Goal: Task Accomplishment & Management: Manage account settings

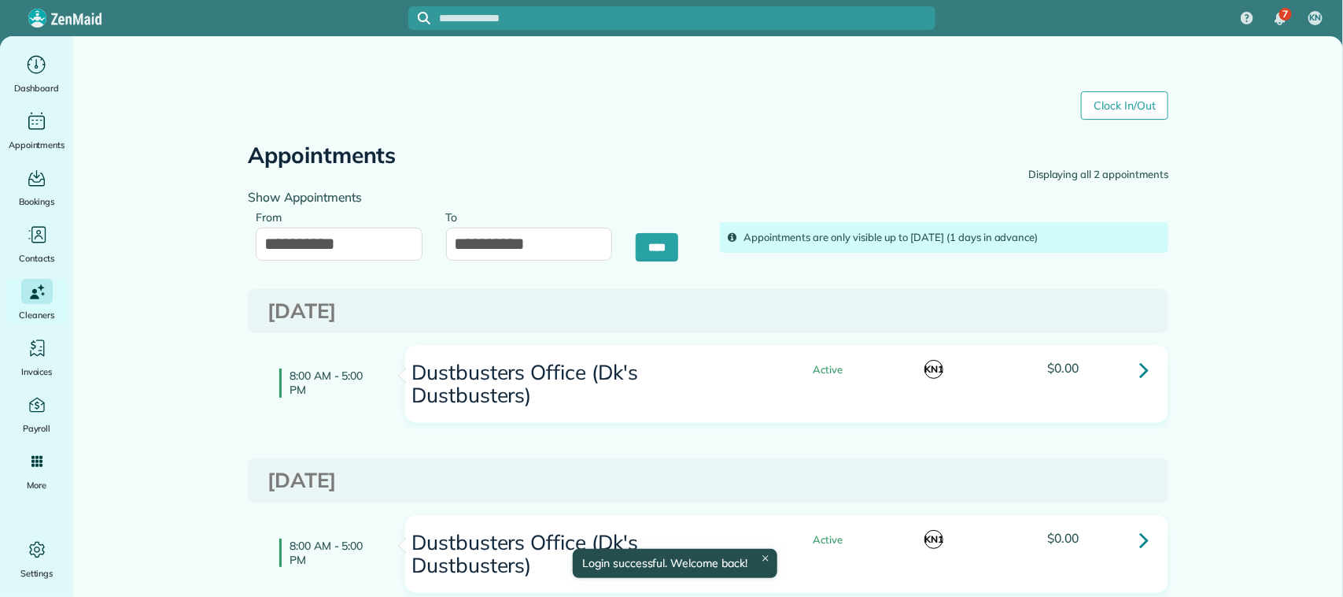
type input "**********"
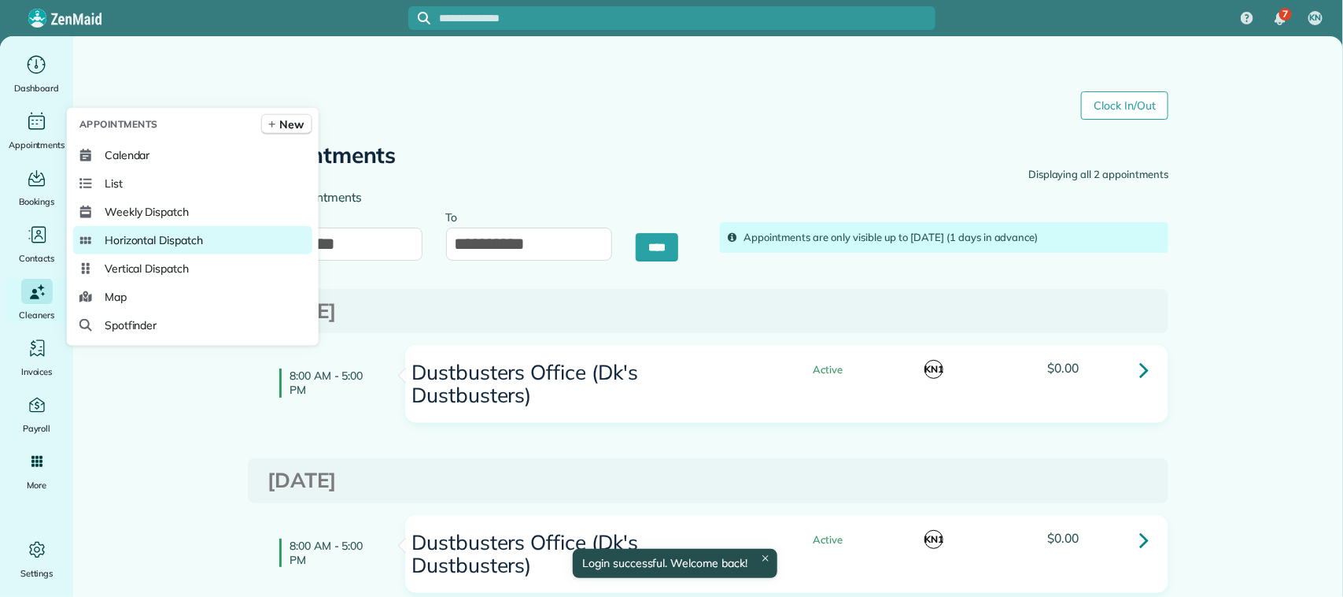
click at [169, 238] on span "Horizontal Dispatch" at bounding box center [154, 240] width 98 height 16
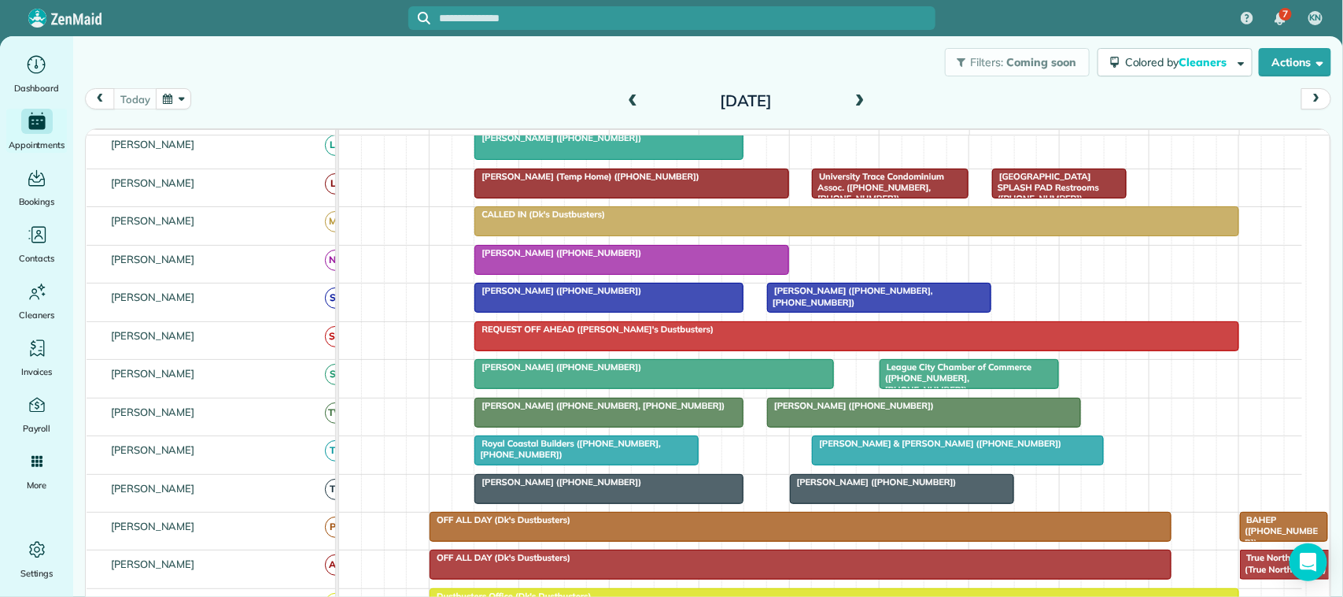
scroll to position [197, 0]
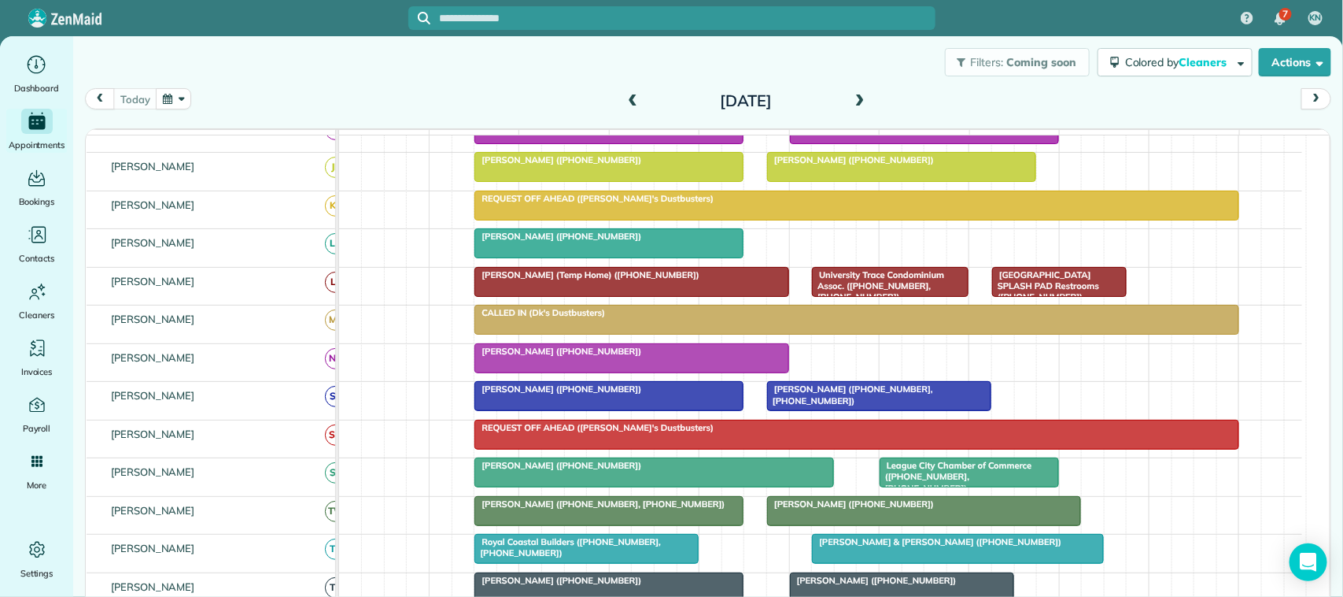
click at [556, 257] on div at bounding box center [609, 243] width 268 height 28
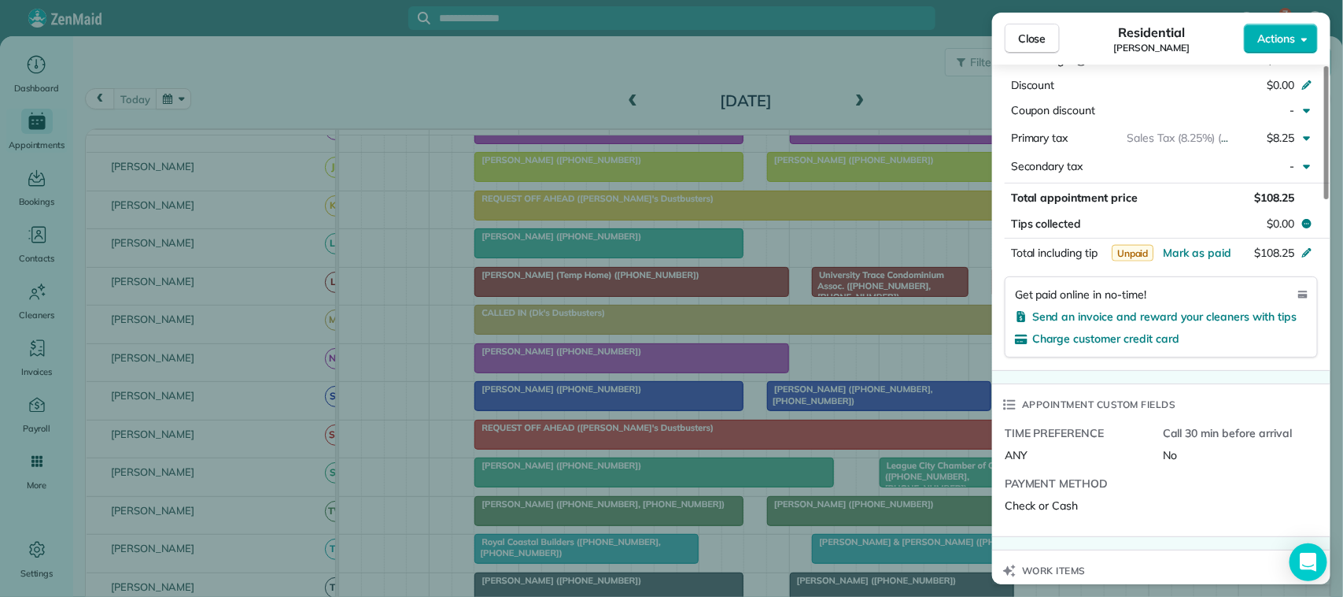
scroll to position [1082, 0]
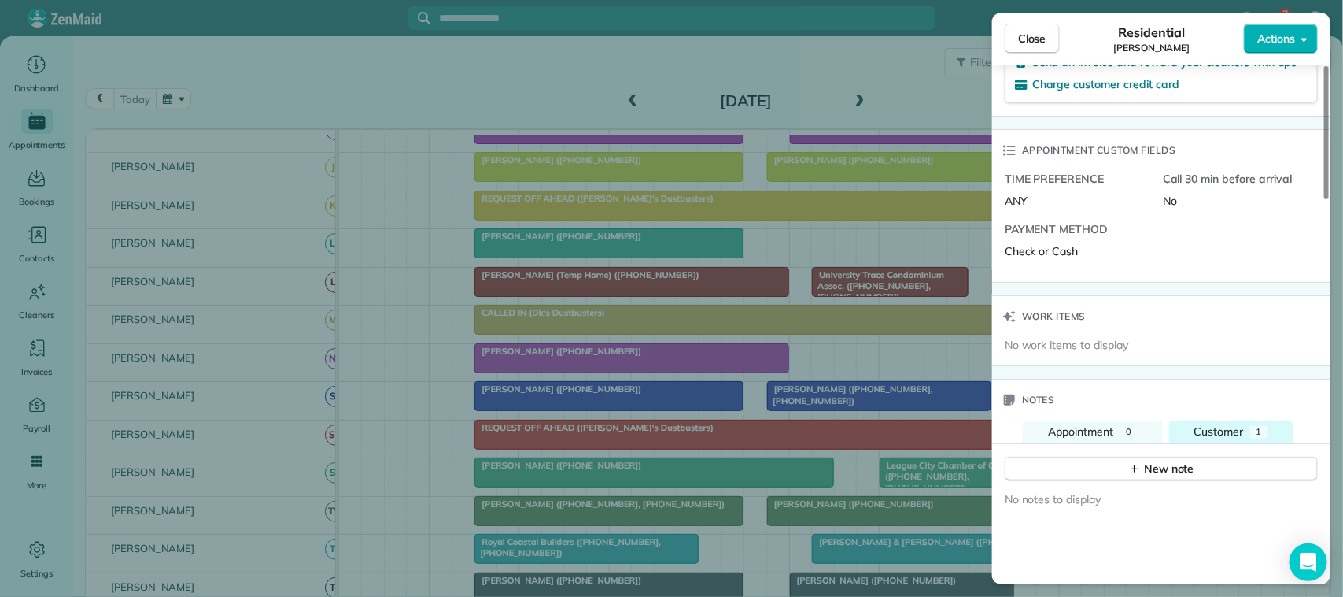
click at [1232, 438] on span "Customer" at bounding box center [1220, 431] width 50 height 14
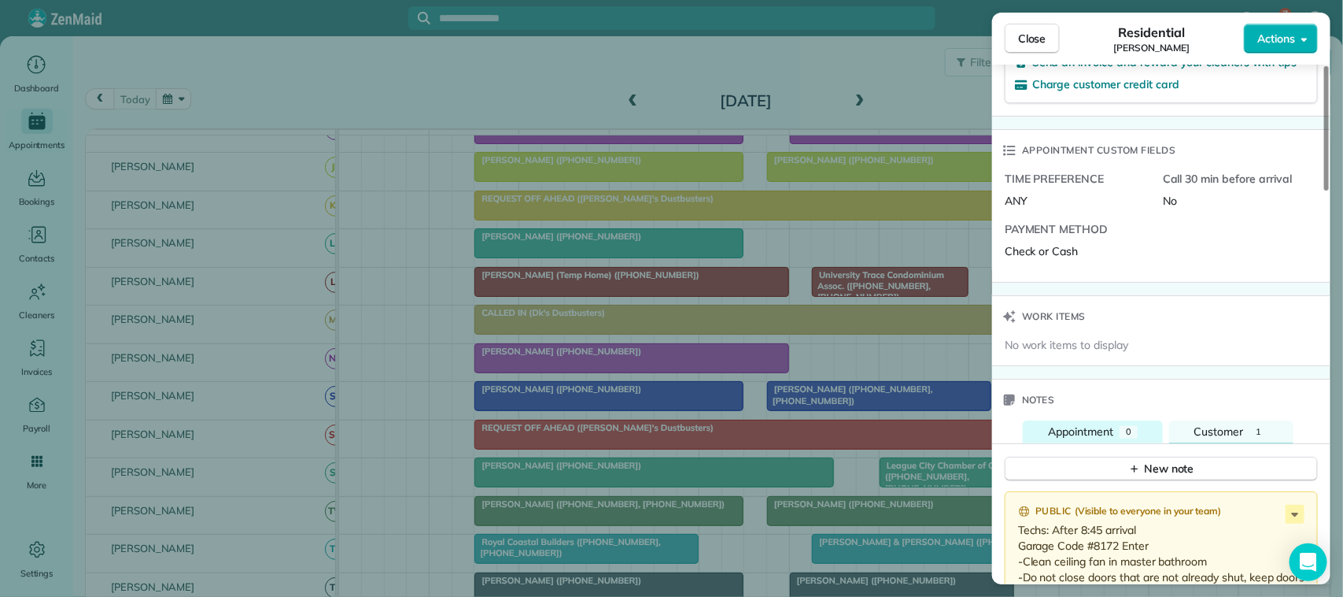
click at [1096, 441] on div "Appointment" at bounding box center [1080, 431] width 65 height 17
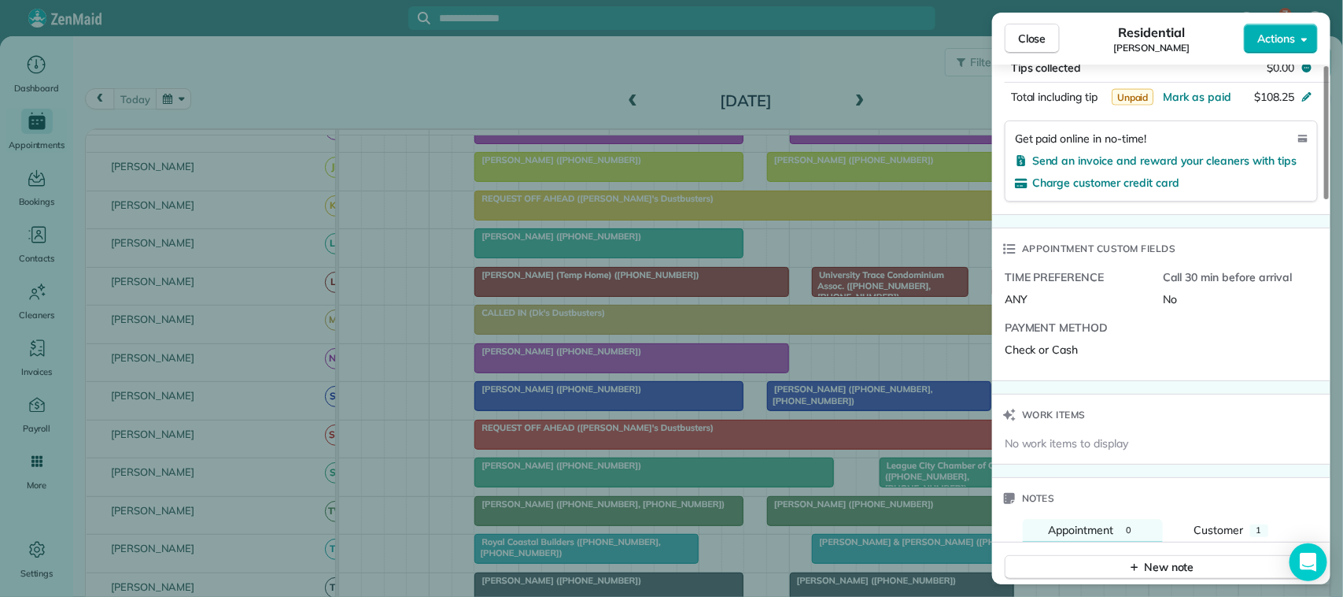
scroll to position [1083, 0]
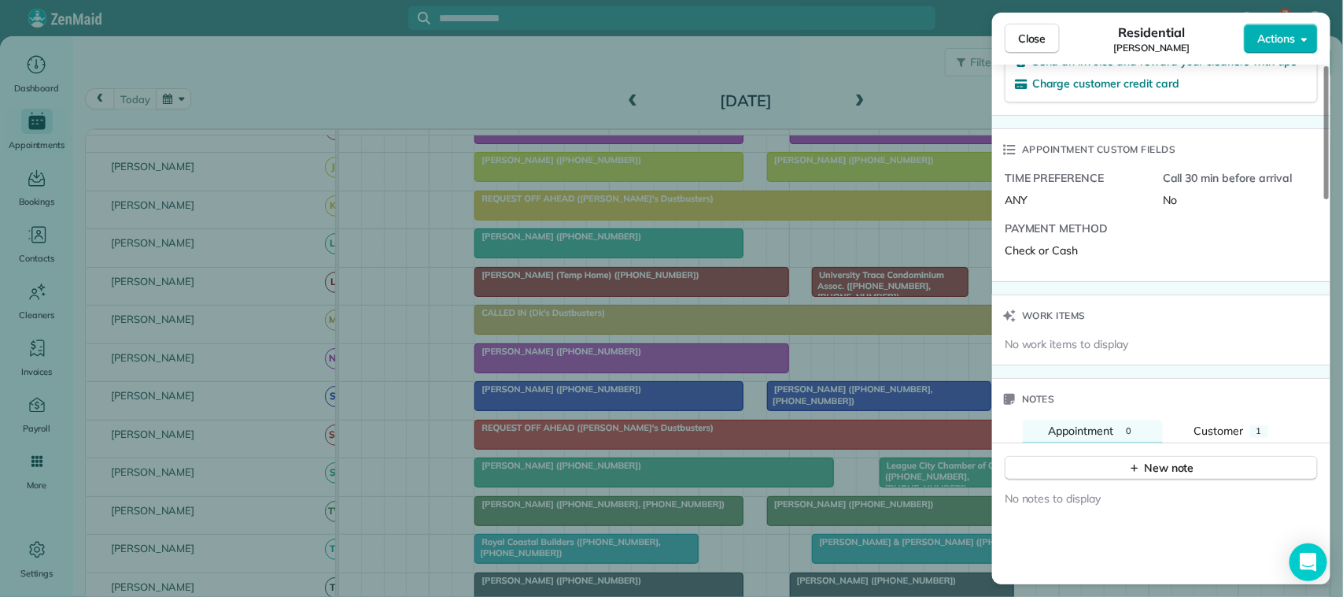
click at [1209, 419] on div "Notes" at bounding box center [1161, 399] width 338 height 41
click at [1214, 431] on span "Customer" at bounding box center [1220, 430] width 50 height 14
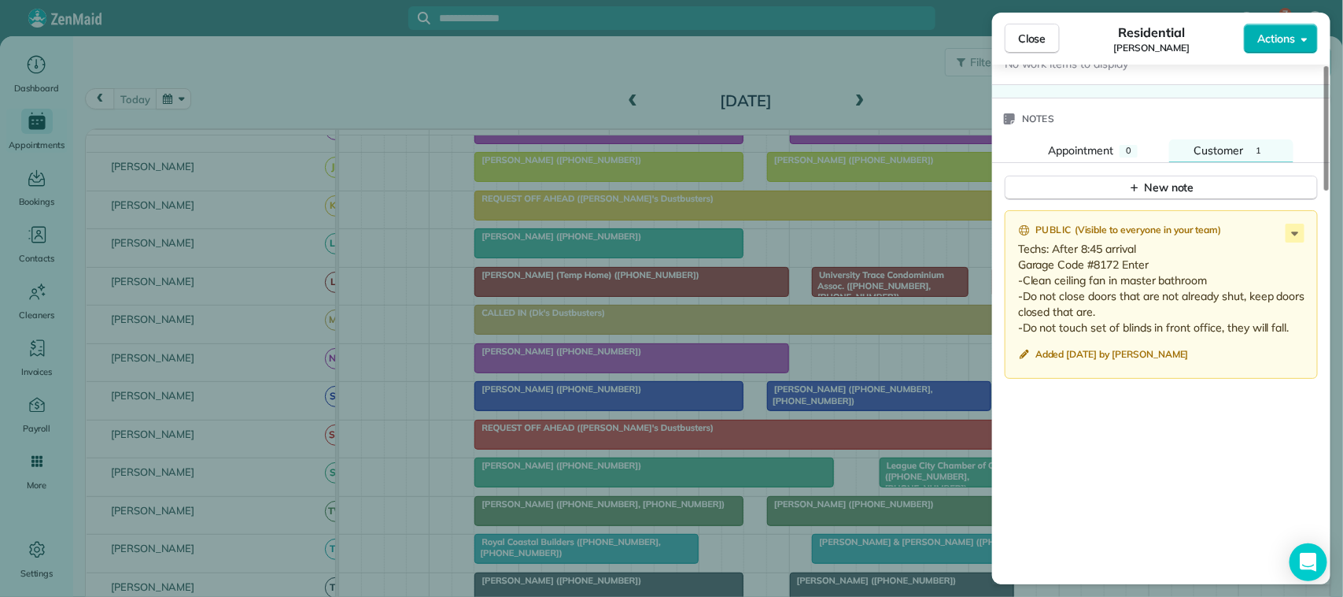
scroll to position [1378, 0]
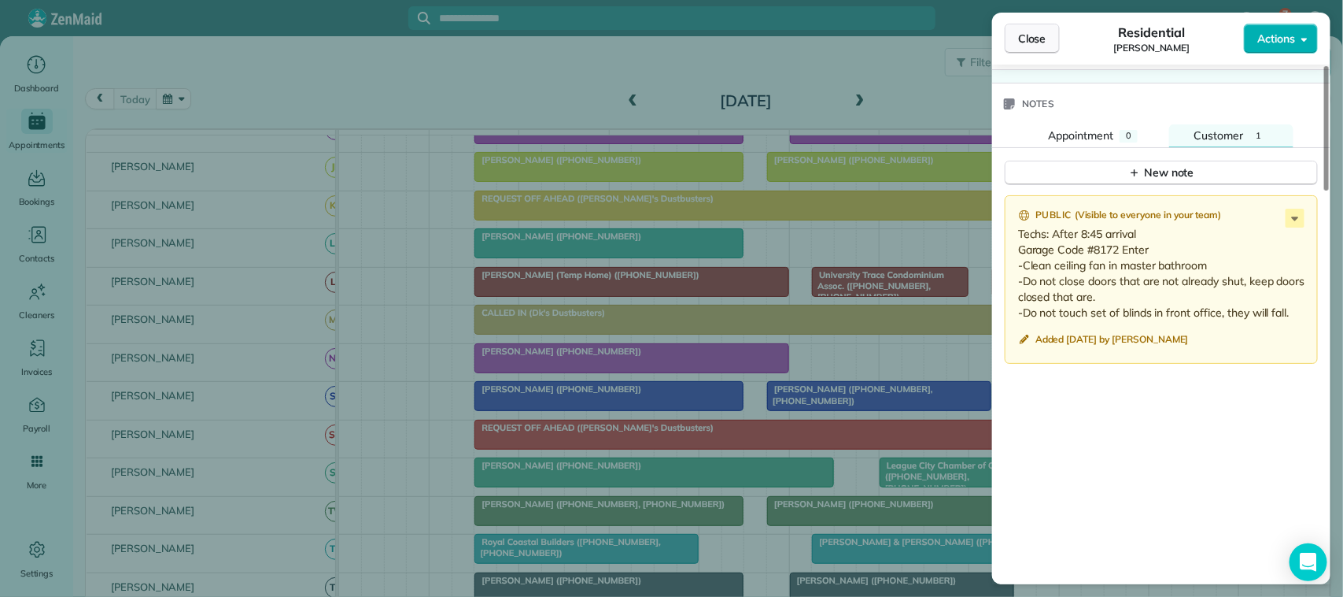
click at [1049, 51] on button "Close" at bounding box center [1032, 39] width 55 height 30
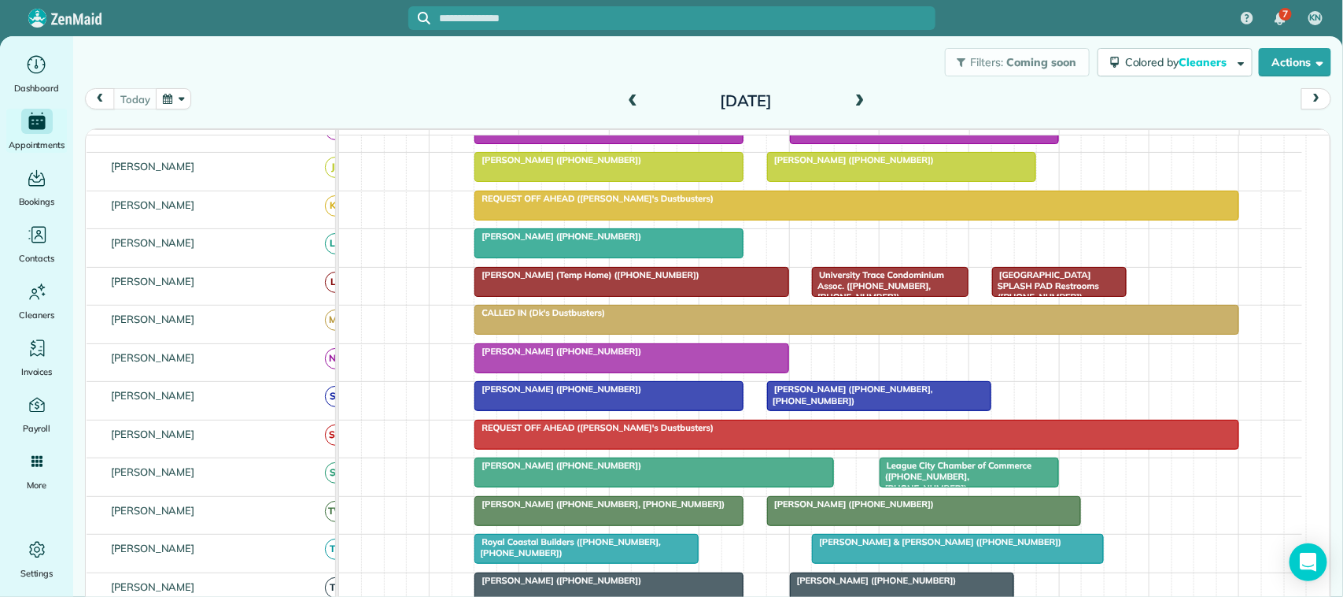
click at [254, 91] on div "today Monday Oct 13, 2025" at bounding box center [708, 103] width 1247 height 30
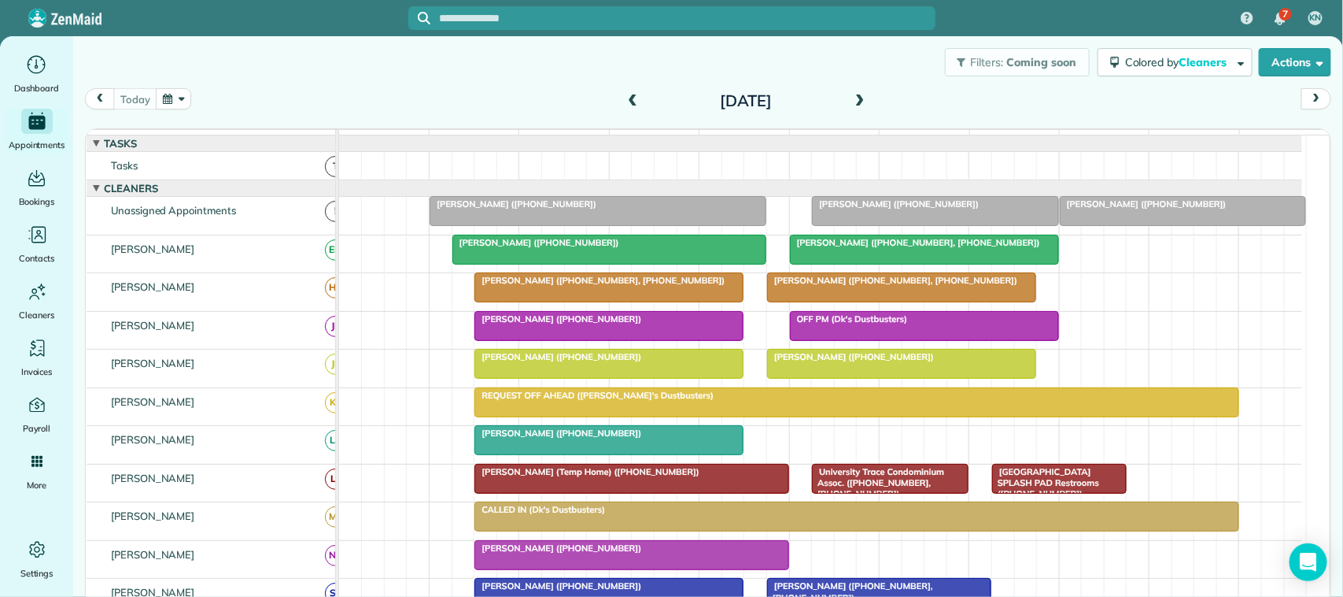
click at [175, 101] on button "button" at bounding box center [174, 98] width 36 height 21
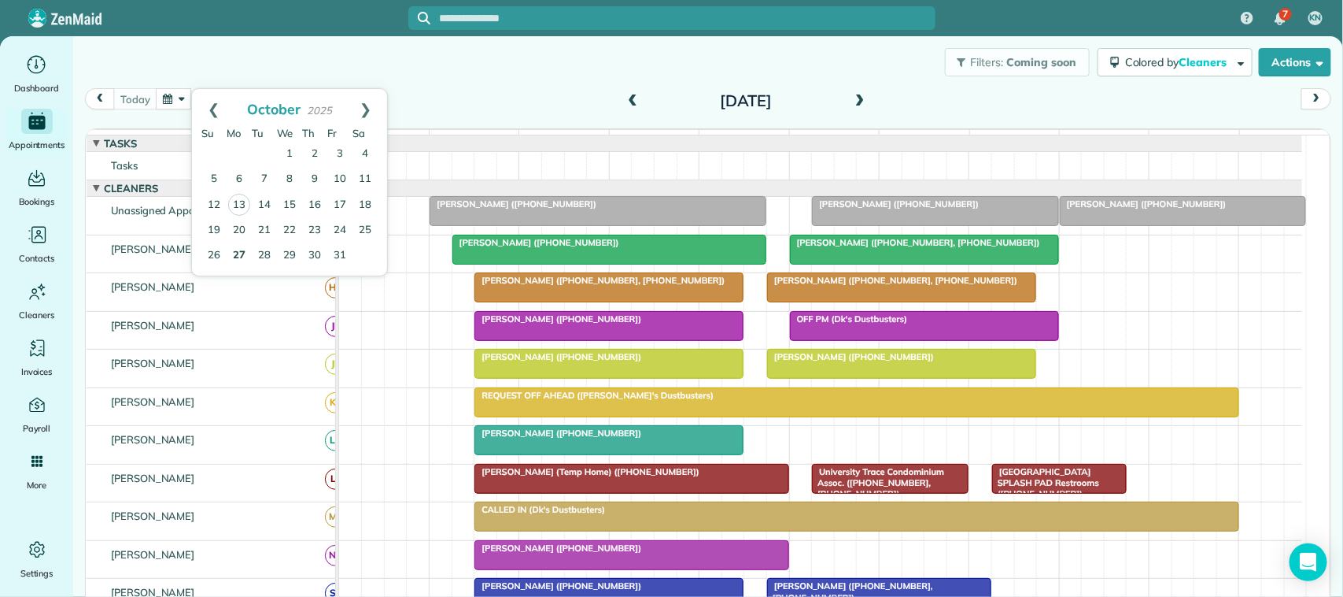
click at [248, 253] on link "27" at bounding box center [239, 255] width 25 height 25
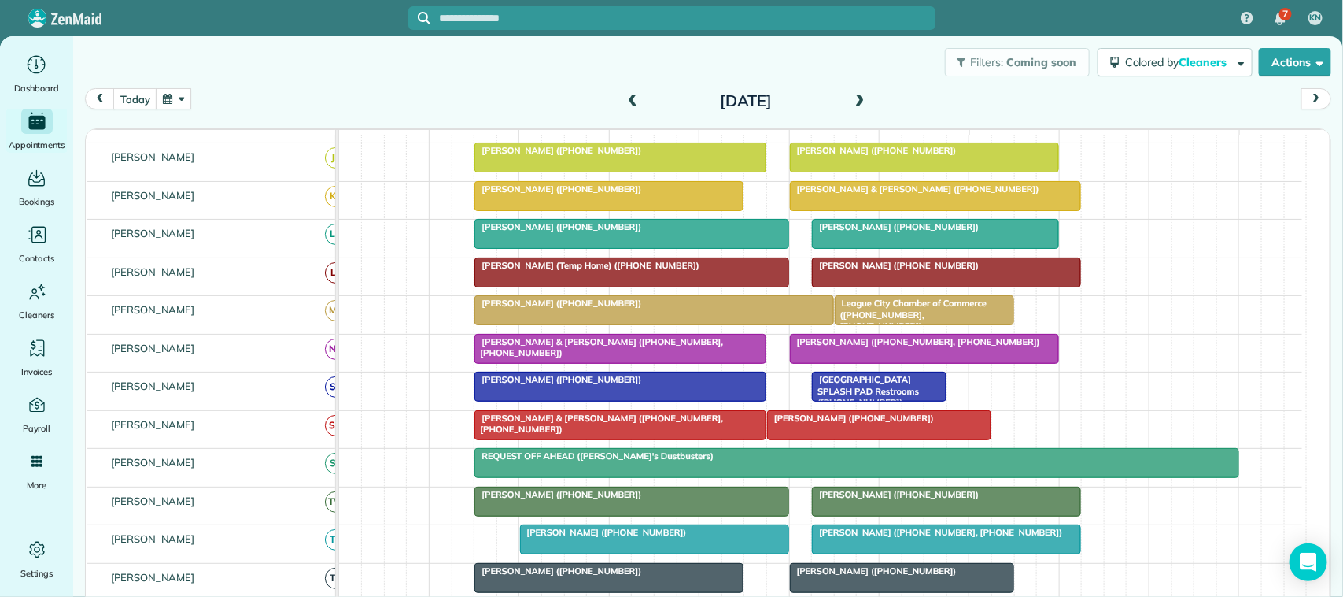
scroll to position [98, 0]
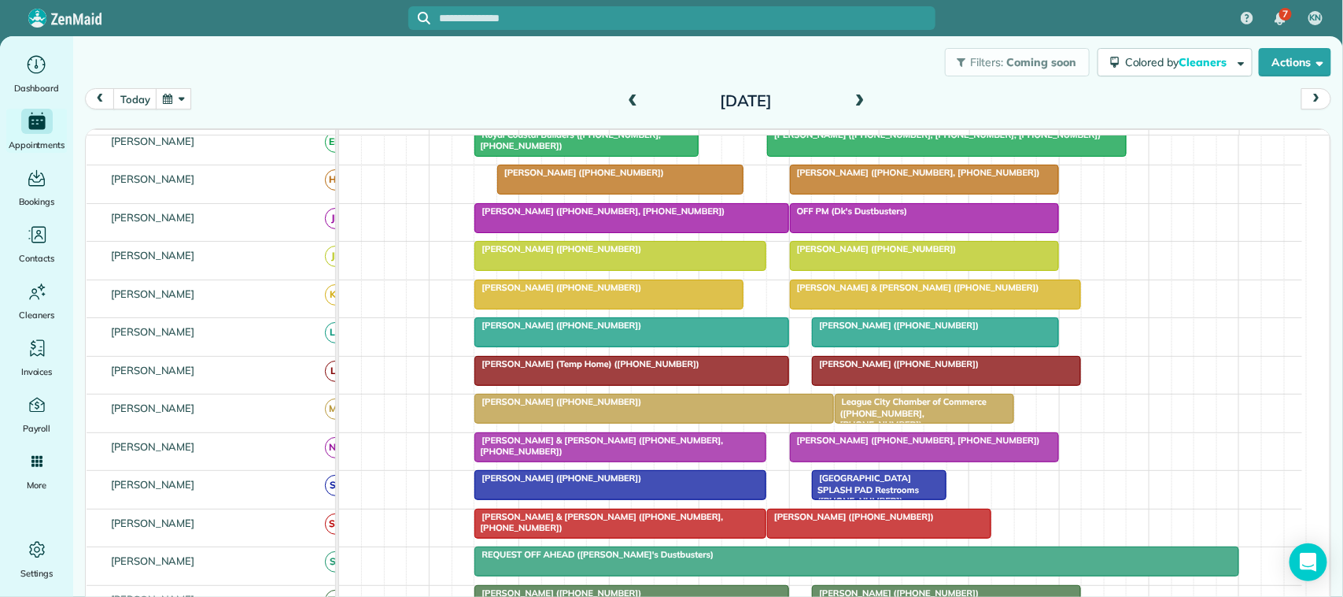
click at [851, 99] on span at bounding box center [859, 101] width 17 height 14
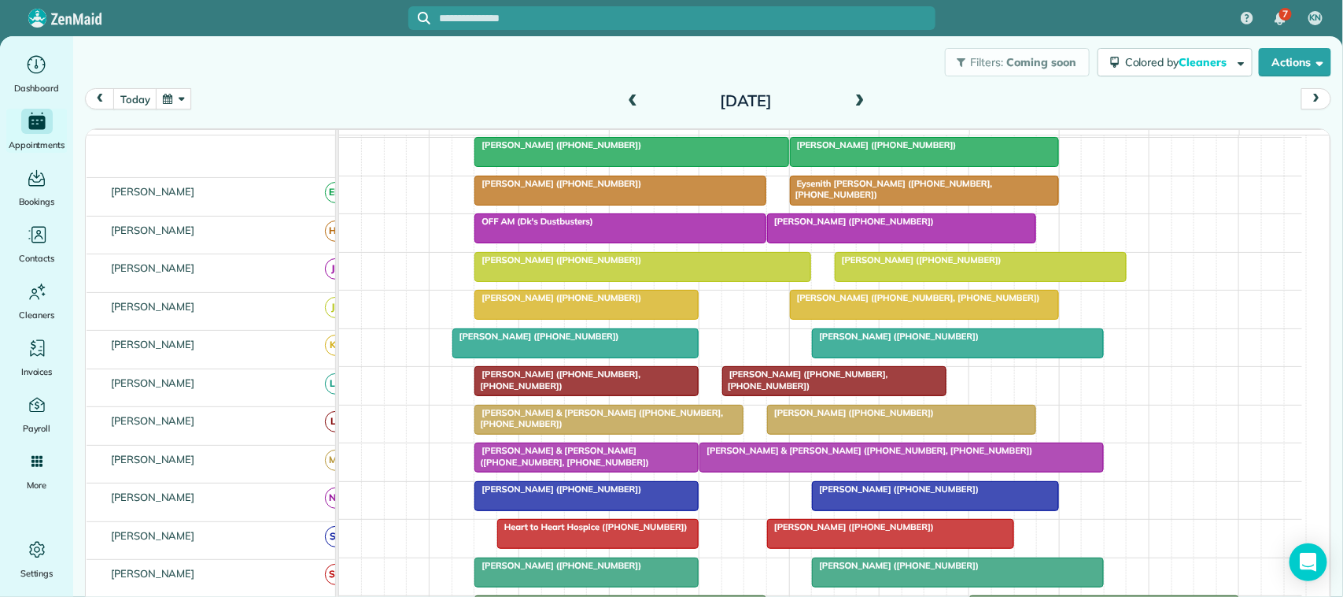
scroll to position [128, 0]
click at [851, 103] on span at bounding box center [859, 101] width 17 height 14
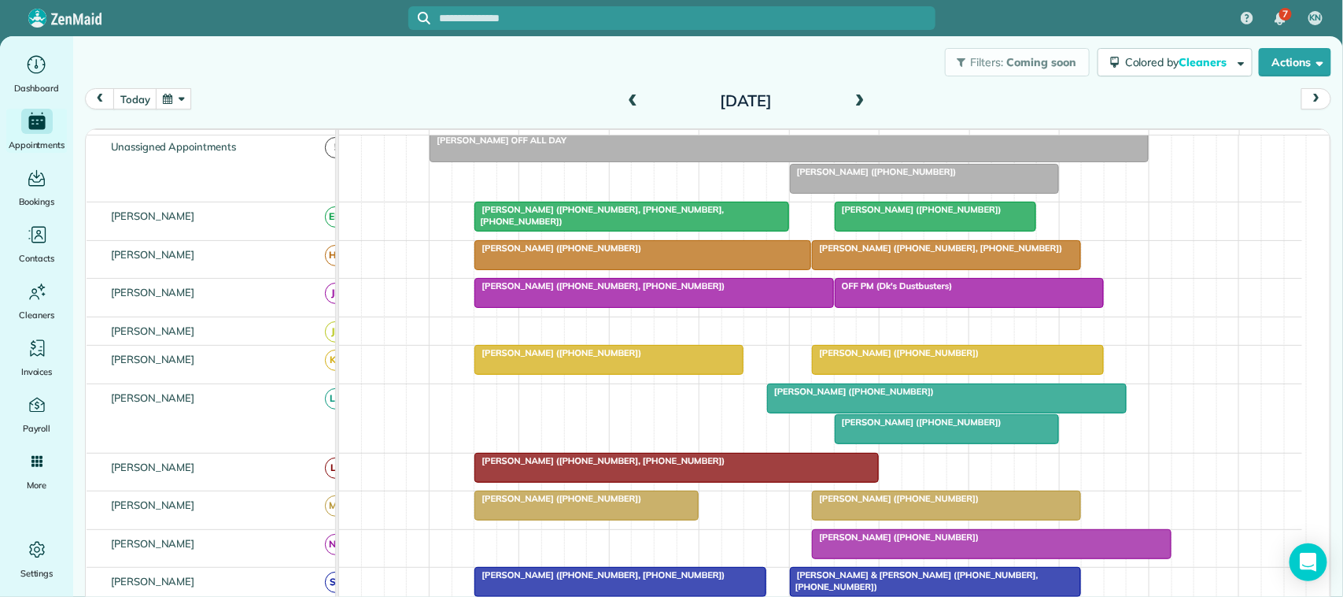
scroll to position [0, 0]
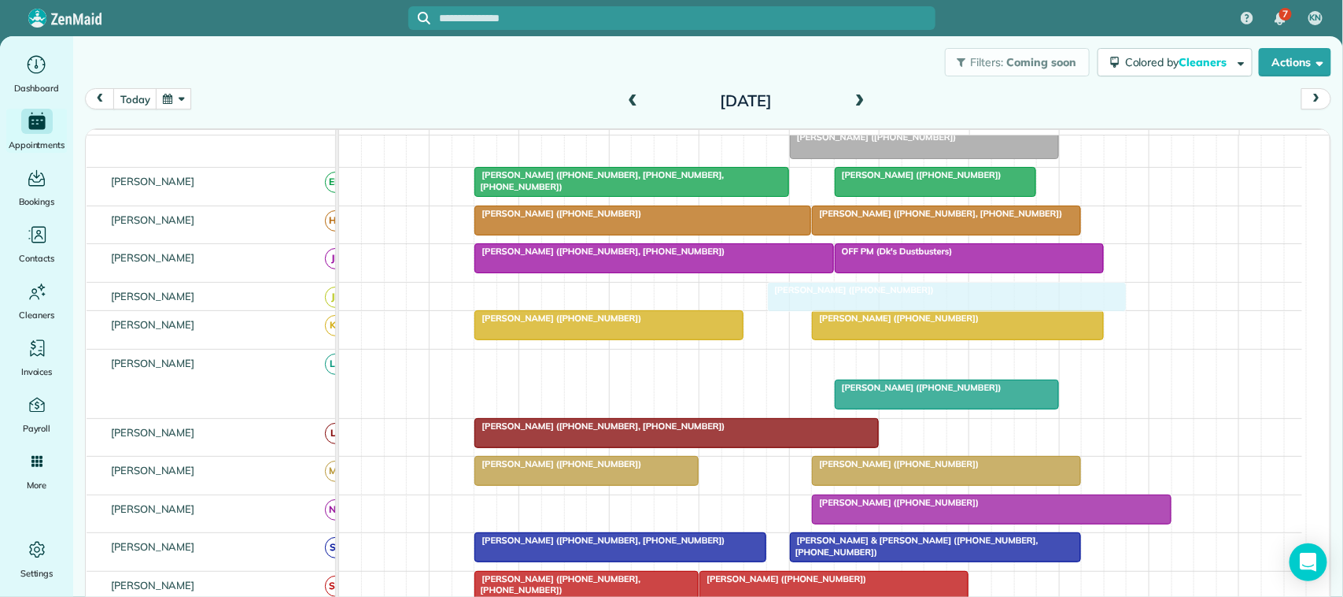
drag, startPoint x: 896, startPoint y: 379, endPoint x: 894, endPoint y: 324, distance: 55.1
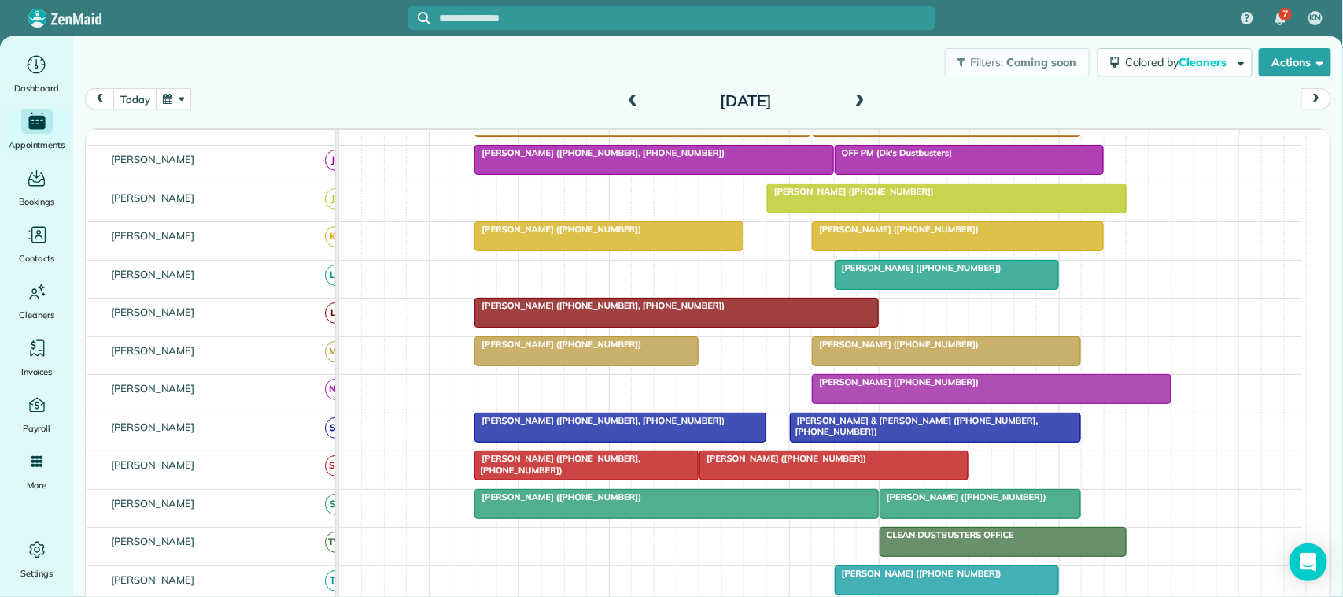
click at [854, 98] on span at bounding box center [859, 101] width 17 height 14
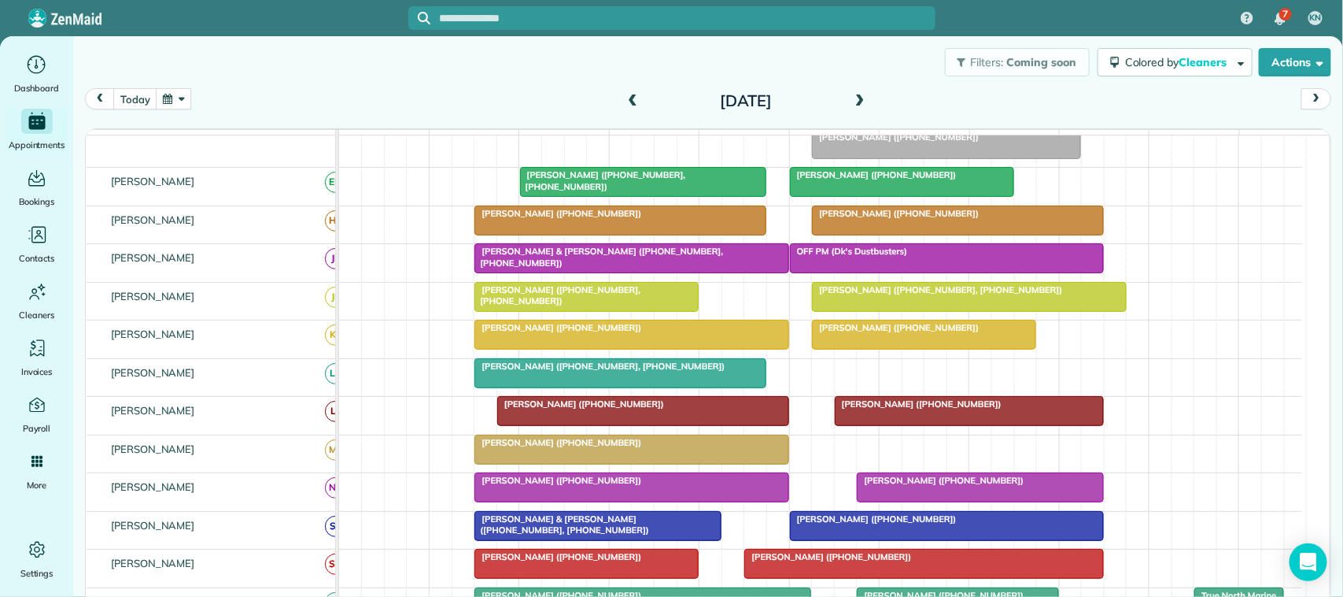
click at [851, 98] on span at bounding box center [859, 101] width 17 height 14
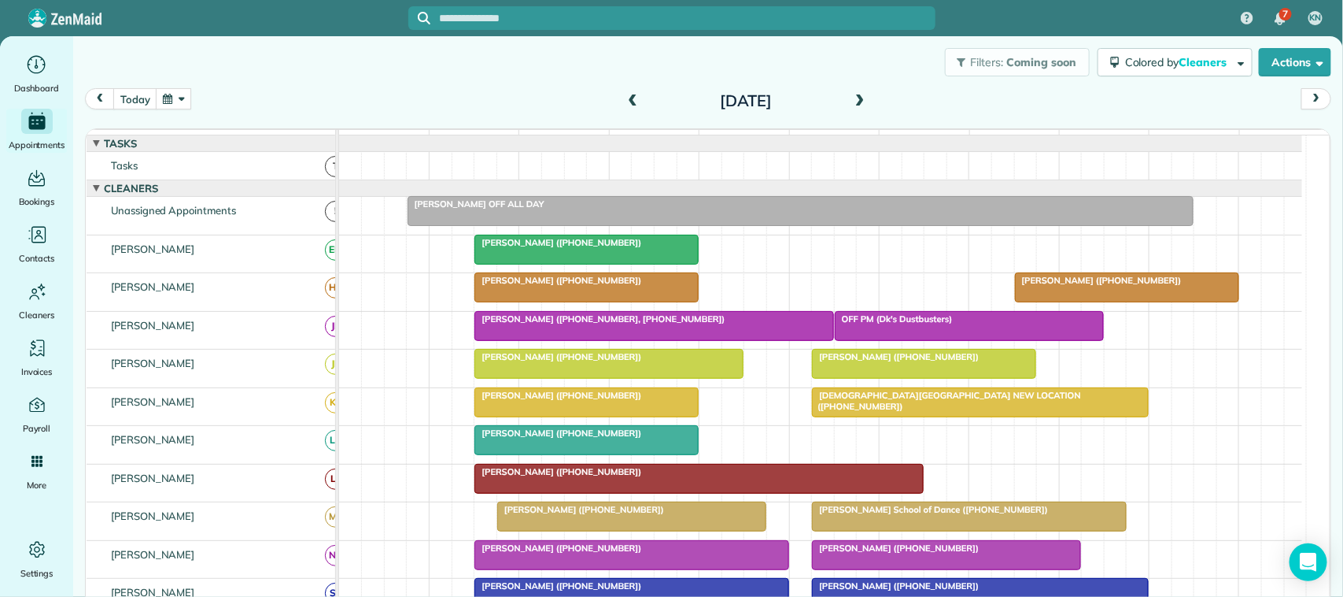
click at [624, 98] on span at bounding box center [632, 101] width 17 height 14
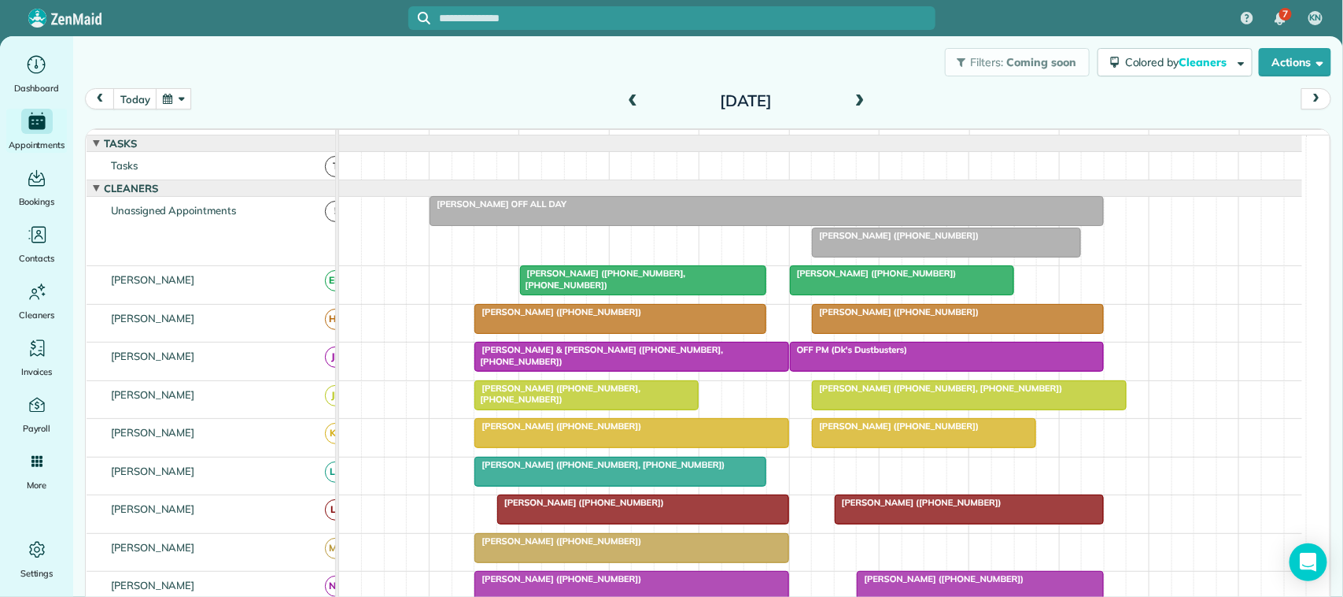
click at [624, 98] on span at bounding box center [632, 101] width 17 height 14
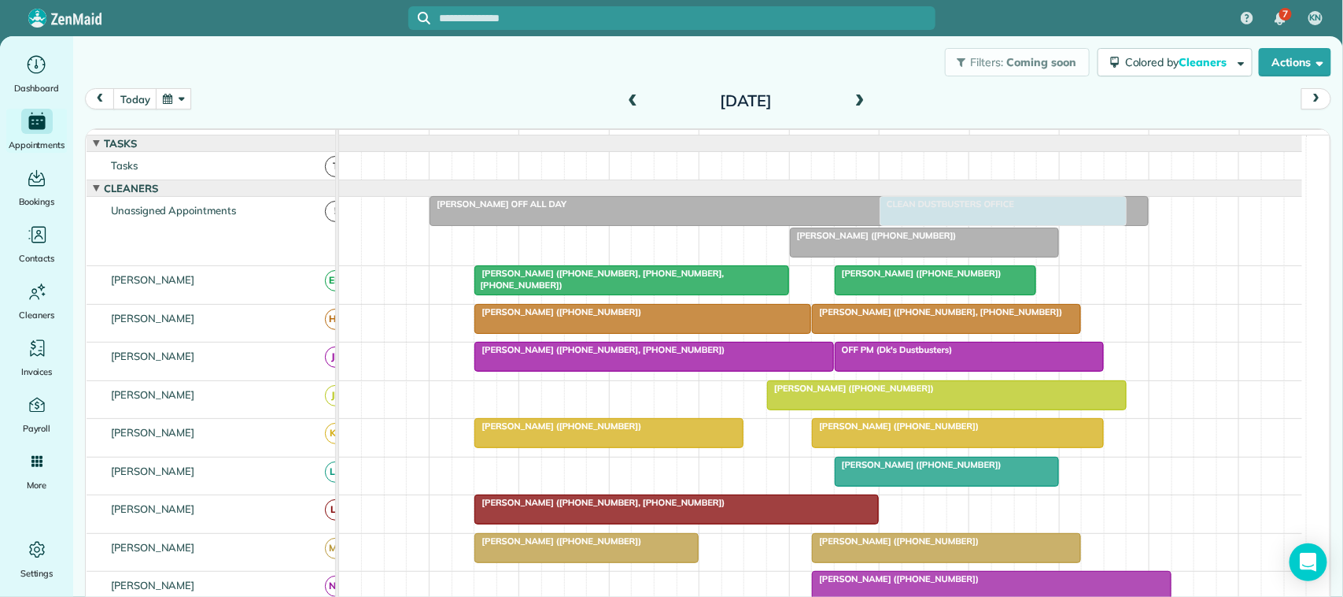
drag, startPoint x: 917, startPoint y: 462, endPoint x: 911, endPoint y: 236, distance: 225.9
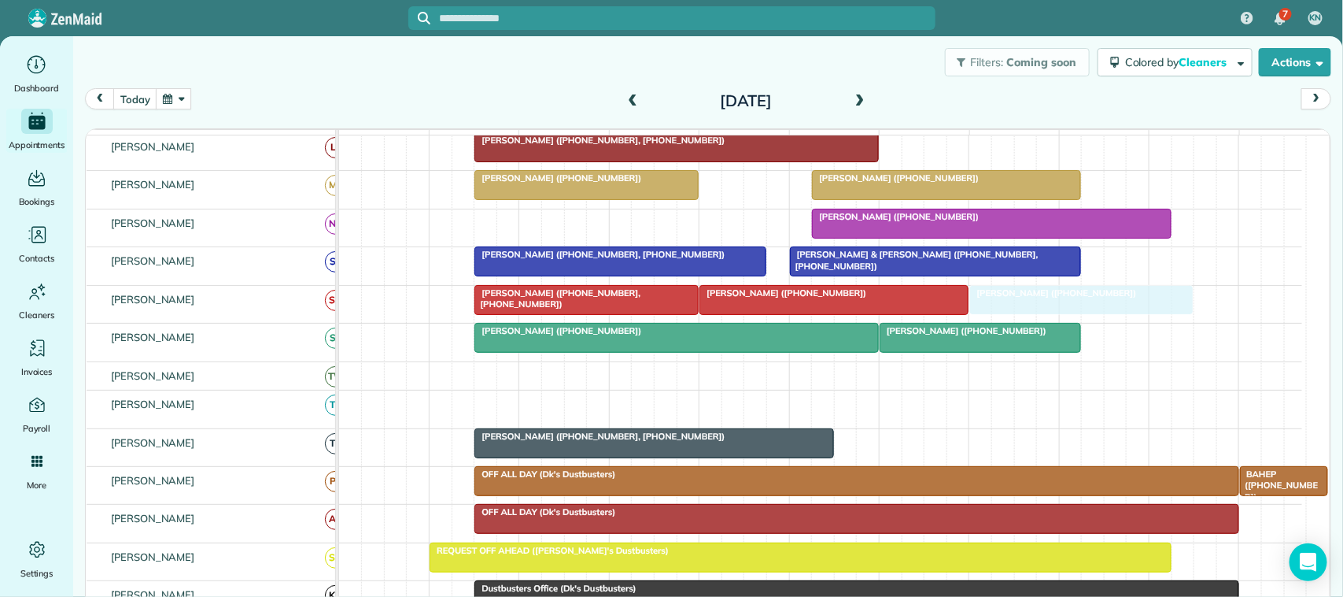
drag, startPoint x: 895, startPoint y: 417, endPoint x: 1028, endPoint y: 312, distance: 169.7
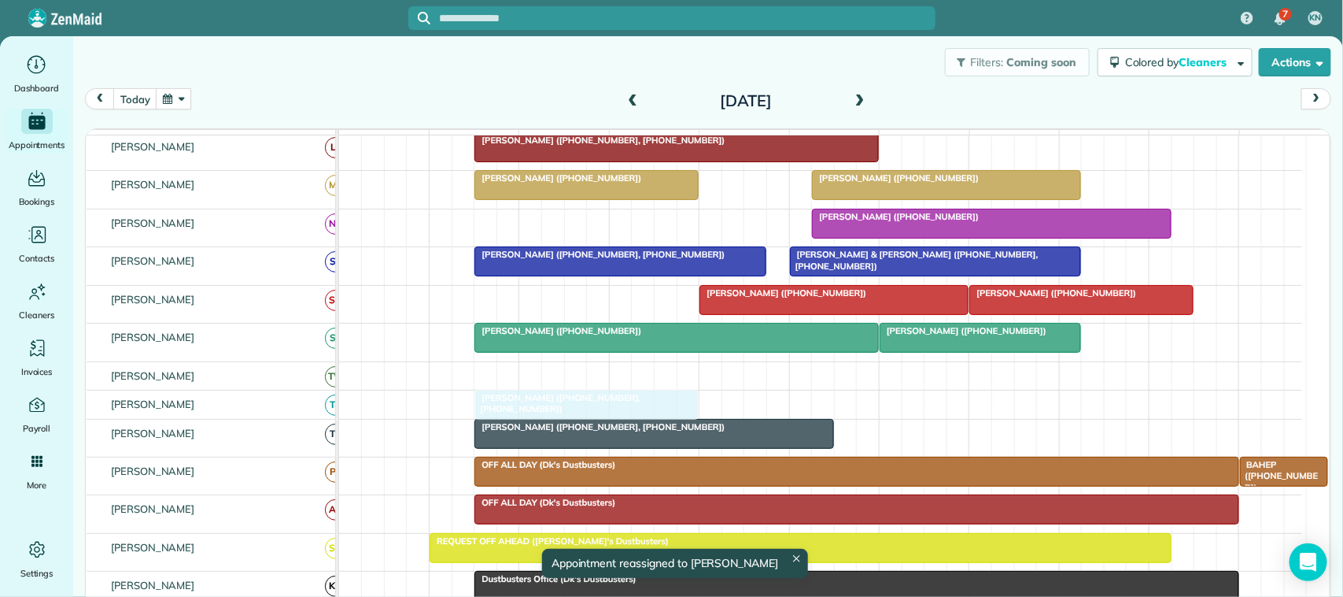
drag, startPoint x: 535, startPoint y: 325, endPoint x: 537, endPoint y: 418, distance: 92.9
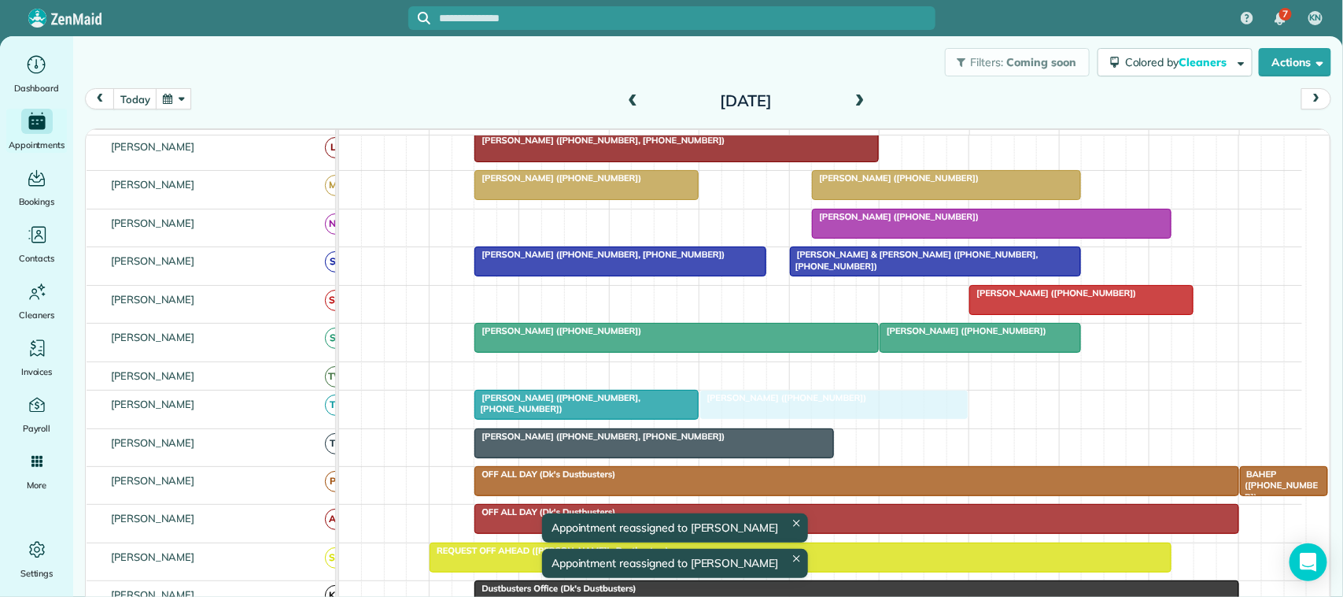
drag, startPoint x: 767, startPoint y: 319, endPoint x: 776, endPoint y: 412, distance: 93.3
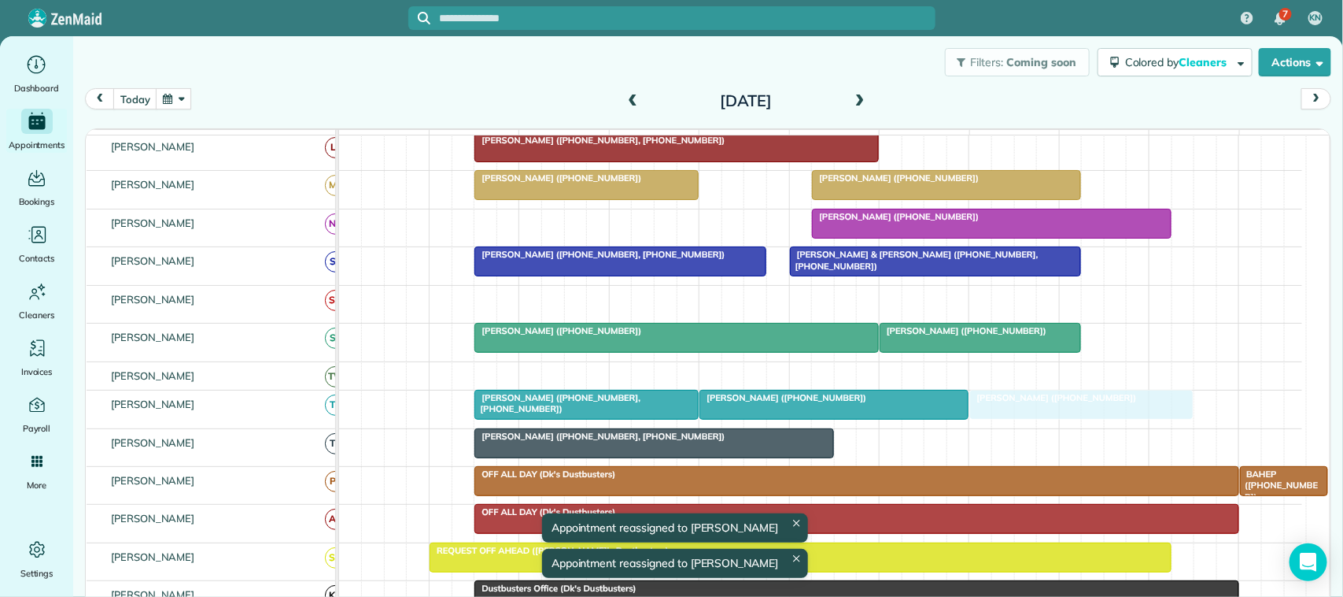
drag, startPoint x: 1004, startPoint y: 315, endPoint x: 1007, endPoint y: 412, distance: 96.8
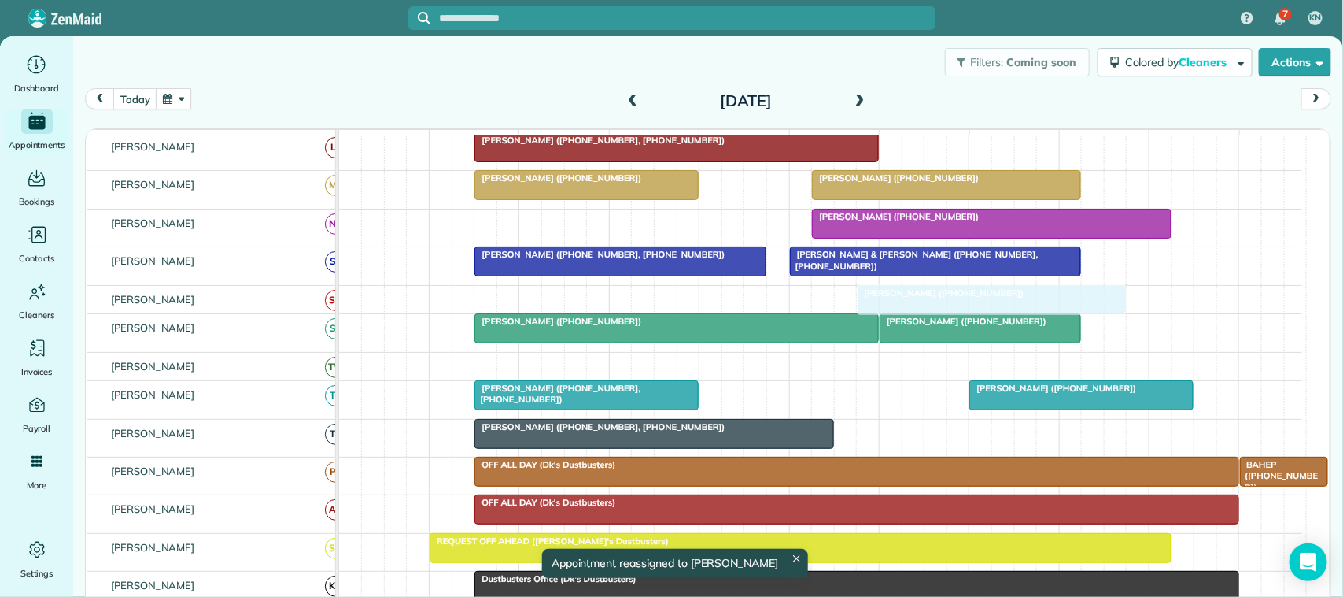
drag, startPoint x: 741, startPoint y: 414, endPoint x: 874, endPoint y: 331, distance: 157.0
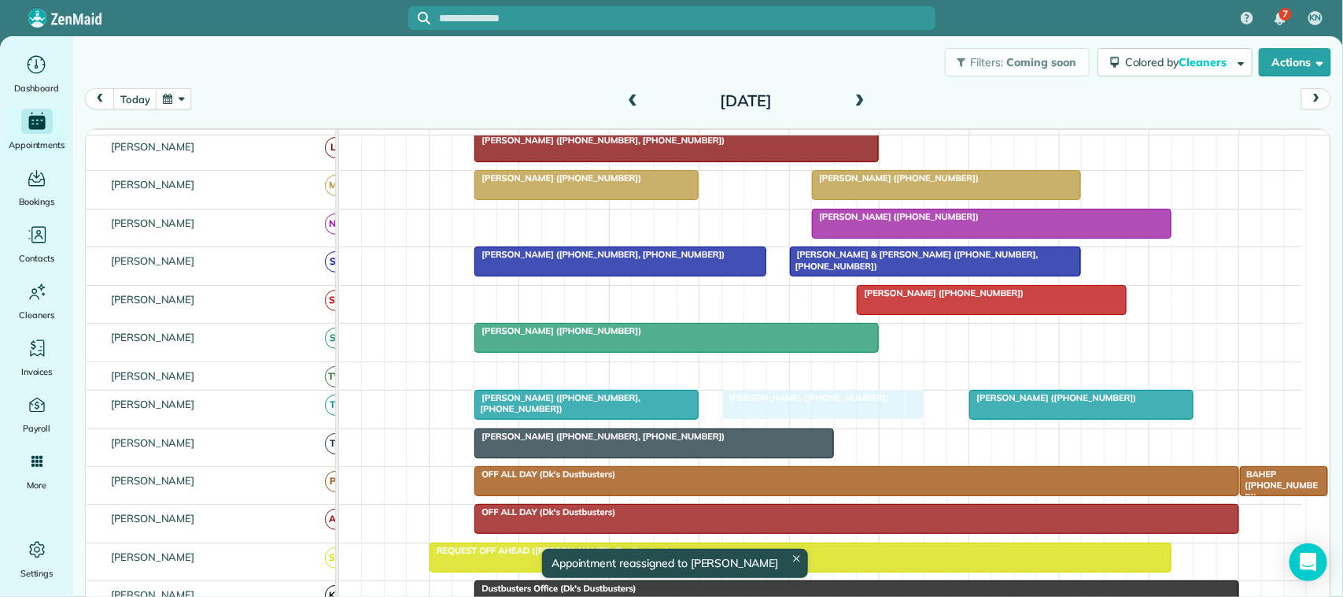
drag, startPoint x: 940, startPoint y: 356, endPoint x: 781, endPoint y: 423, distance: 172.5
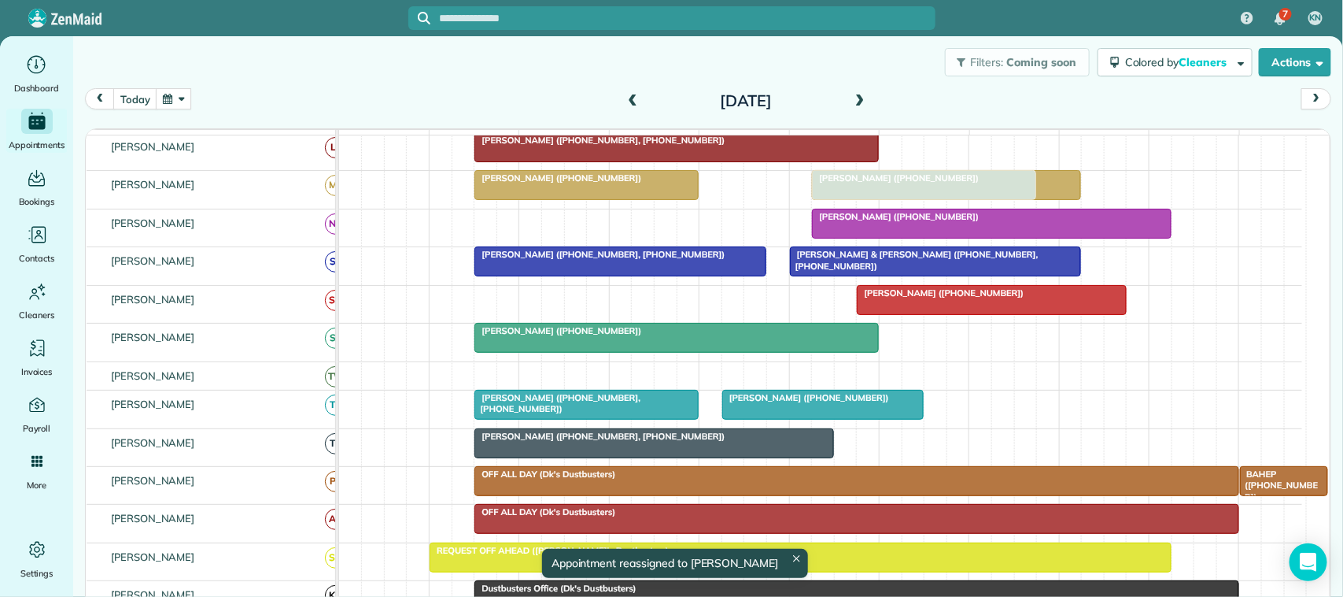
drag, startPoint x: 993, startPoint y: 423, endPoint x: 839, endPoint y: 209, distance: 263.8
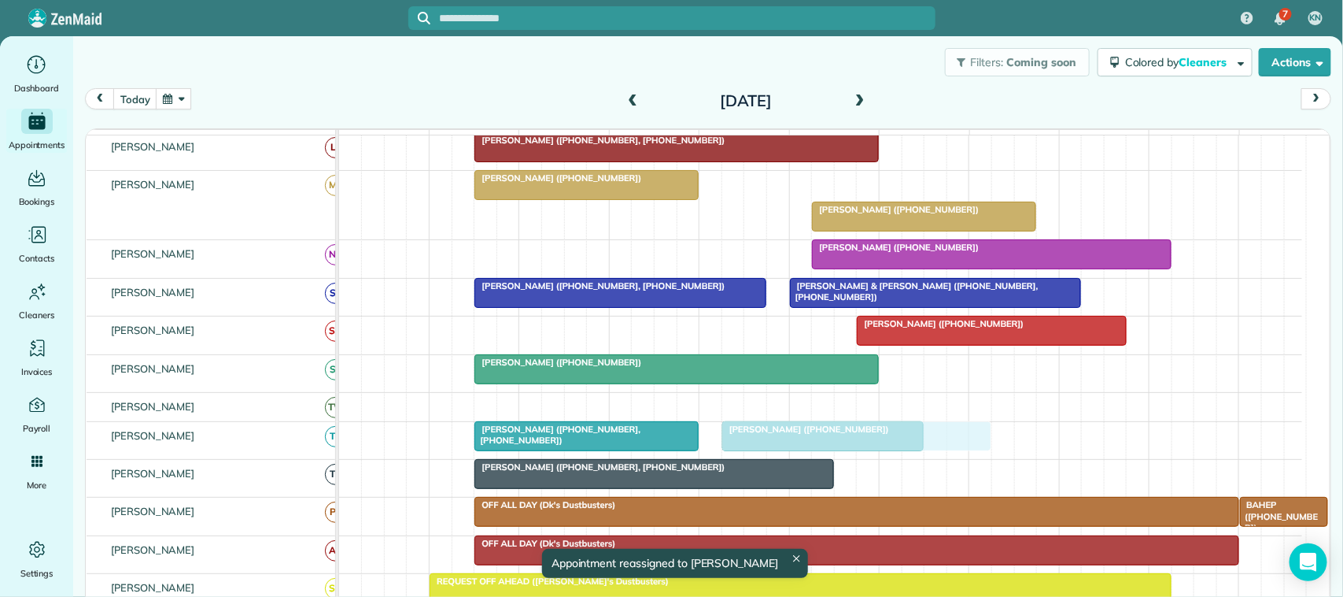
drag, startPoint x: 866, startPoint y: 202, endPoint x: 777, endPoint y: 449, distance: 261.9
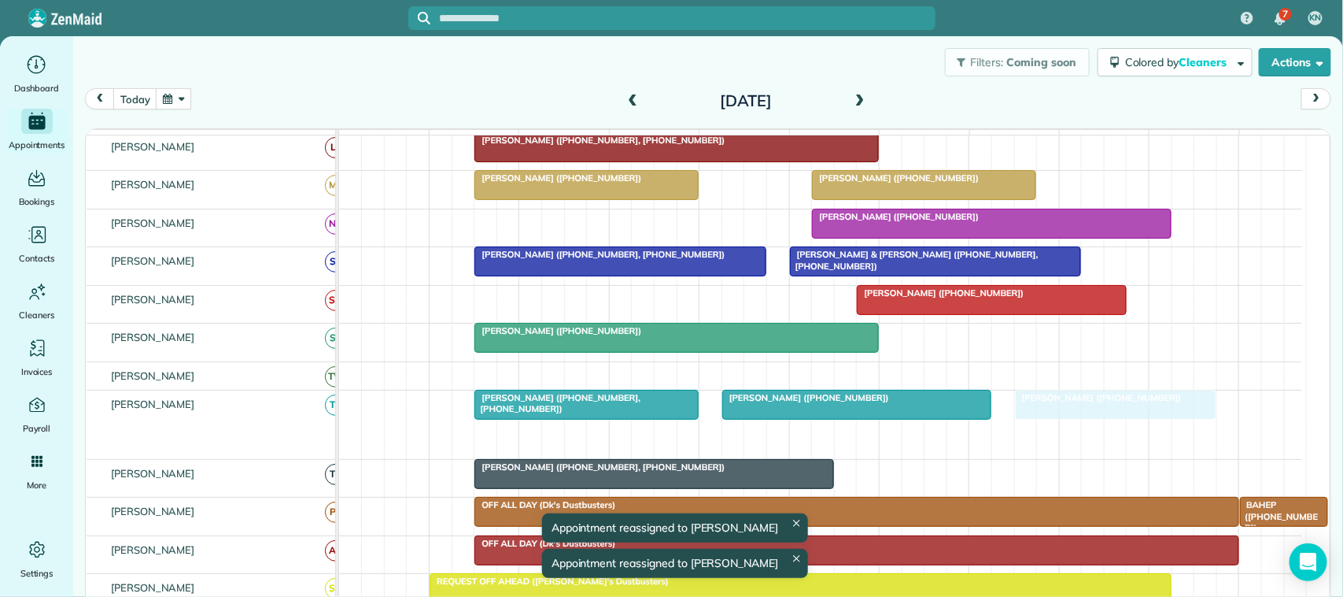
drag, startPoint x: 772, startPoint y: 455, endPoint x: 1058, endPoint y: 437, distance: 287.0
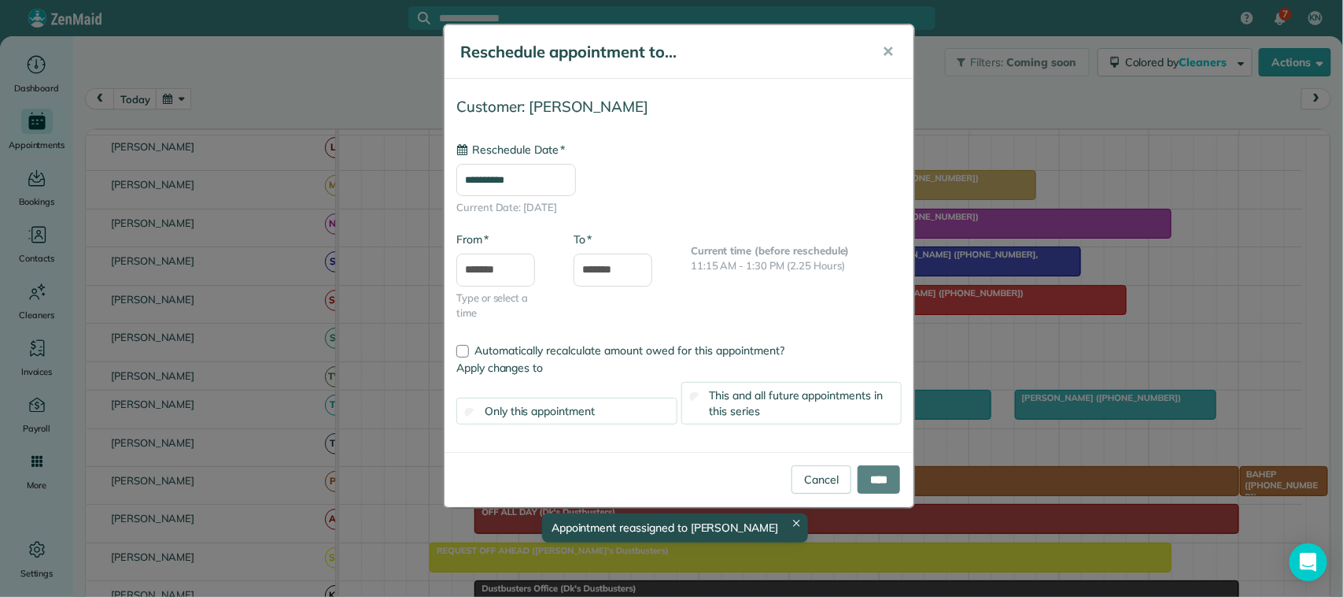
type input "**********"
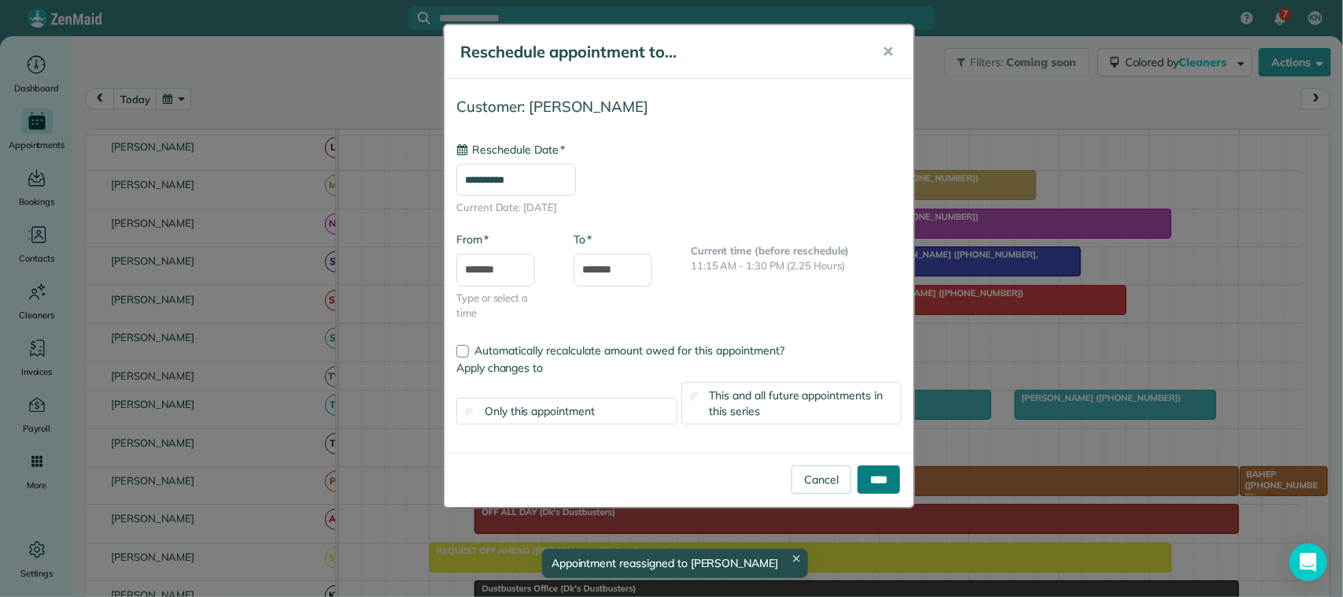
click at [884, 473] on input "****" at bounding box center [879, 479] width 42 height 28
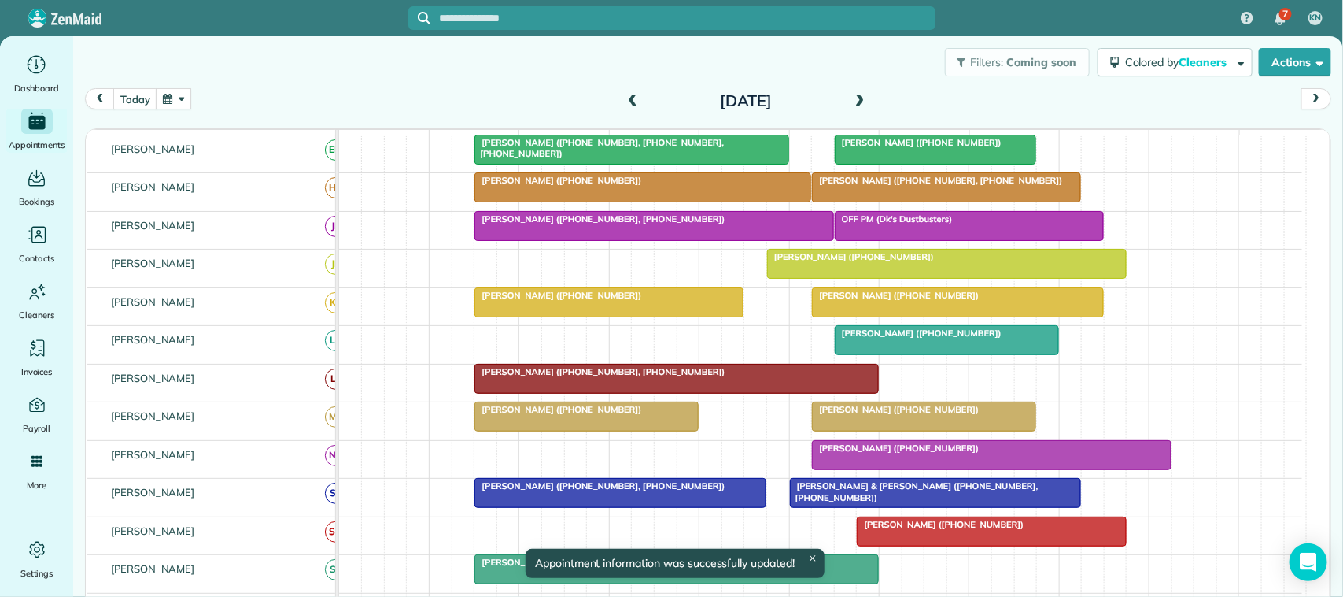
scroll to position [99, 0]
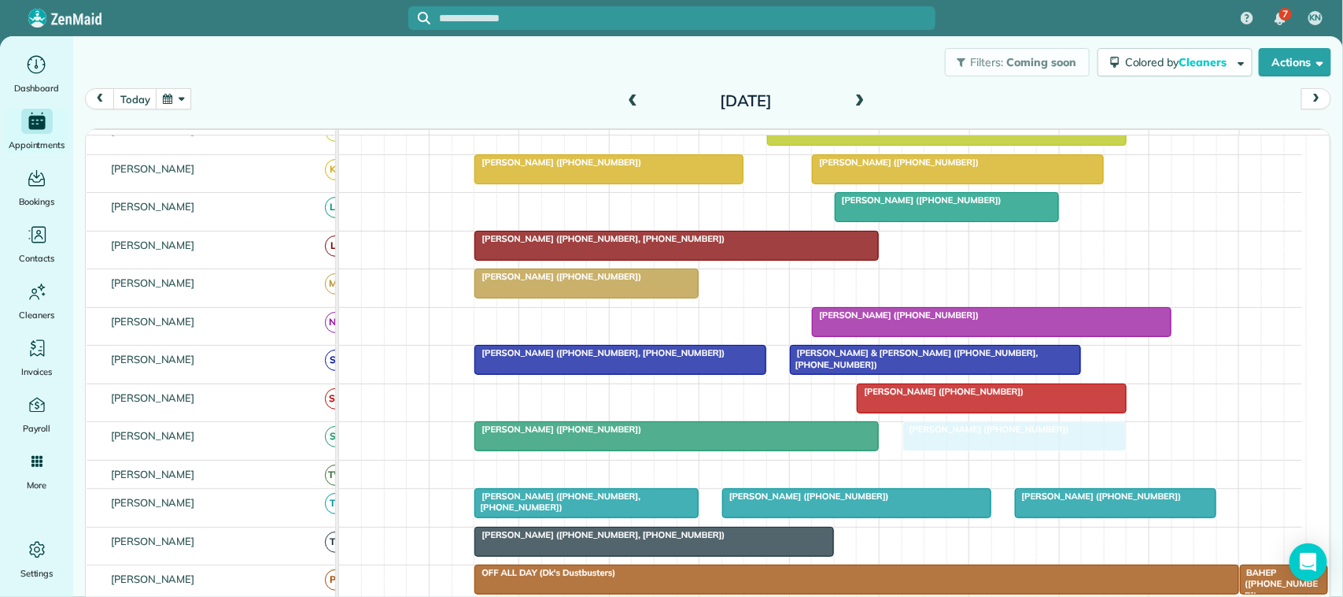
drag, startPoint x: 913, startPoint y: 297, endPoint x: 992, endPoint y: 441, distance: 165.2
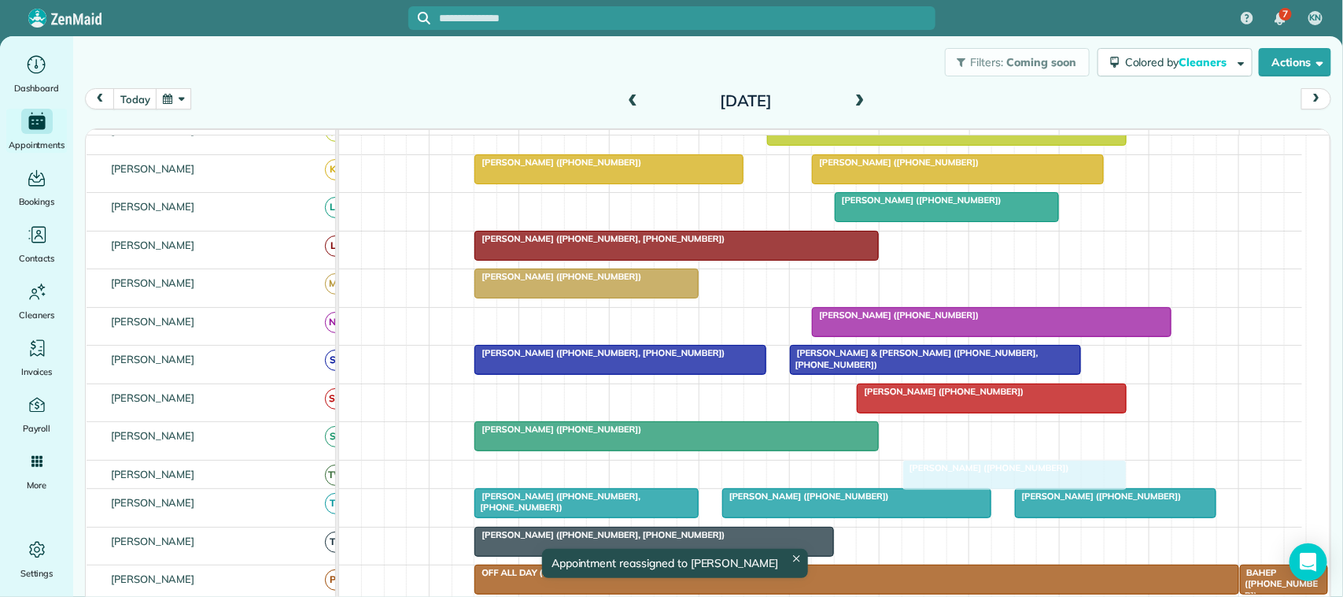
drag, startPoint x: 942, startPoint y: 459, endPoint x: 942, endPoint y: 489, distance: 30.7
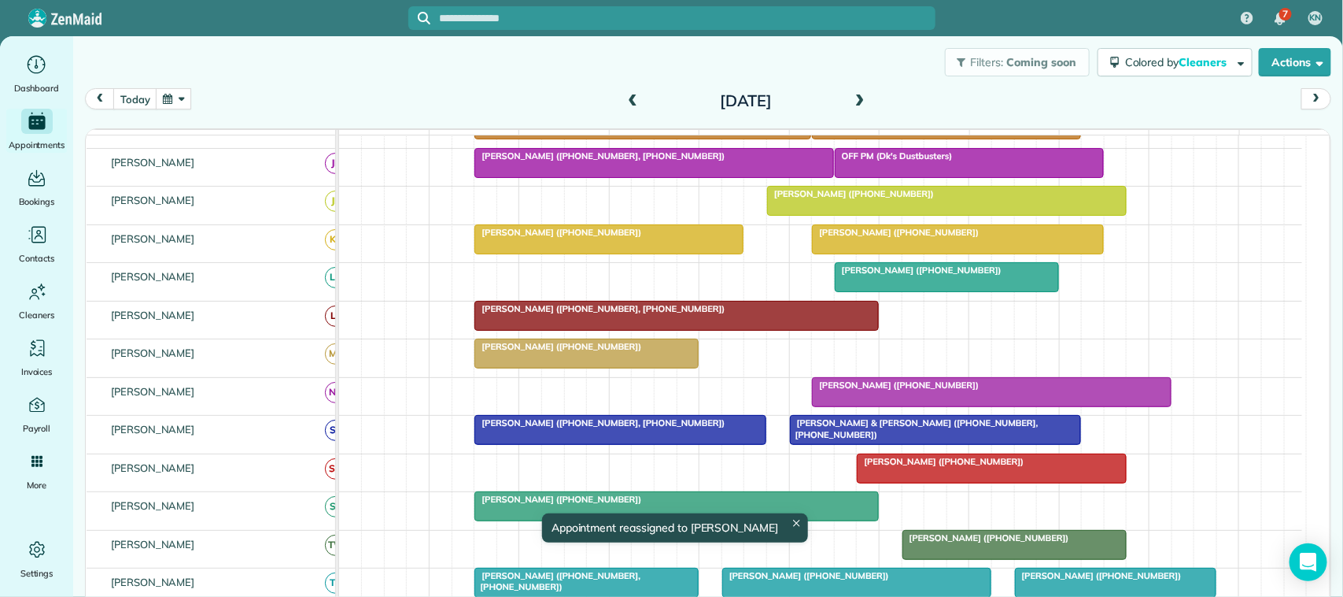
scroll to position [118, 0]
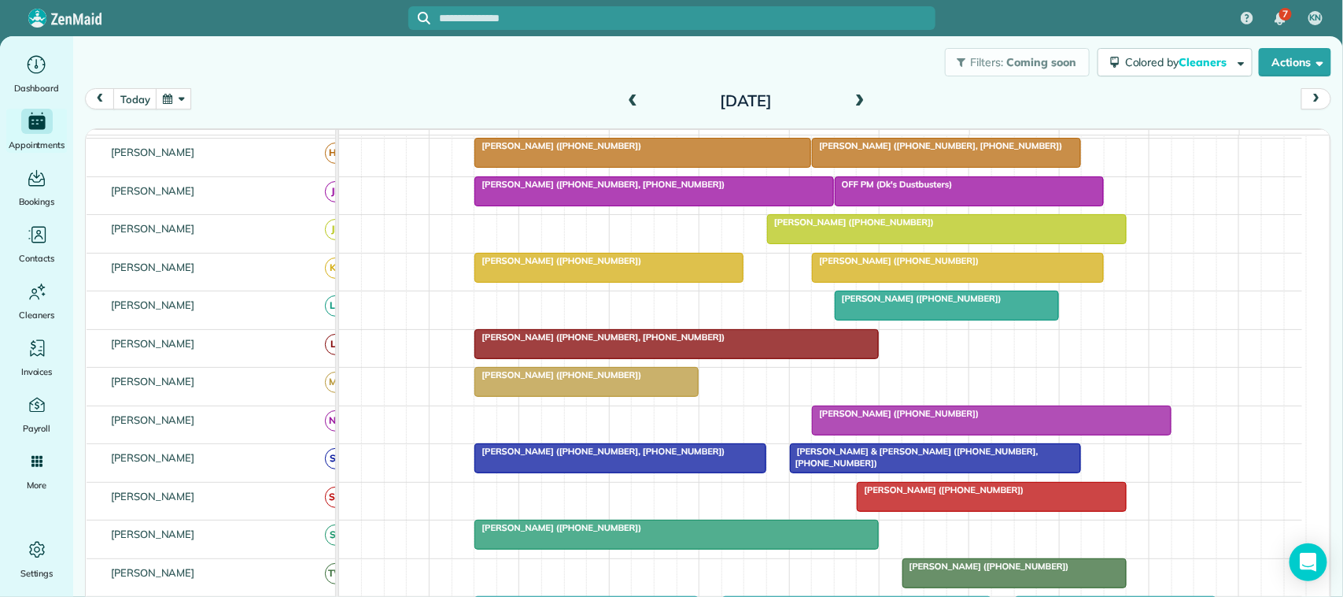
click at [161, 99] on button "button" at bounding box center [174, 98] width 36 height 21
click at [370, 110] on link "Next" at bounding box center [365, 108] width 43 height 39
click at [429, 102] on div "today Wednesday Oct 29, 2025" at bounding box center [708, 103] width 1247 height 30
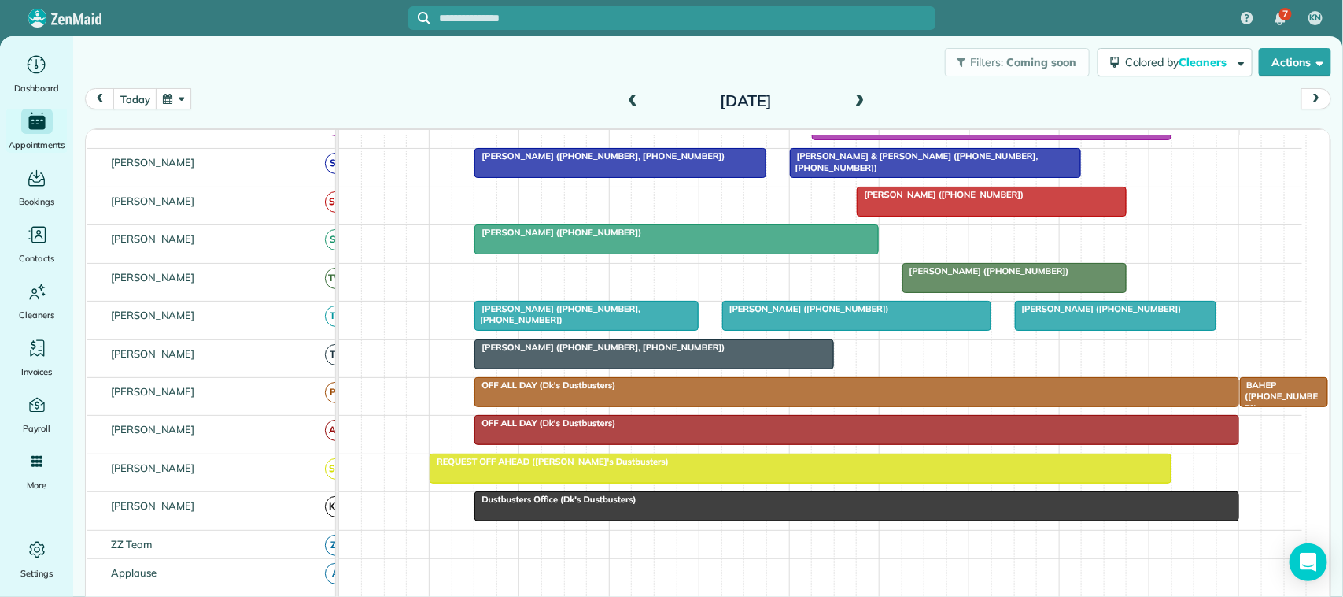
scroll to position [0, 0]
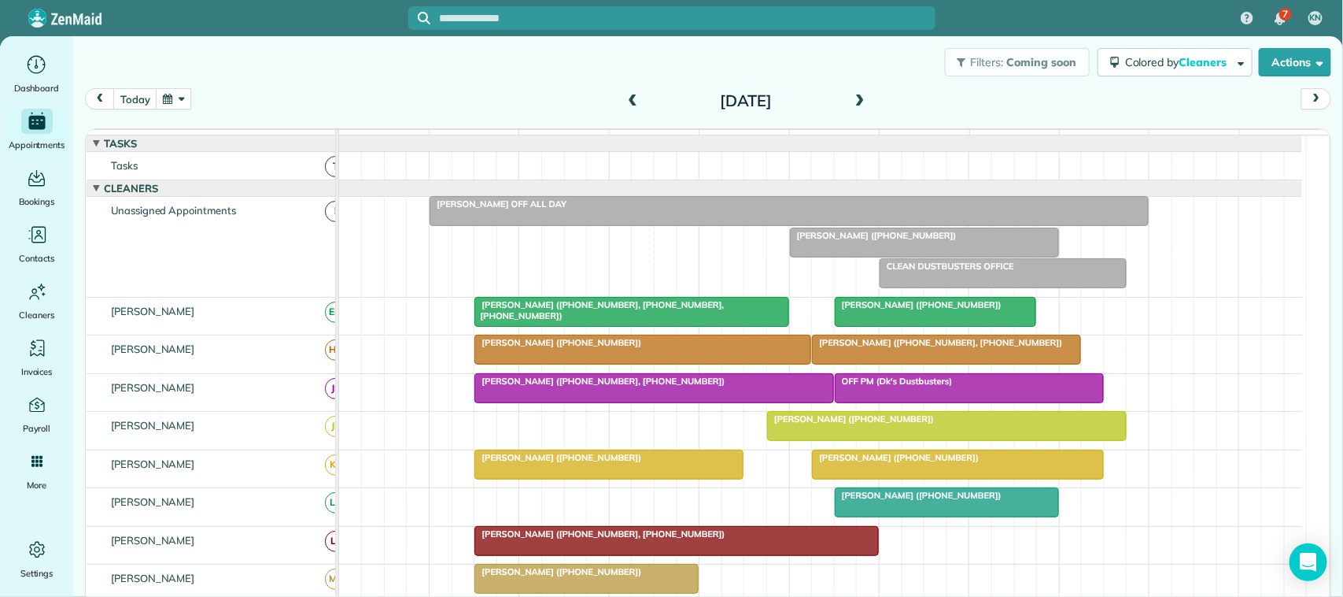
click at [340, 80] on div "Filters: Coming soon Colored by Cleaners Color by Cleaner Color by Team Color b…" at bounding box center [708, 62] width 1270 height 52
click at [183, 99] on button "button" at bounding box center [174, 98] width 36 height 21
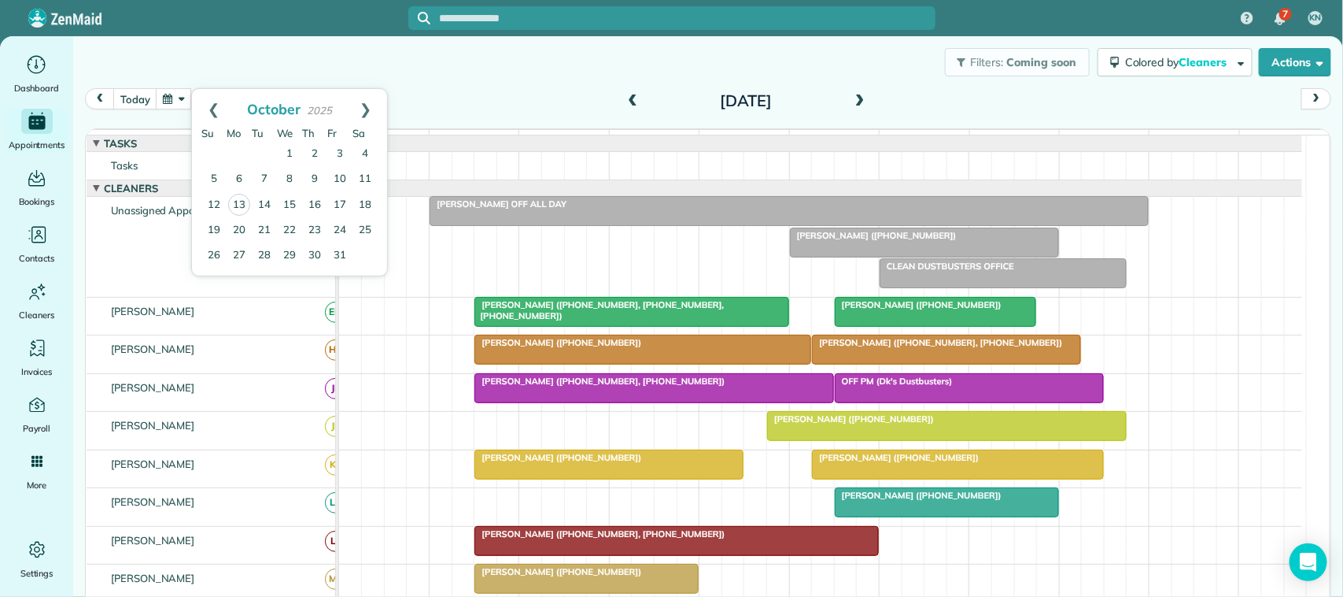
click at [308, 85] on div "Filters: Coming soon Colored by Cleaners Color by Cleaner Color by Team Color b…" at bounding box center [708, 62] width 1270 height 52
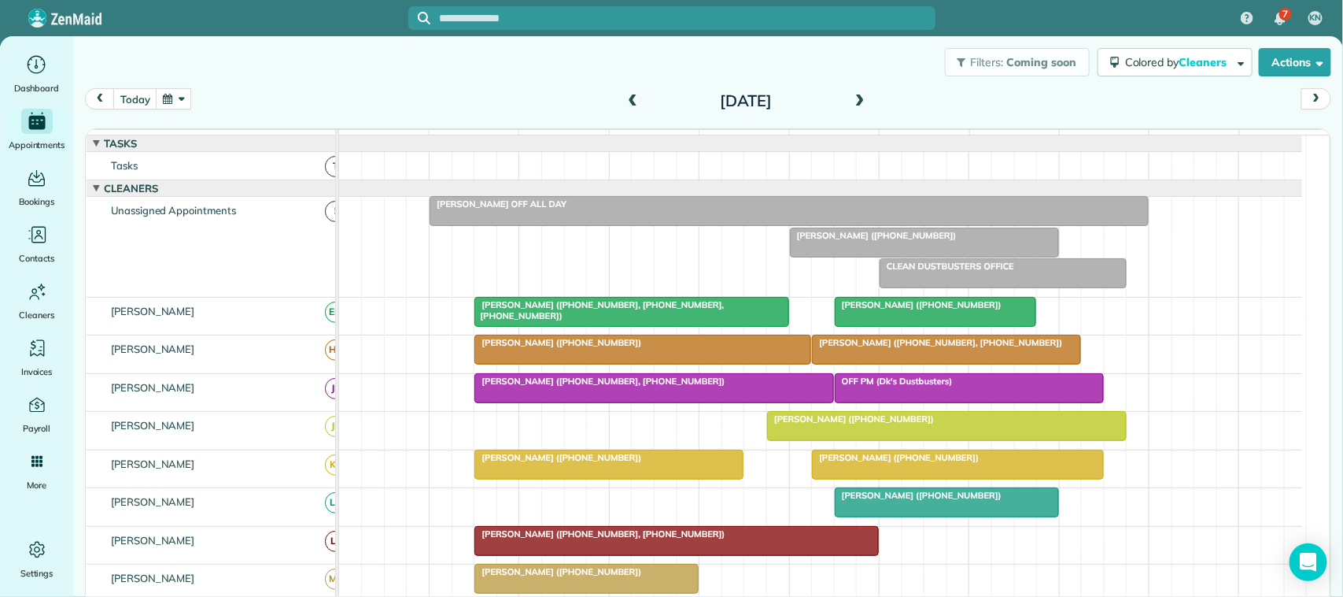
click at [174, 95] on button "button" at bounding box center [174, 98] width 36 height 21
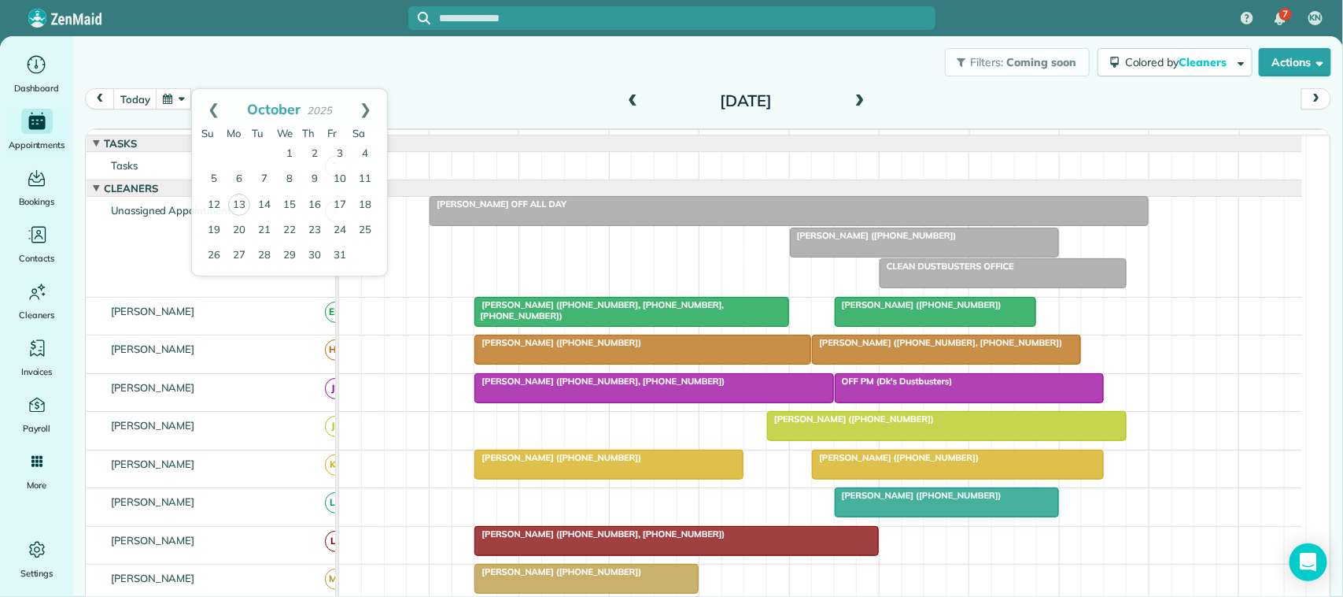
click at [230, 67] on div "Filters: Coming soon Colored by Cleaners Color by Cleaner Color by Team Color b…" at bounding box center [708, 62] width 1270 height 52
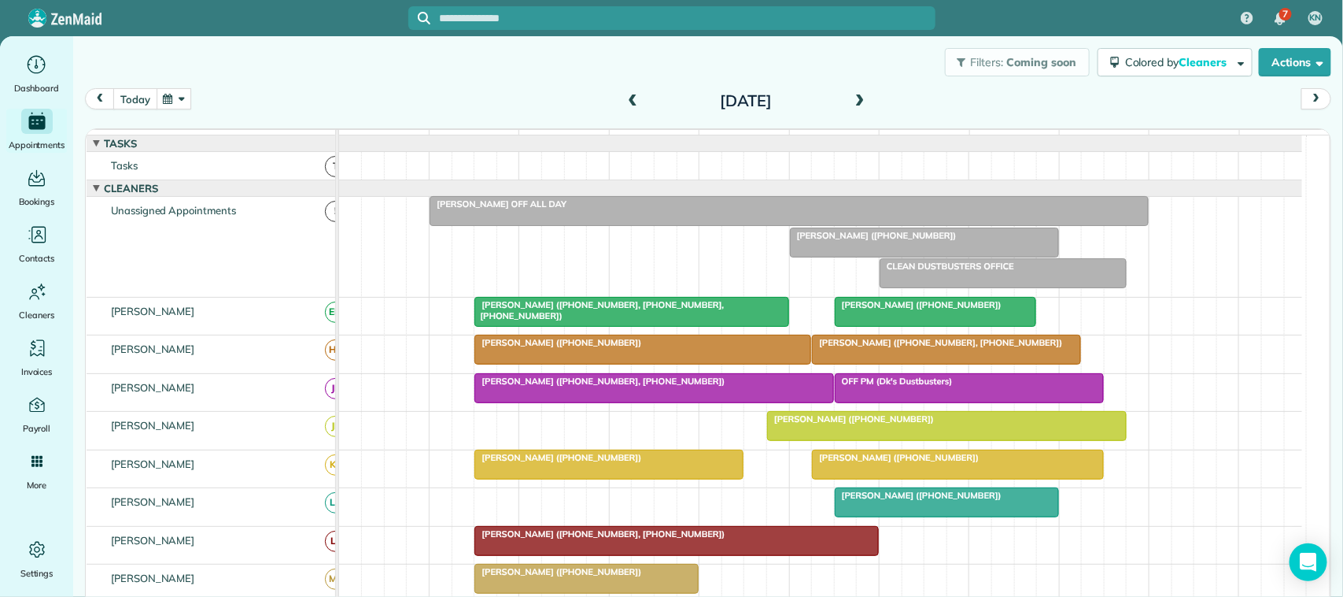
click at [143, 97] on button "today" at bounding box center [134, 98] width 43 height 21
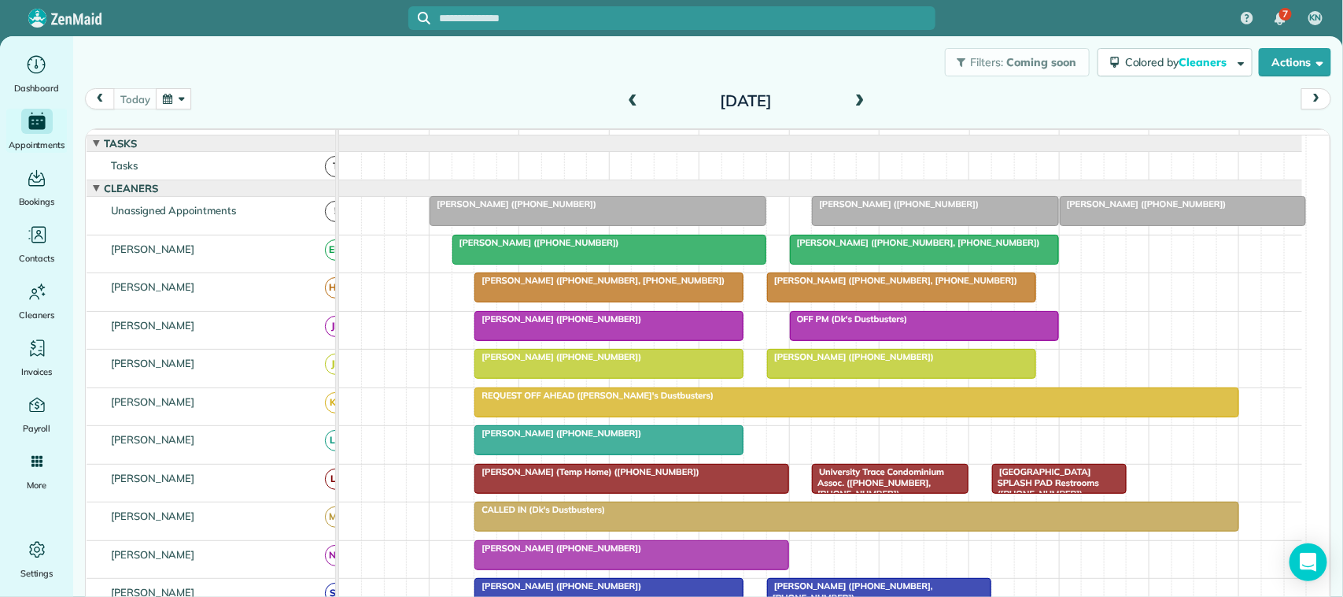
click at [190, 98] on button "button" at bounding box center [174, 98] width 36 height 21
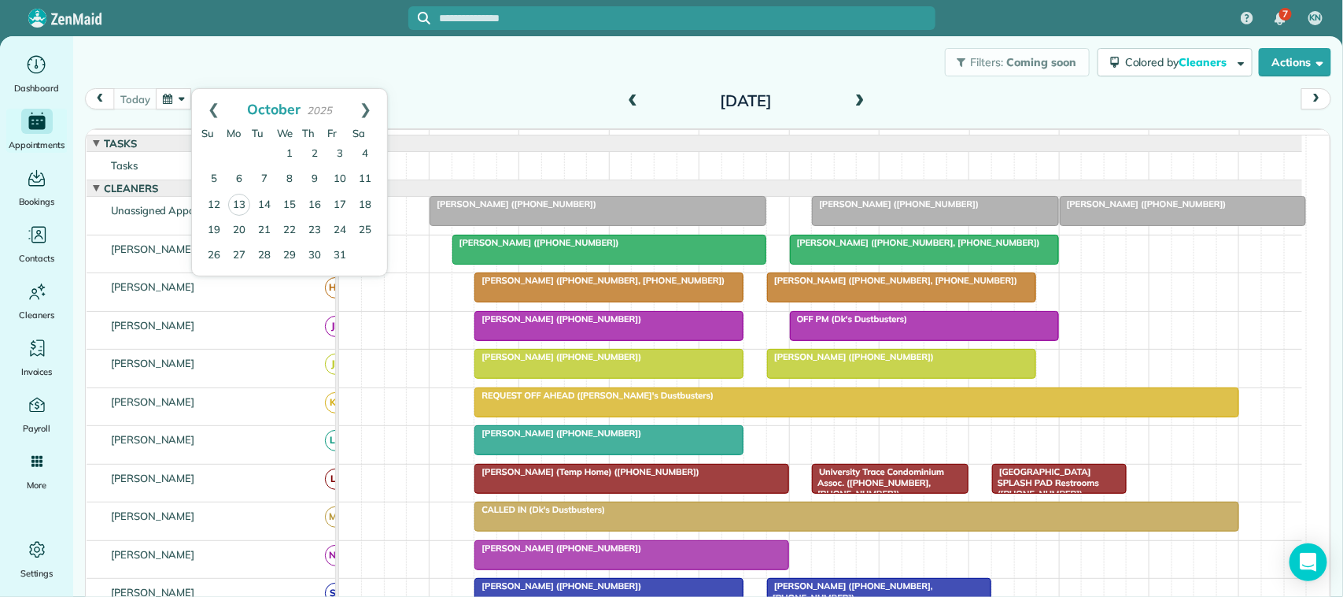
click at [474, 109] on div "today Monday Oct 13, 2025" at bounding box center [708, 103] width 1247 height 30
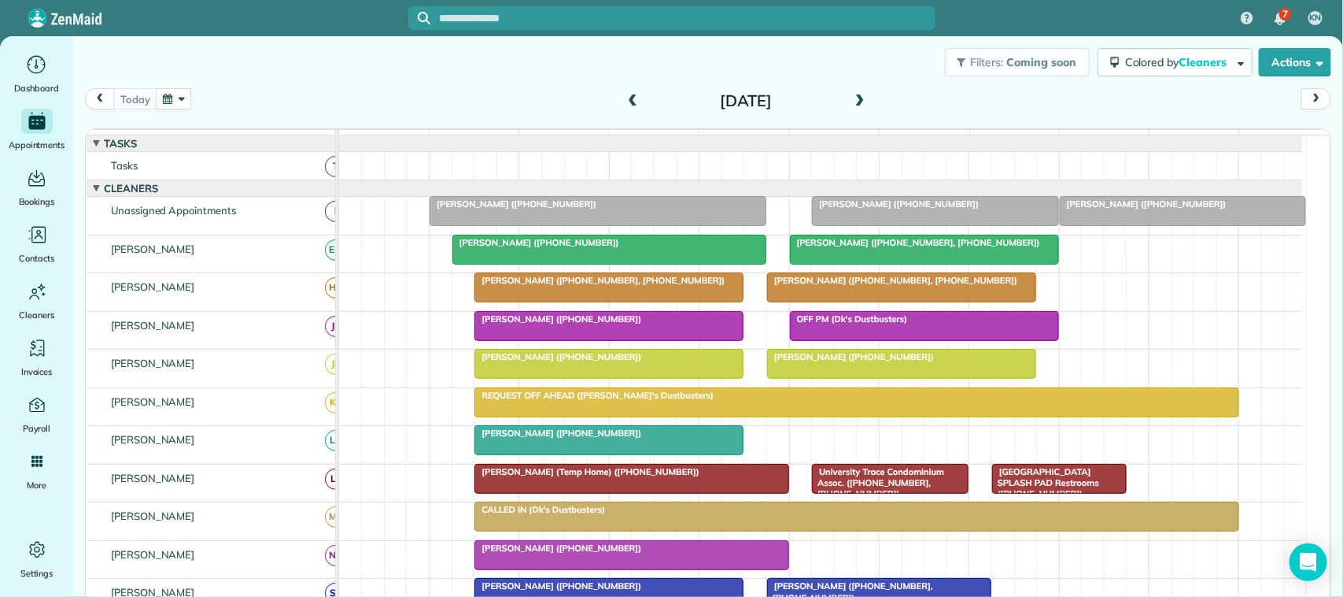
click at [175, 101] on button "button" at bounding box center [174, 98] width 36 height 21
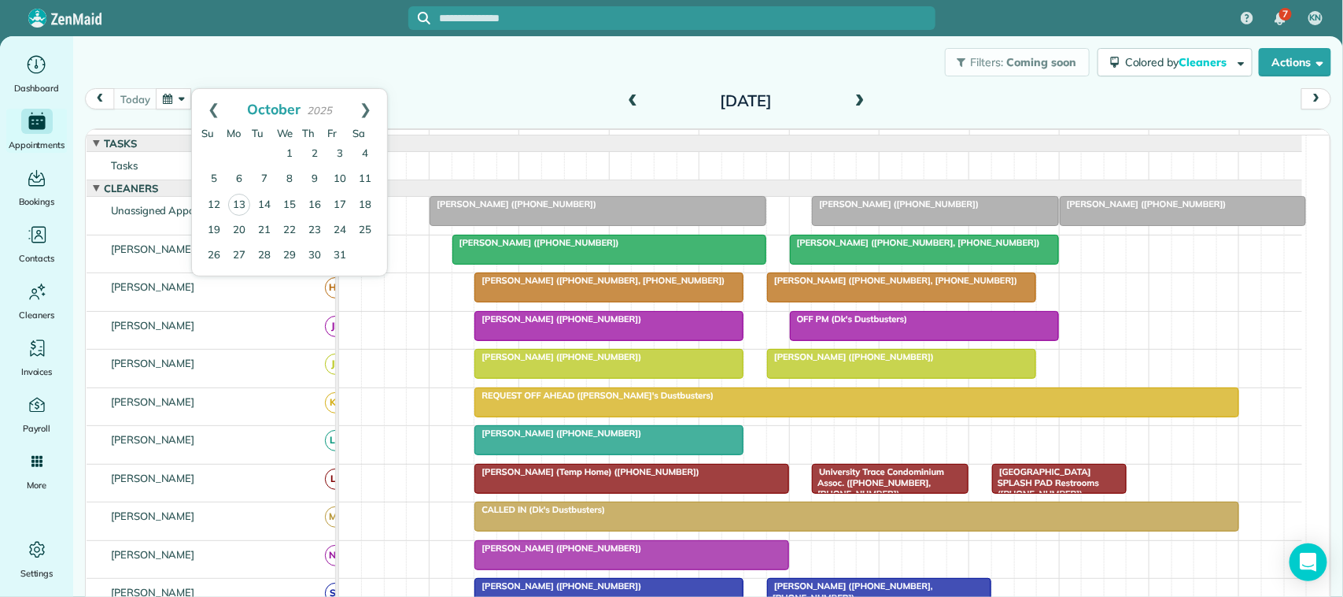
click at [227, 75] on div "Filters: Coming soon Colored by Cleaners Color by Cleaner Color by Team Color b…" at bounding box center [708, 62] width 1270 height 52
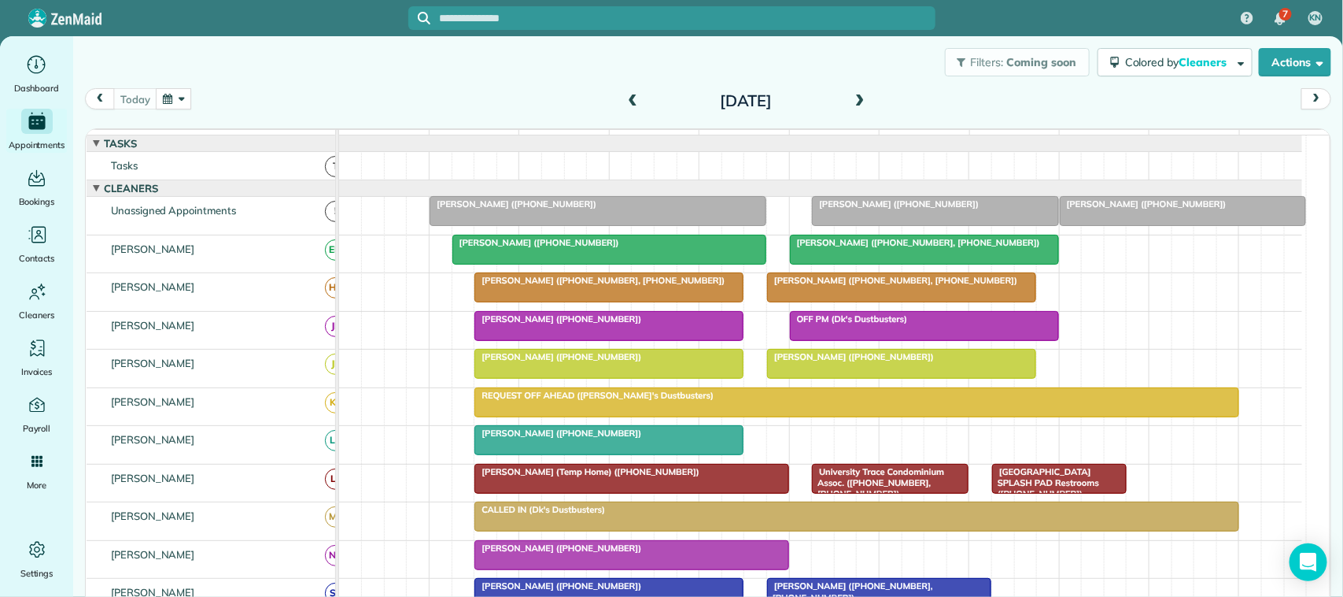
click at [164, 99] on button "button" at bounding box center [174, 98] width 36 height 21
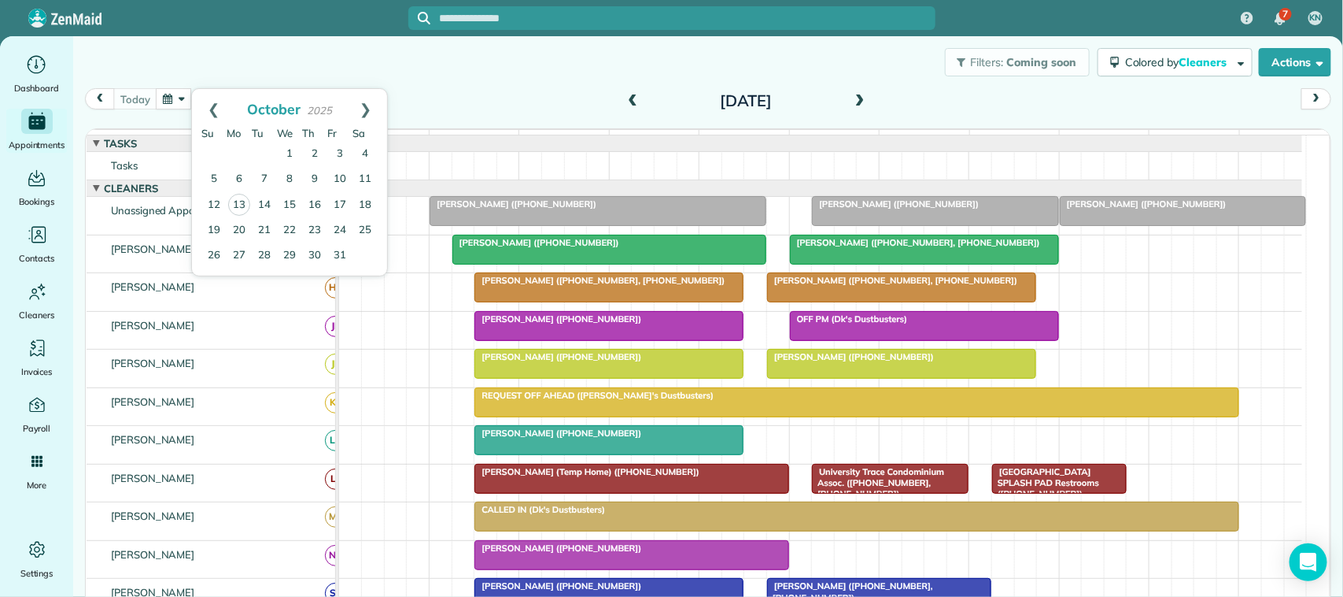
click at [206, 68] on div "Filters: Coming soon Colored by Cleaners Color by Cleaner Color by Team Color b…" at bounding box center [708, 62] width 1270 height 52
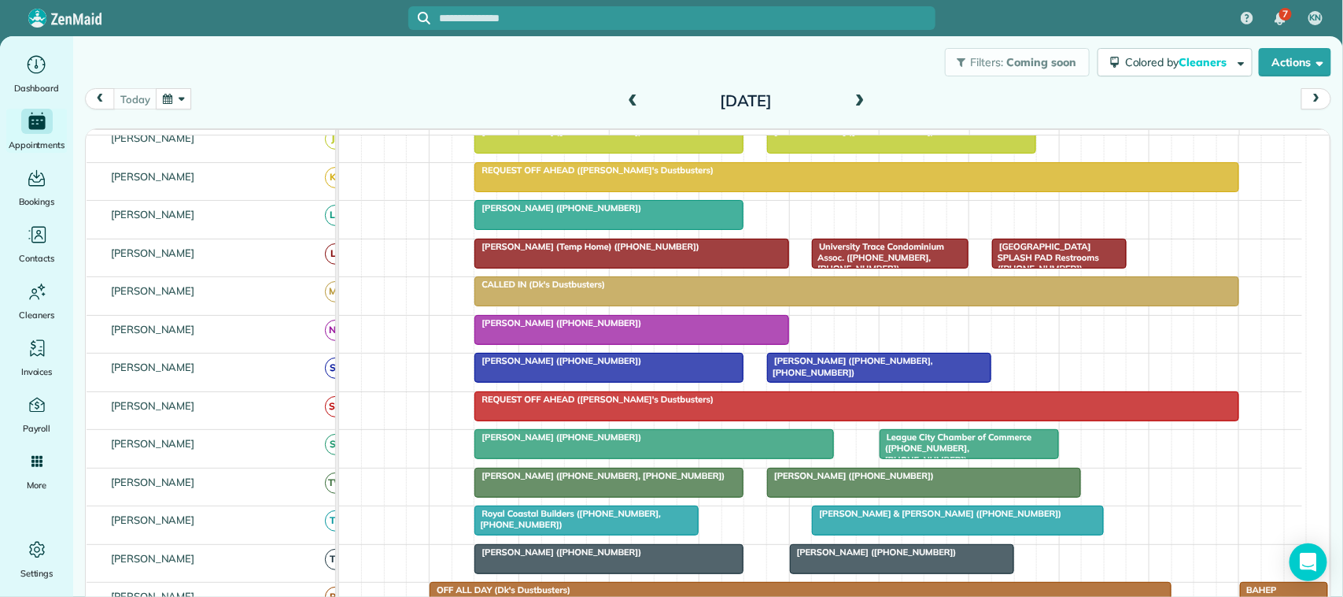
scroll to position [492, 0]
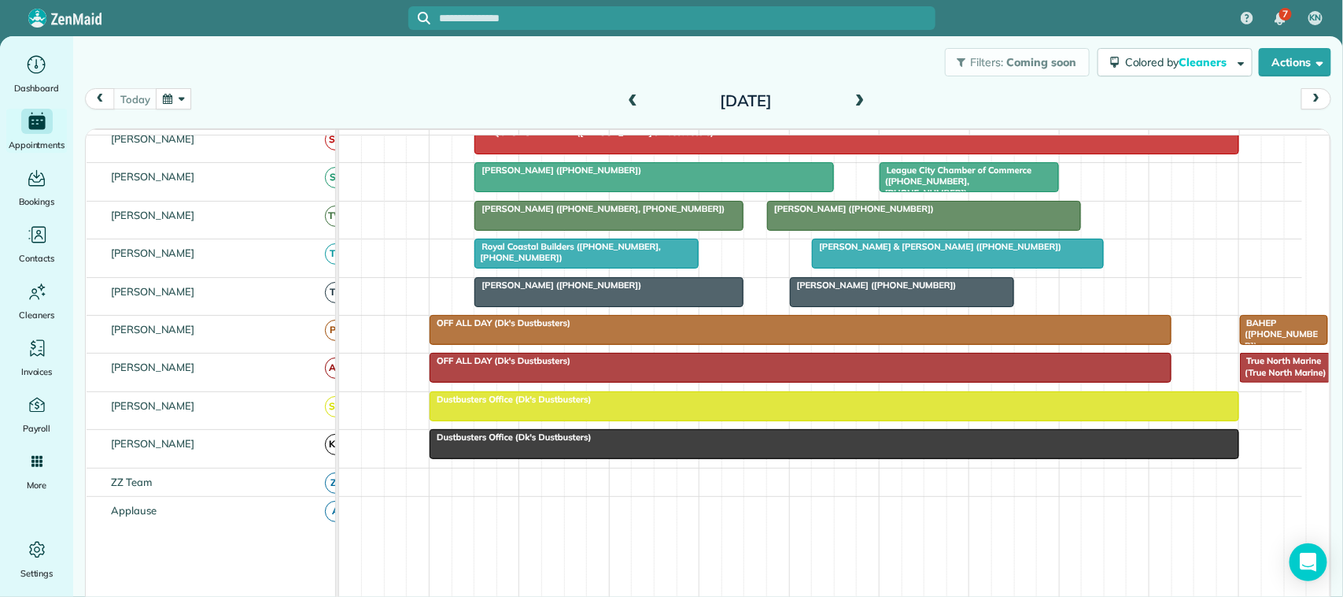
click at [183, 101] on button "button" at bounding box center [174, 98] width 36 height 21
click at [311, 257] on link "30" at bounding box center [314, 255] width 25 height 25
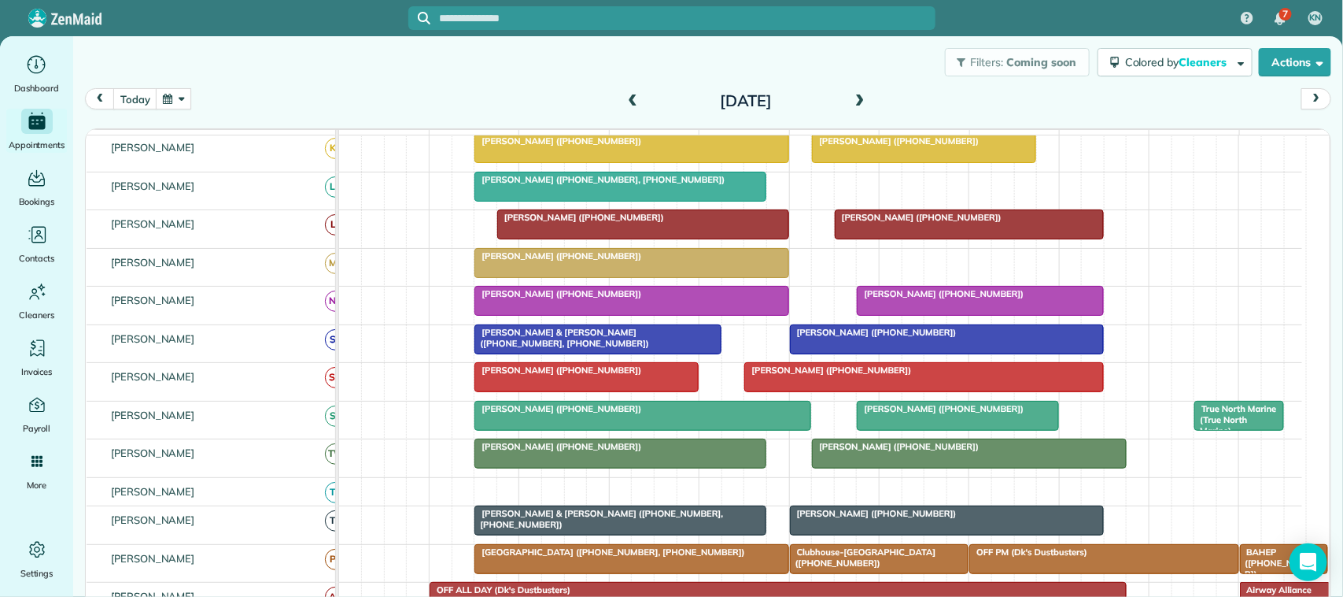
scroll to position [316, 0]
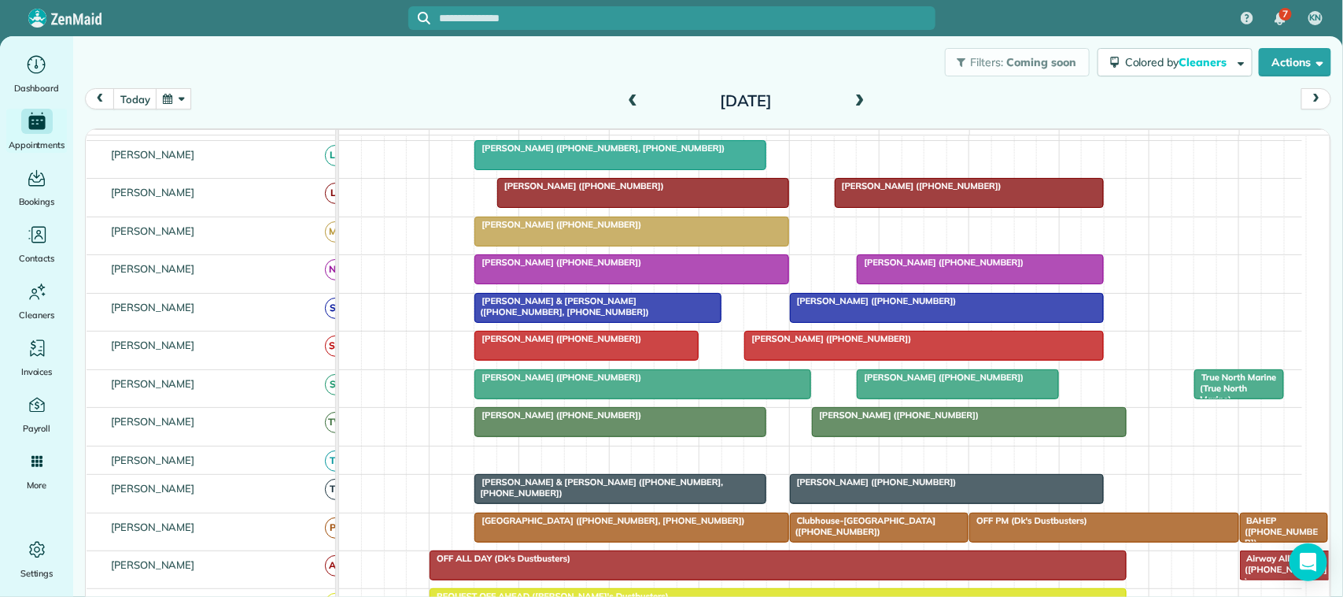
click at [624, 99] on span at bounding box center [632, 101] width 17 height 14
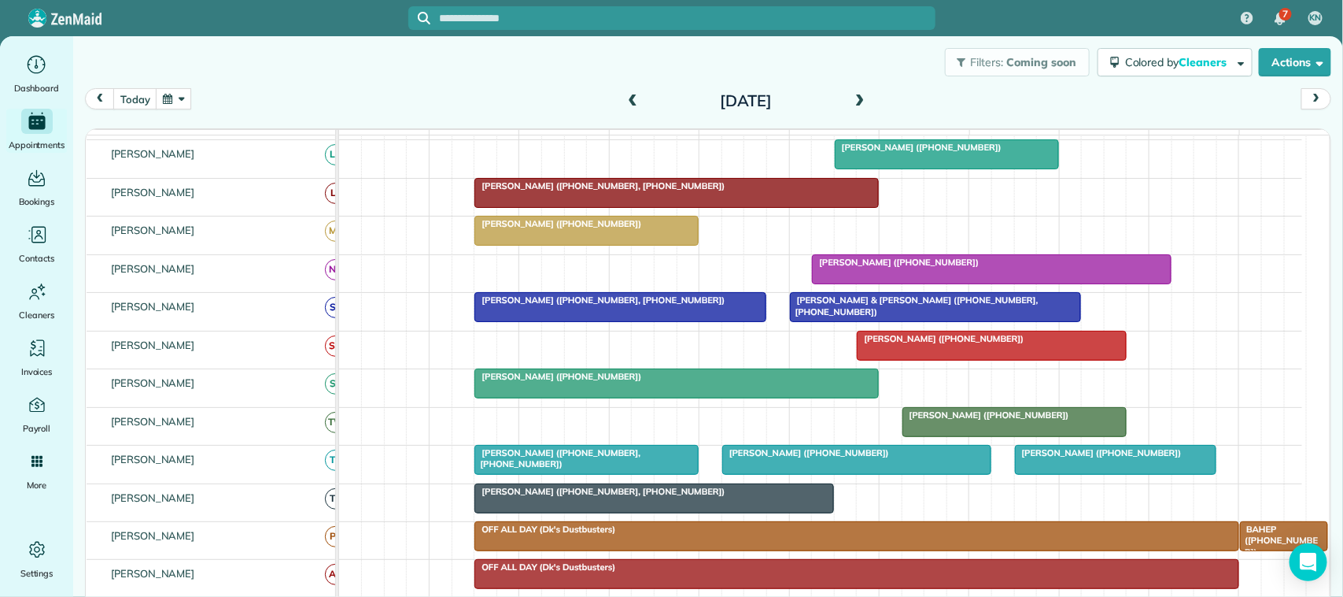
scroll to position [249, 0]
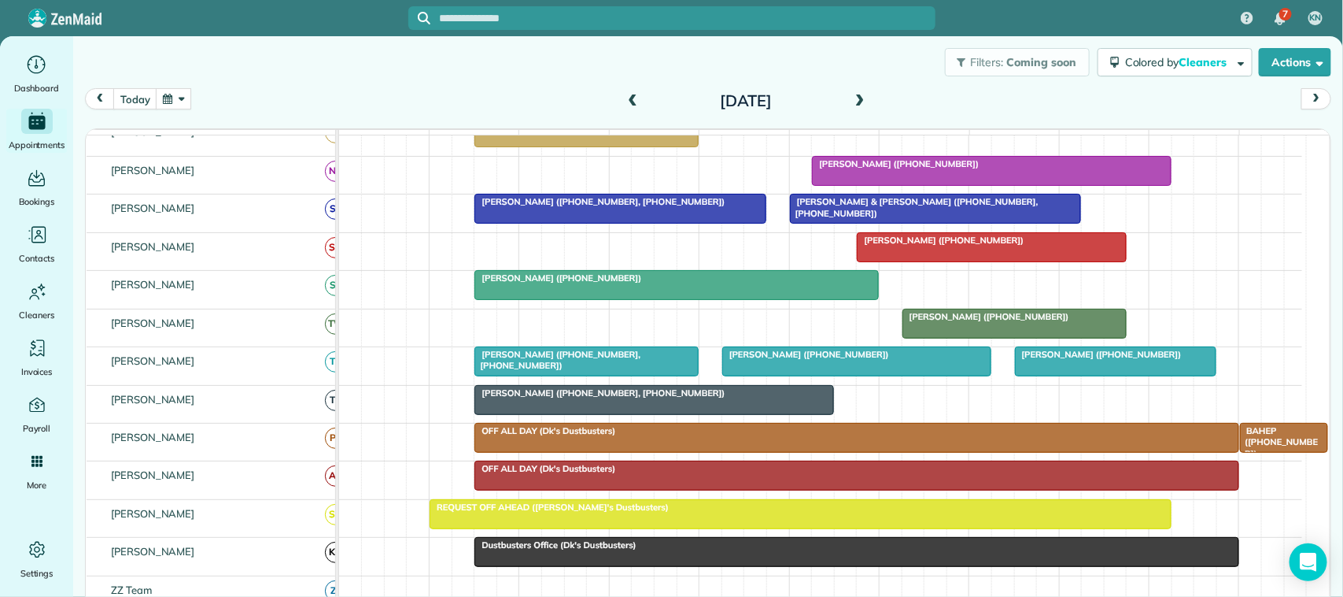
click at [183, 88] on button "button" at bounding box center [174, 98] width 36 height 21
click at [447, 95] on div "today Wednesday Oct 29, 2025" at bounding box center [708, 103] width 1247 height 30
click at [855, 104] on span at bounding box center [859, 101] width 17 height 14
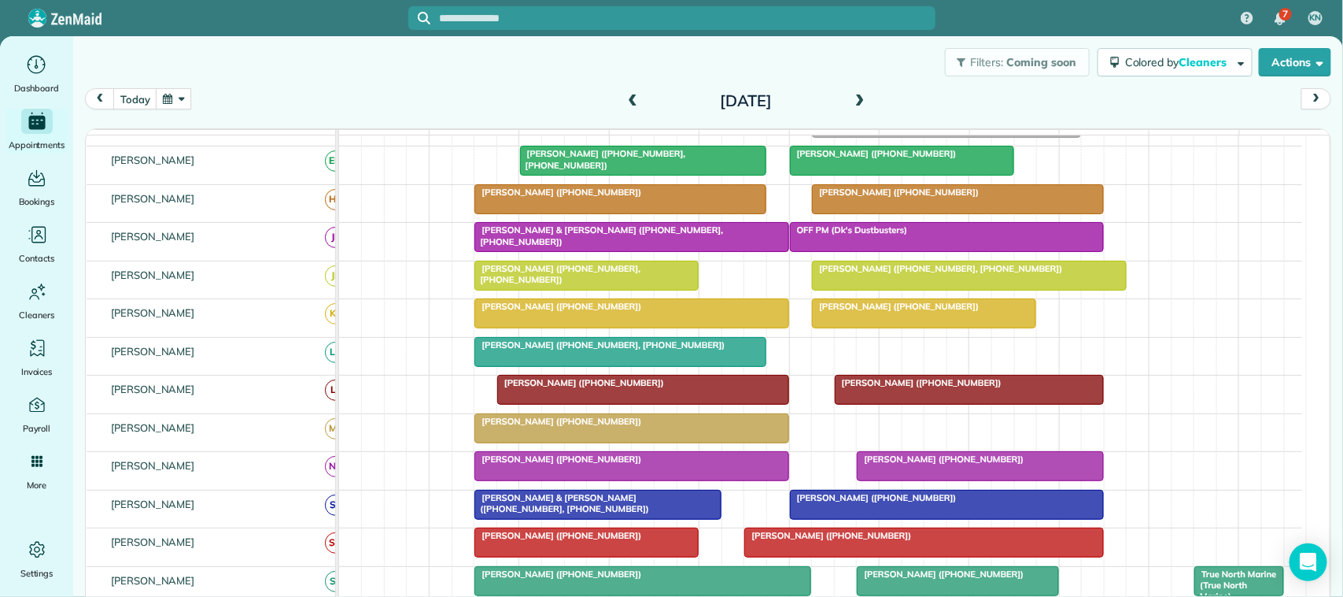
click at [863, 97] on div "Thursday Oct 30, 2025" at bounding box center [746, 100] width 252 height 25
click at [855, 94] on span at bounding box center [859, 101] width 17 height 14
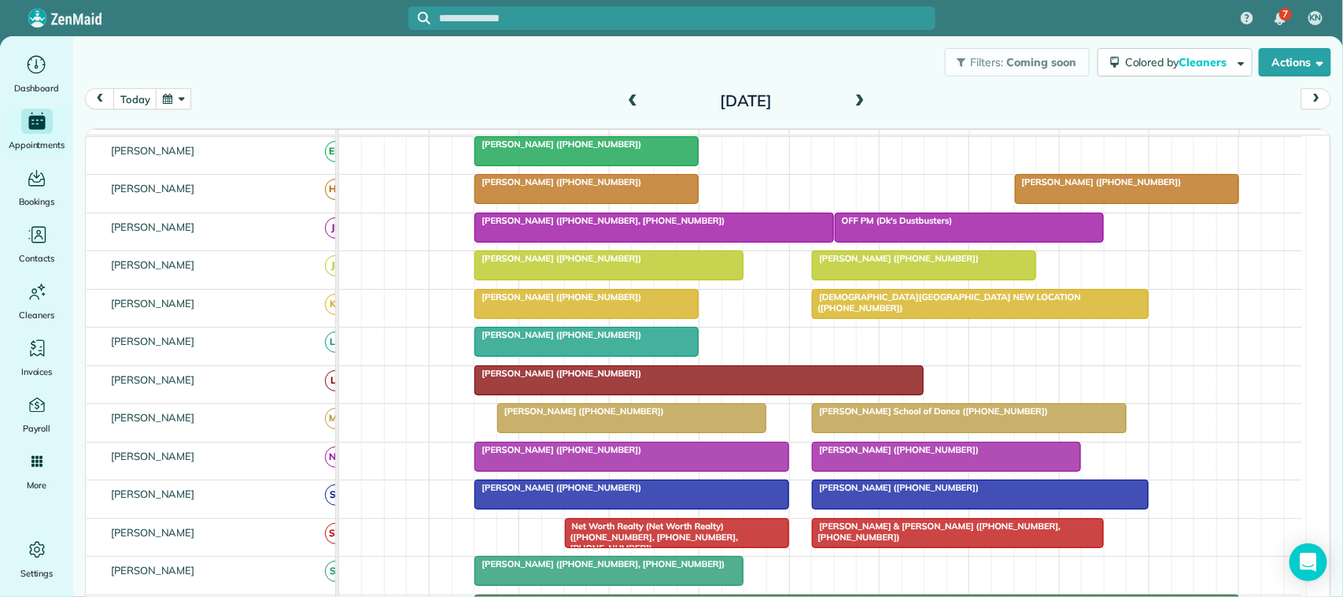
click at [624, 106] on span at bounding box center [632, 101] width 17 height 14
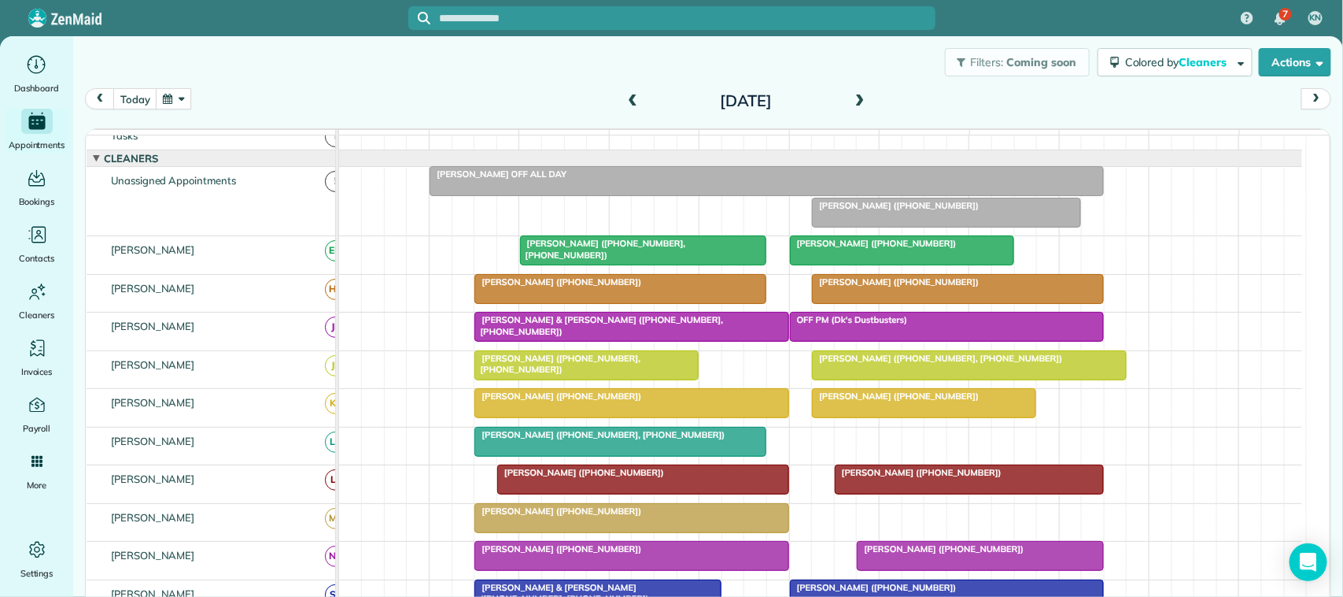
click at [179, 104] on button "button" at bounding box center [174, 98] width 36 height 21
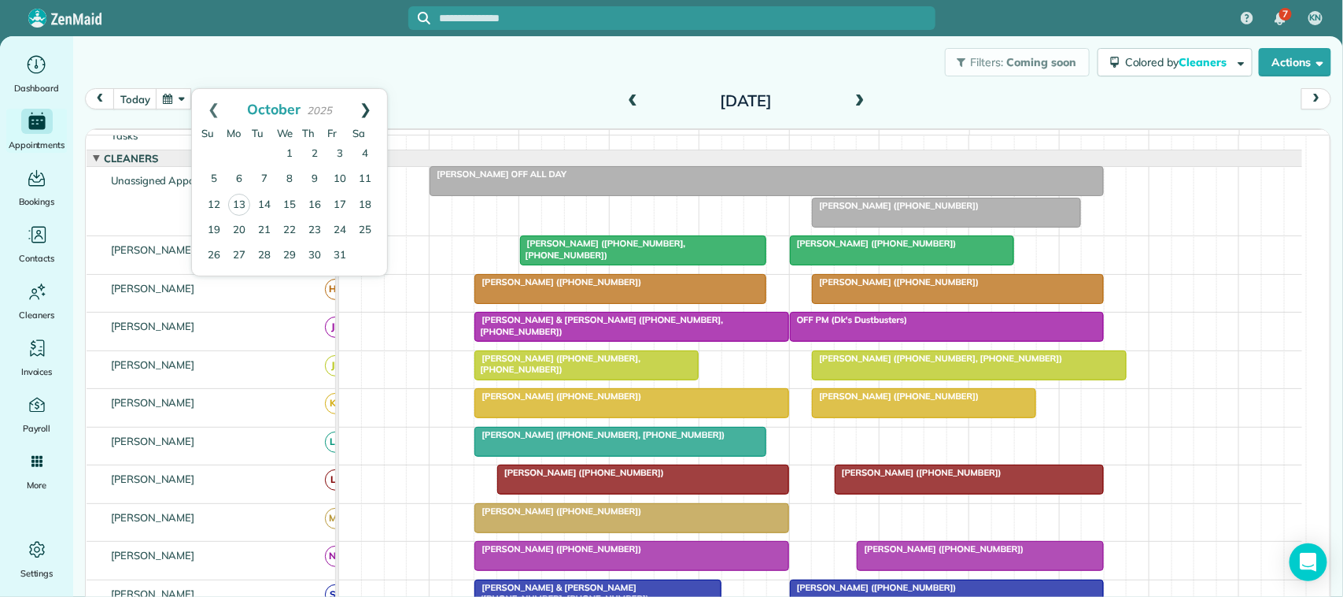
click at [375, 107] on link "Next" at bounding box center [365, 108] width 43 height 39
click at [250, 174] on link "3" at bounding box center [239, 179] width 25 height 25
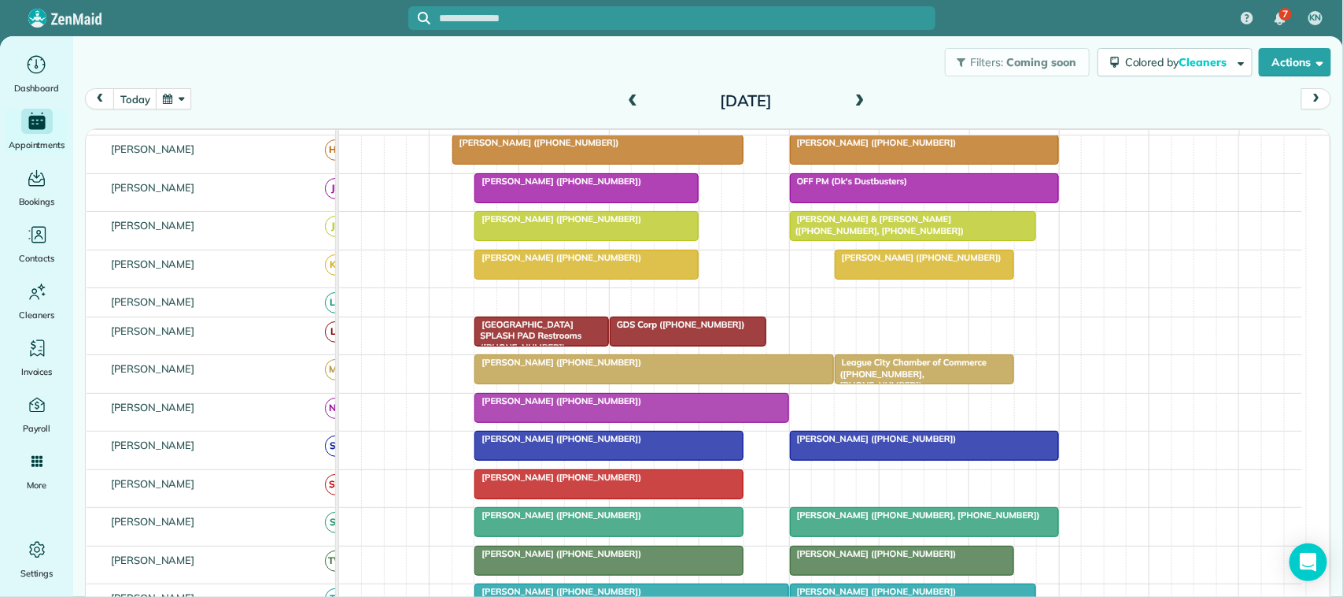
click at [855, 102] on span at bounding box center [859, 101] width 17 height 14
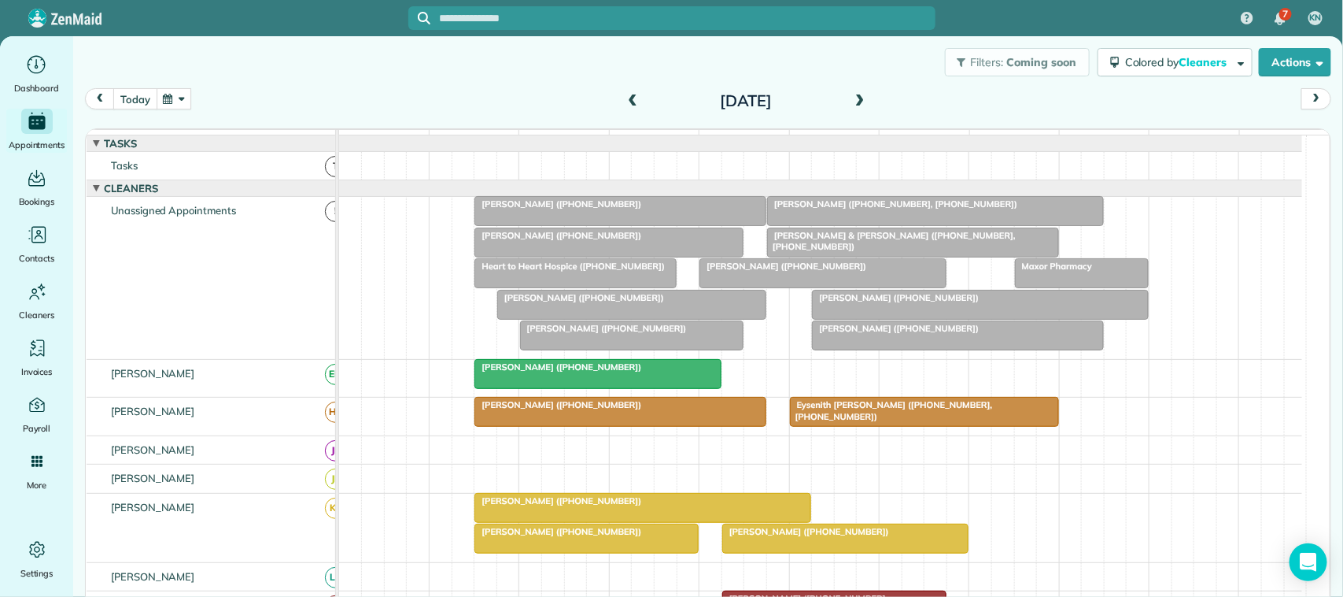
click at [142, 103] on button "today" at bounding box center [134, 98] width 43 height 21
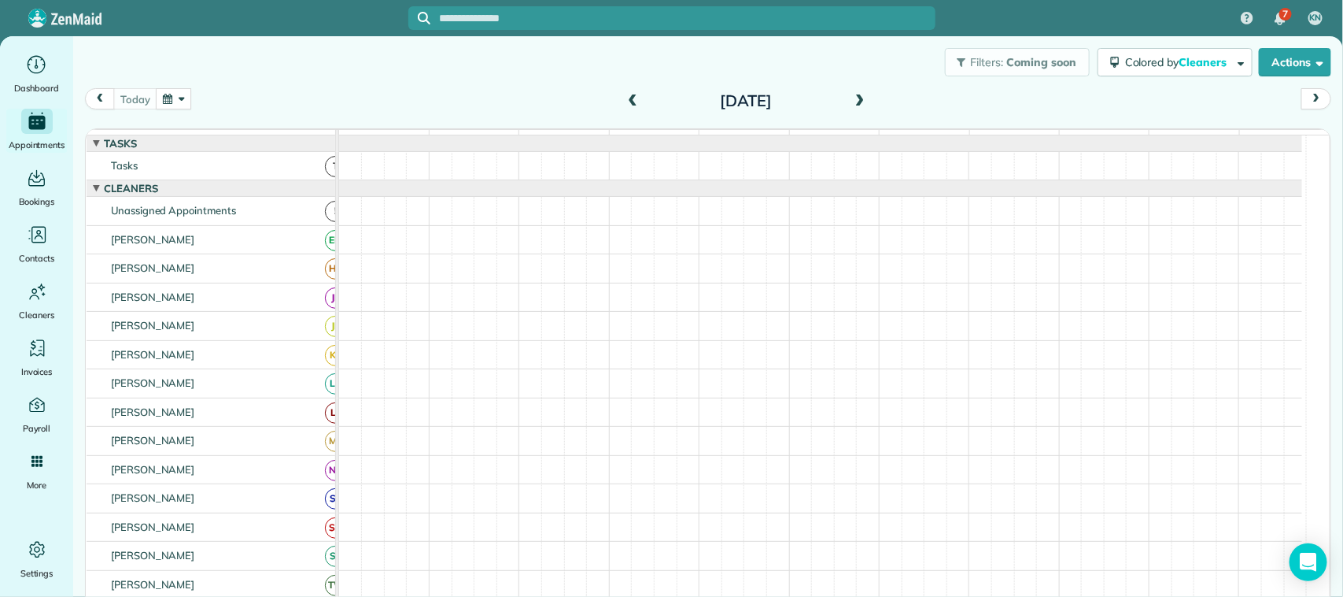
click at [172, 99] on button "button" at bounding box center [174, 98] width 36 height 21
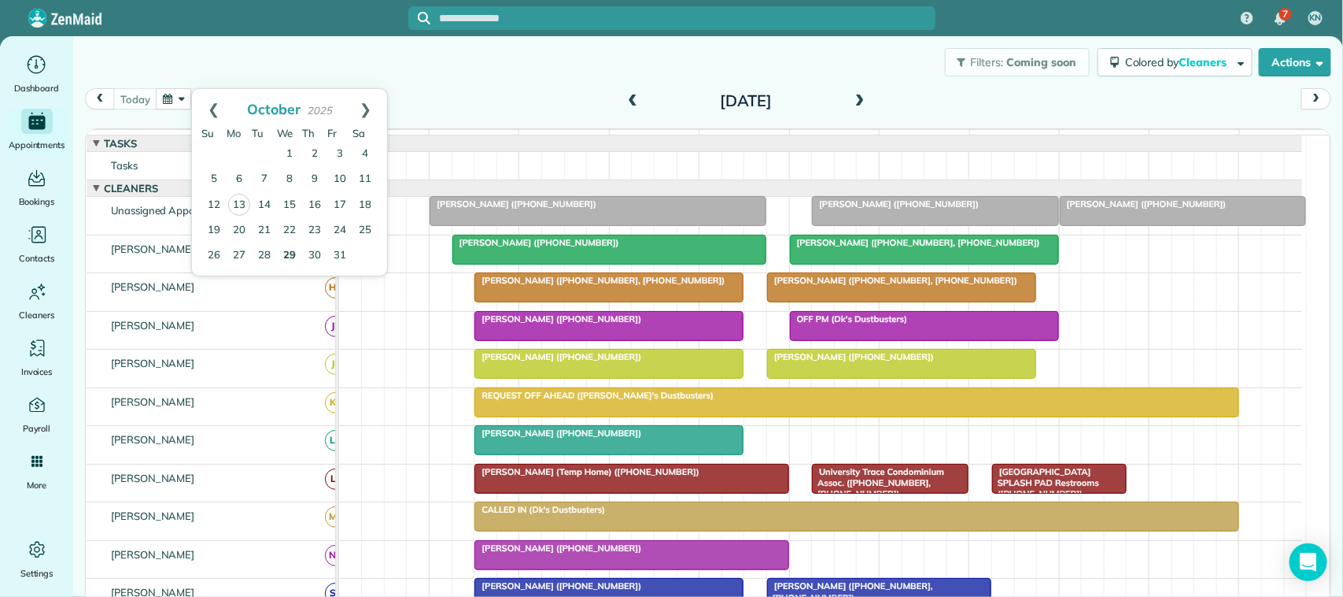
click at [293, 256] on link "29" at bounding box center [289, 255] width 25 height 25
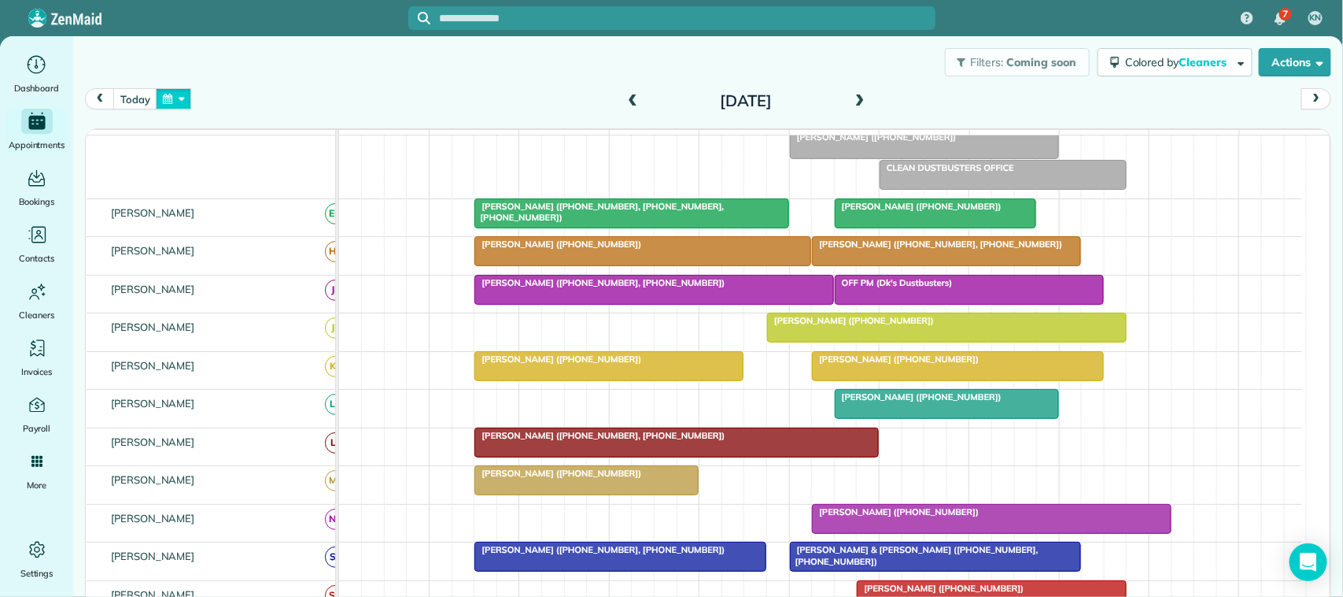
click at [177, 100] on button "button" at bounding box center [174, 98] width 36 height 21
click at [323, 256] on link "30" at bounding box center [314, 255] width 25 height 25
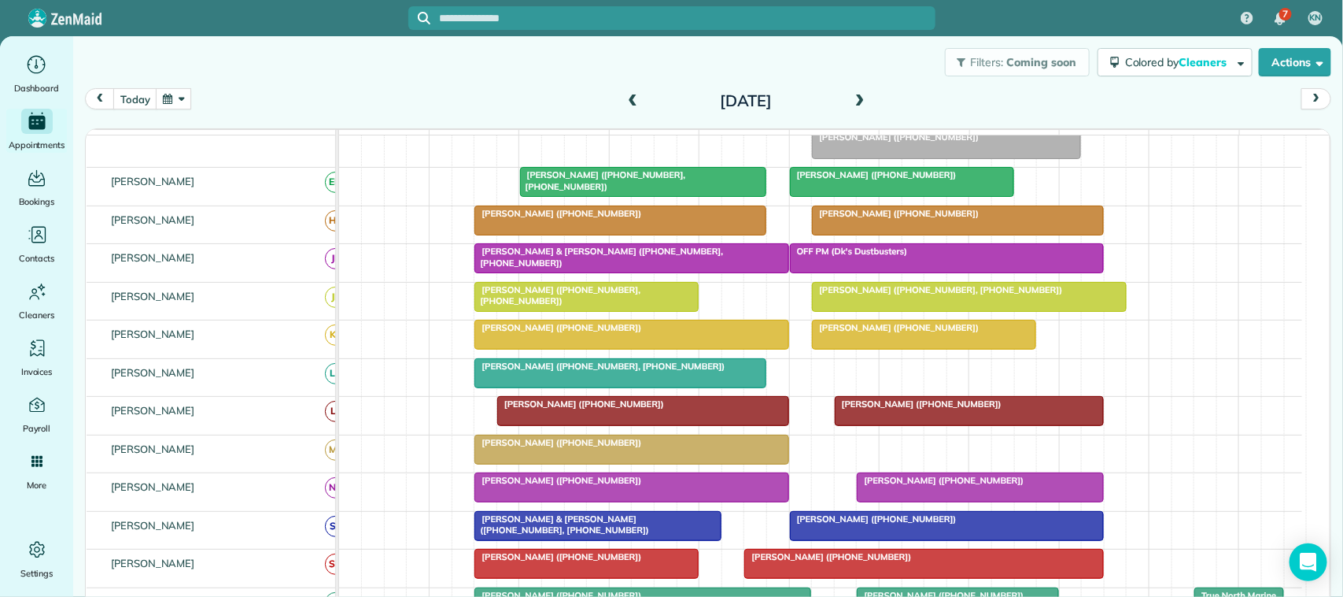
click at [175, 96] on button "button" at bounding box center [174, 98] width 36 height 21
click at [268, 211] on link "14" at bounding box center [264, 205] width 25 height 25
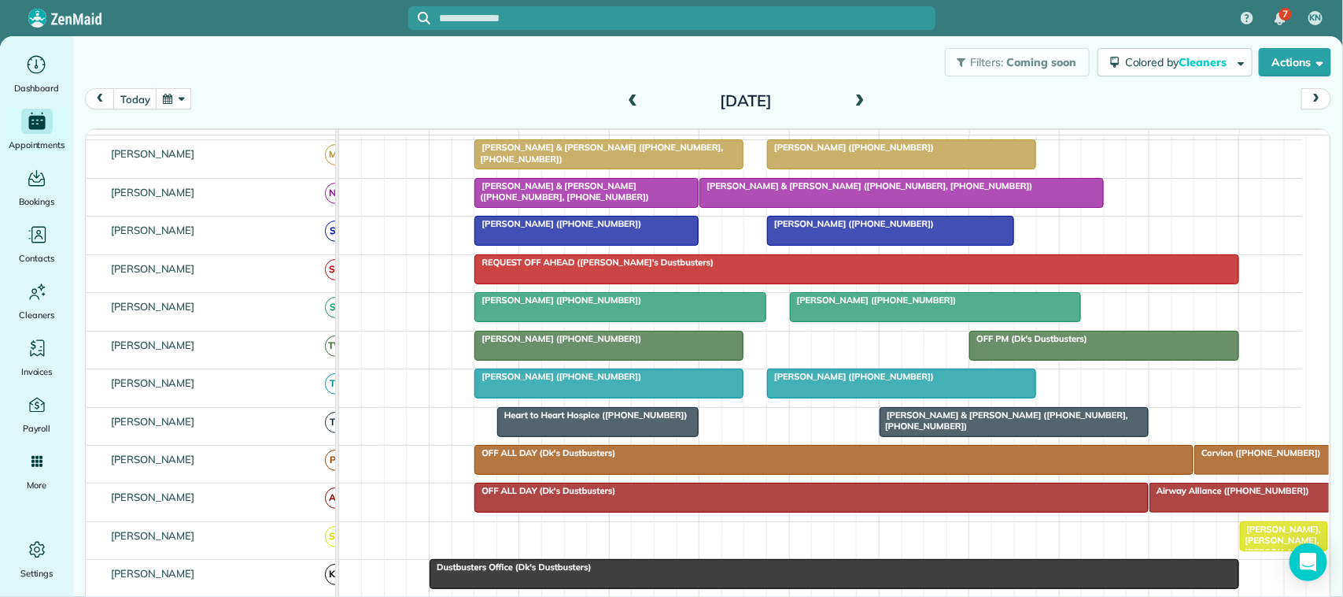
click at [863, 93] on div "[DATE]" at bounding box center [746, 100] width 252 height 25
click at [859, 96] on span at bounding box center [859, 101] width 17 height 14
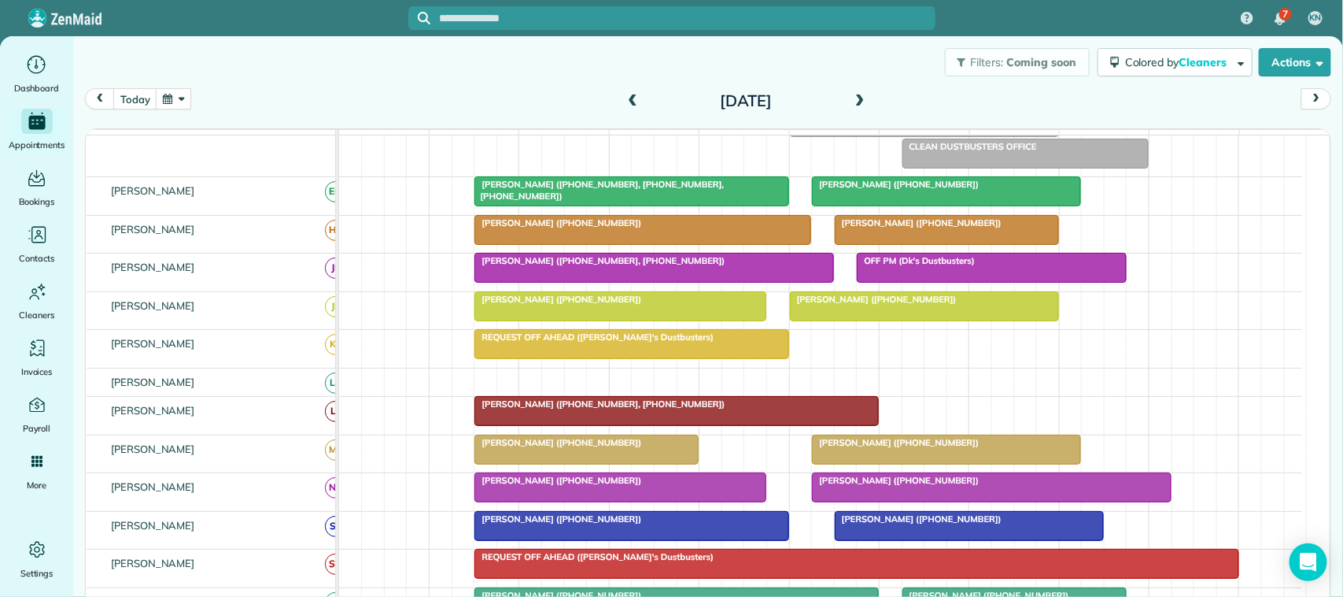
click at [851, 95] on span at bounding box center [859, 101] width 17 height 14
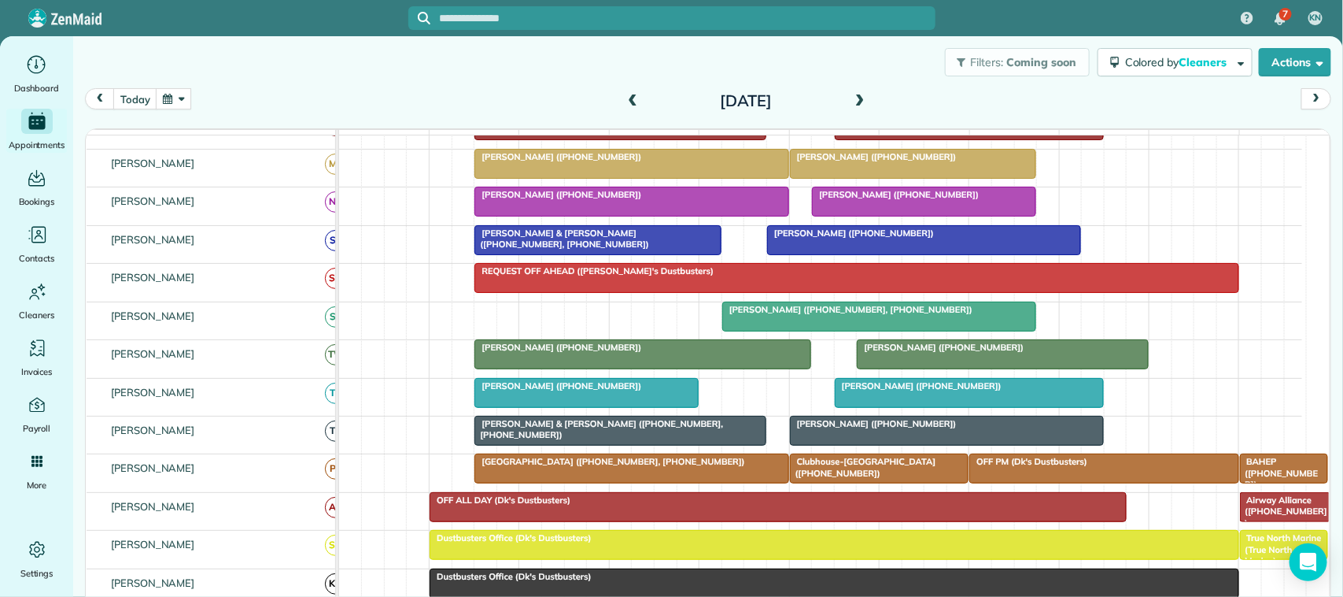
click at [851, 96] on span at bounding box center [859, 101] width 17 height 14
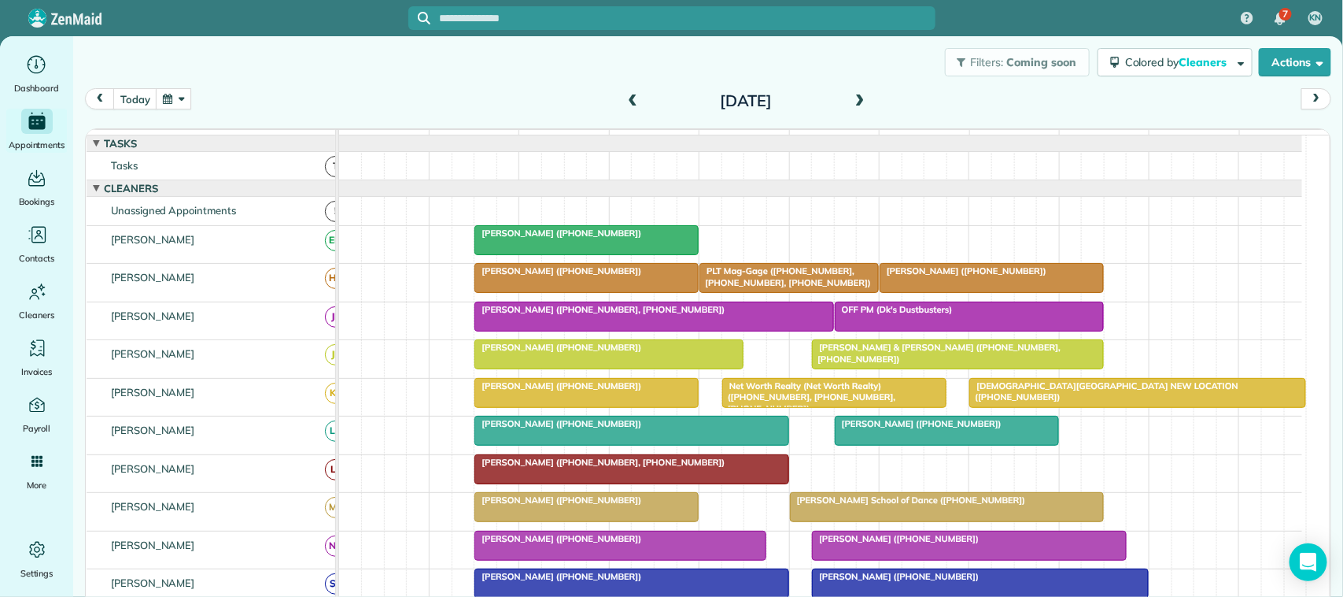
click at [171, 92] on button "button" at bounding box center [174, 98] width 36 height 21
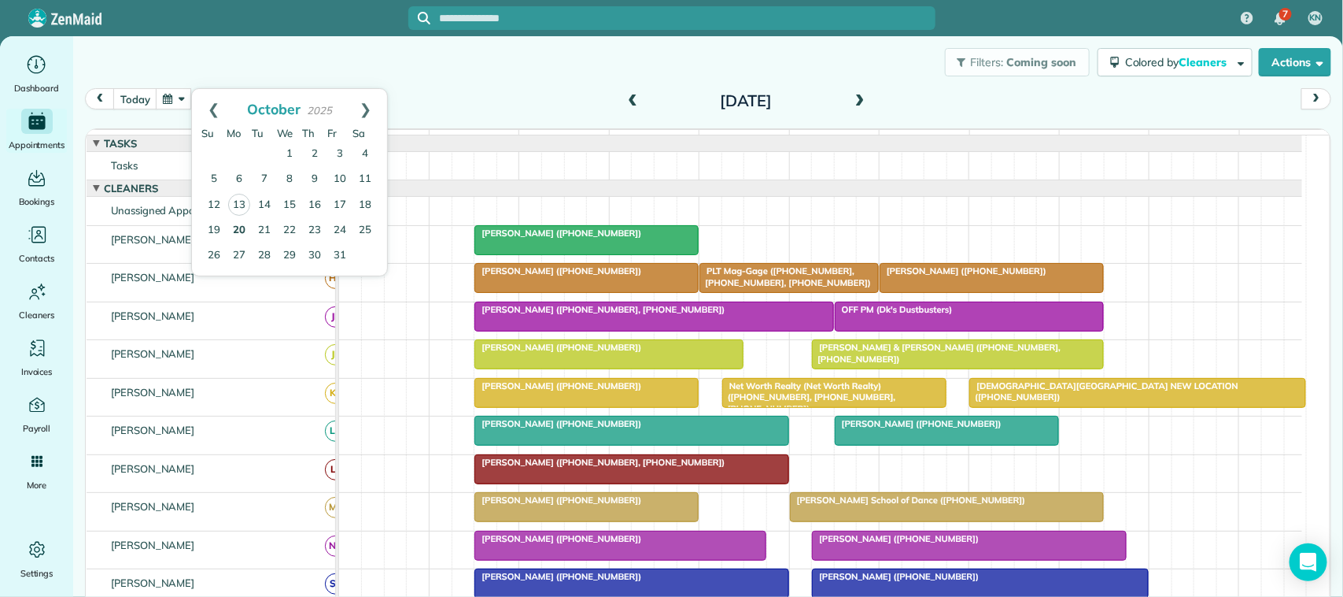
click at [248, 227] on link "20" at bounding box center [239, 230] width 25 height 25
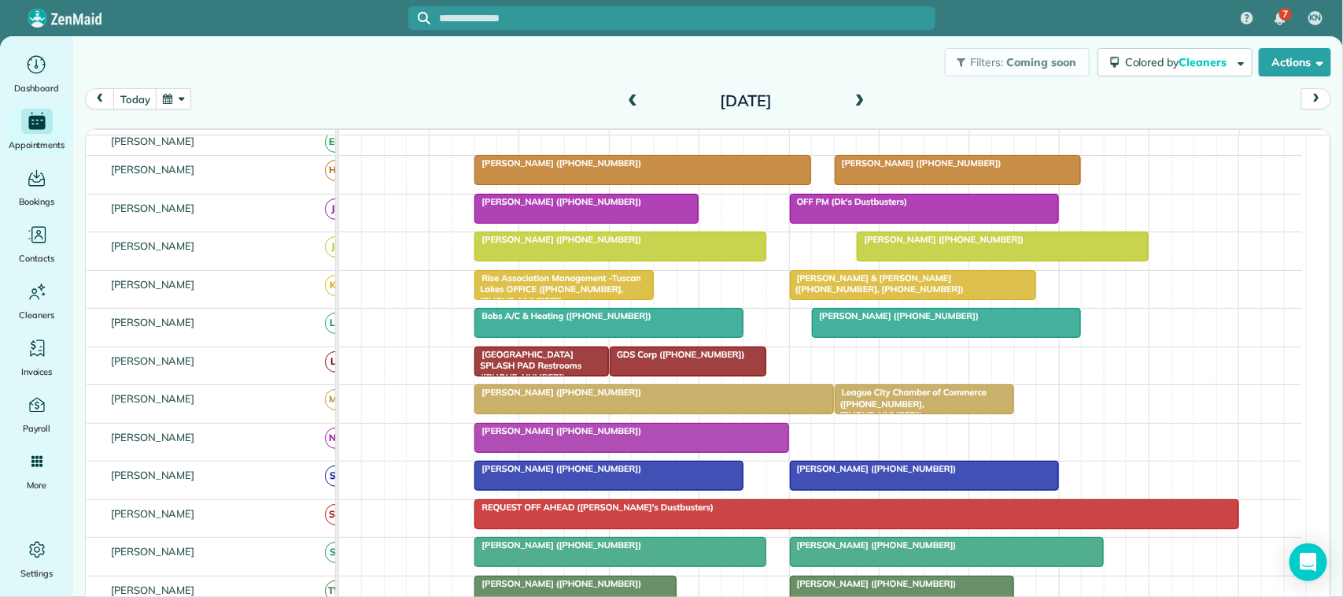
click at [852, 102] on span at bounding box center [859, 101] width 17 height 14
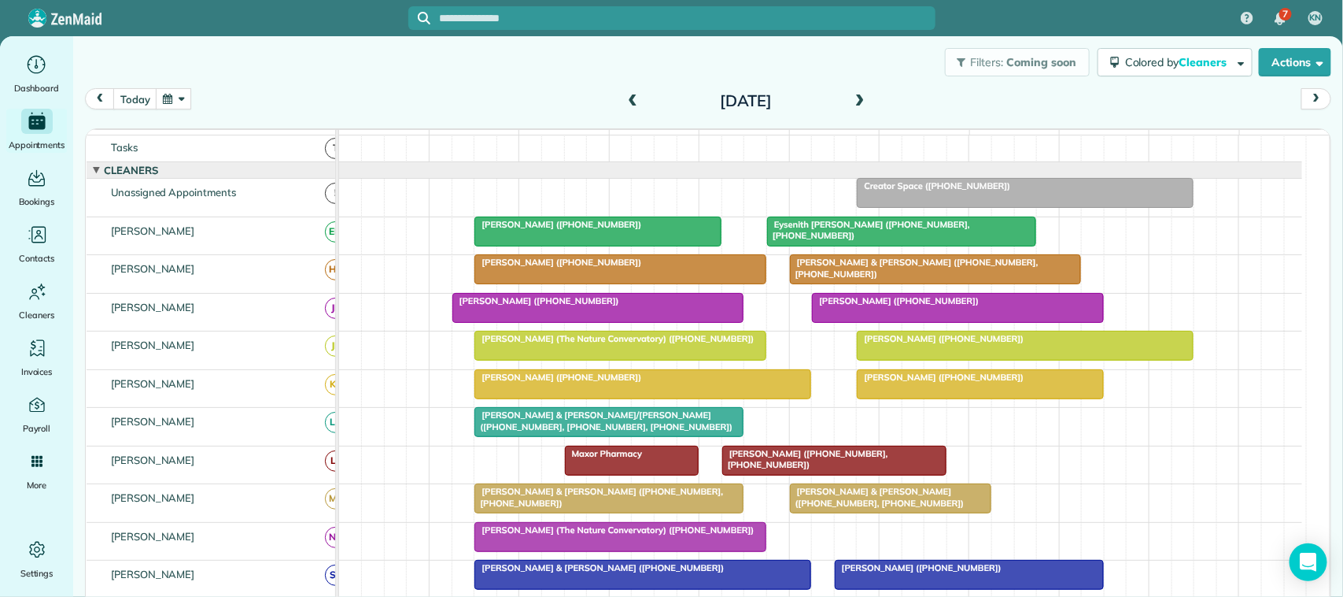
click at [855, 104] on span at bounding box center [859, 101] width 17 height 14
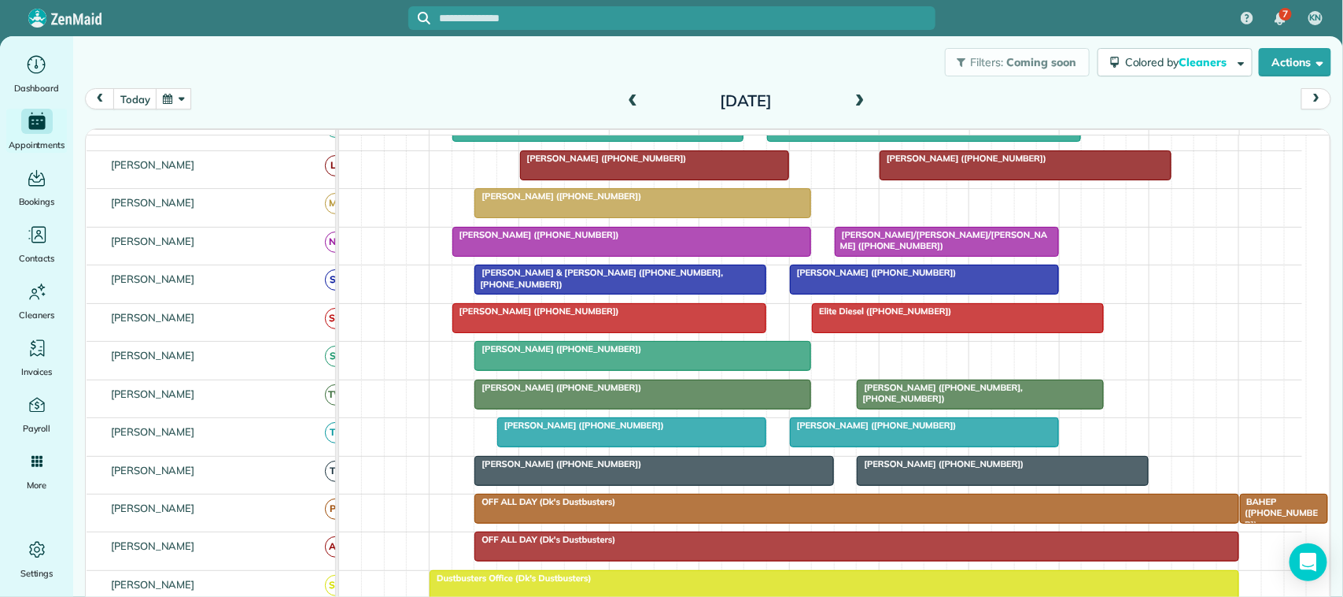
click at [851, 105] on span at bounding box center [859, 101] width 17 height 14
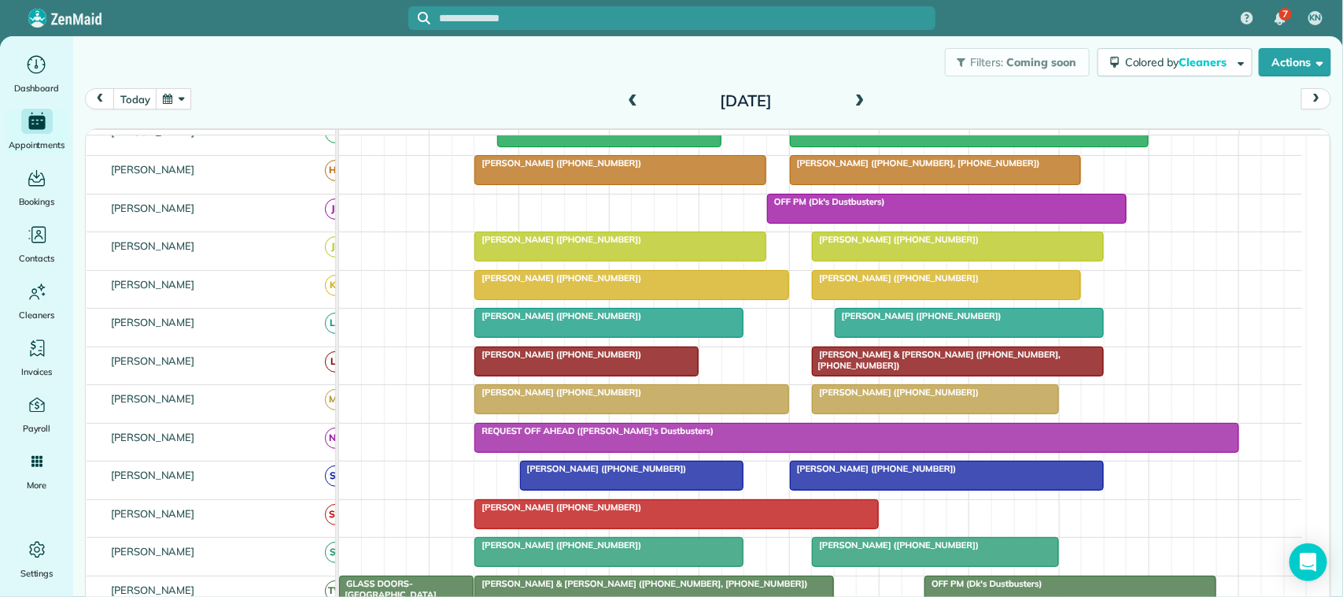
click at [851, 101] on span at bounding box center [859, 101] width 17 height 14
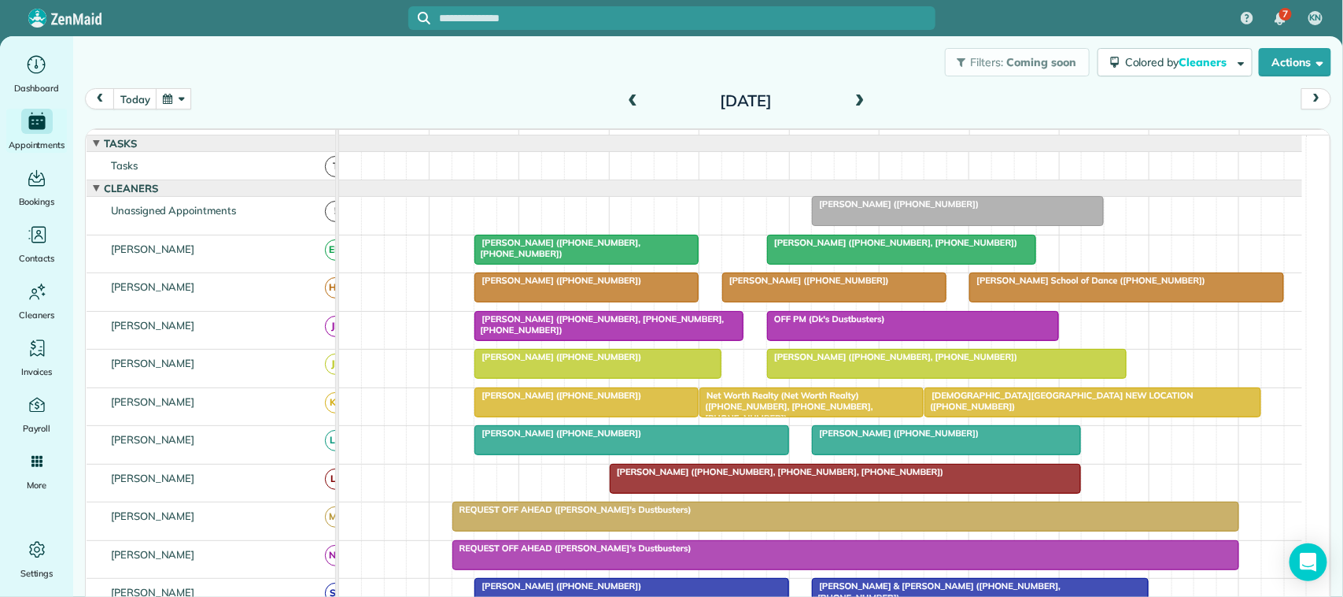
click at [179, 92] on button "button" at bounding box center [174, 98] width 36 height 21
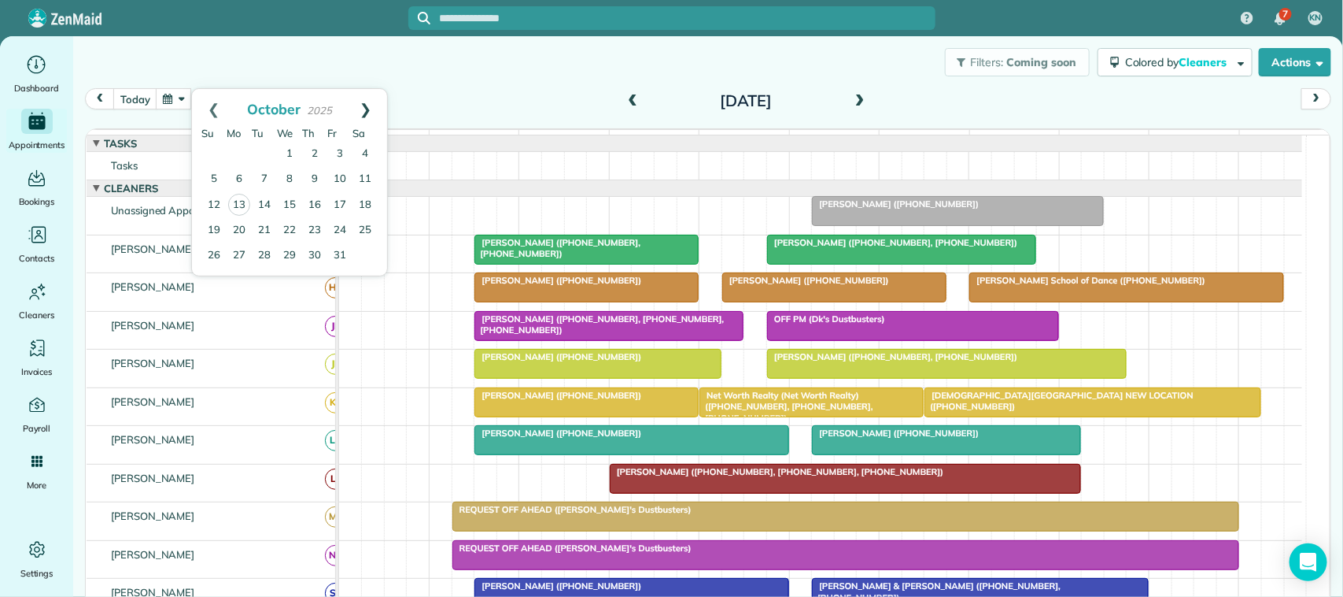
click at [376, 98] on link "Next" at bounding box center [365, 108] width 43 height 39
click at [269, 177] on link "4" at bounding box center [264, 179] width 25 height 25
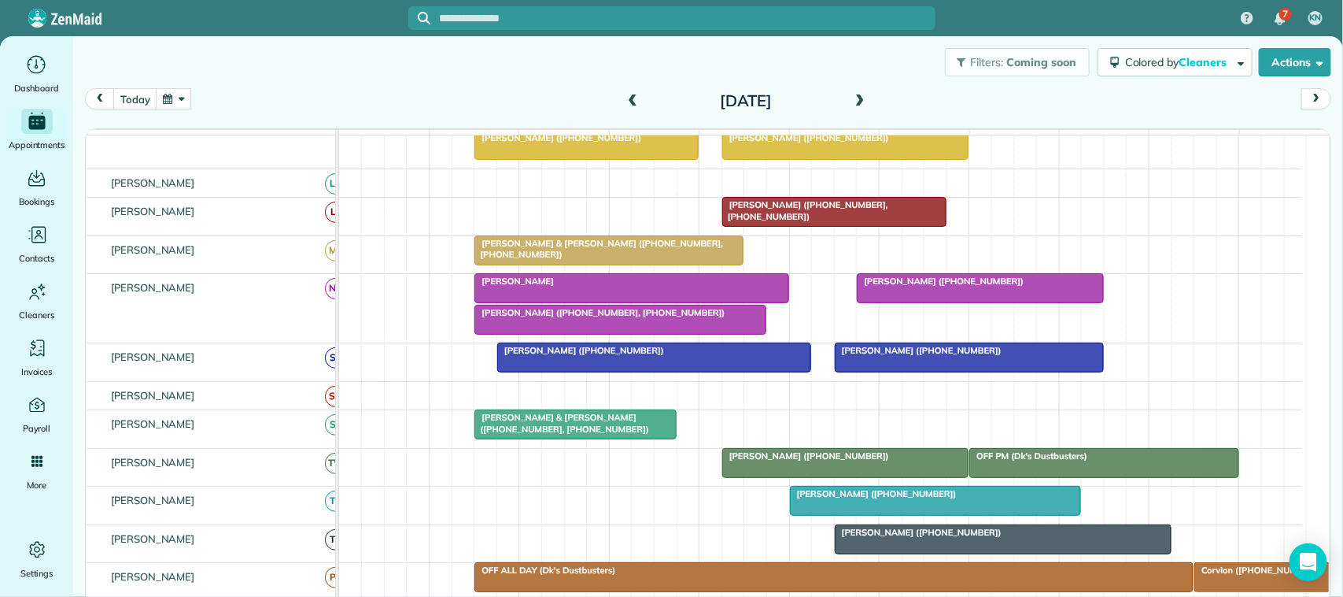
click at [851, 96] on span at bounding box center [859, 101] width 17 height 14
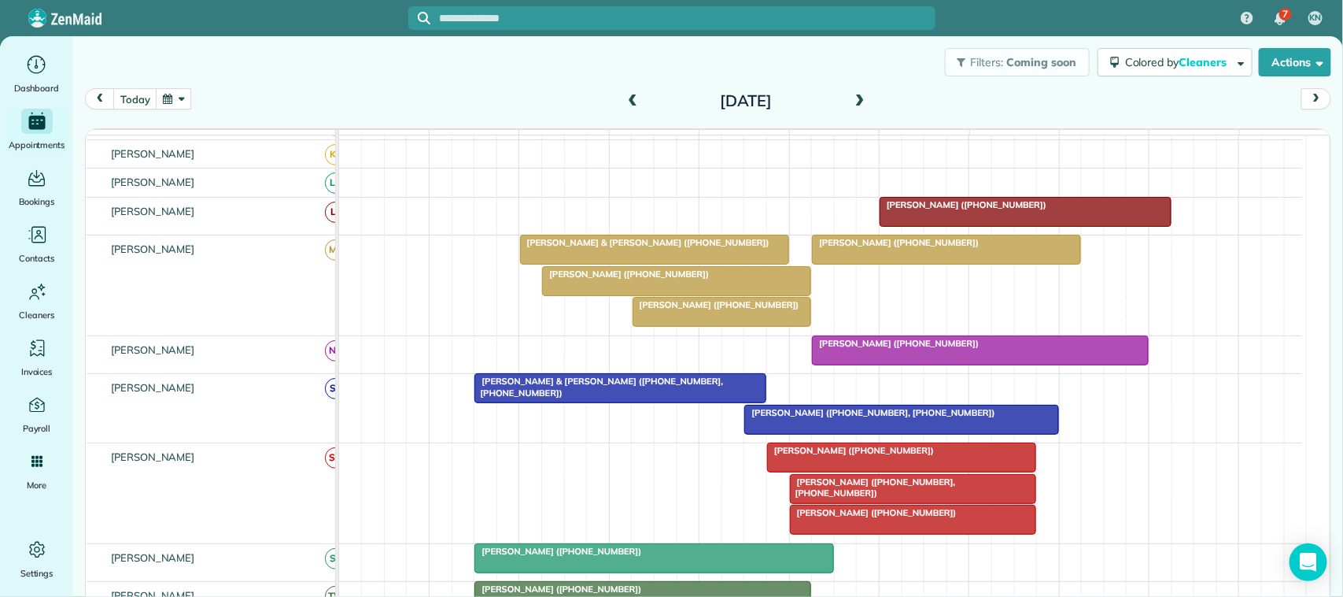
click at [859, 100] on span at bounding box center [859, 101] width 17 height 14
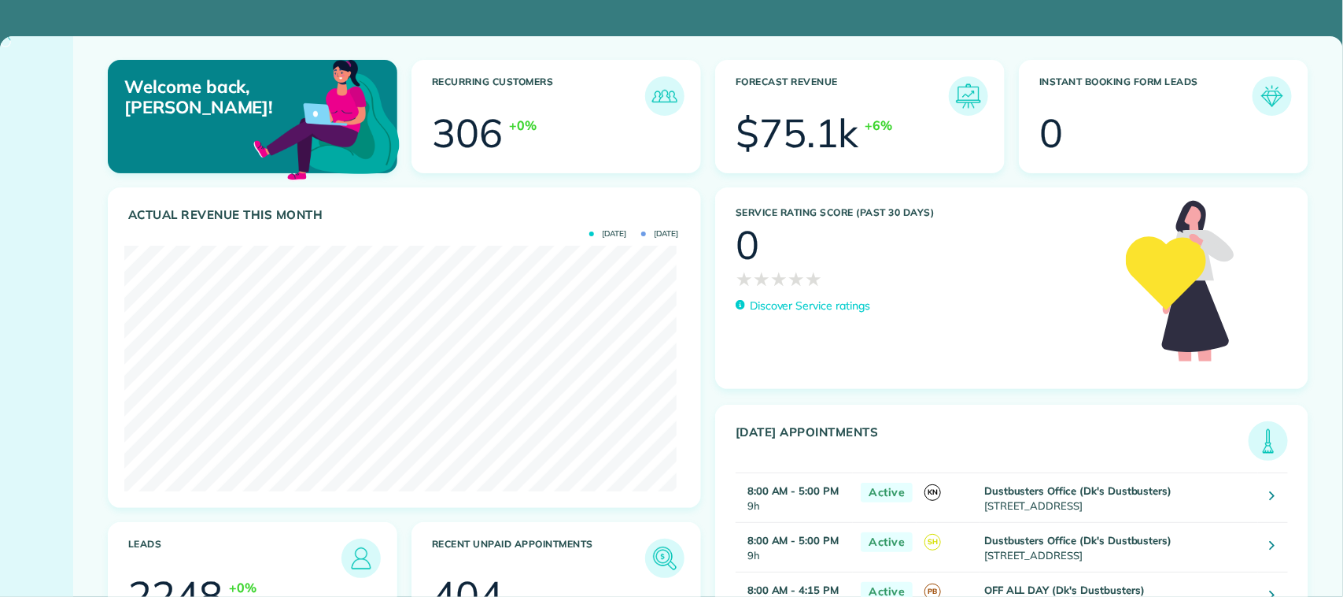
scroll to position [245, 552]
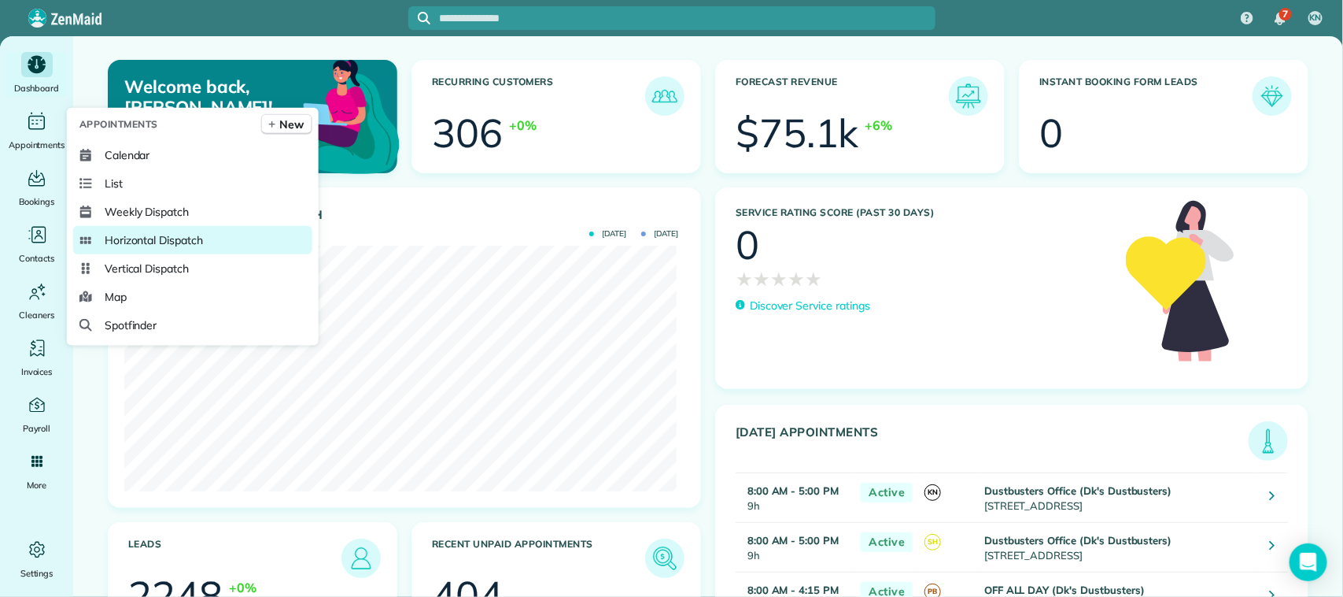
click at [161, 240] on span "Horizontal Dispatch" at bounding box center [154, 240] width 98 height 16
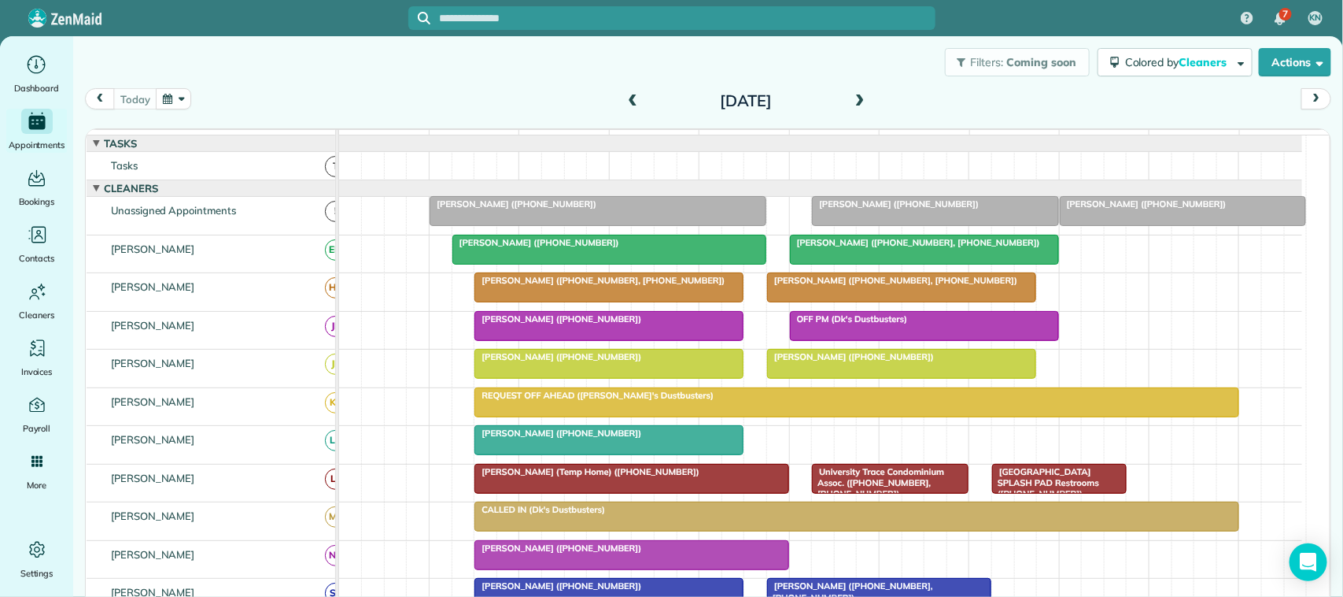
click at [913, 248] on span "[PERSON_NAME] ([PHONE_NUMBER], [PHONE_NUMBER])" at bounding box center [915, 242] width 252 height 11
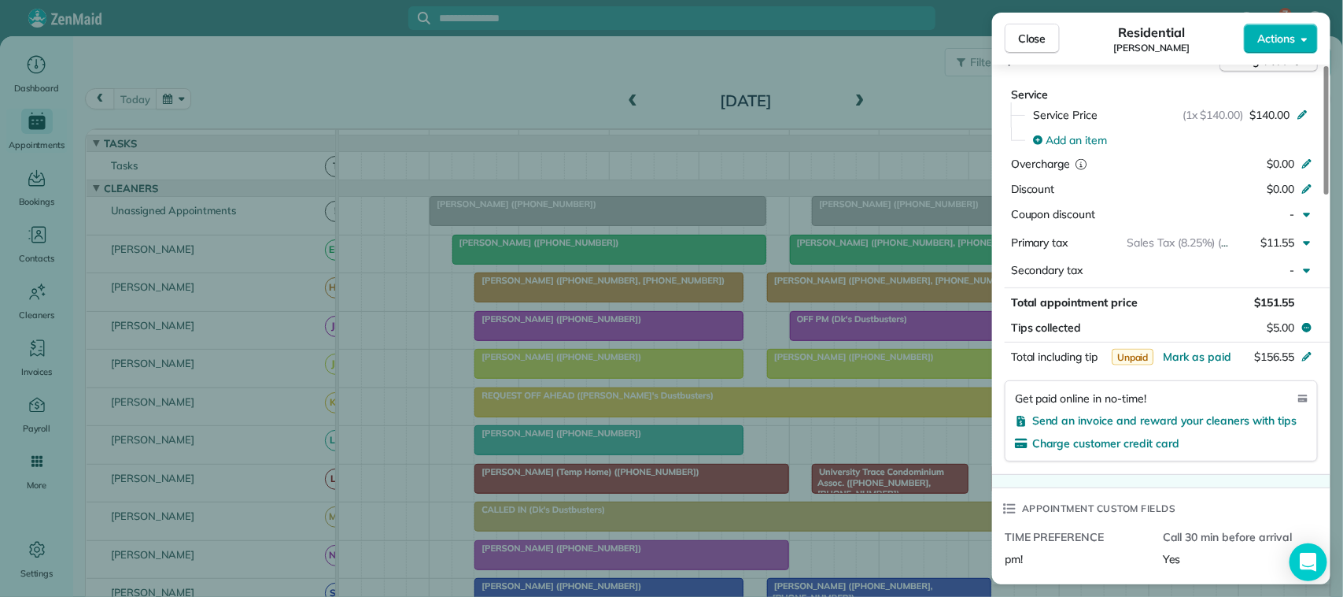
scroll to position [689, 0]
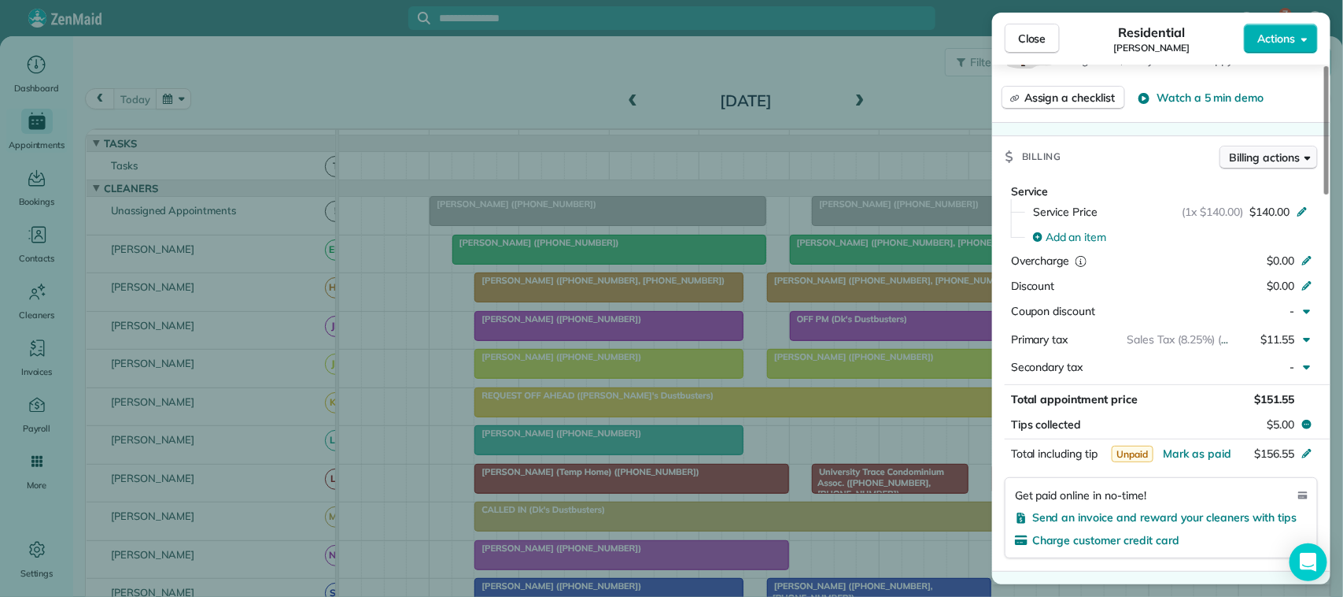
click at [1269, 162] on span "Billing actions" at bounding box center [1265, 158] width 70 height 16
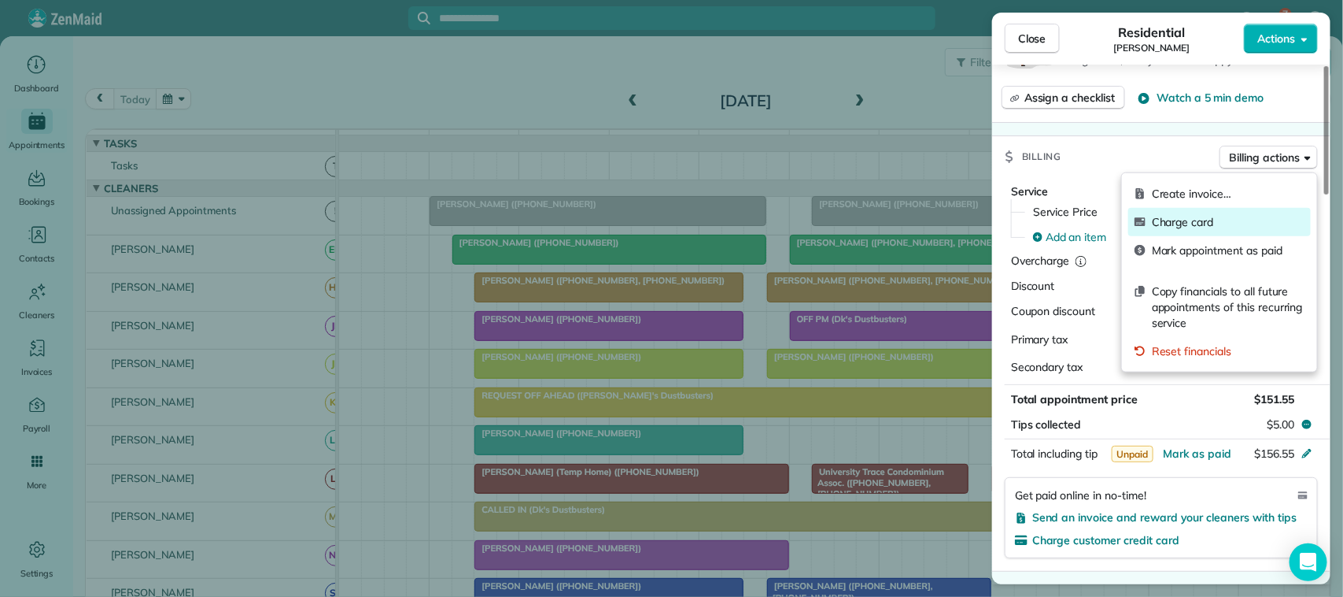
click at [1238, 223] on span "Charge card" at bounding box center [1228, 222] width 153 height 16
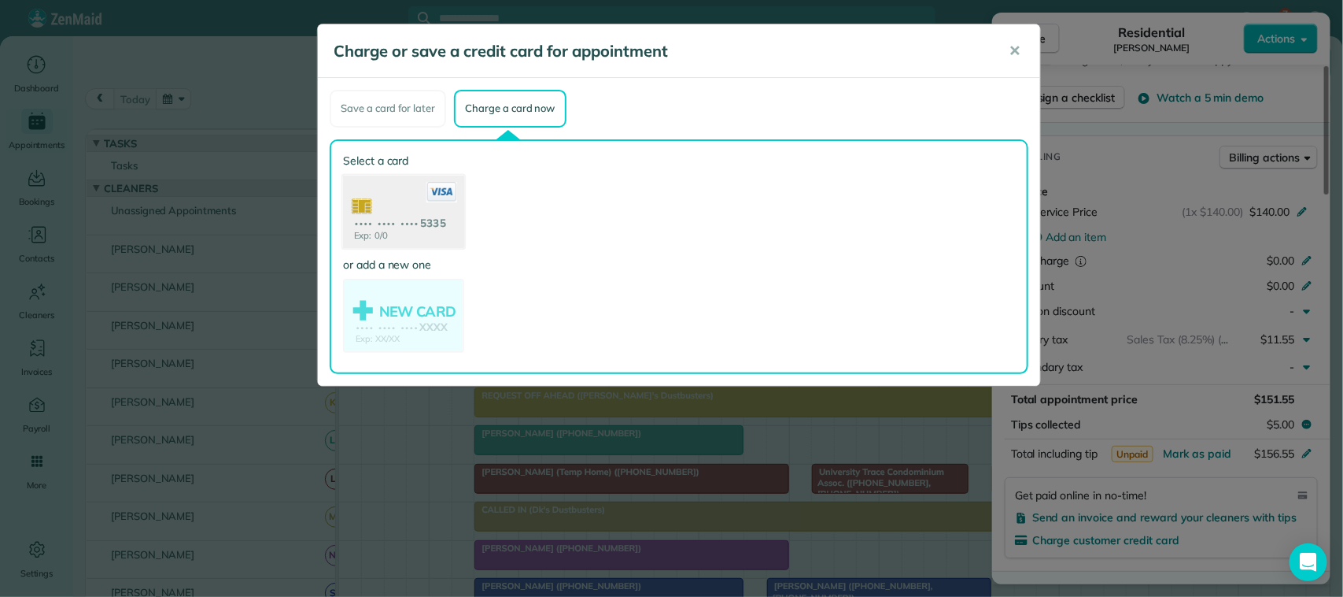
click at [407, 189] on use at bounding box center [403, 213] width 121 height 76
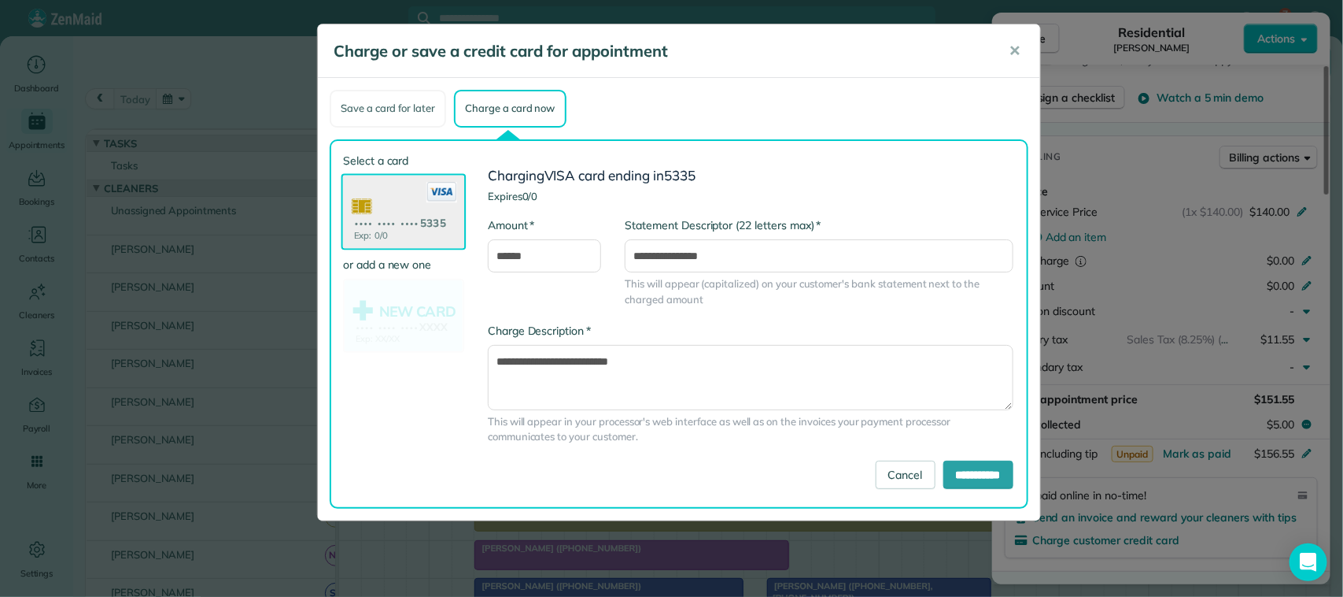
click at [388, 113] on div "Save a card for later" at bounding box center [388, 109] width 116 height 38
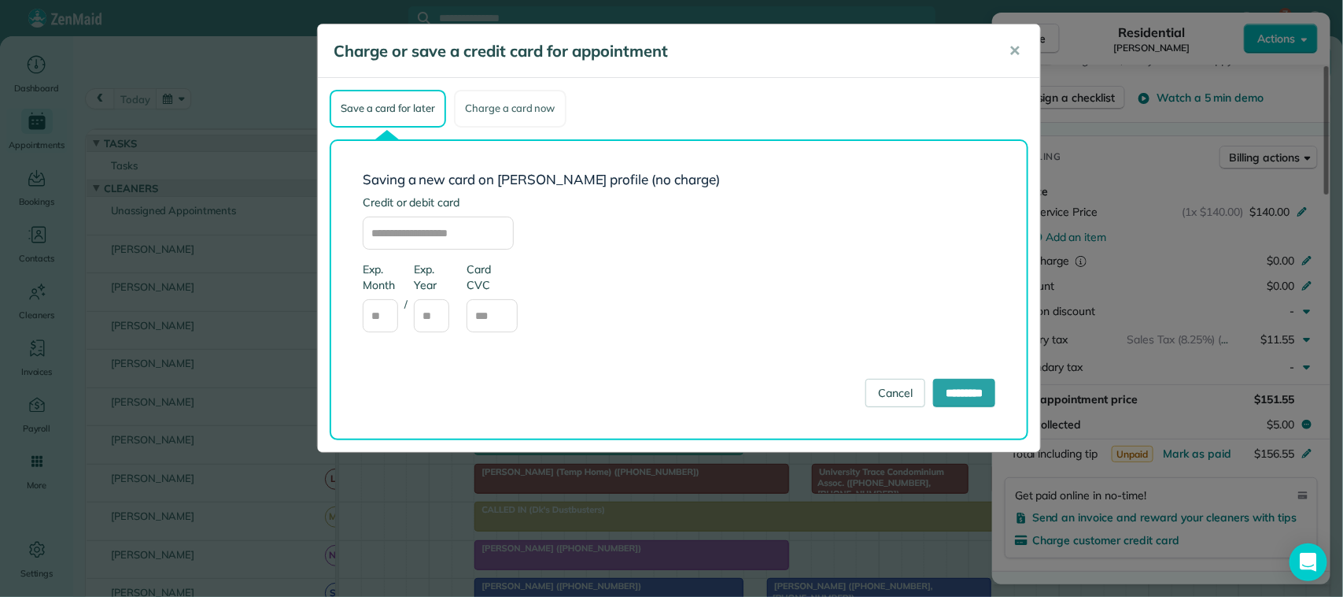
click at [508, 95] on div "Charge a card now" at bounding box center [510, 109] width 112 height 38
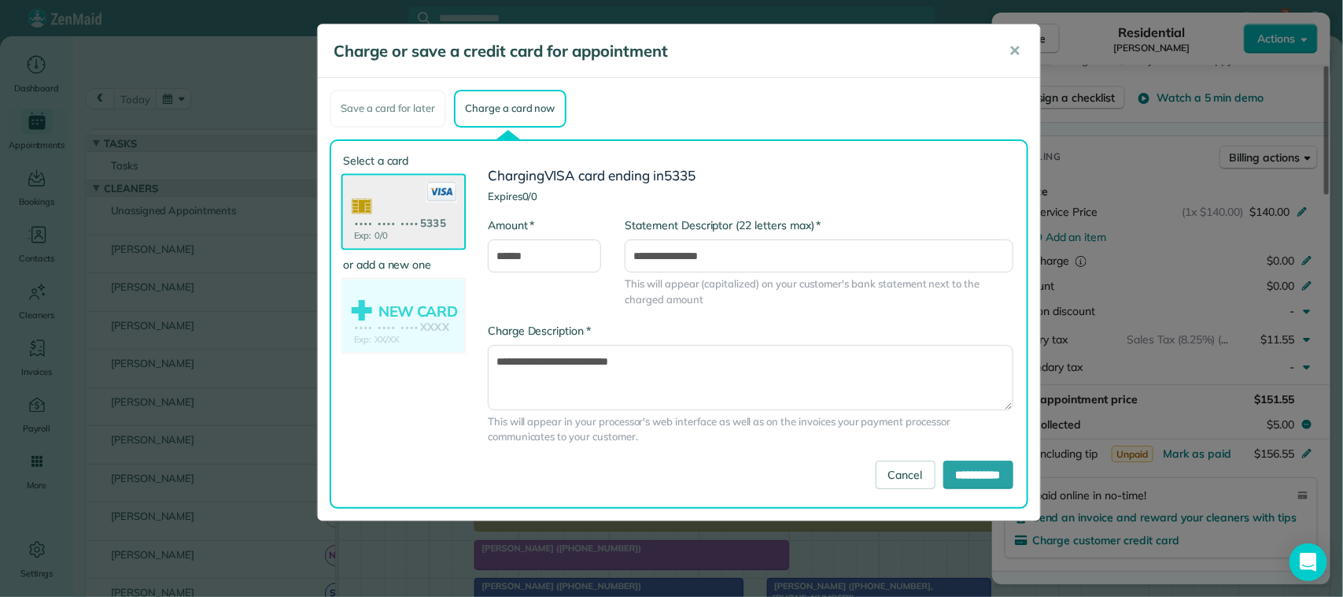
click at [422, 301] on use at bounding box center [403, 317] width 121 height 76
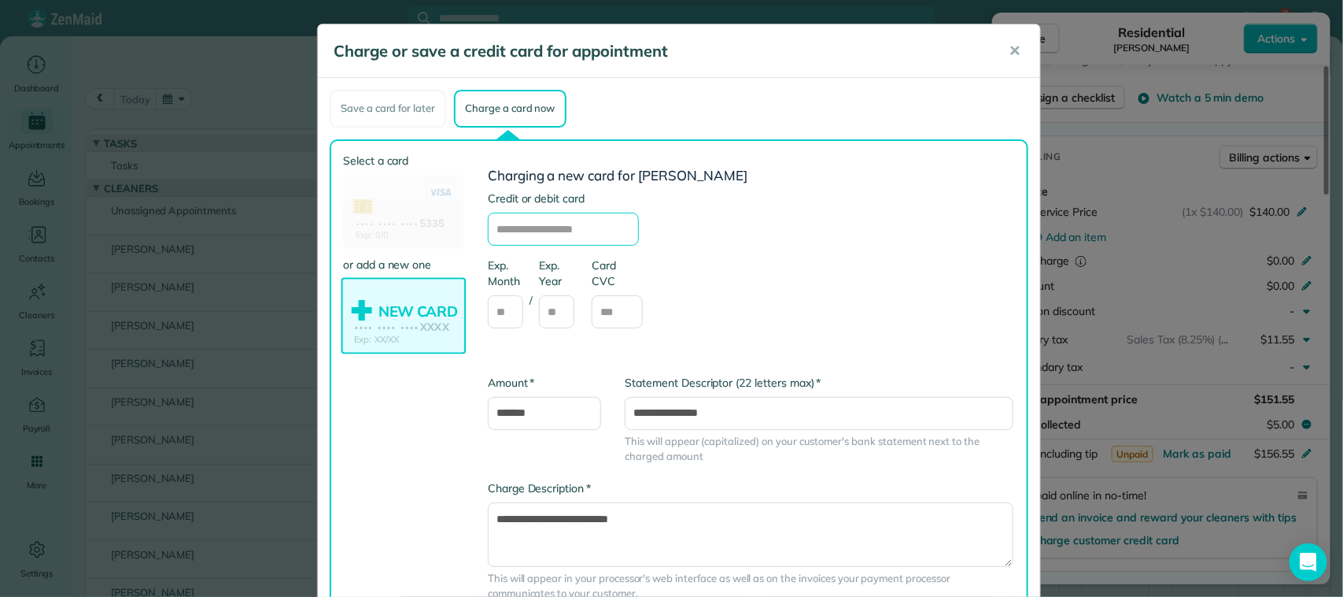
click at [579, 222] on input "text" at bounding box center [563, 228] width 151 height 33
type input "**********"
type input "**"
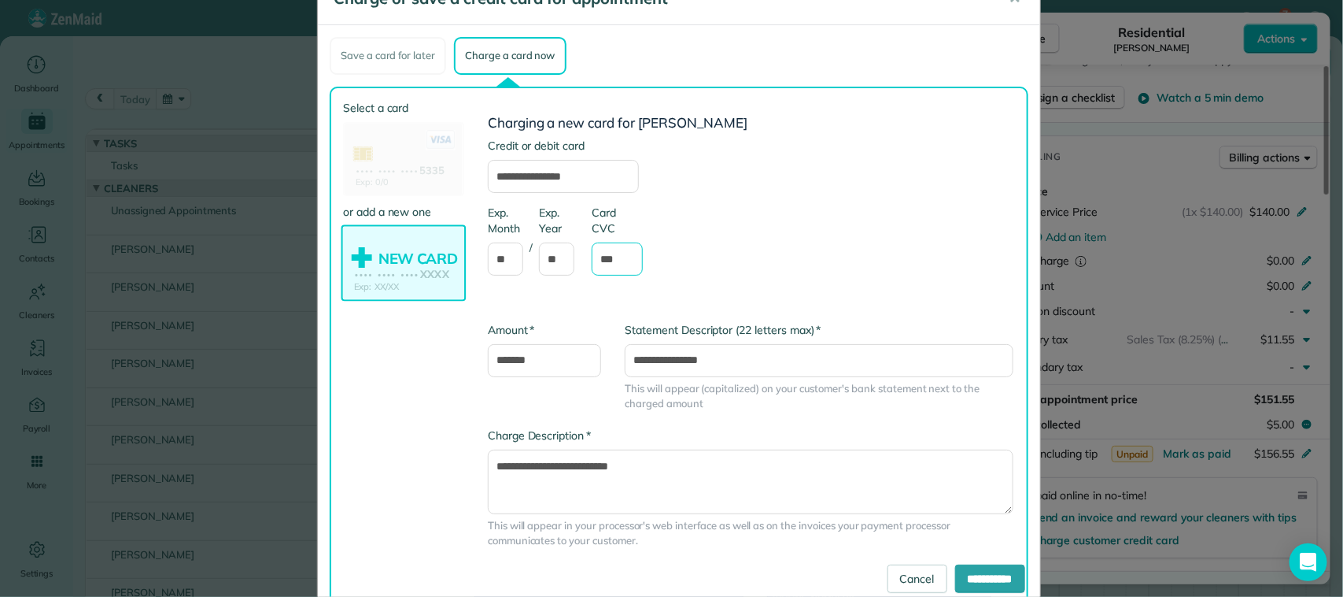
scroll to position [102, 0]
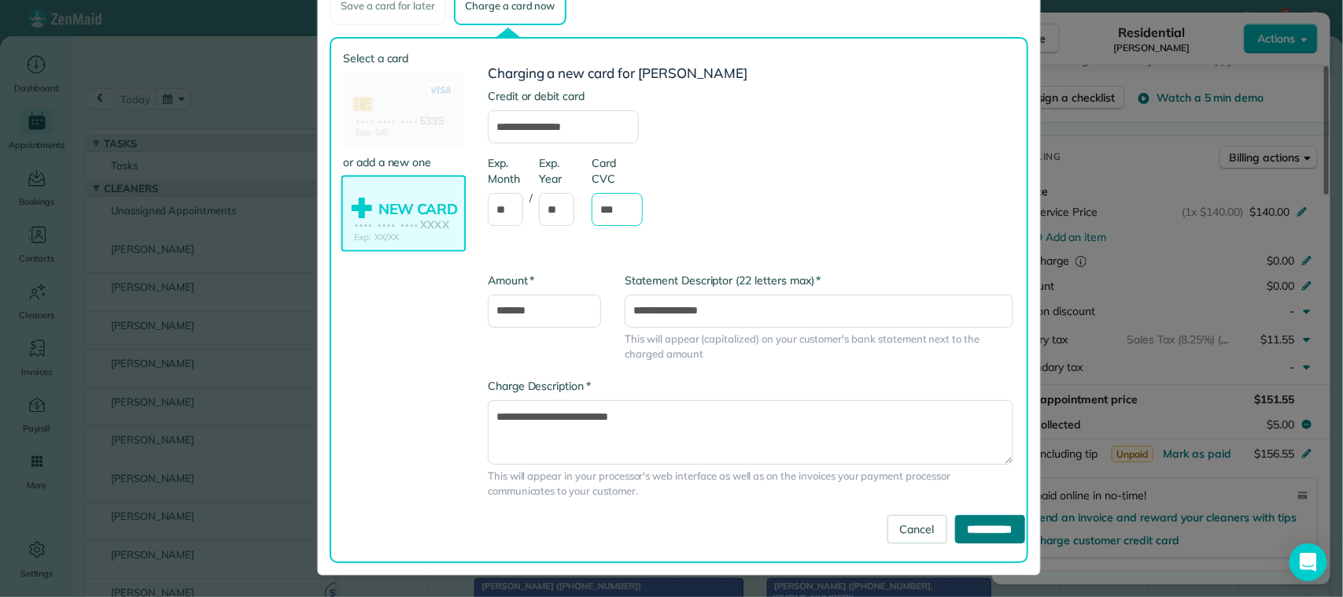
type input "***"
click at [961, 522] on input "**********" at bounding box center [990, 529] width 70 height 28
type input "**********"
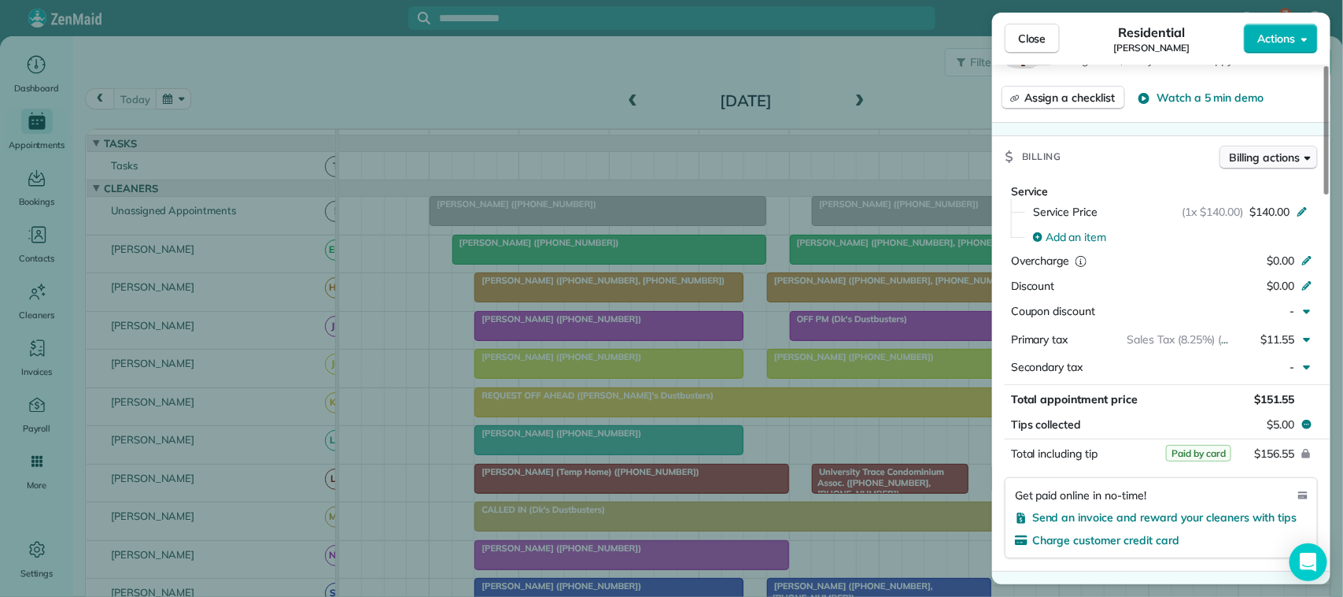
click at [1242, 172] on body "7 KN Dashboard Appointments Bookings Contacts Cleaners Invoices Payroll Reports…" at bounding box center [671, 298] width 1343 height 597
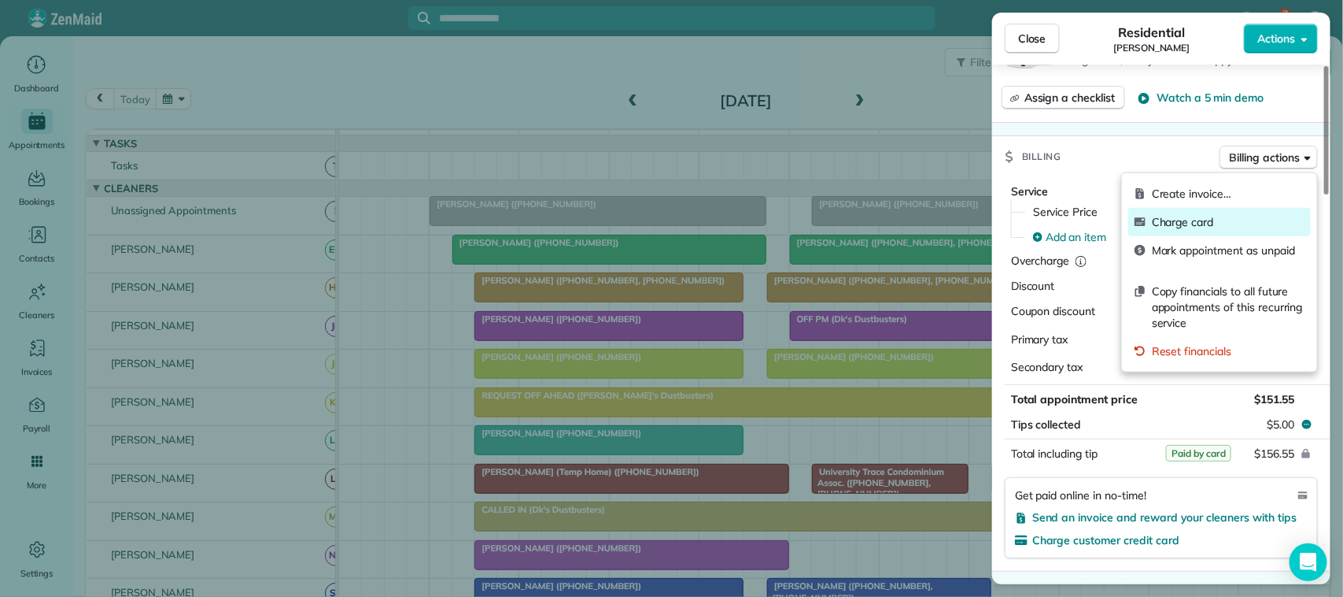
click at [1225, 230] on div "Charge card" at bounding box center [1220, 222] width 183 height 28
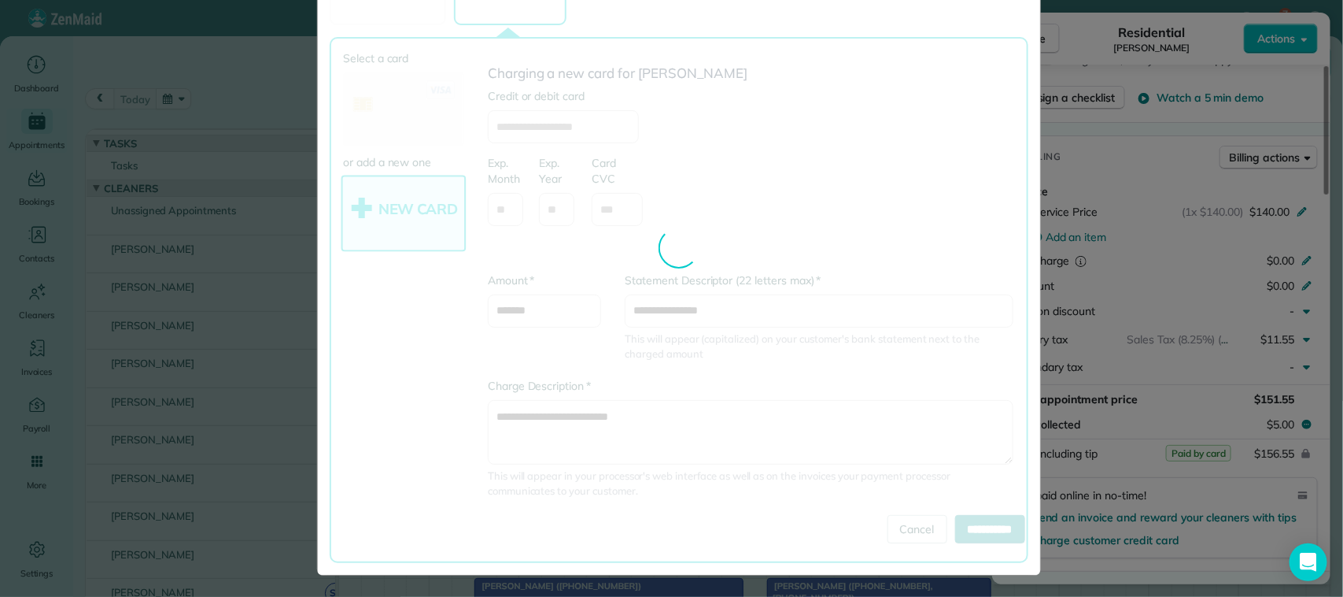
scroll to position [0, 0]
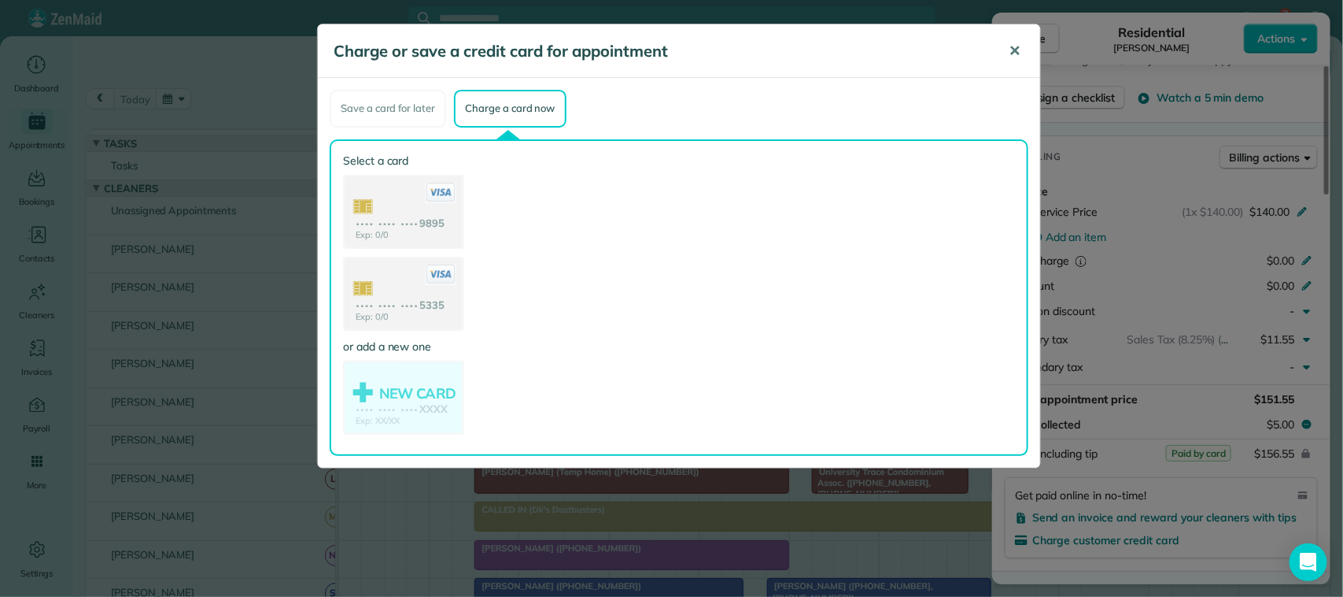
click at [1007, 57] on button "✕" at bounding box center [1014, 51] width 35 height 38
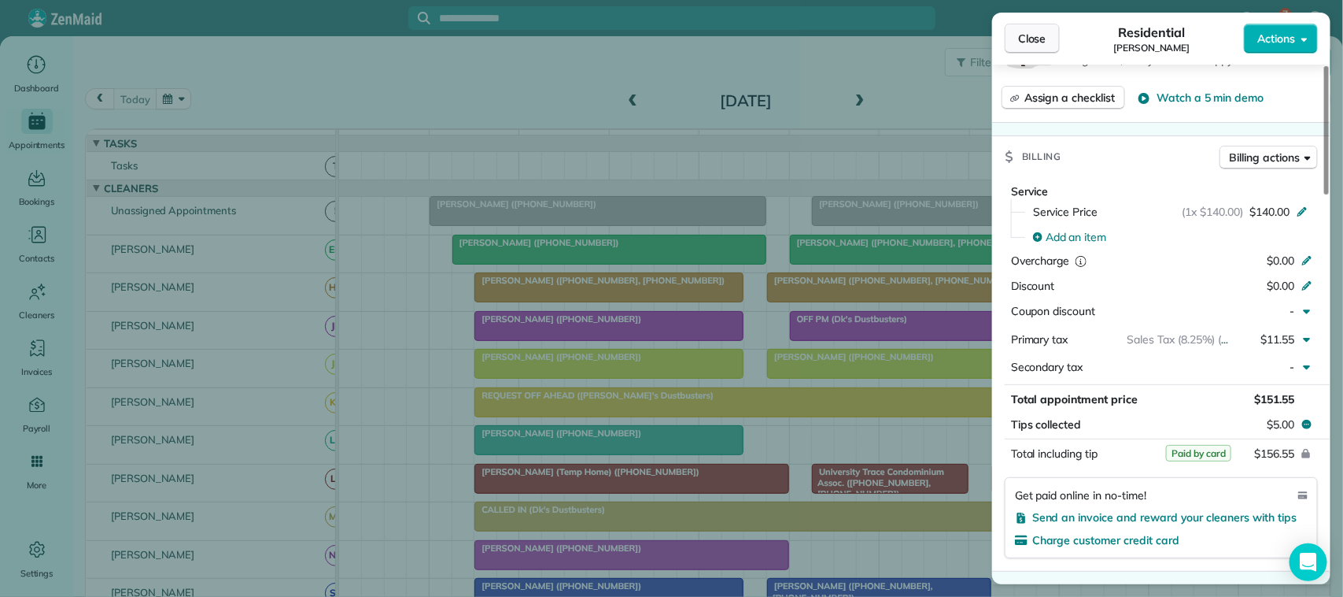
click at [1019, 46] on span "Close" at bounding box center [1032, 39] width 28 height 16
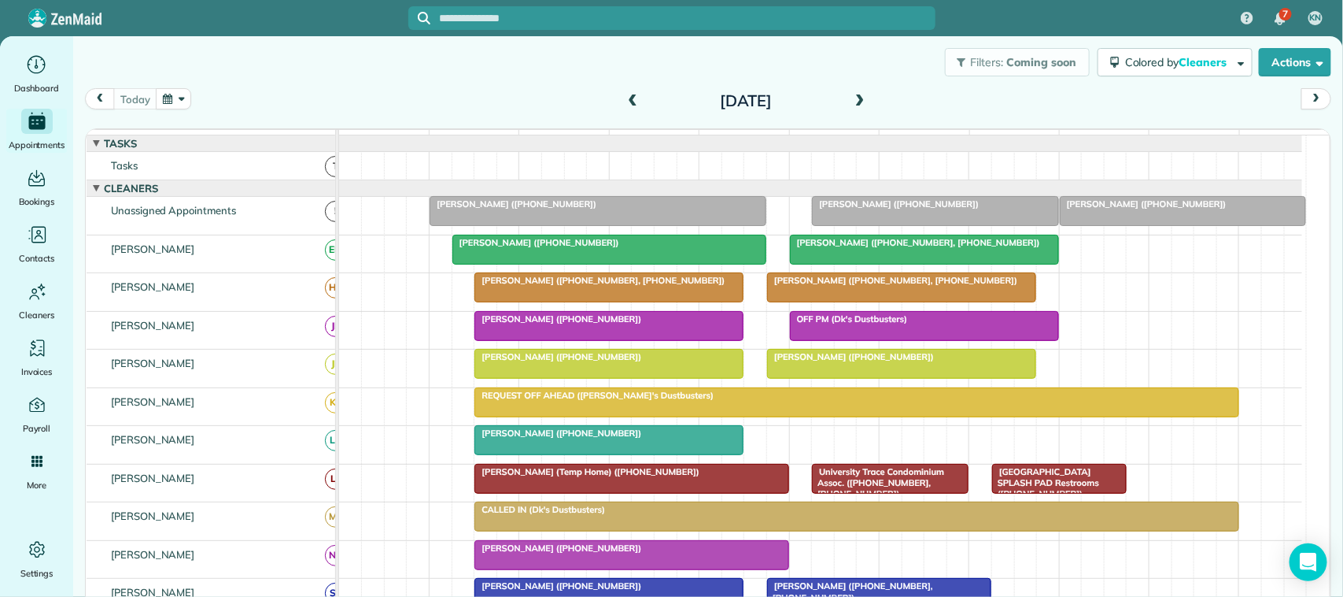
click at [855, 90] on span at bounding box center [859, 102] width 17 height 24
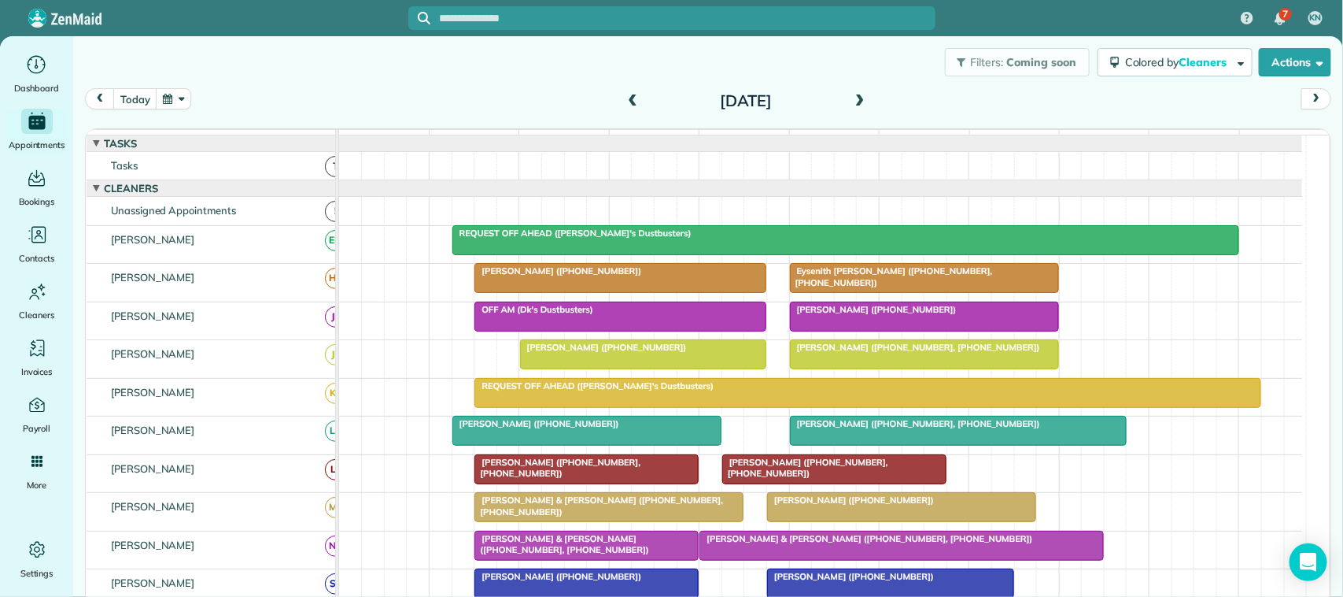
click at [193, 102] on div "today Tuesday Oct 14, 2025" at bounding box center [708, 103] width 1247 height 30
click at [183, 104] on button "button" at bounding box center [174, 98] width 36 height 21
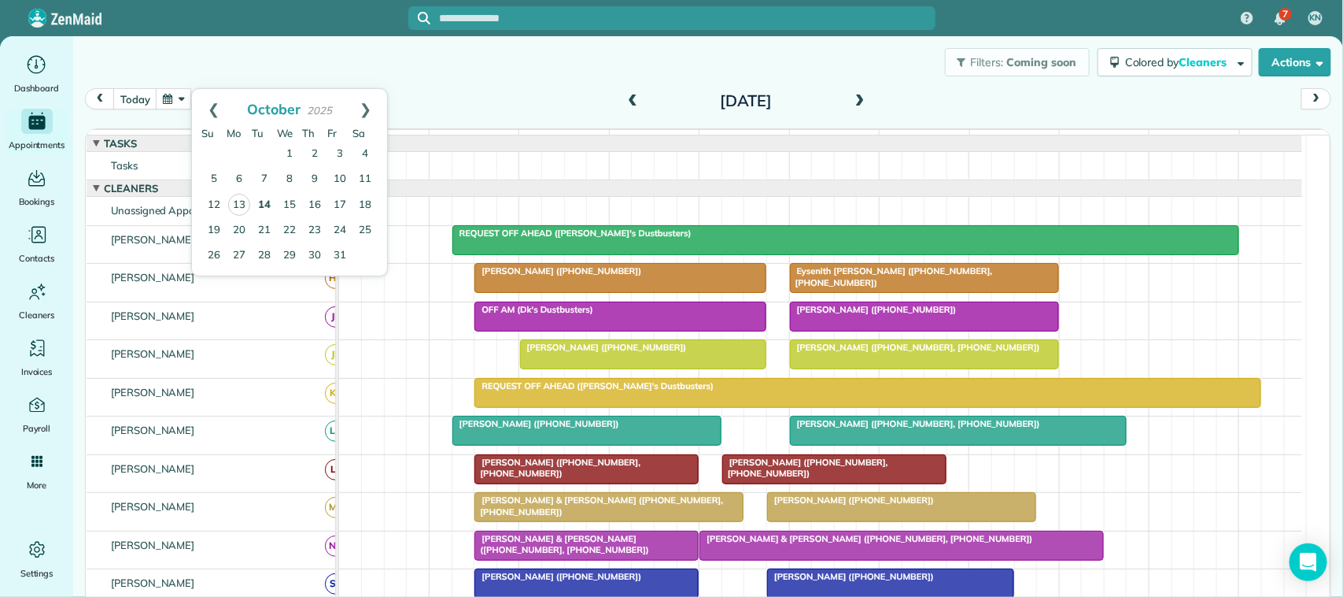
click at [257, 209] on link "14" at bounding box center [264, 205] width 25 height 25
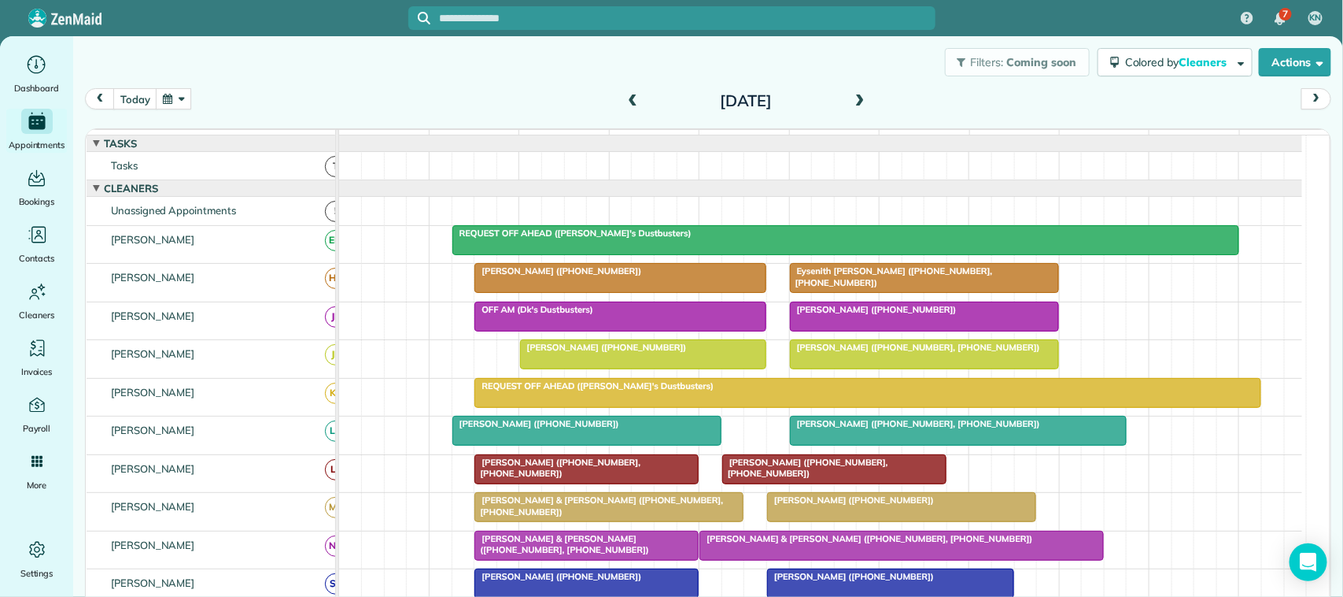
scroll to position [98, 0]
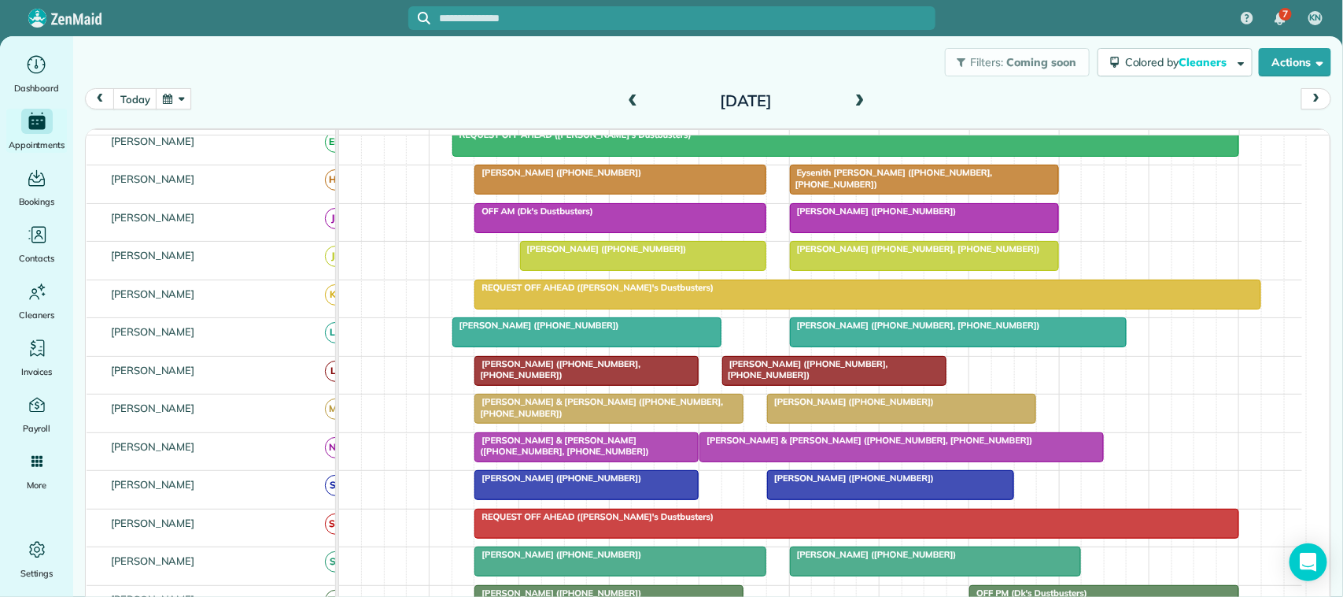
click at [851, 95] on span at bounding box center [859, 101] width 17 height 14
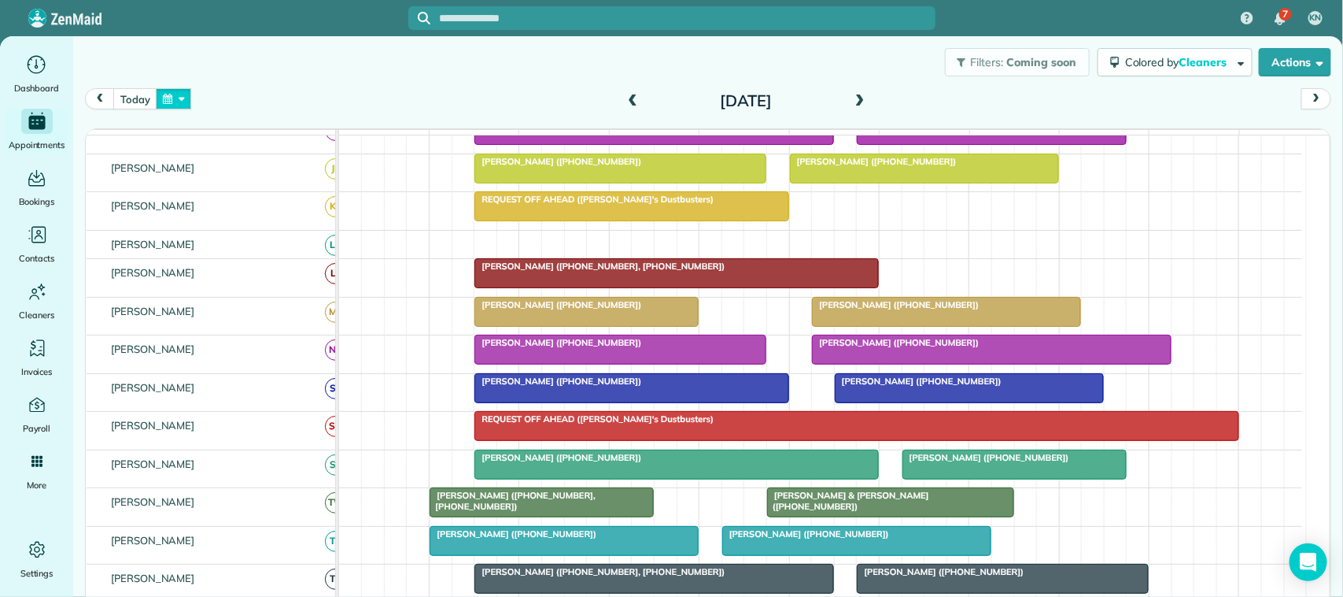
click at [161, 101] on button "button" at bounding box center [174, 98] width 36 height 21
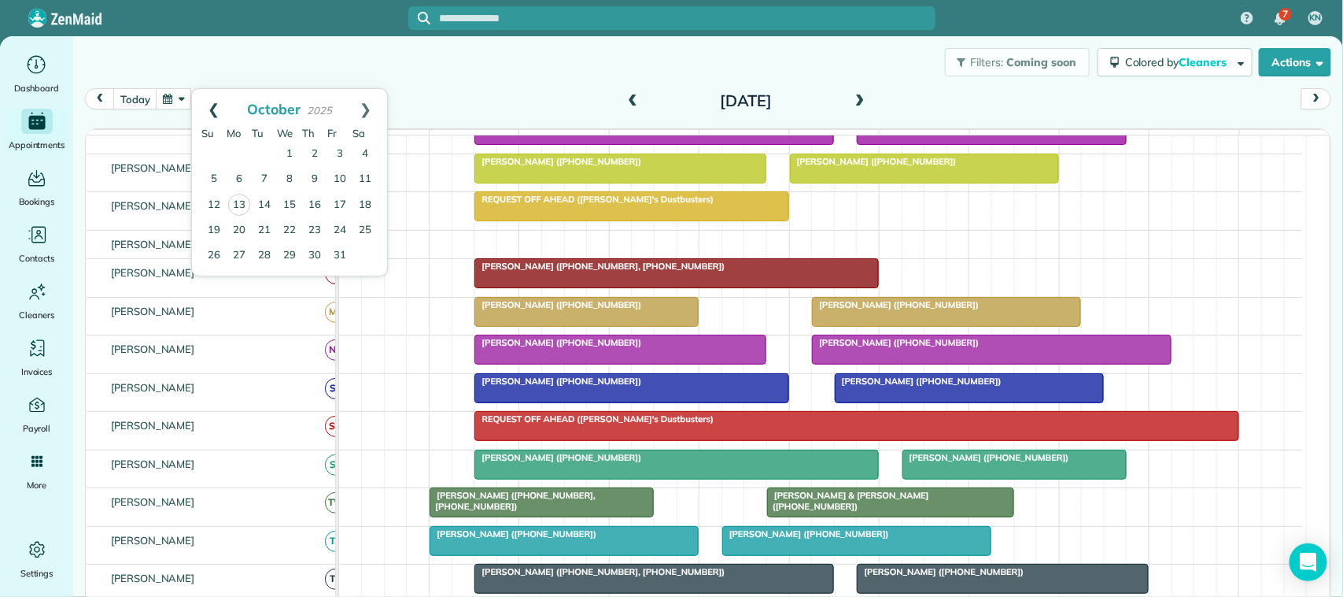
click at [214, 99] on link "Prev" at bounding box center [213, 108] width 43 height 39
click at [378, 96] on link "Next" at bounding box center [365, 108] width 43 height 39
click at [268, 248] on link "28" at bounding box center [264, 255] width 25 height 25
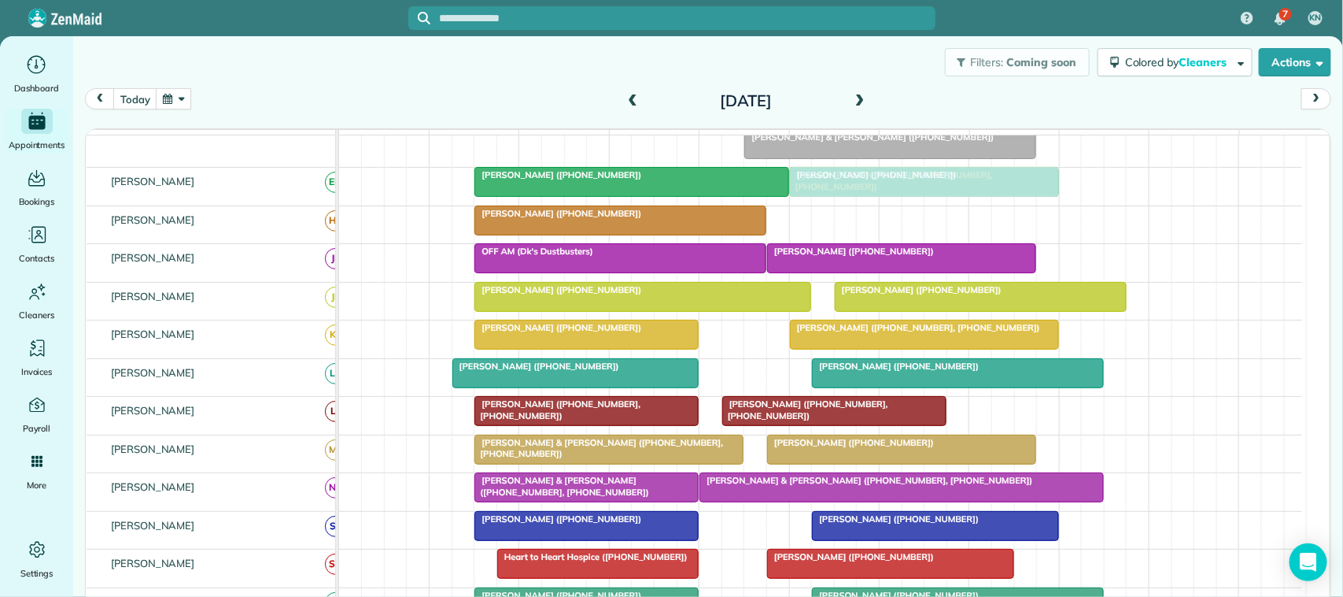
drag, startPoint x: 830, startPoint y: 236, endPoint x: 830, endPoint y: 219, distance: 17.3
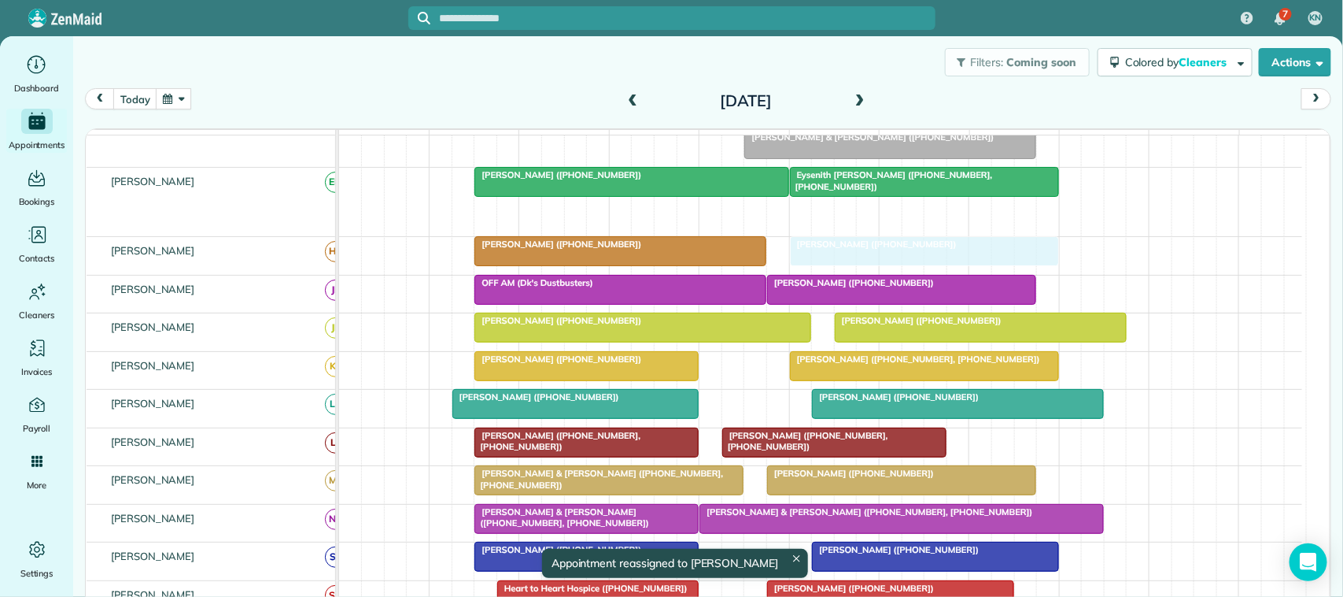
drag, startPoint x: 829, startPoint y: 229, endPoint x: 829, endPoint y: 253, distance: 23.6
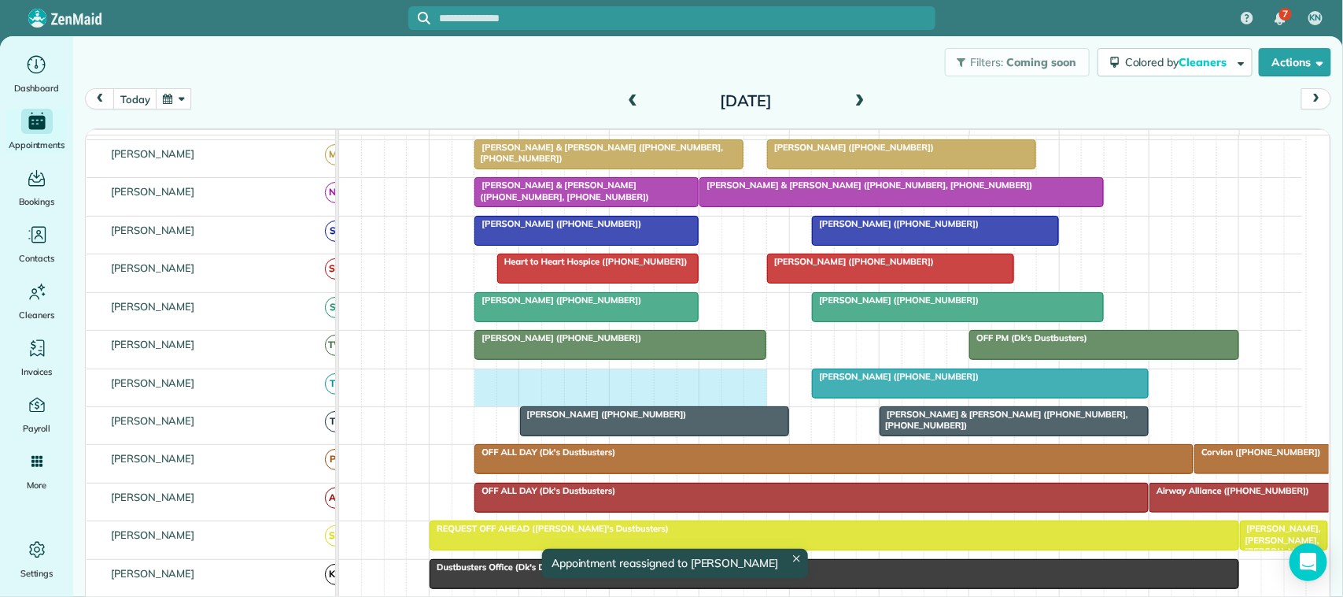
drag, startPoint x: 490, startPoint y: 399, endPoint x: 744, endPoint y: 398, distance: 253.4
click at [749, 398] on div "Sheila Opatchen (+18322597718)" at bounding box center [820, 387] width 963 height 37
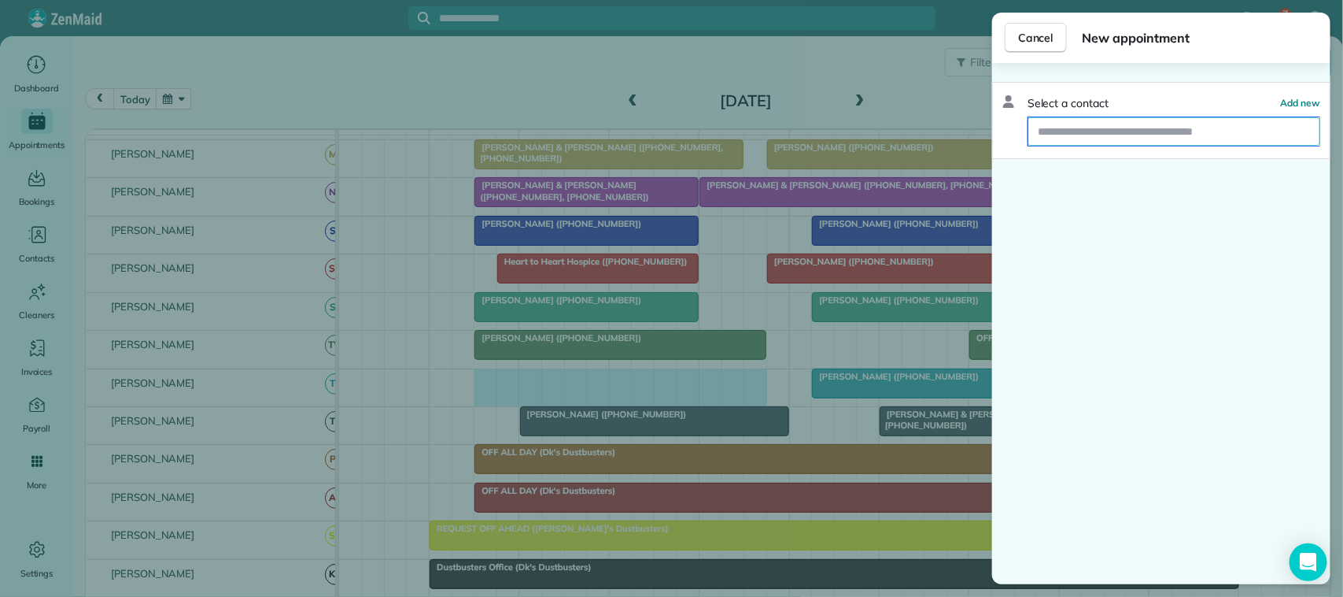
click at [1072, 132] on input "text" at bounding box center [1174, 131] width 291 height 28
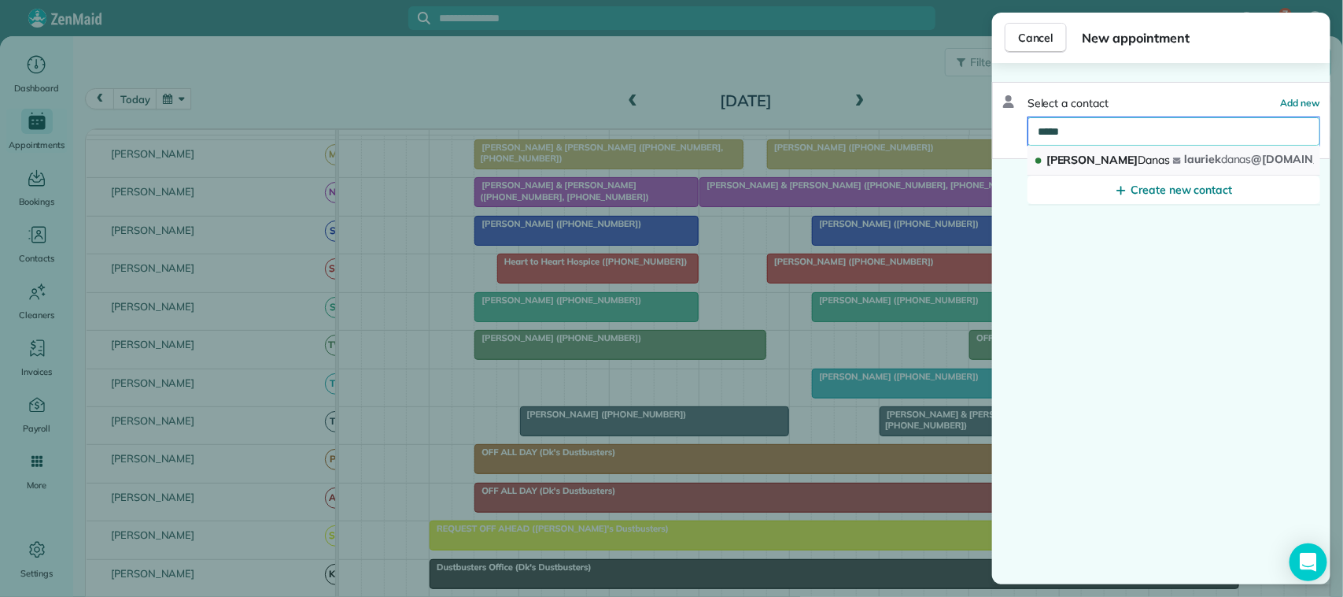
type input "*****"
click at [1055, 153] on span "Laurie Danas" at bounding box center [1109, 161] width 124 height 16
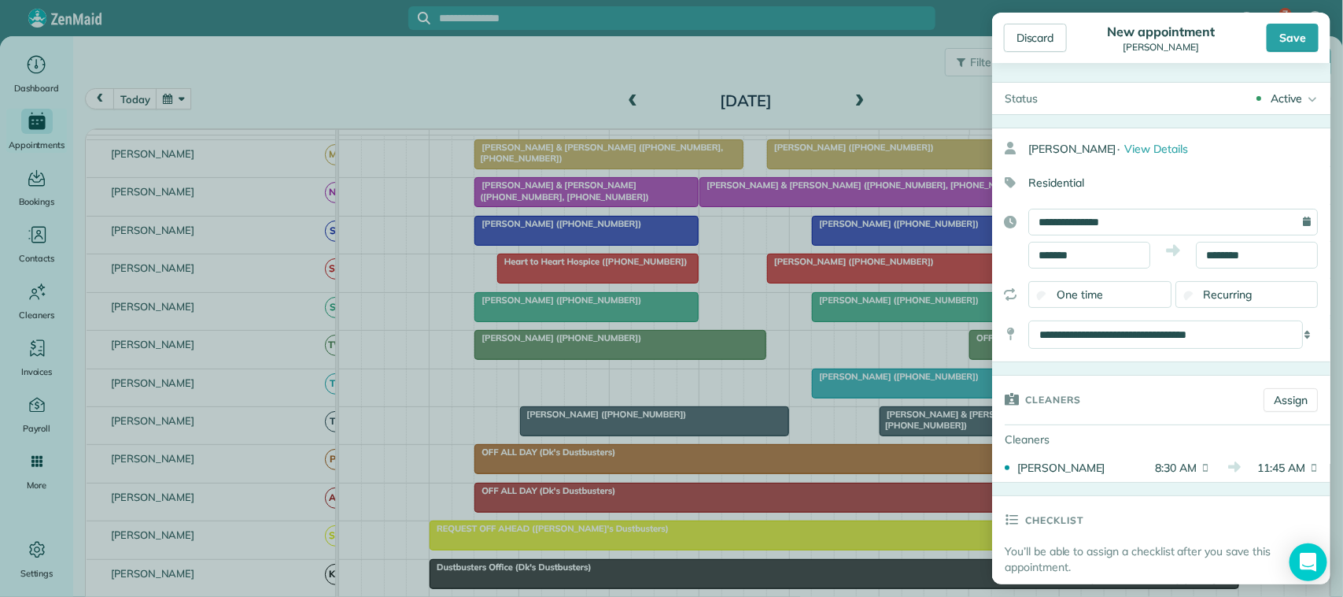
click at [1220, 284] on div "Recurring" at bounding box center [1247, 294] width 143 height 27
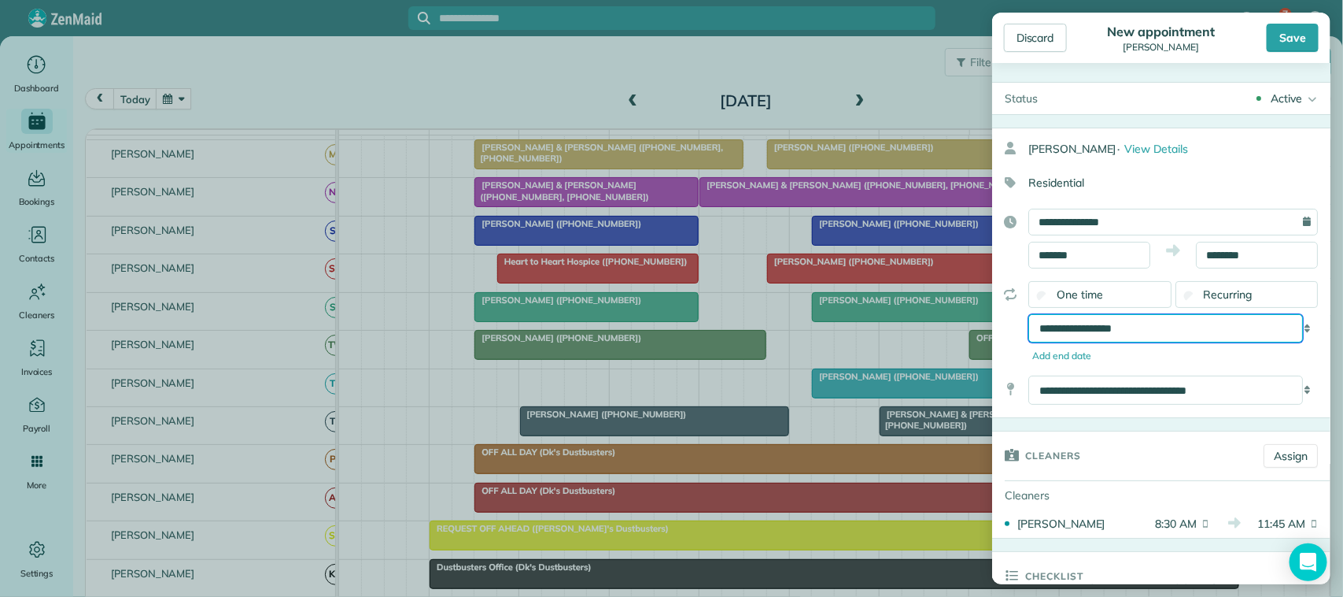
click at [1173, 333] on select "**********" at bounding box center [1166, 328] width 275 height 28
select select "**********"
click at [1029, 316] on select "**********" at bounding box center [1166, 328] width 275 height 28
click at [1293, 45] on div "Save" at bounding box center [1293, 38] width 52 height 28
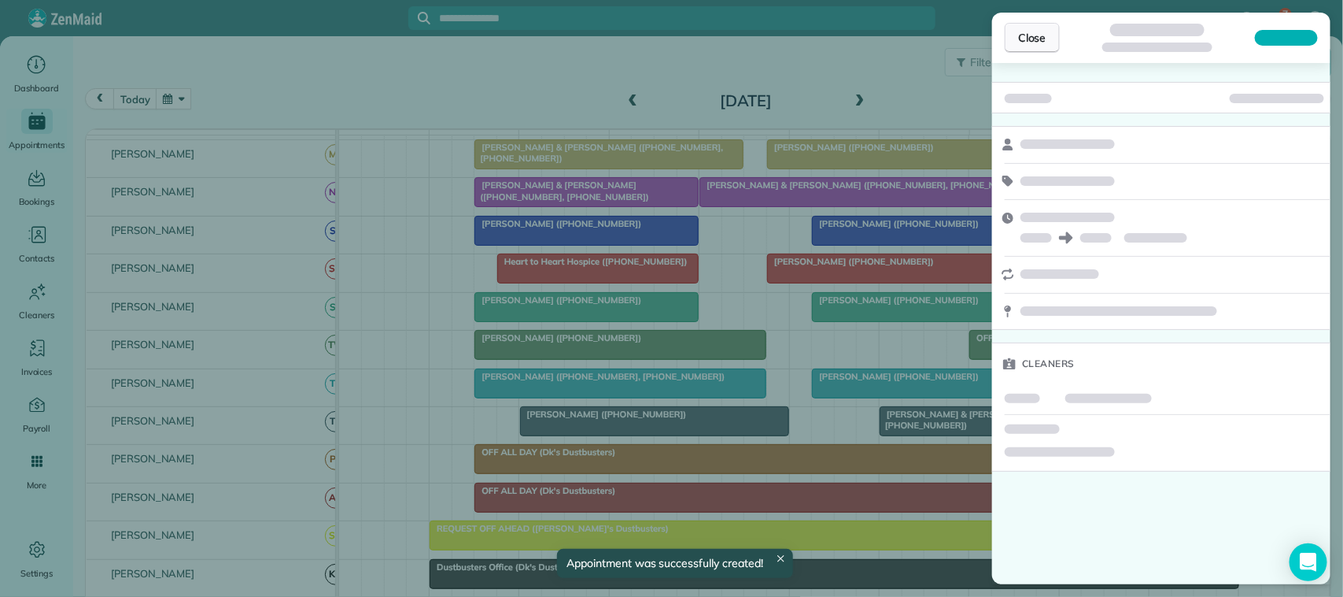
click at [1041, 42] on span "Close" at bounding box center [1032, 38] width 28 height 16
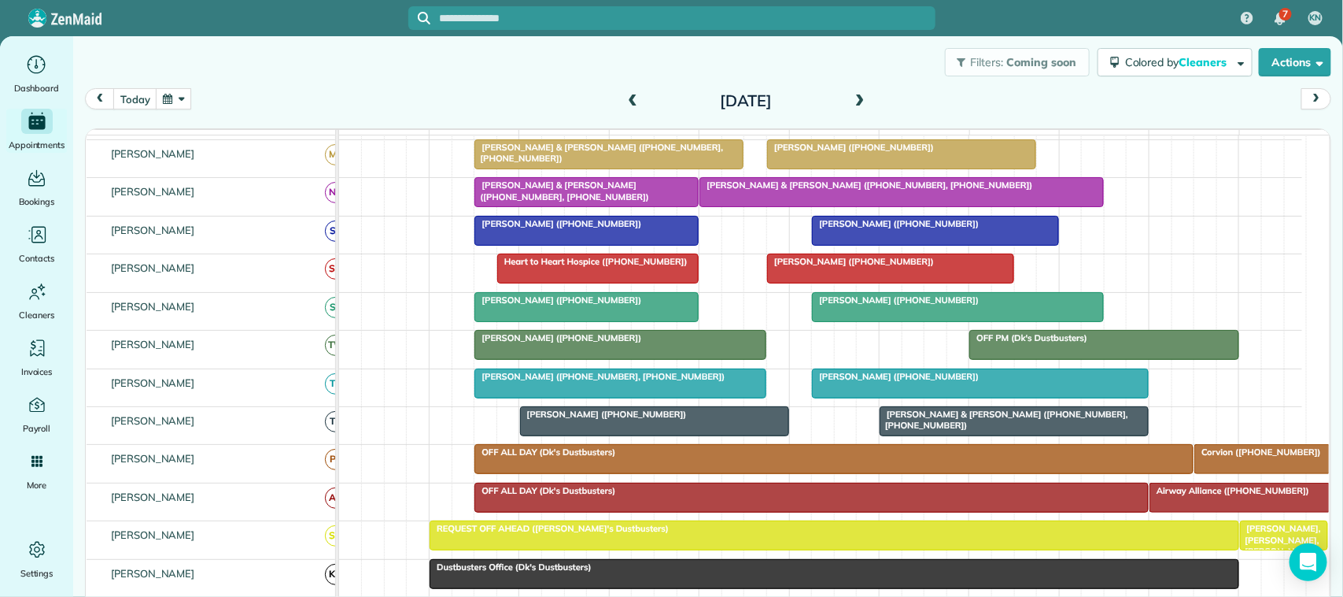
scroll to position [295, 0]
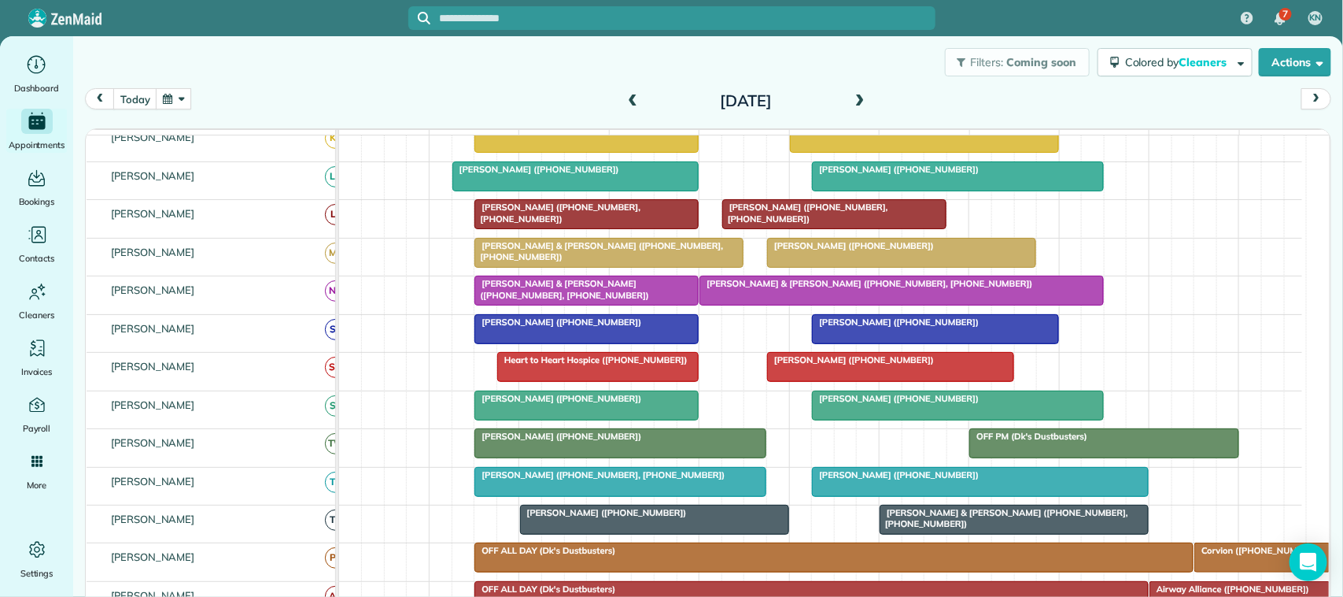
click at [593, 343] on div at bounding box center [586, 329] width 223 height 28
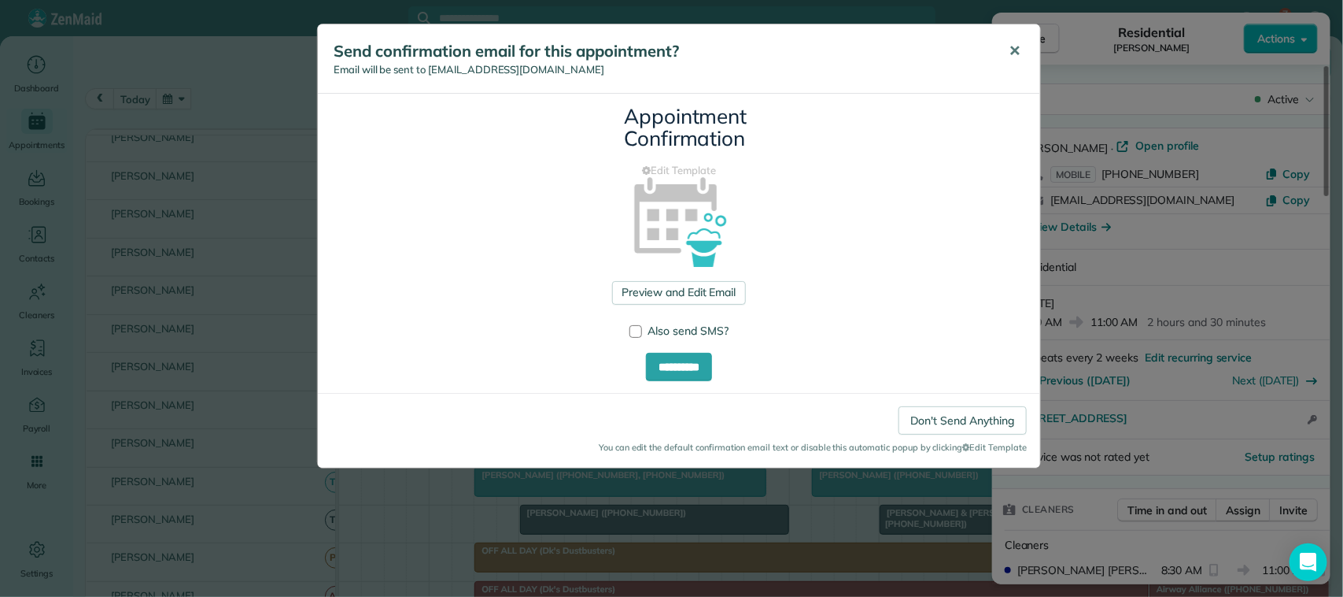
click at [1015, 53] on span "✕" at bounding box center [1015, 51] width 12 height 18
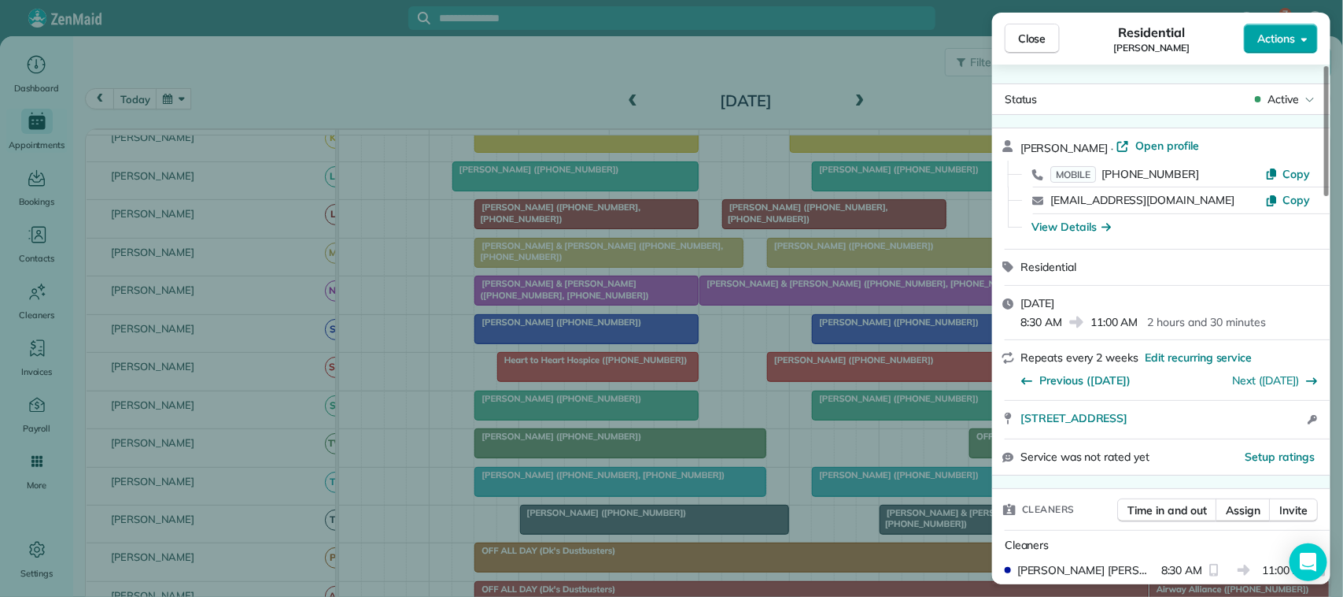
click at [1262, 38] on span "Actions" at bounding box center [1277, 39] width 38 height 16
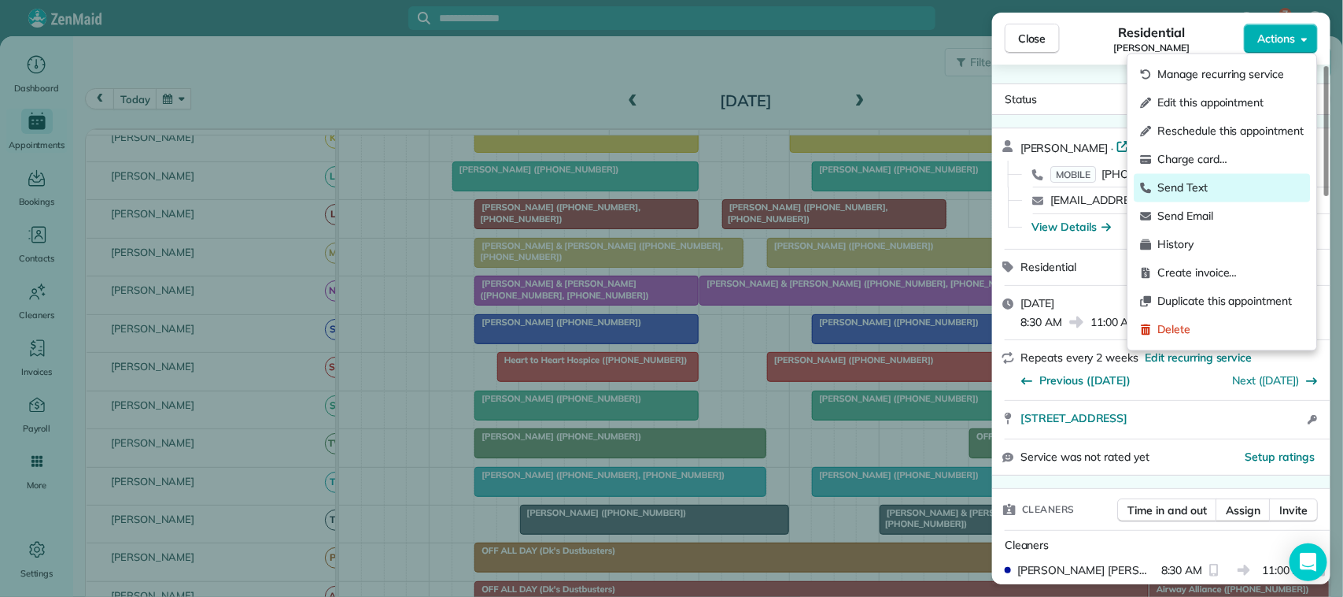
click at [1228, 181] on span "Send Text" at bounding box center [1231, 188] width 146 height 16
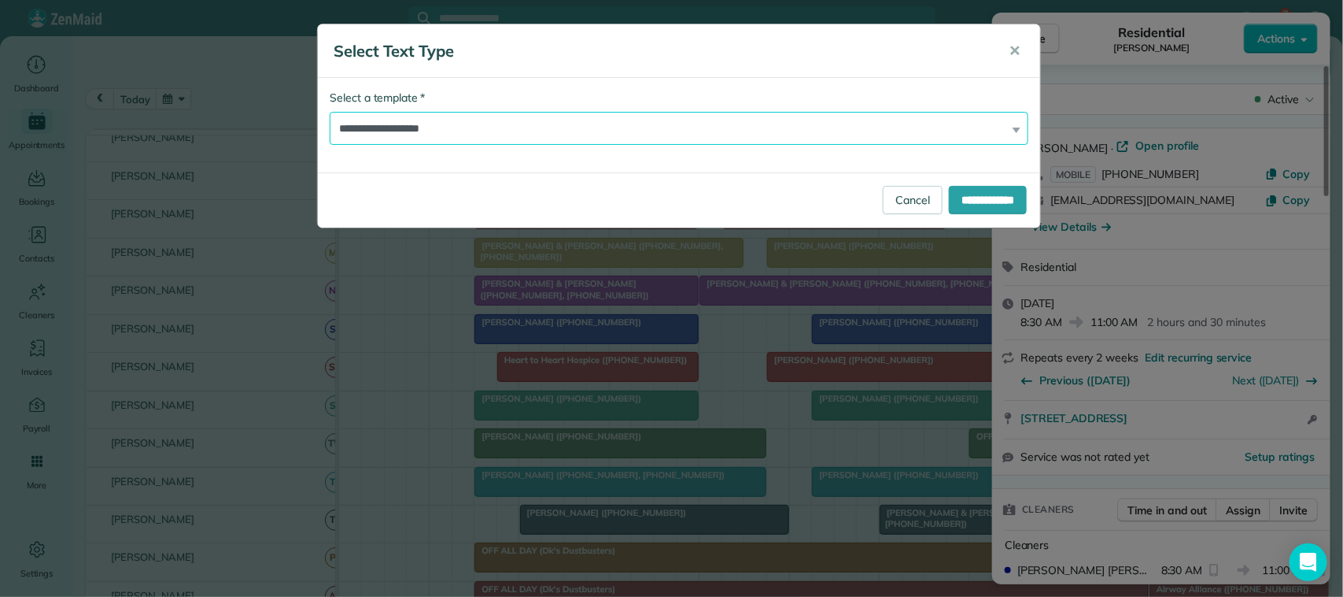
click at [707, 123] on select "**********" at bounding box center [679, 128] width 699 height 33
click at [1011, 46] on span "✕" at bounding box center [1015, 51] width 12 height 18
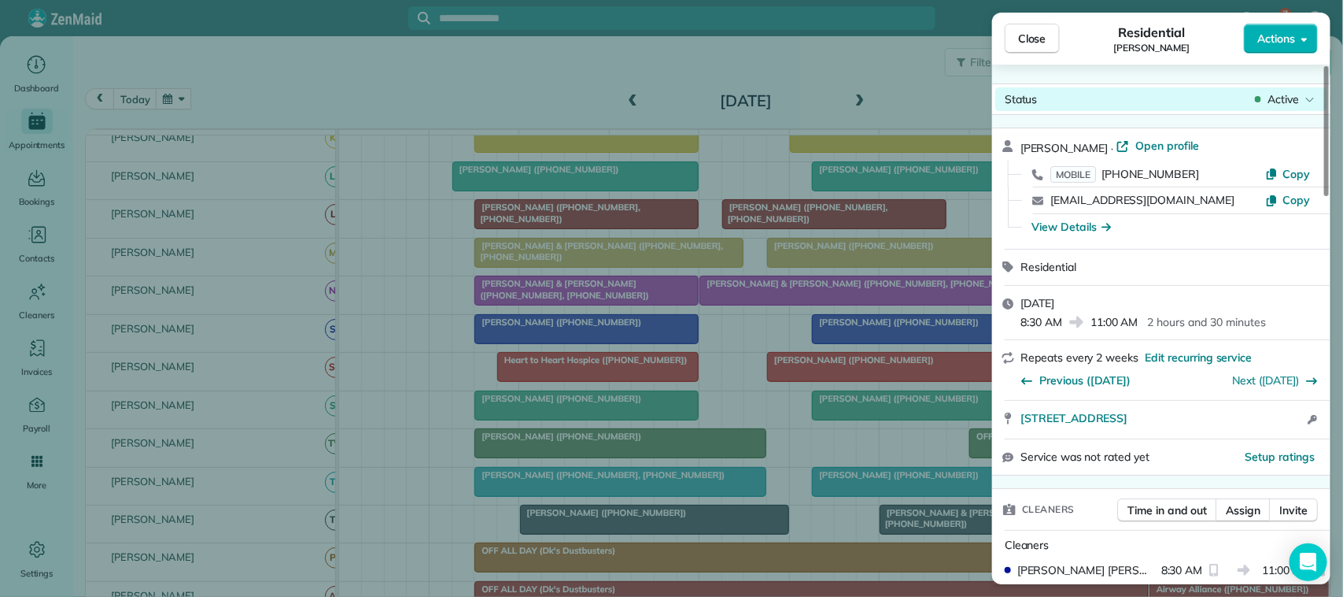
click at [1280, 104] on span "Active" at bounding box center [1283, 99] width 31 height 16
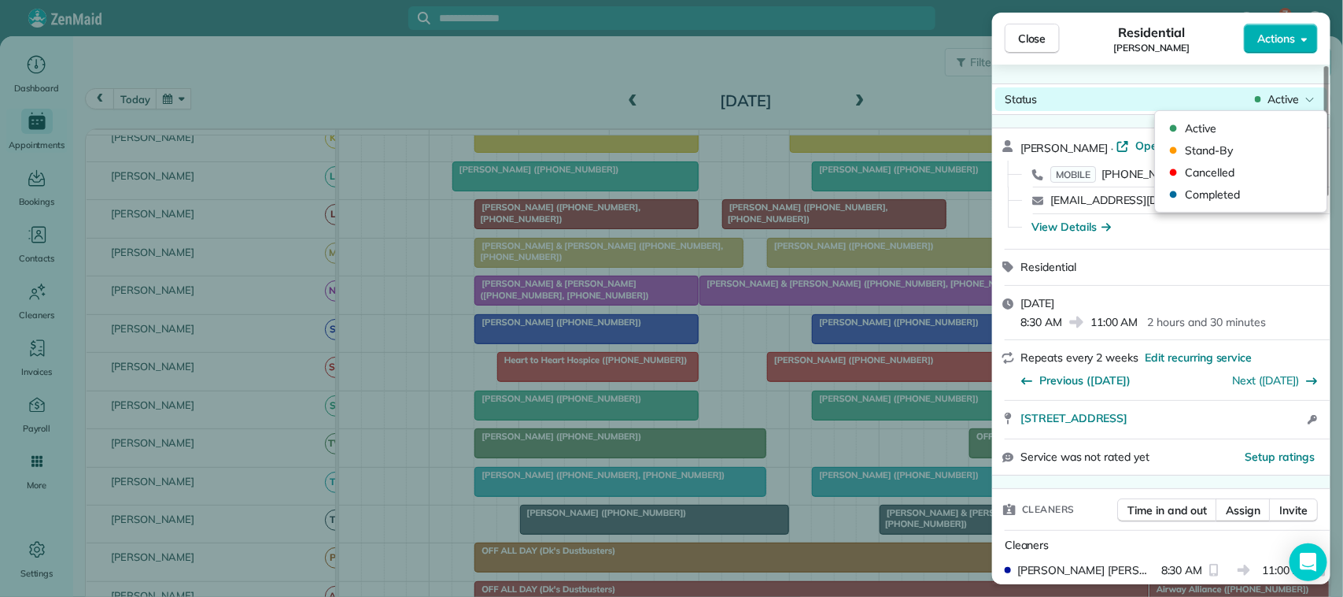
click at [1226, 102] on div "Status Active" at bounding box center [1162, 99] width 332 height 24
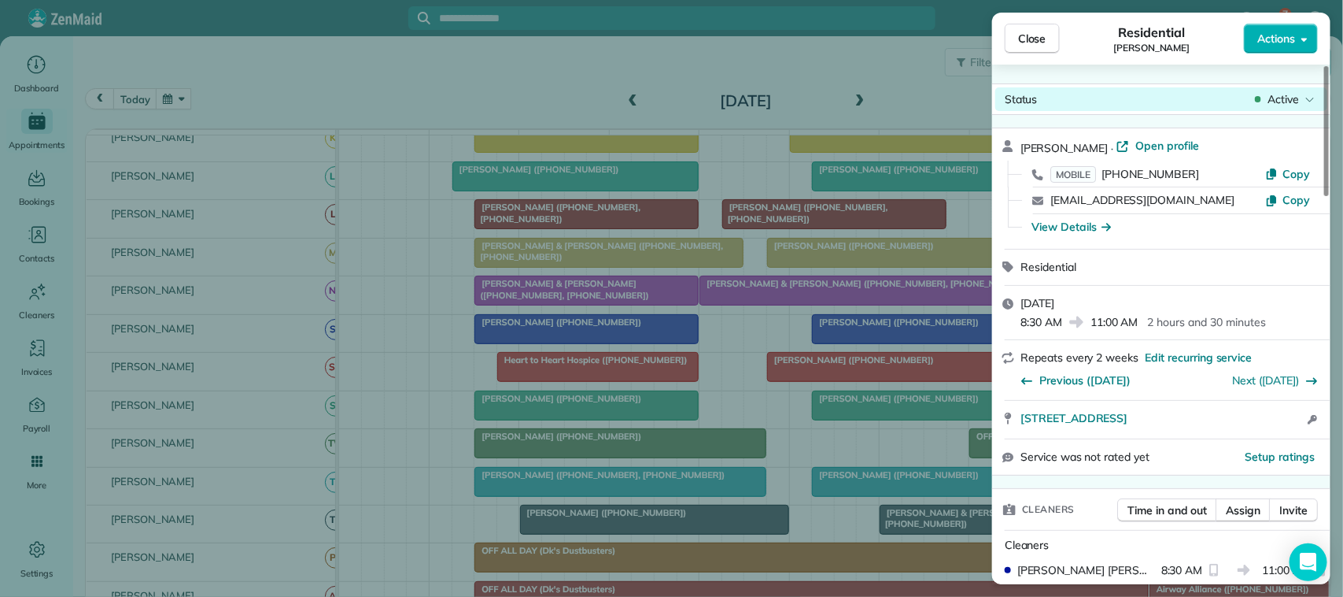
click at [1267, 100] on div "Active" at bounding box center [1285, 99] width 66 height 16
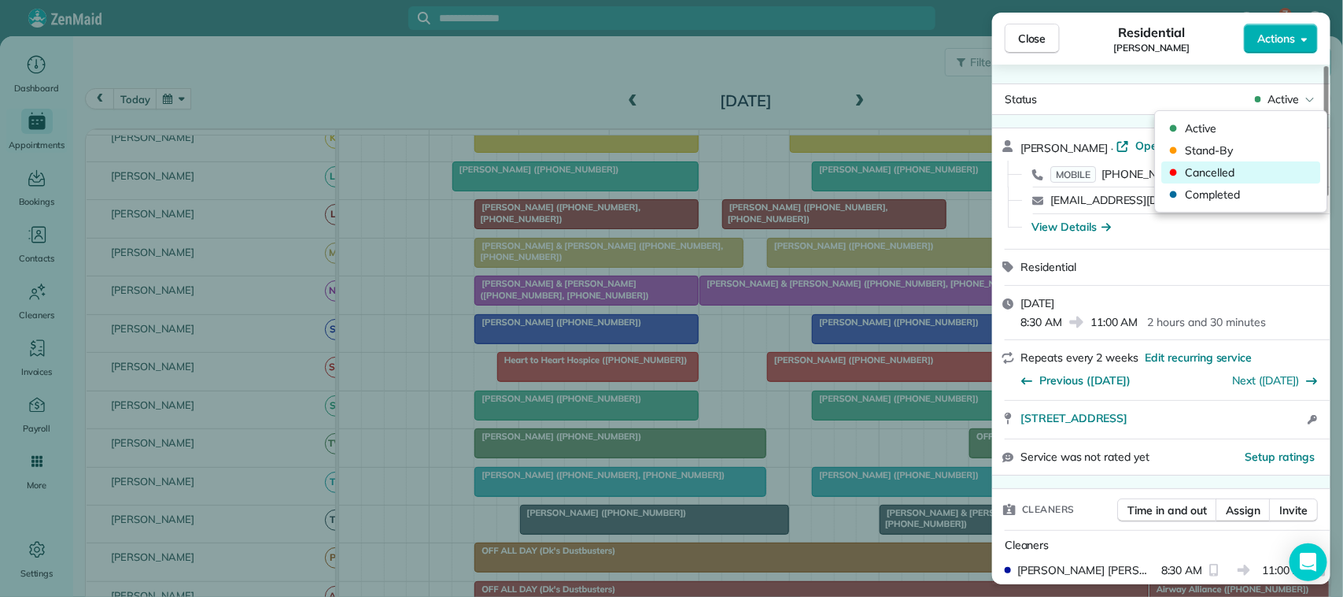
click at [1248, 165] on span "Cancelled" at bounding box center [1252, 172] width 132 height 16
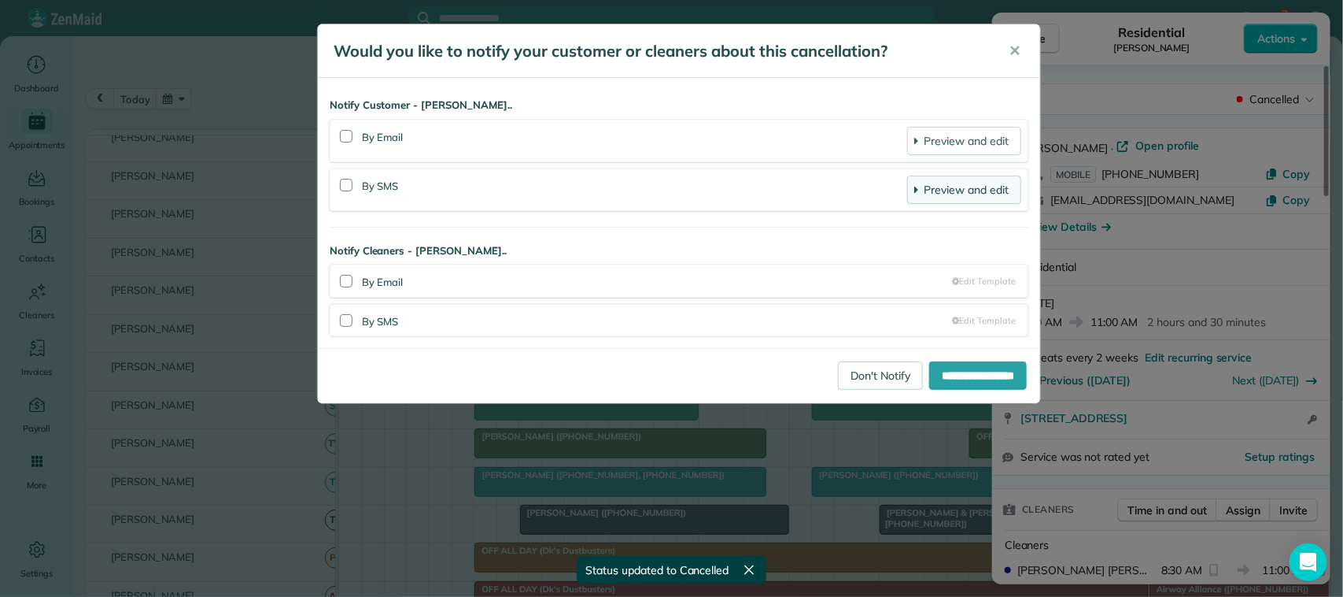
click at [953, 189] on link "Preview and edit" at bounding box center [964, 189] width 114 height 28
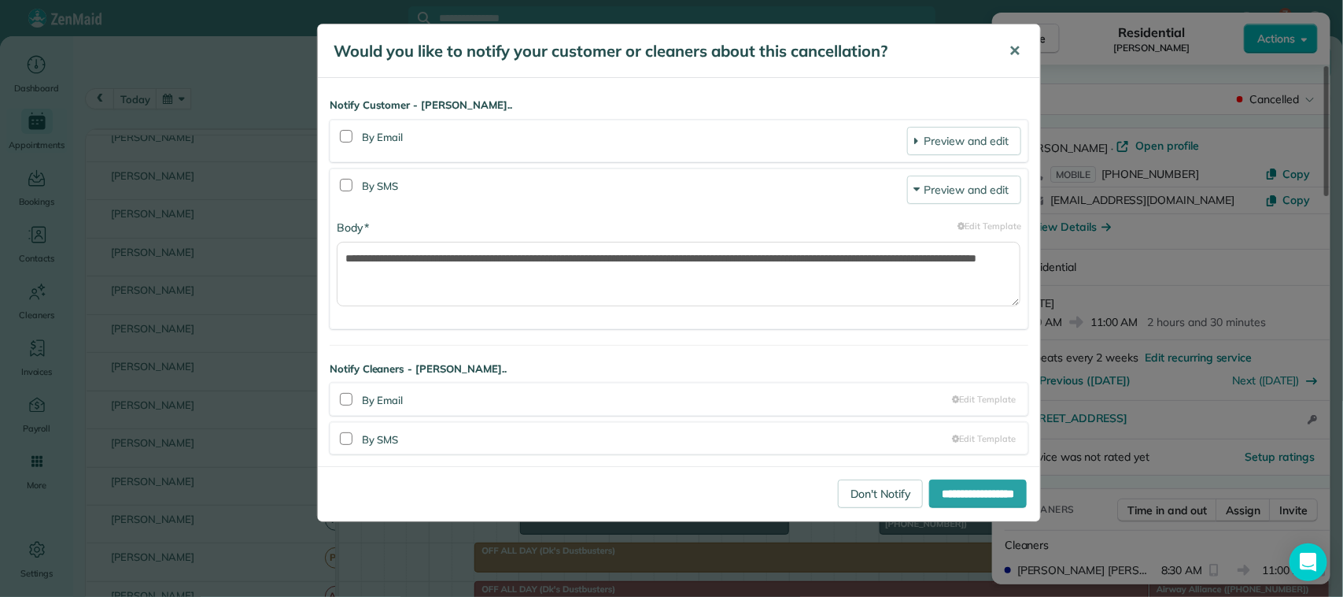
click at [1015, 52] on span "✕" at bounding box center [1015, 51] width 12 height 18
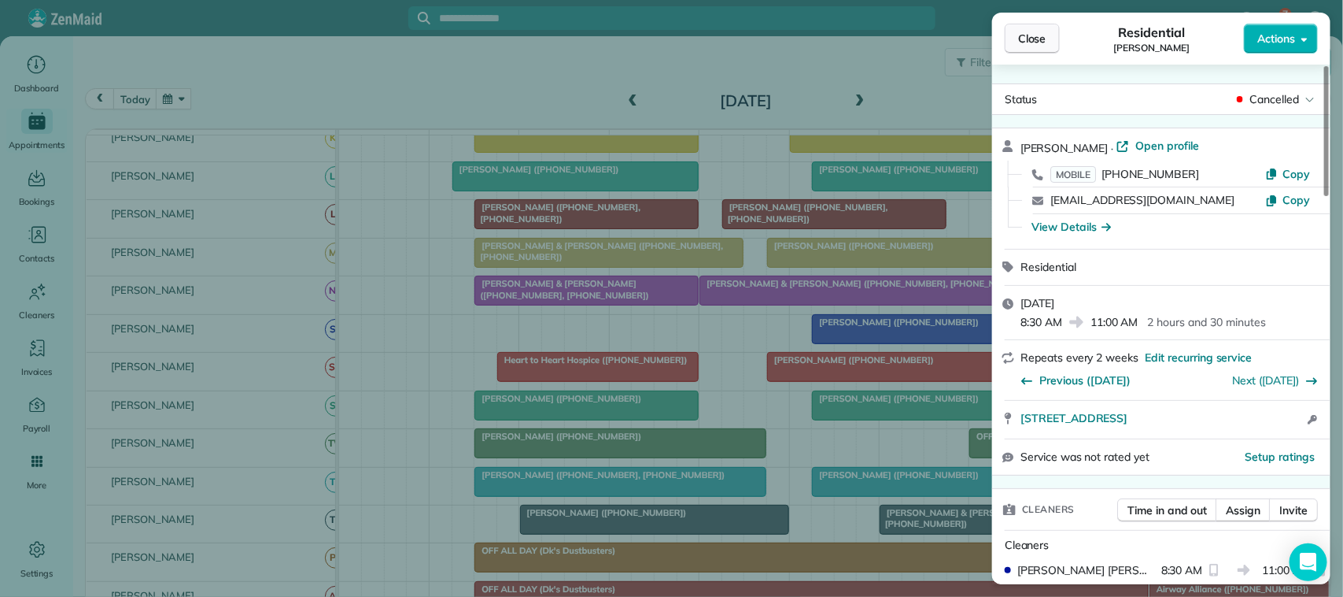
click at [1018, 51] on button "Close" at bounding box center [1032, 39] width 55 height 30
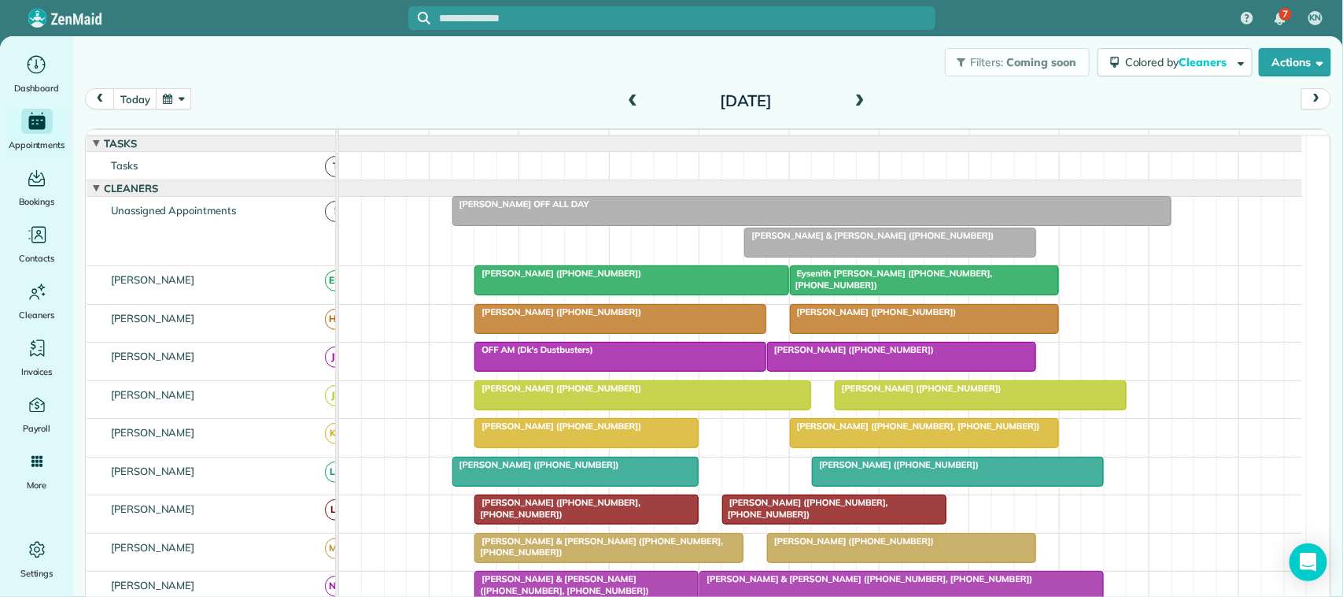
scroll to position [98, 0]
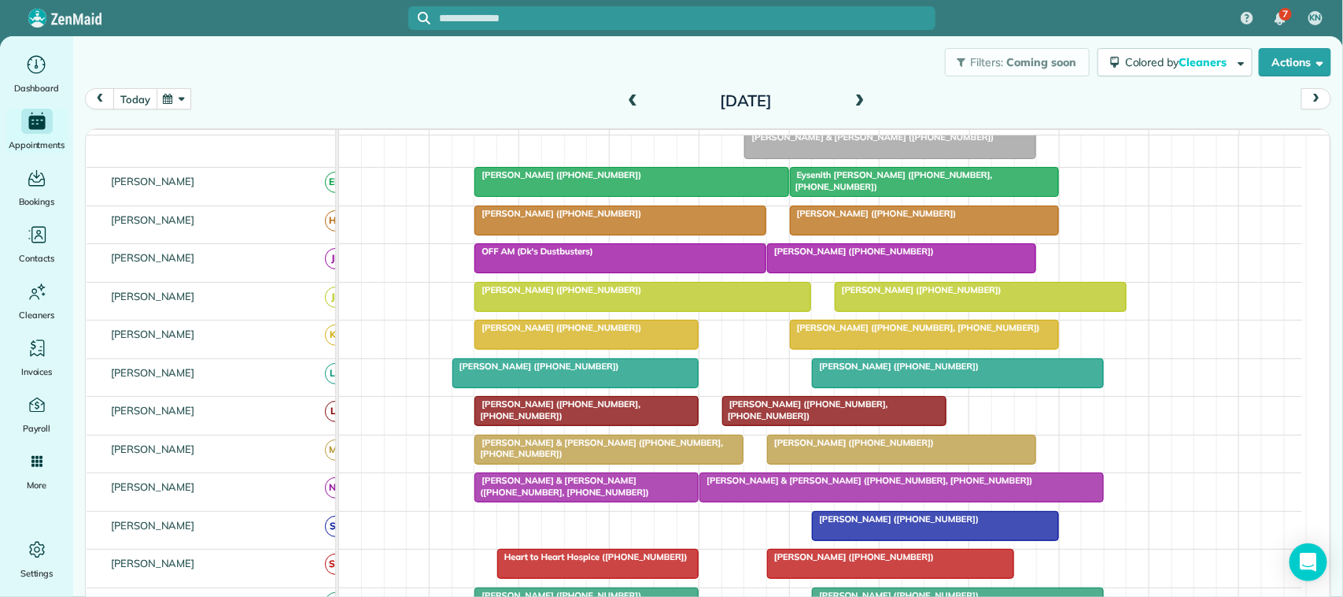
click at [136, 92] on button "today" at bounding box center [134, 98] width 43 height 21
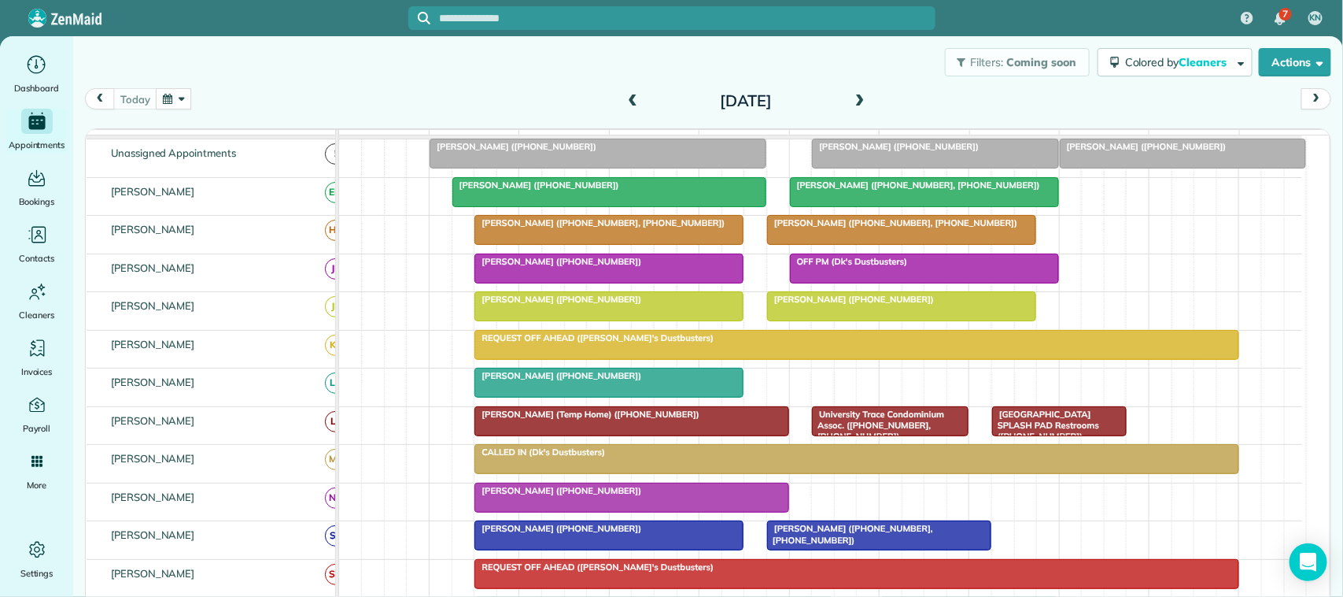
scroll to position [68, 0]
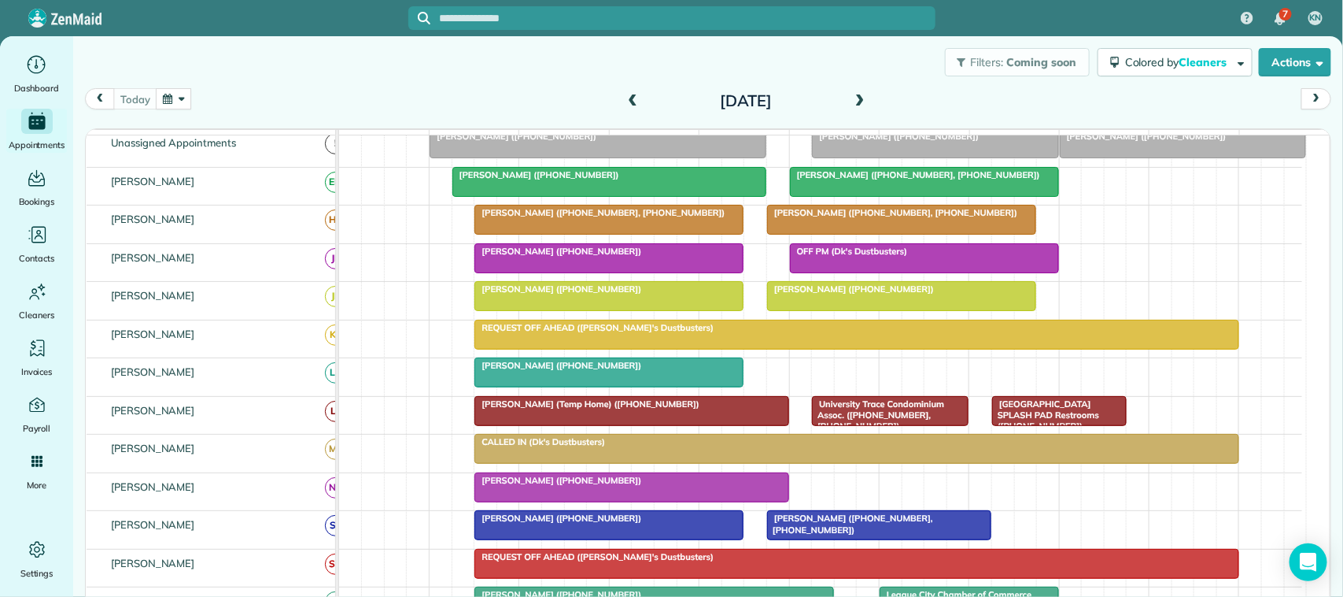
click at [578, 425] on div at bounding box center [631, 411] width 312 height 28
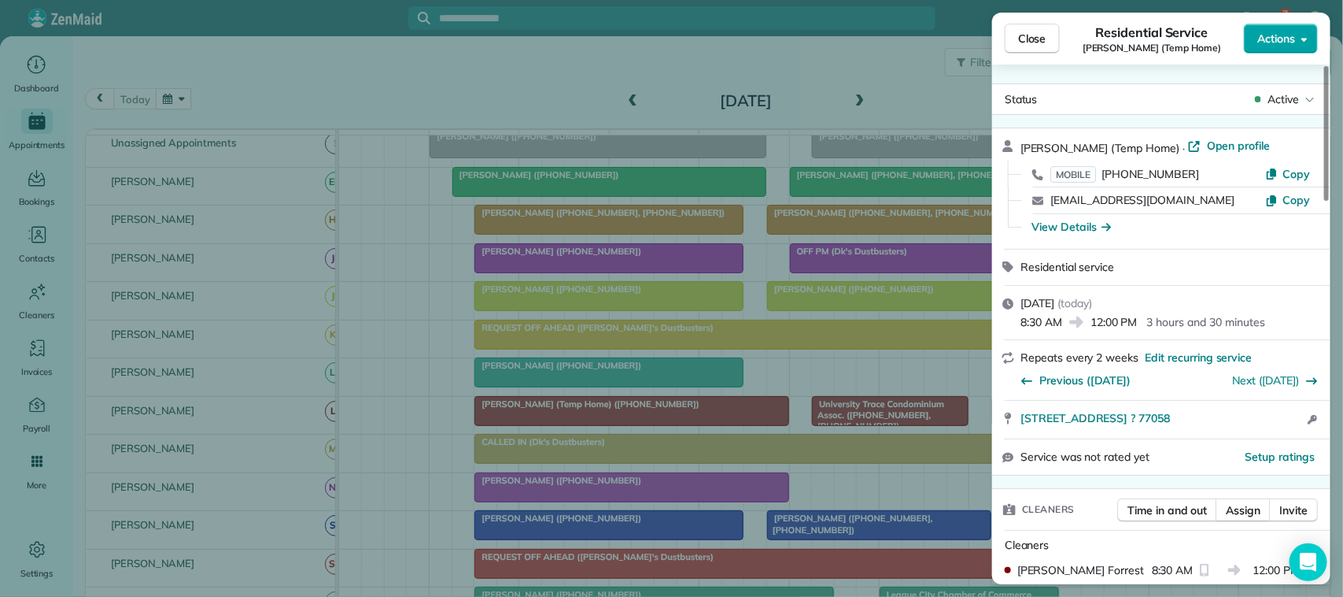
click at [1269, 29] on button "Actions" at bounding box center [1281, 39] width 74 height 30
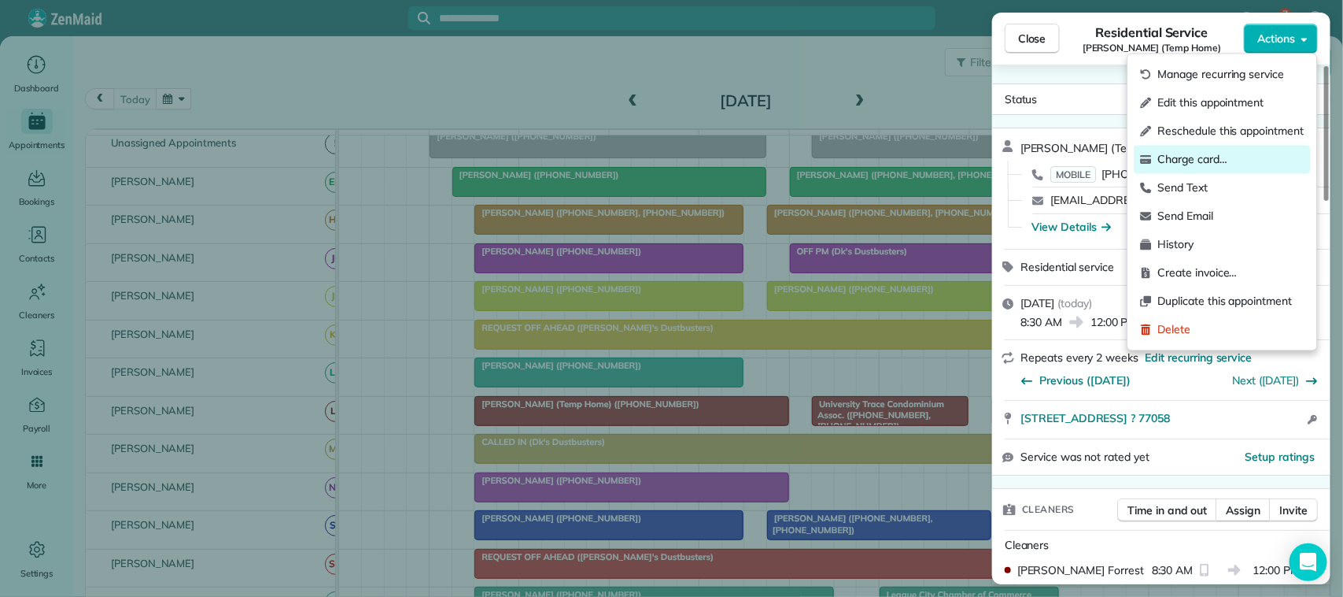
click at [1259, 152] on span "Charge card…" at bounding box center [1231, 160] width 146 height 16
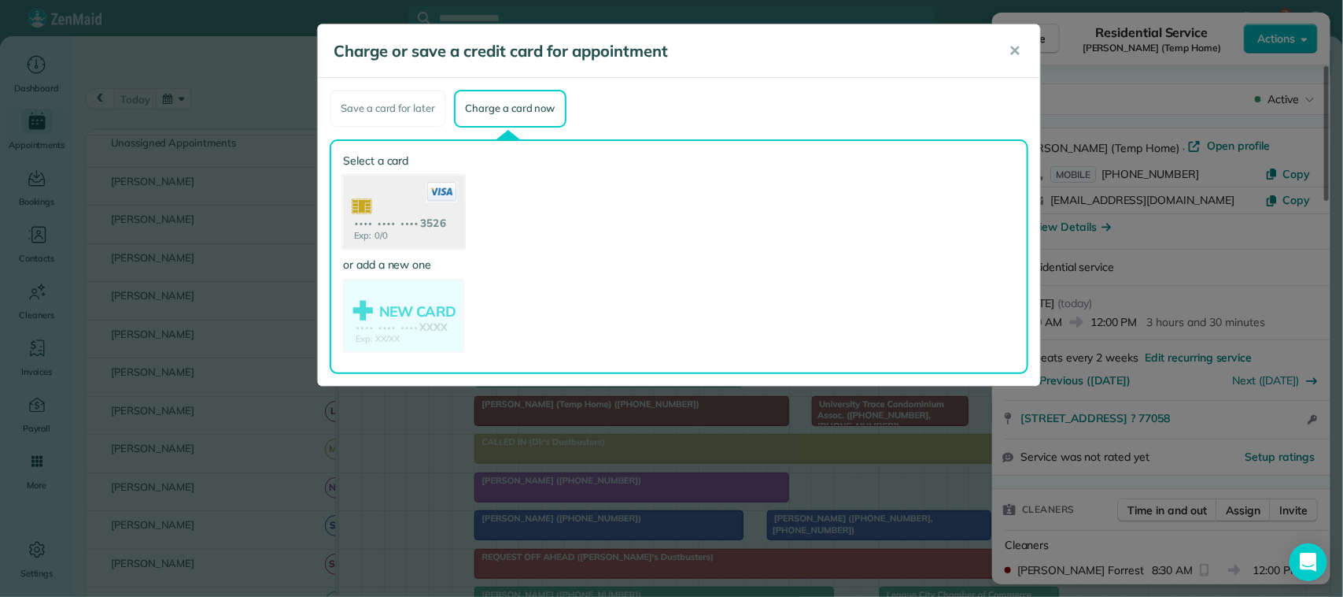
click at [438, 230] on use at bounding box center [403, 213] width 121 height 76
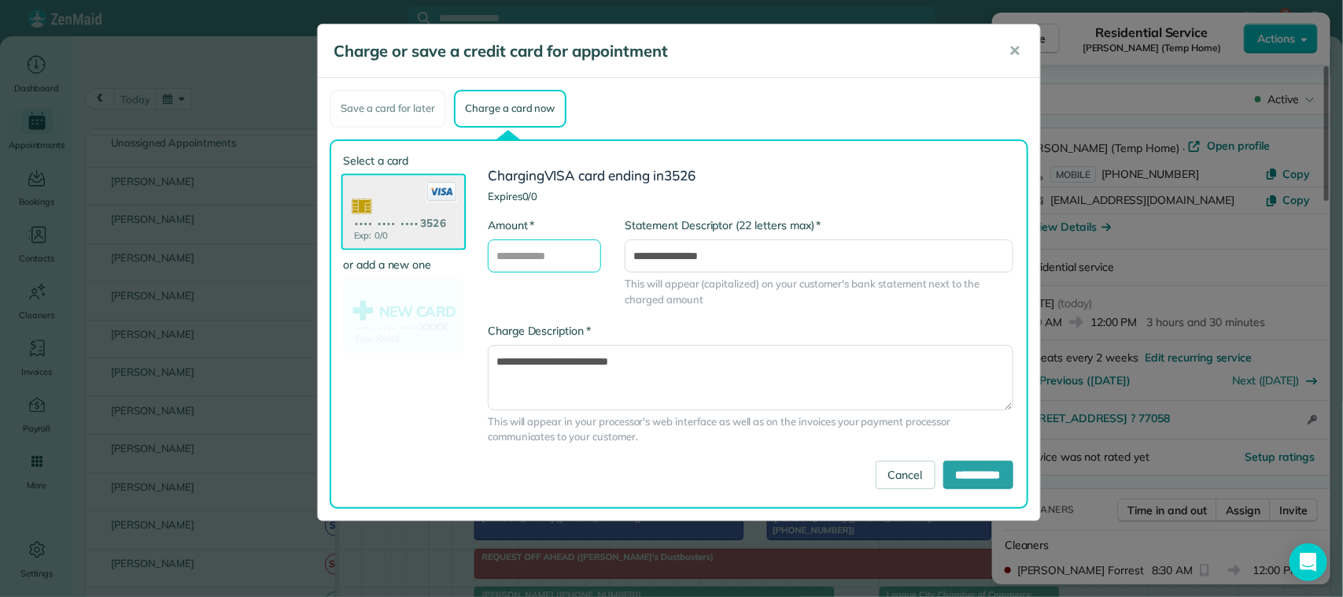
click at [564, 245] on input "* Amount" at bounding box center [544, 255] width 113 height 33
click at [1018, 46] on span "✕" at bounding box center [1015, 51] width 12 height 18
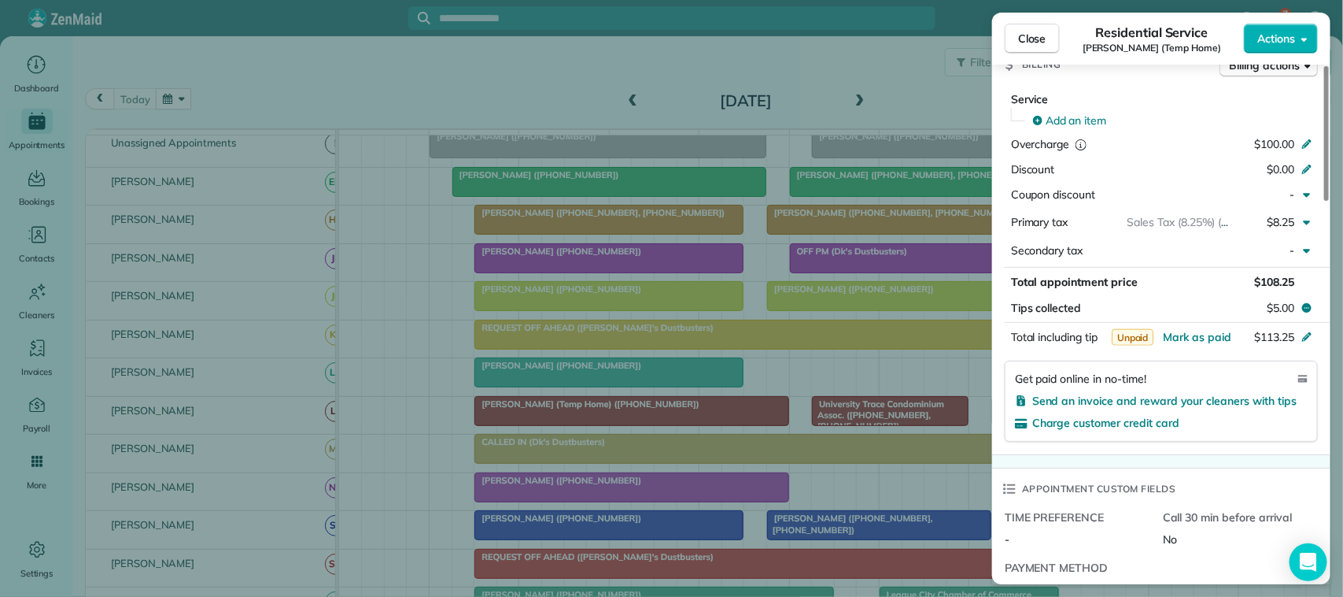
scroll to position [787, 0]
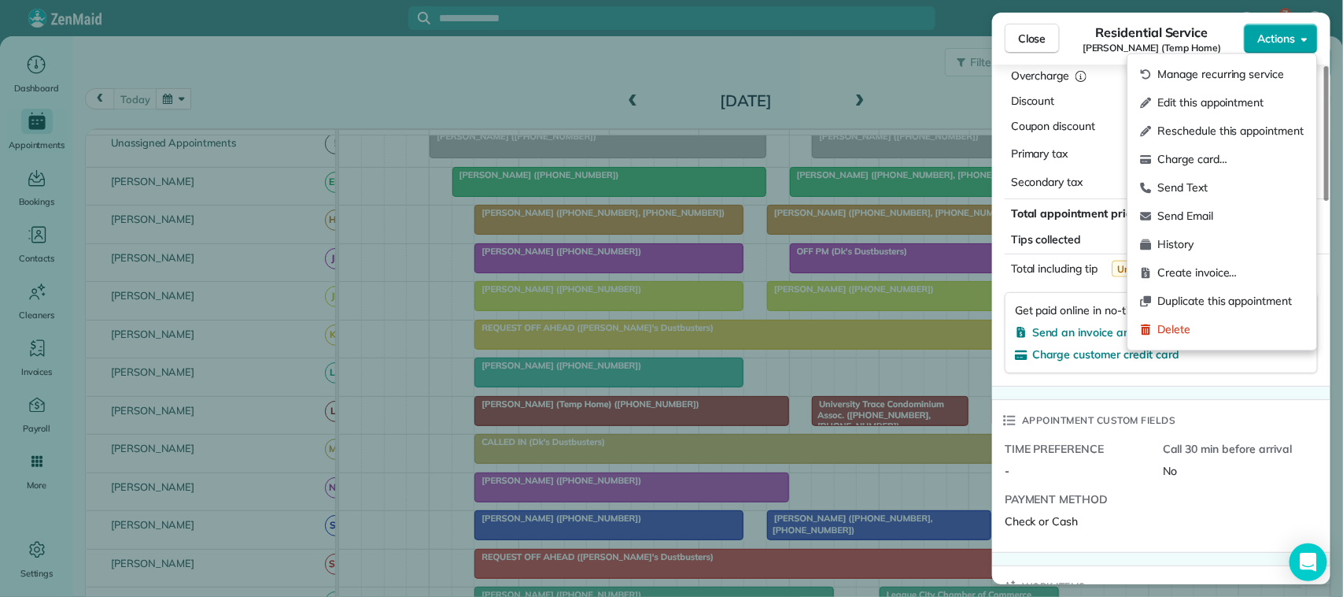
click at [1273, 47] on button "Actions" at bounding box center [1281, 39] width 74 height 30
click at [1236, 148] on div "Charge card…" at bounding box center [1223, 160] width 176 height 28
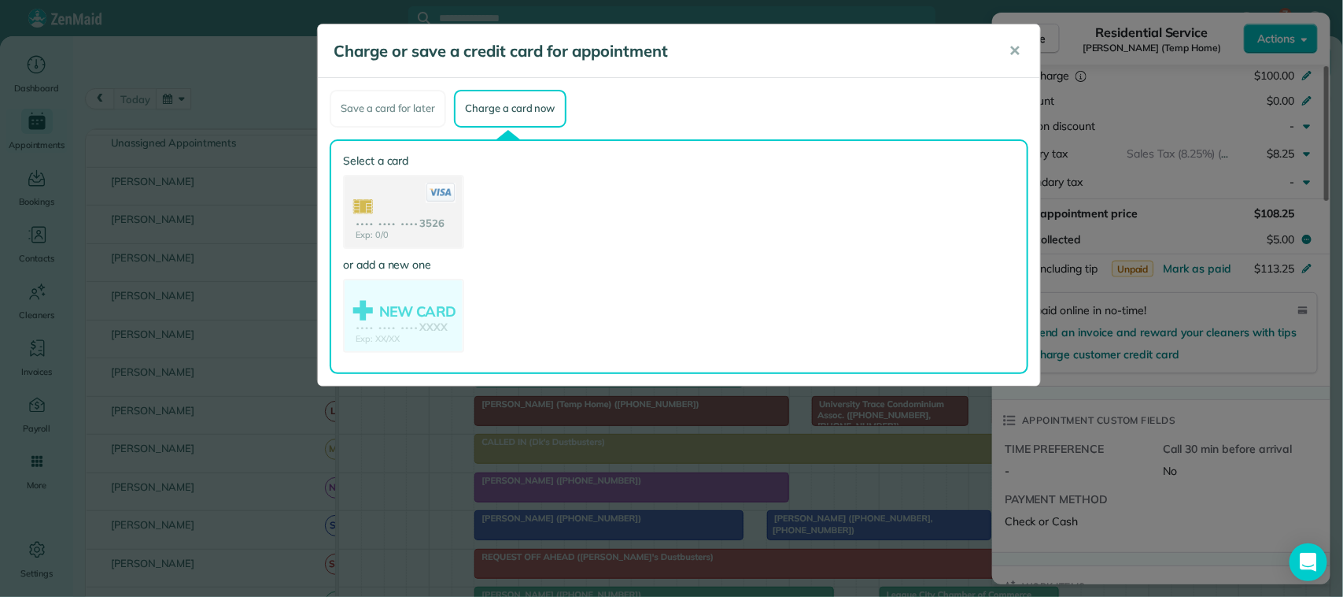
click at [442, 230] on use at bounding box center [404, 213] width 118 height 74
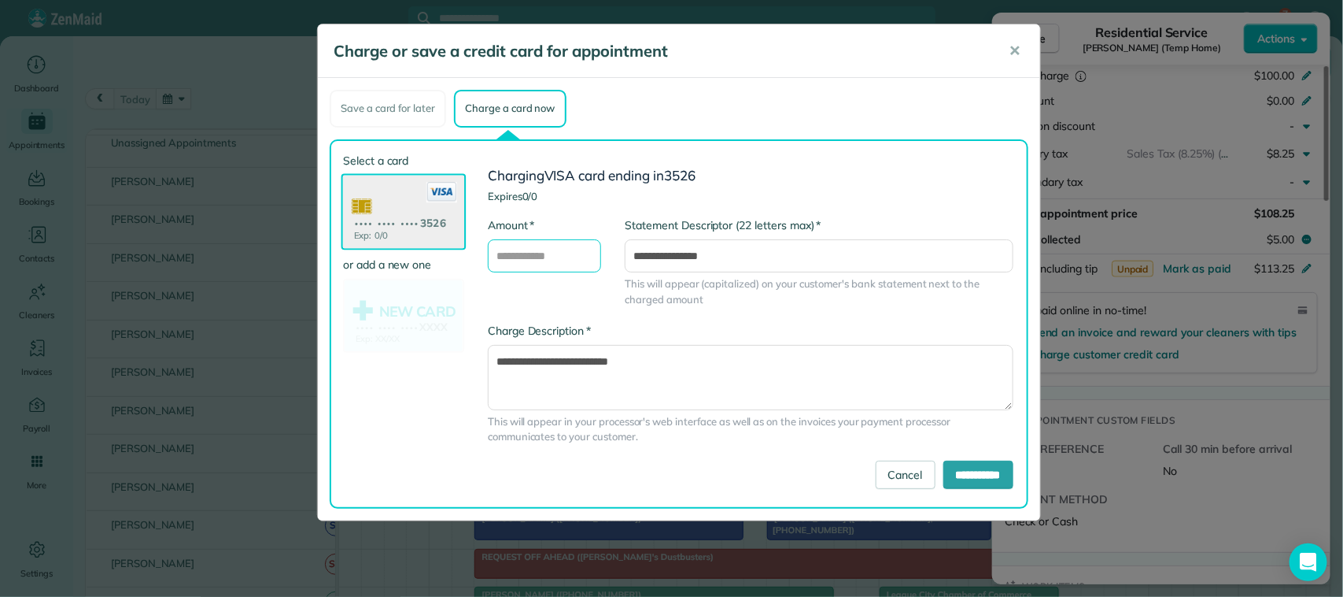
click at [552, 248] on input "* Amount" at bounding box center [544, 255] width 113 height 33
type input "******"
click at [966, 469] on input "**********" at bounding box center [979, 474] width 70 height 28
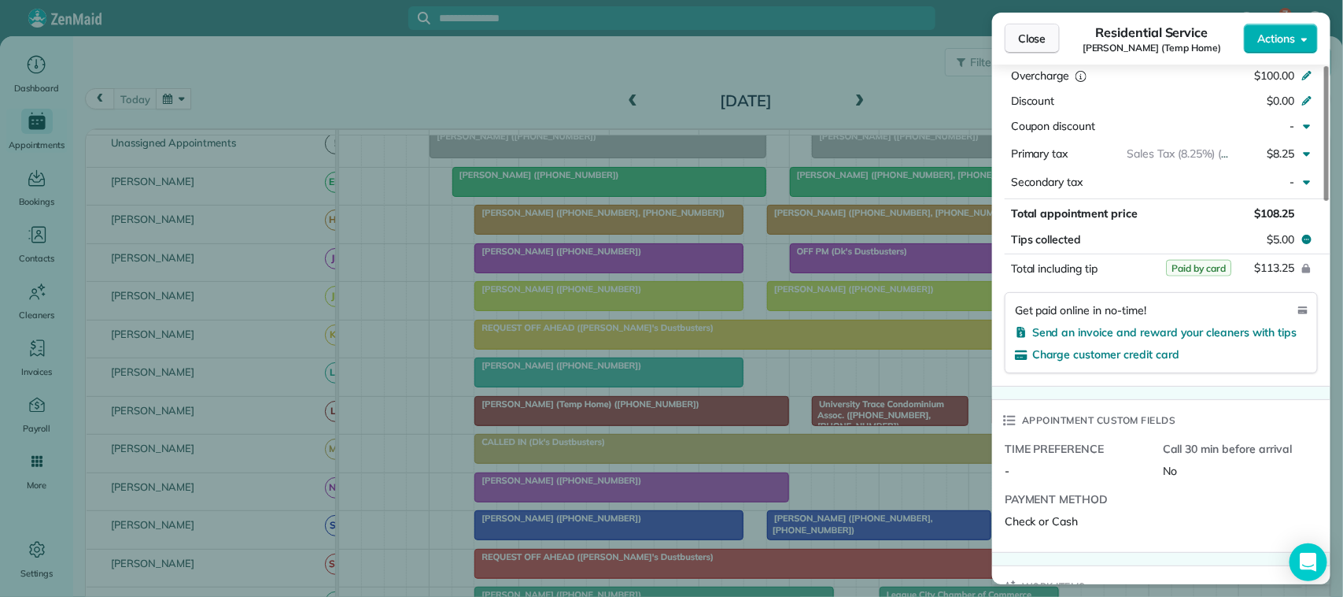
click at [1031, 42] on span "Close" at bounding box center [1032, 39] width 28 height 16
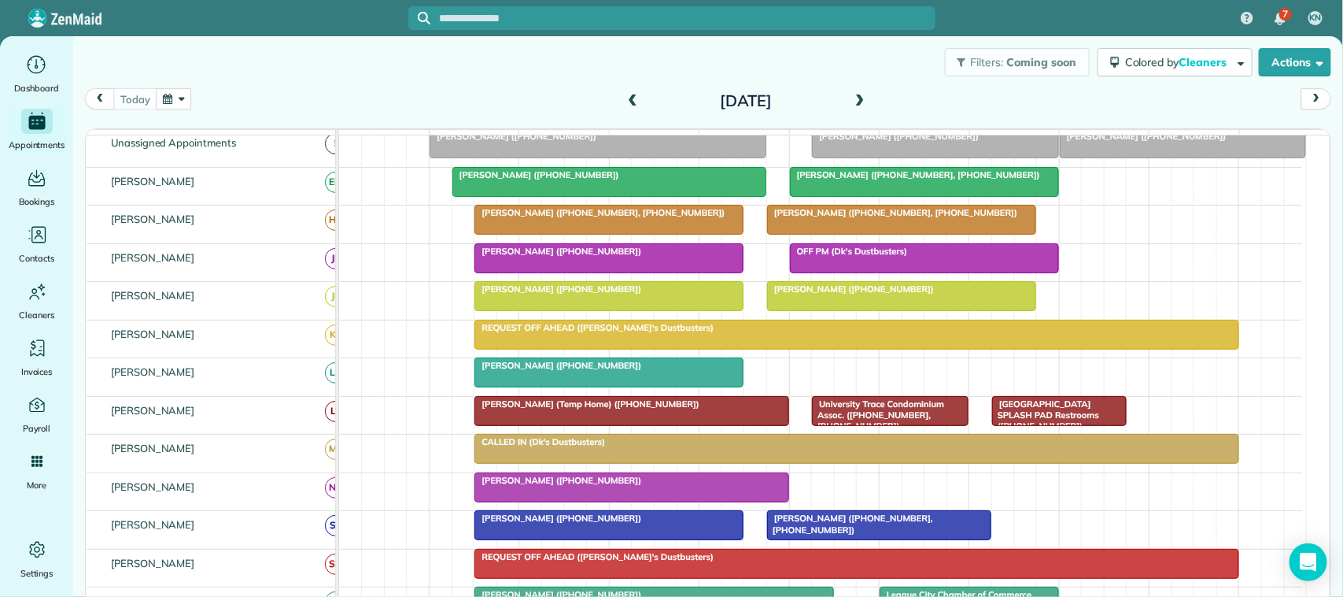
click at [525, 234] on div at bounding box center [609, 219] width 268 height 28
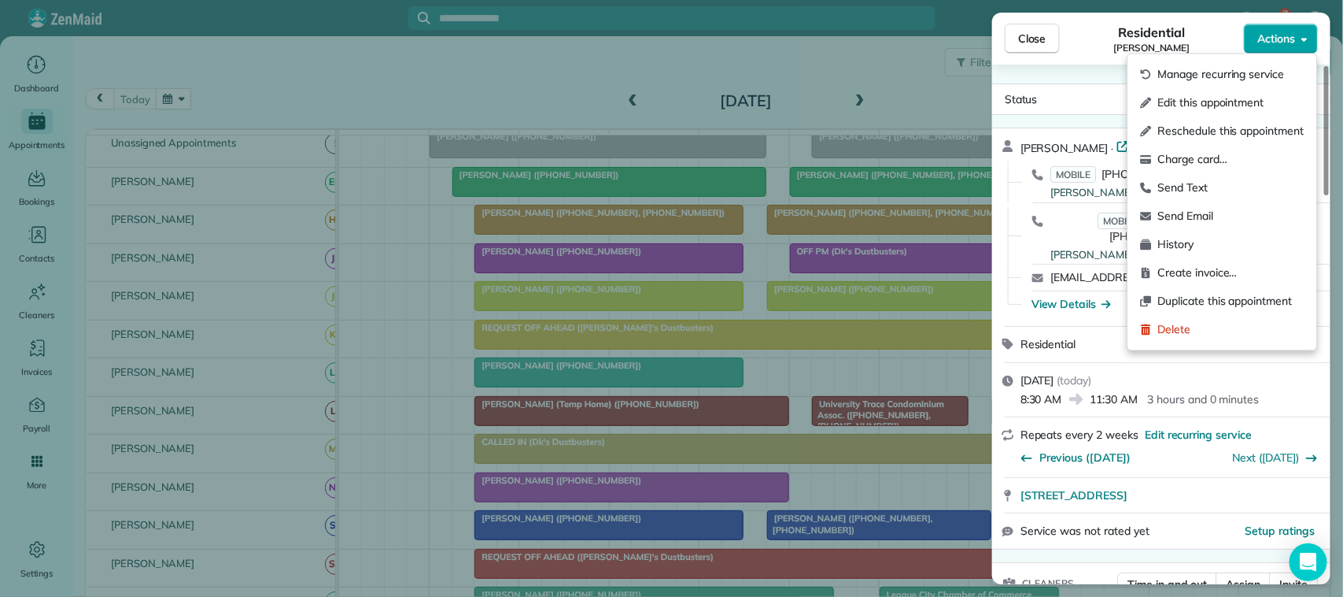
click at [1276, 41] on span "Actions" at bounding box center [1277, 39] width 38 height 16
click at [1230, 154] on span "Charge card…" at bounding box center [1231, 160] width 146 height 16
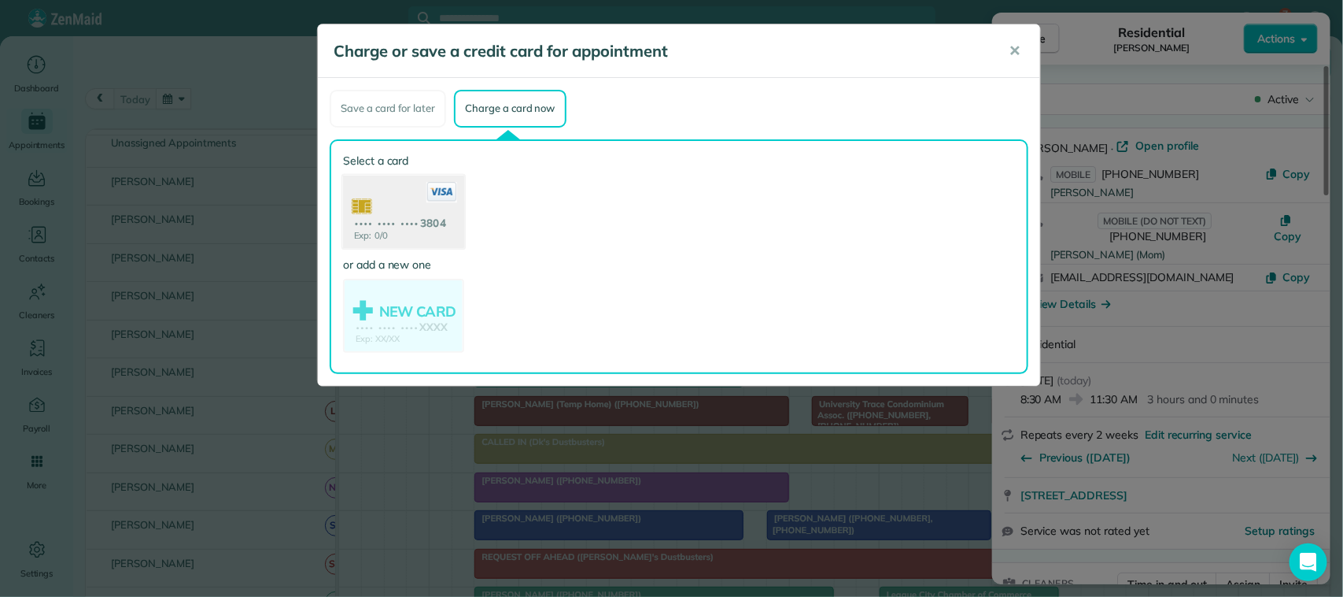
click at [443, 226] on use at bounding box center [403, 213] width 121 height 76
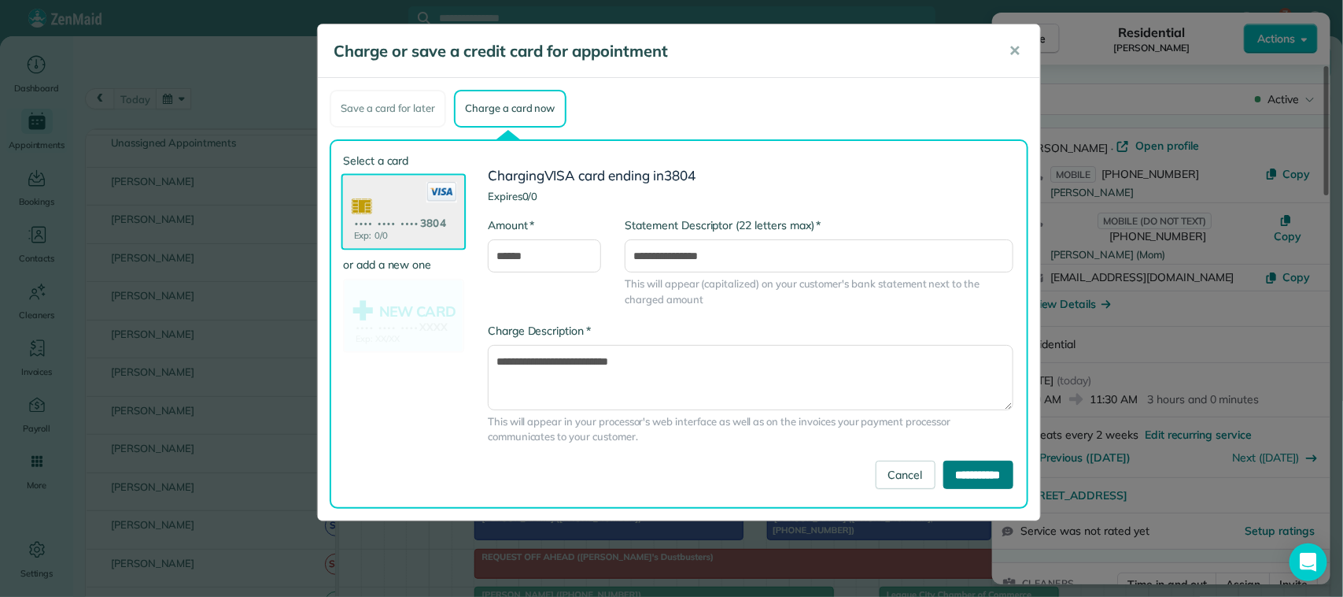
click at [953, 475] on input "**********" at bounding box center [979, 474] width 70 height 28
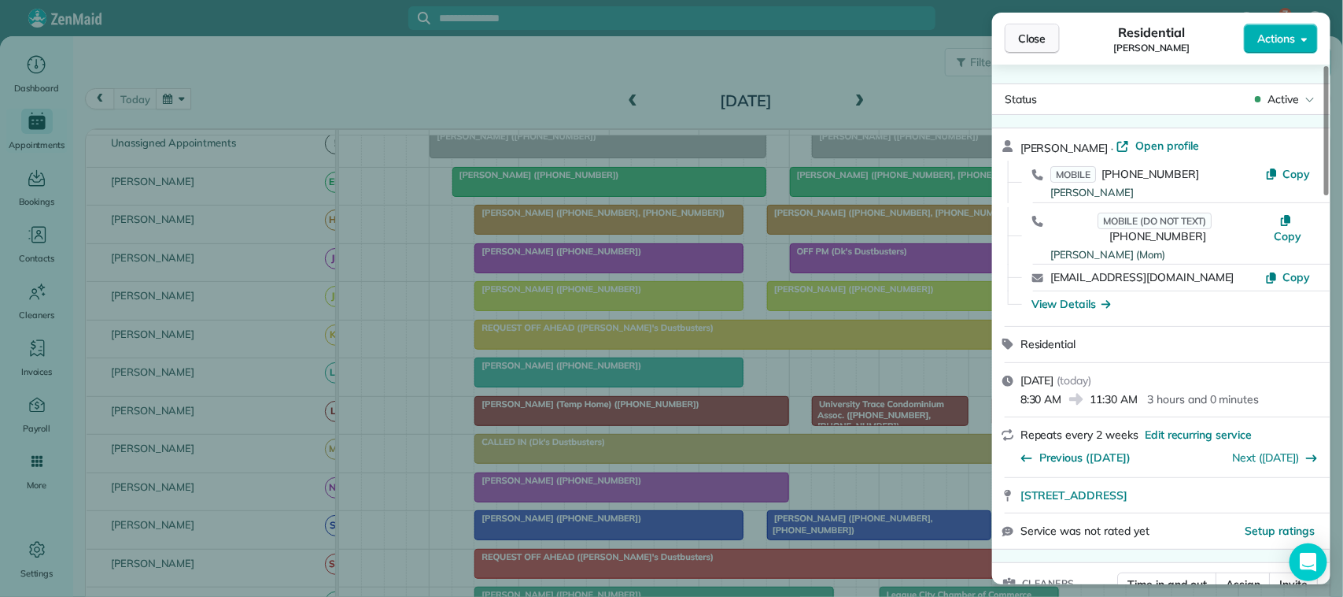
click at [1048, 29] on button "Close" at bounding box center [1032, 39] width 55 height 30
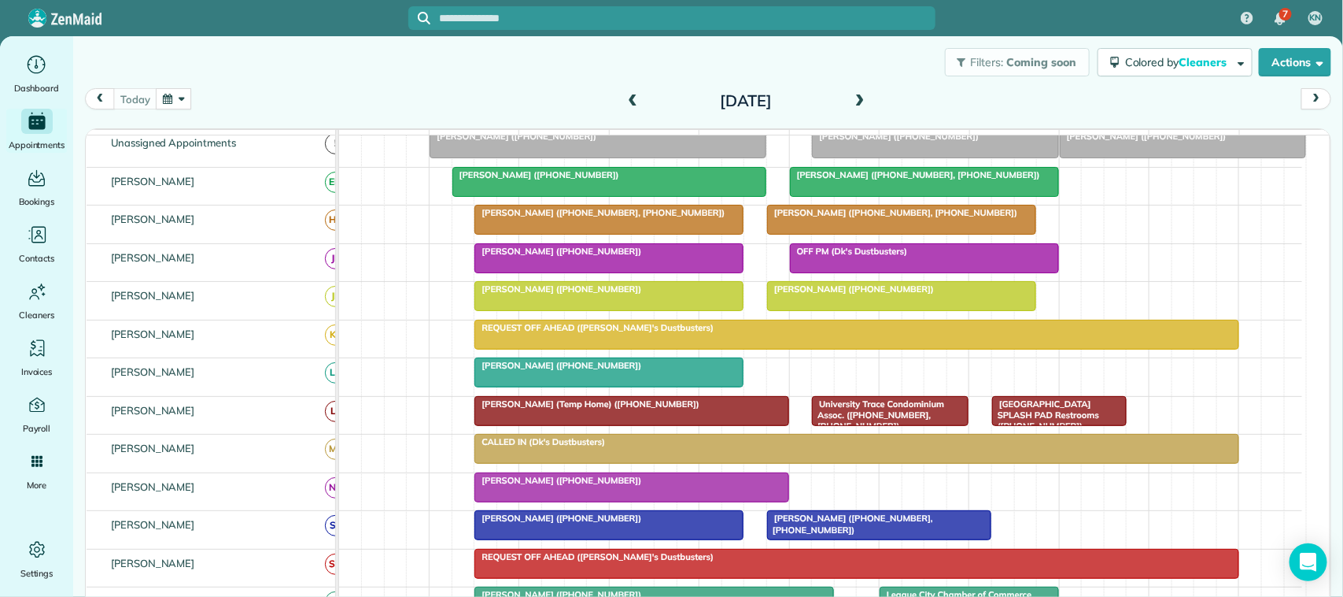
click at [804, 234] on div at bounding box center [902, 219] width 268 height 28
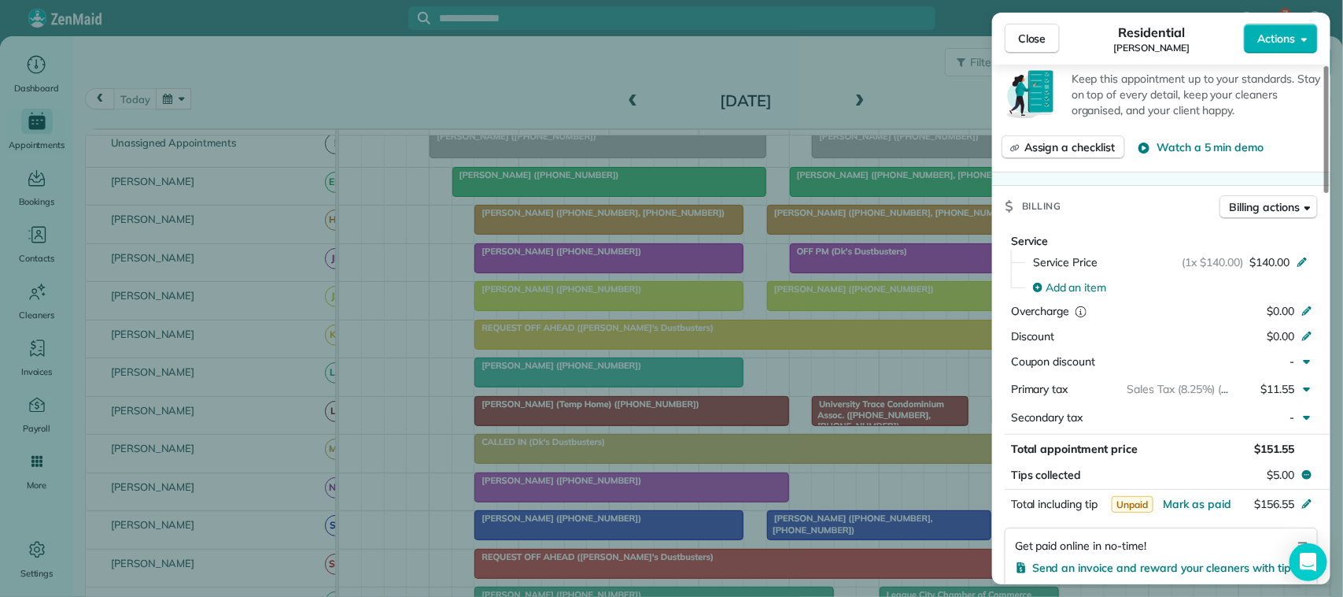
scroll to position [787, 0]
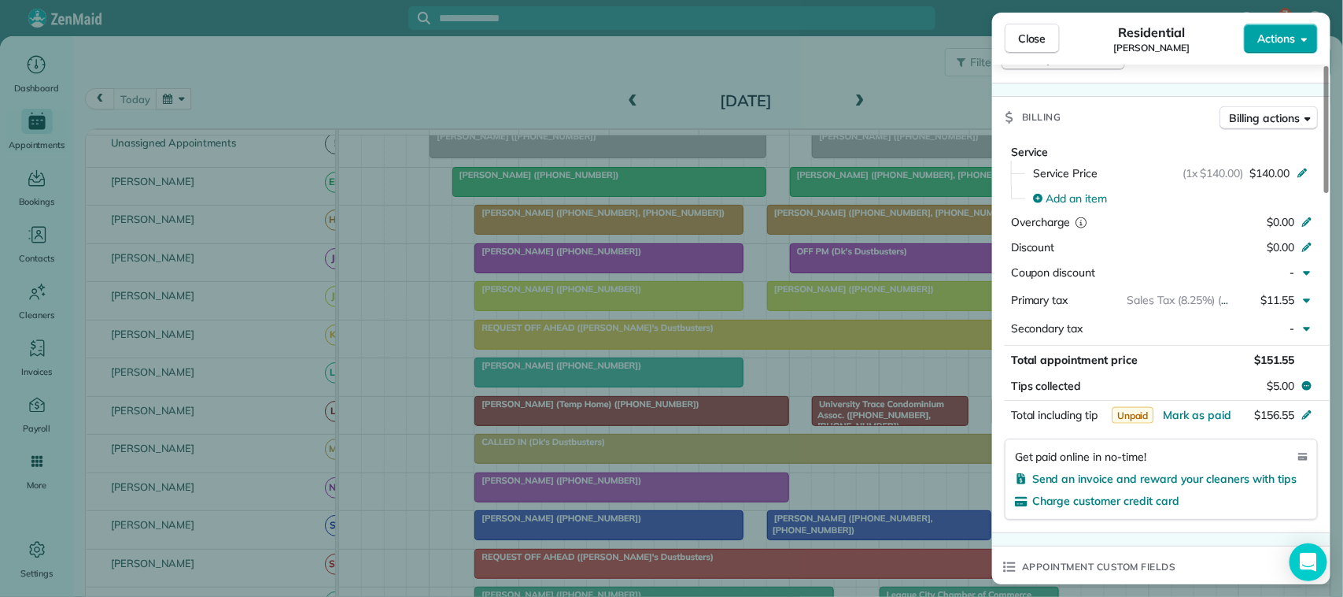
click at [1265, 48] on button "Actions" at bounding box center [1281, 39] width 74 height 30
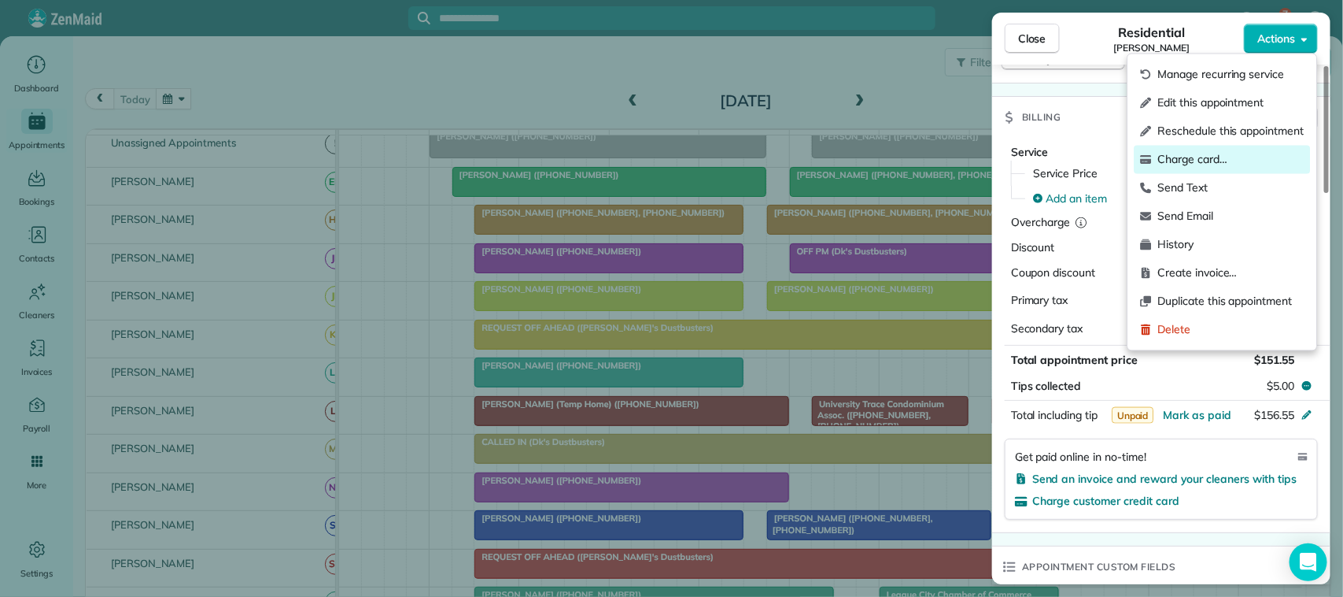
click at [1229, 152] on span "Charge card…" at bounding box center [1231, 160] width 146 height 16
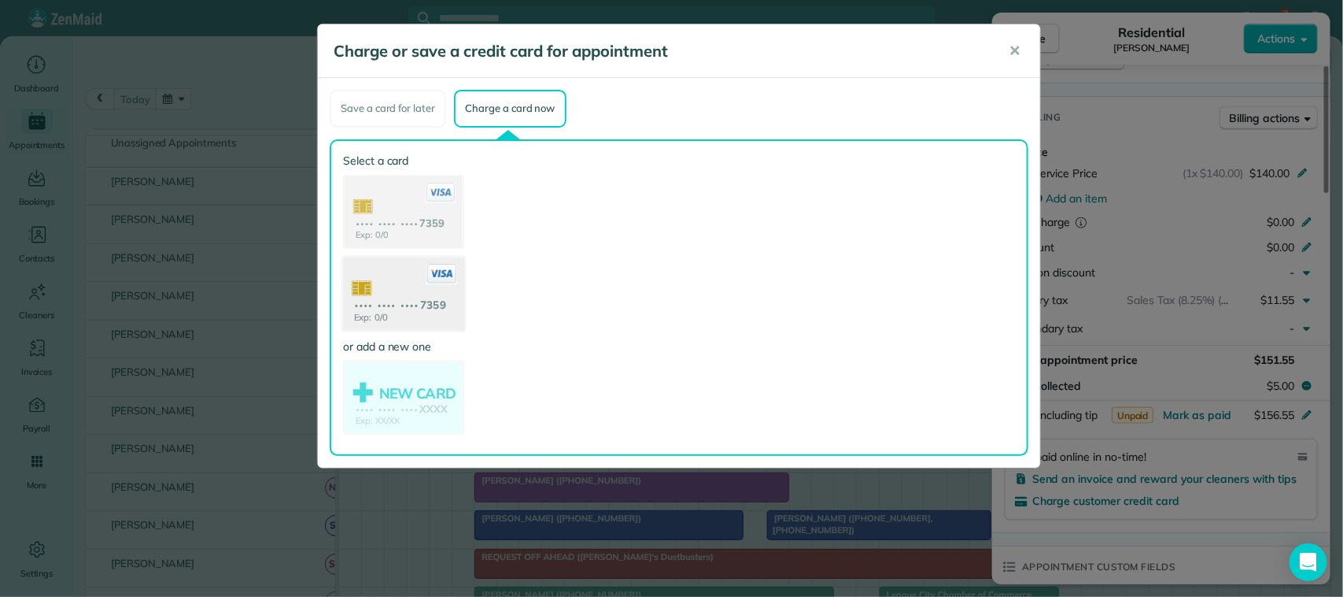
click at [409, 308] on use at bounding box center [403, 295] width 121 height 76
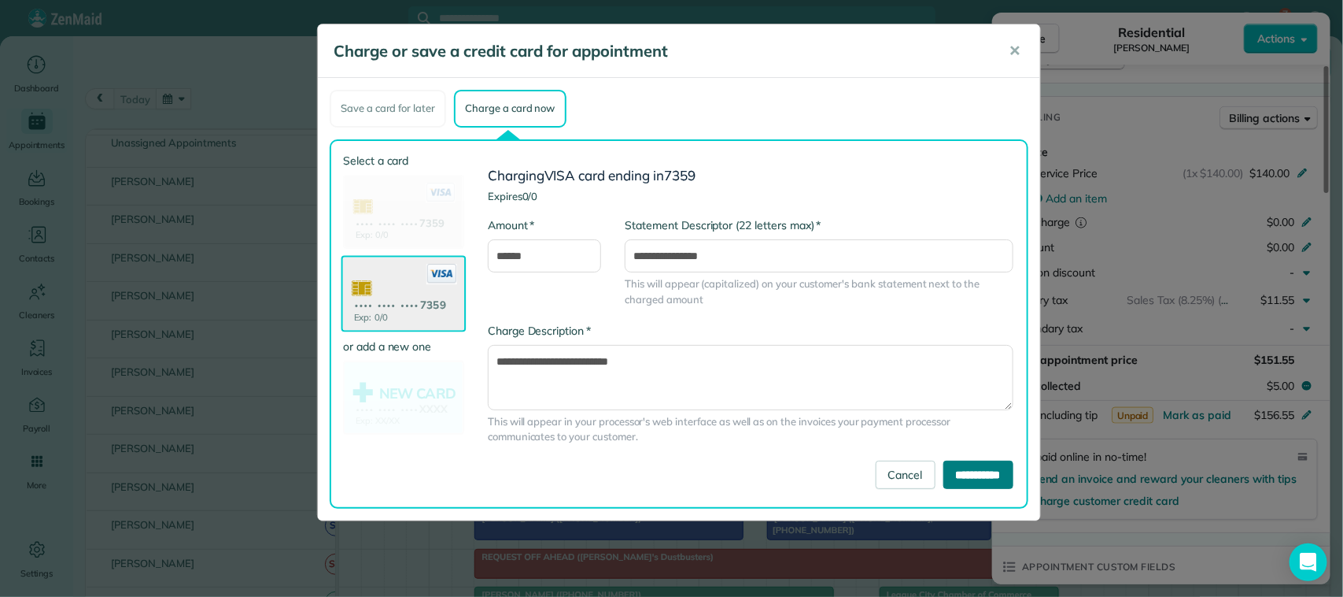
click at [944, 474] on input "**********" at bounding box center [979, 474] width 70 height 28
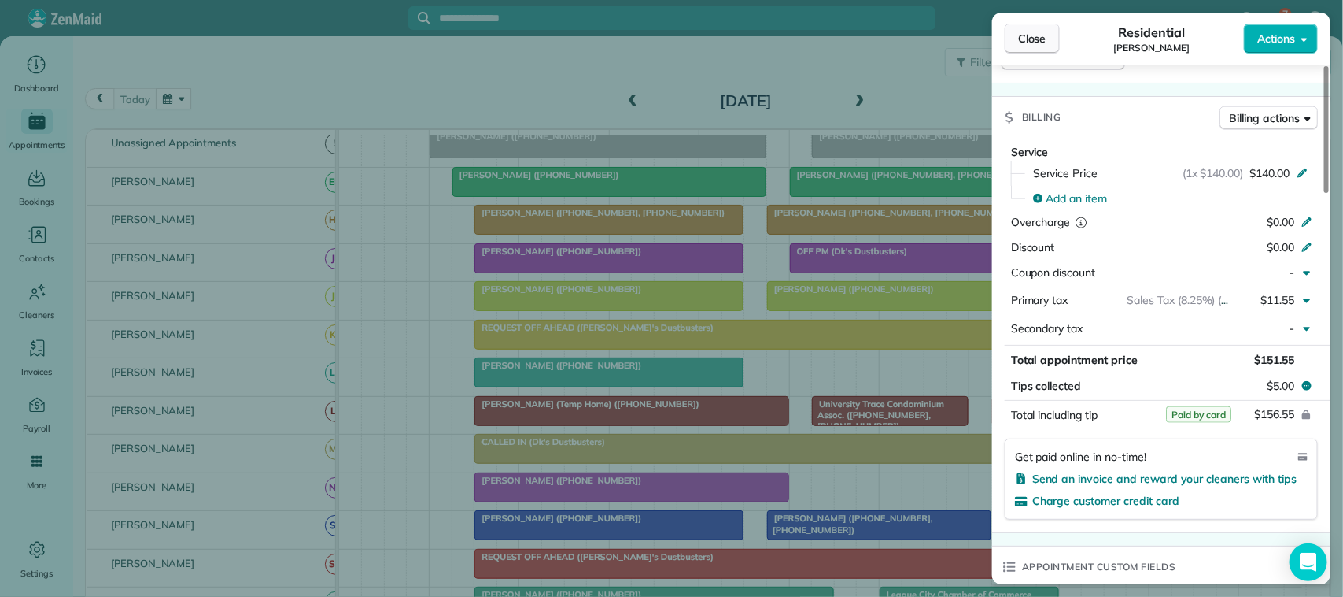
click at [1029, 47] on button "Close" at bounding box center [1032, 39] width 55 height 30
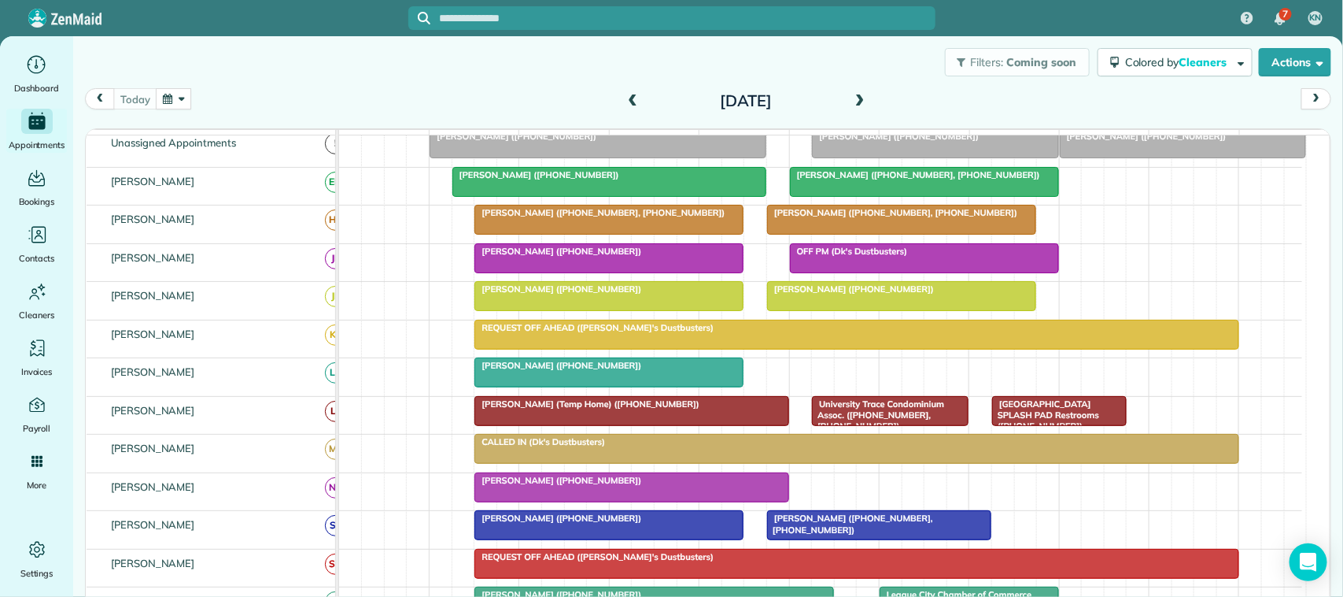
click at [855, 294] on span "[PERSON_NAME] ([PHONE_NUMBER])" at bounding box center [851, 288] width 168 height 11
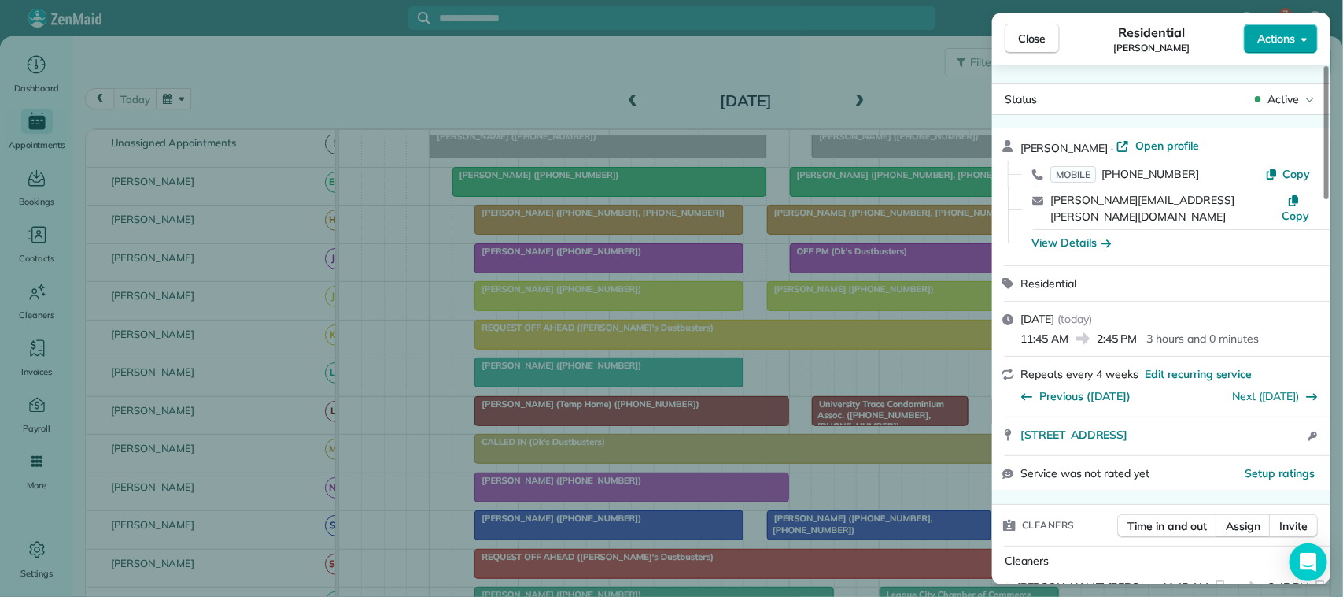
click at [1284, 49] on button "Actions" at bounding box center [1281, 39] width 74 height 30
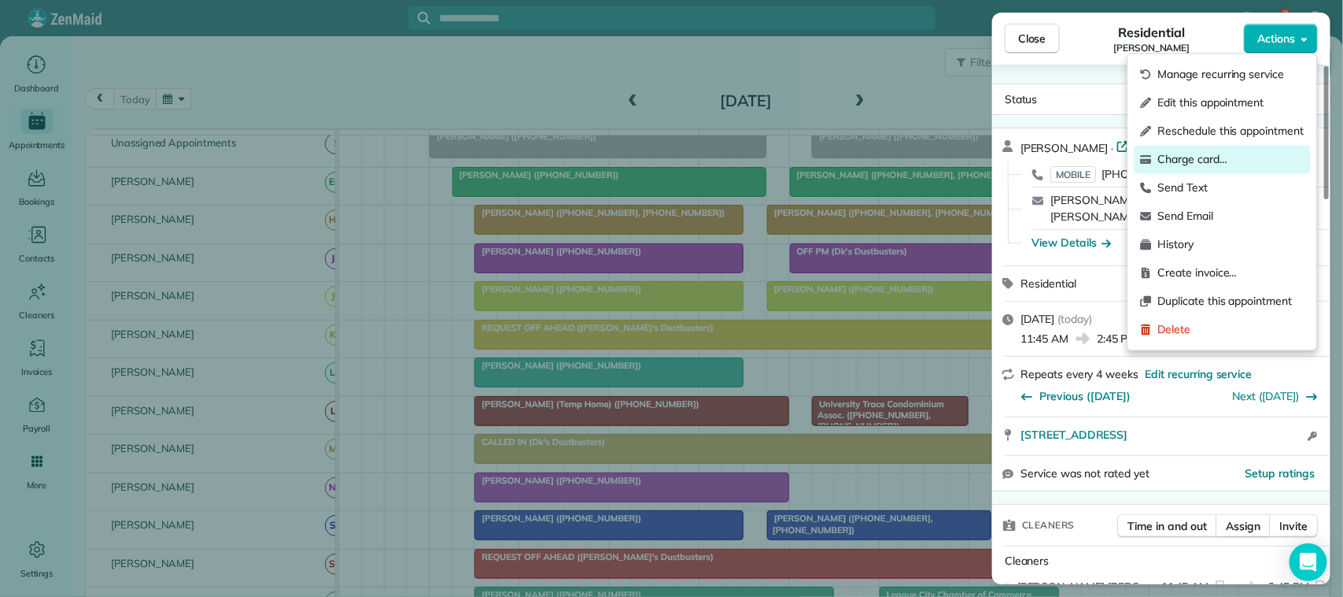
click at [1229, 158] on span "Charge card…" at bounding box center [1231, 160] width 146 height 16
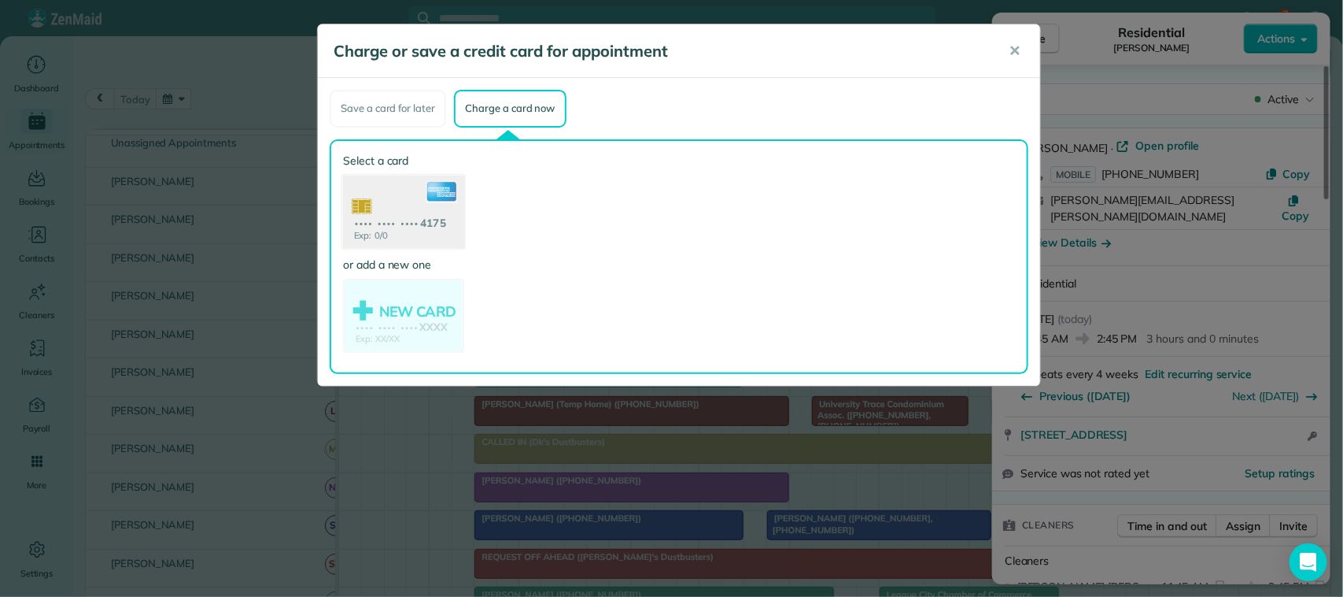
click at [423, 221] on use at bounding box center [403, 213] width 121 height 76
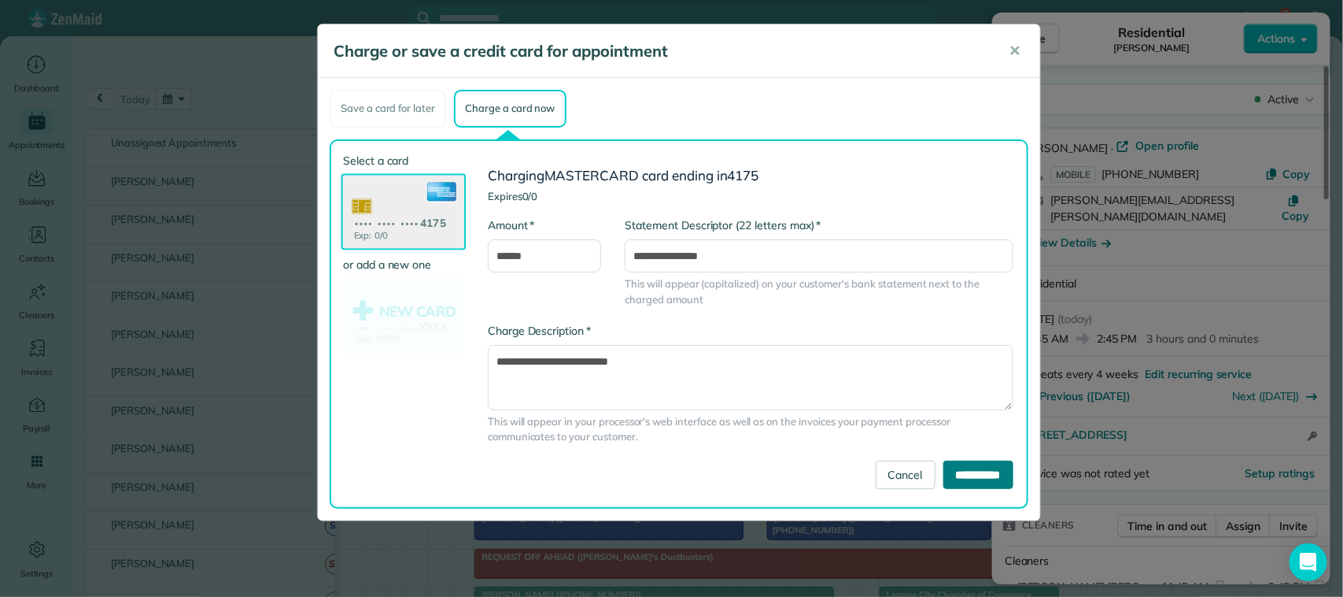
click at [953, 461] on input "**********" at bounding box center [979, 474] width 70 height 28
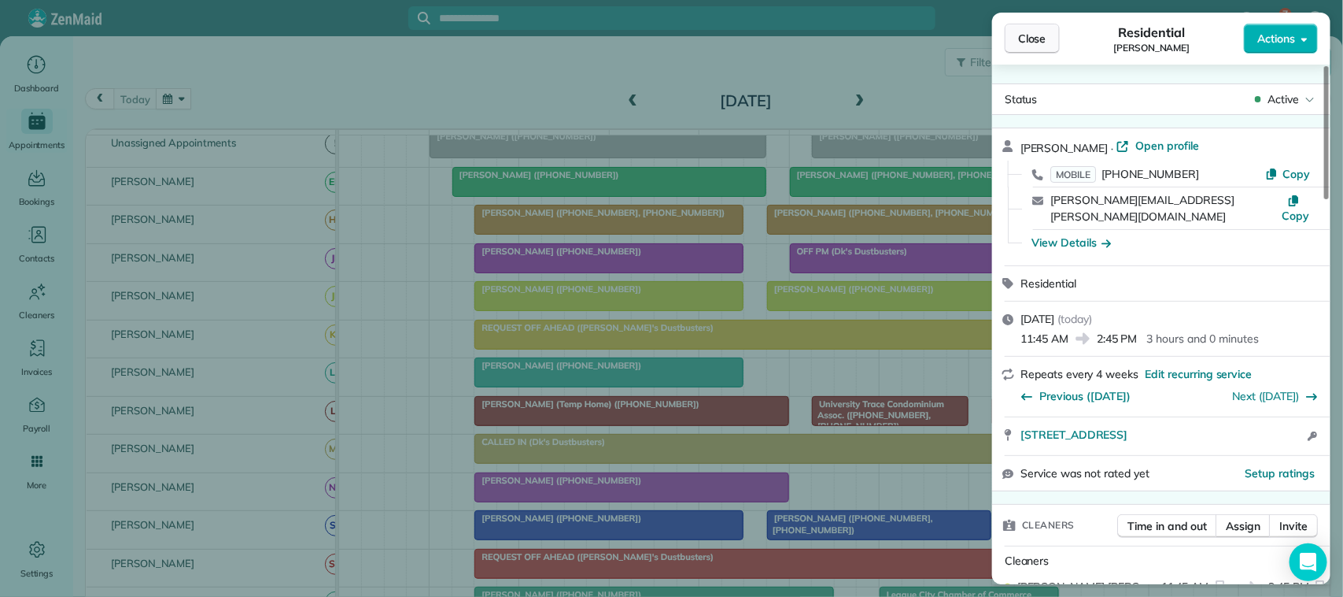
click at [1028, 50] on button "Close" at bounding box center [1032, 39] width 55 height 30
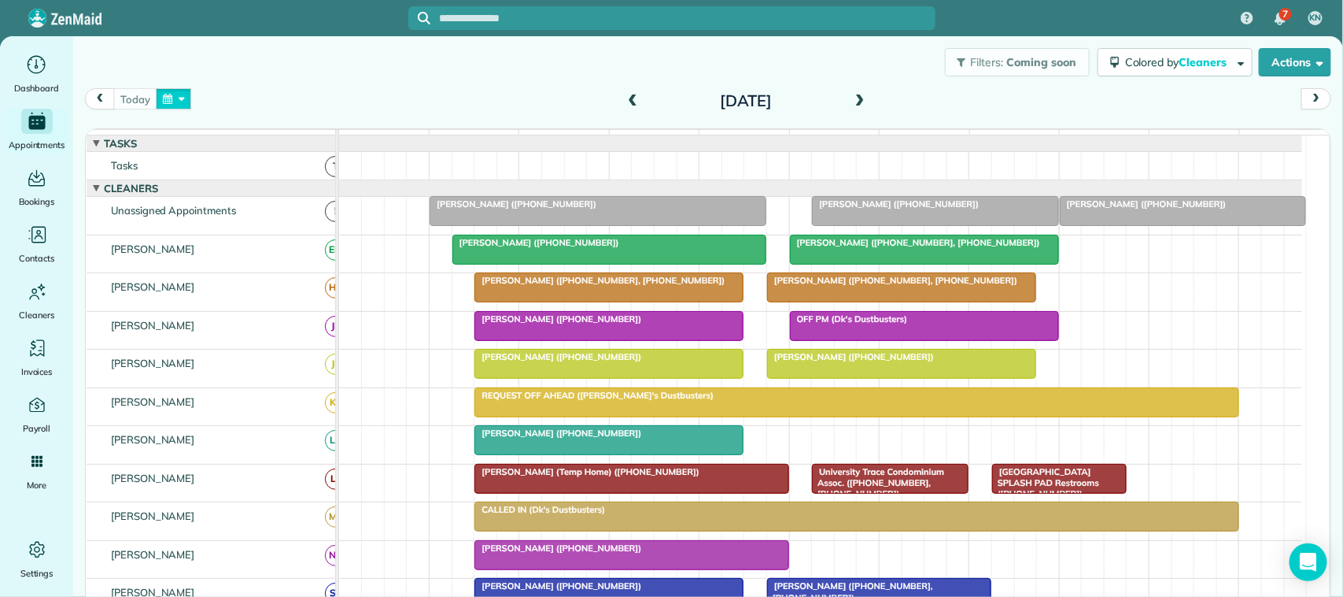
click at [183, 101] on button "button" at bounding box center [174, 98] width 36 height 21
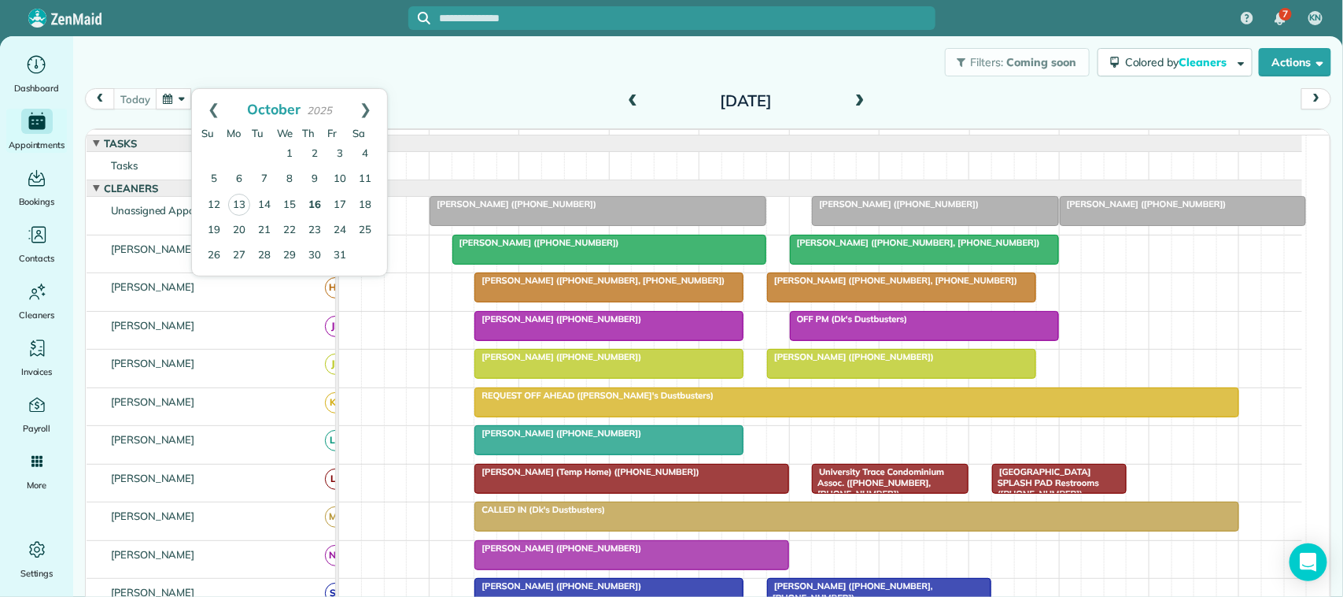
click at [312, 211] on link "16" at bounding box center [314, 205] width 25 height 25
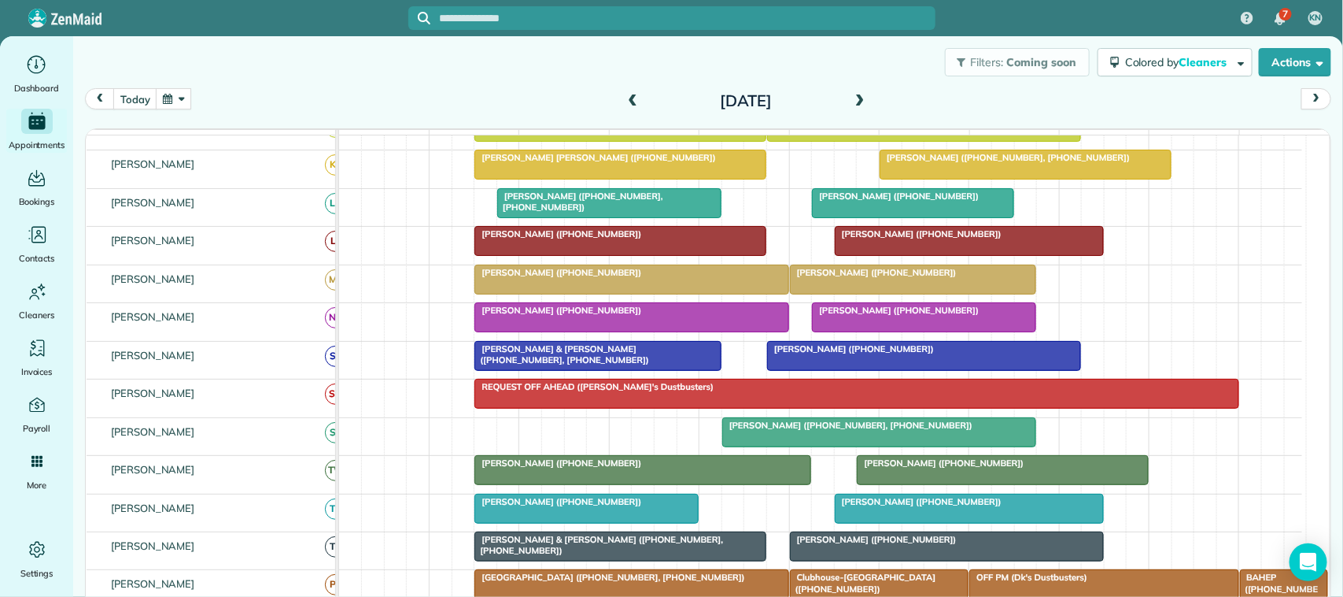
scroll to position [337, 0]
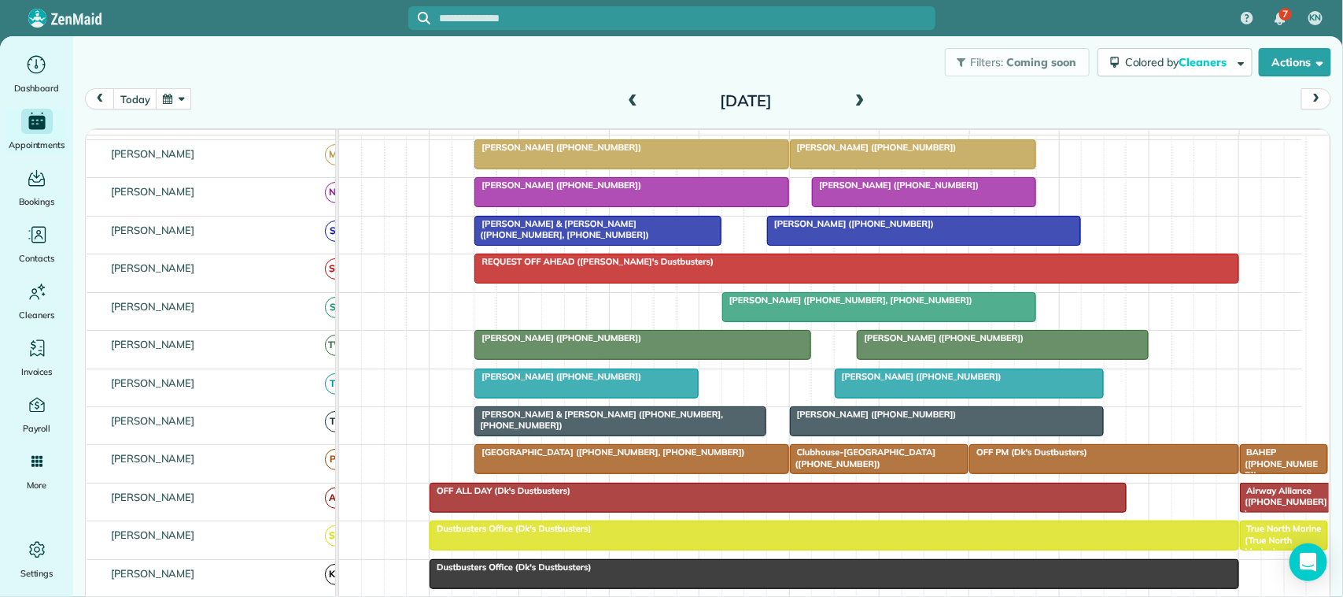
click at [632, 96] on span at bounding box center [632, 101] width 17 height 14
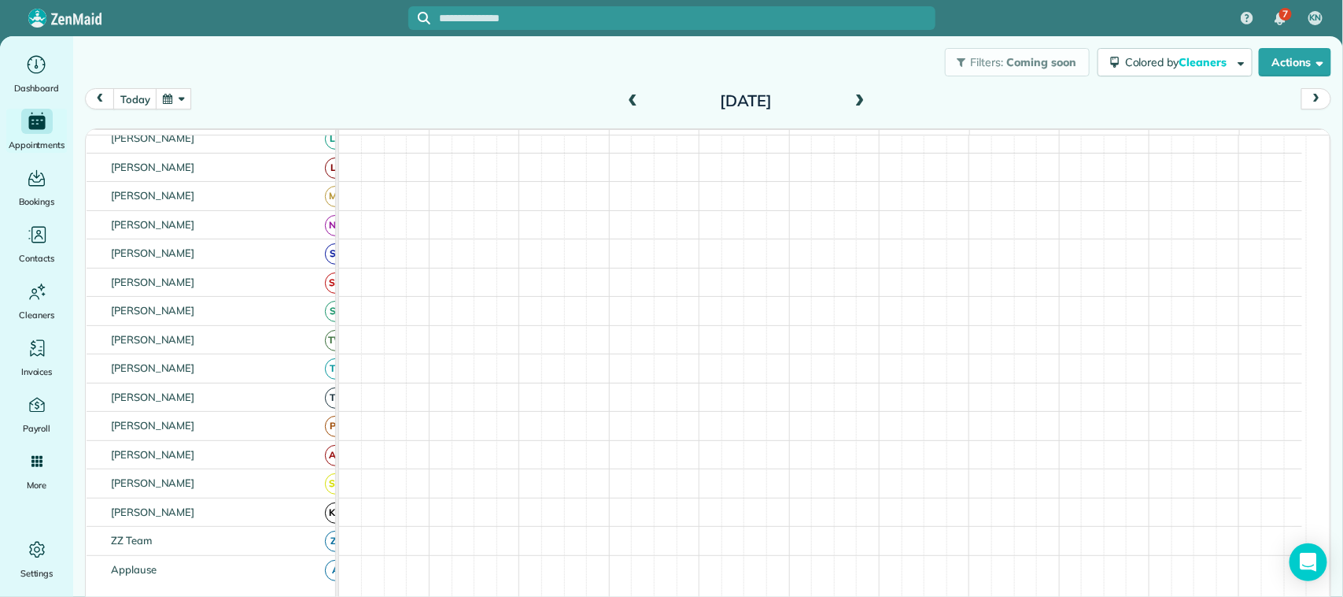
scroll to position [0, 0]
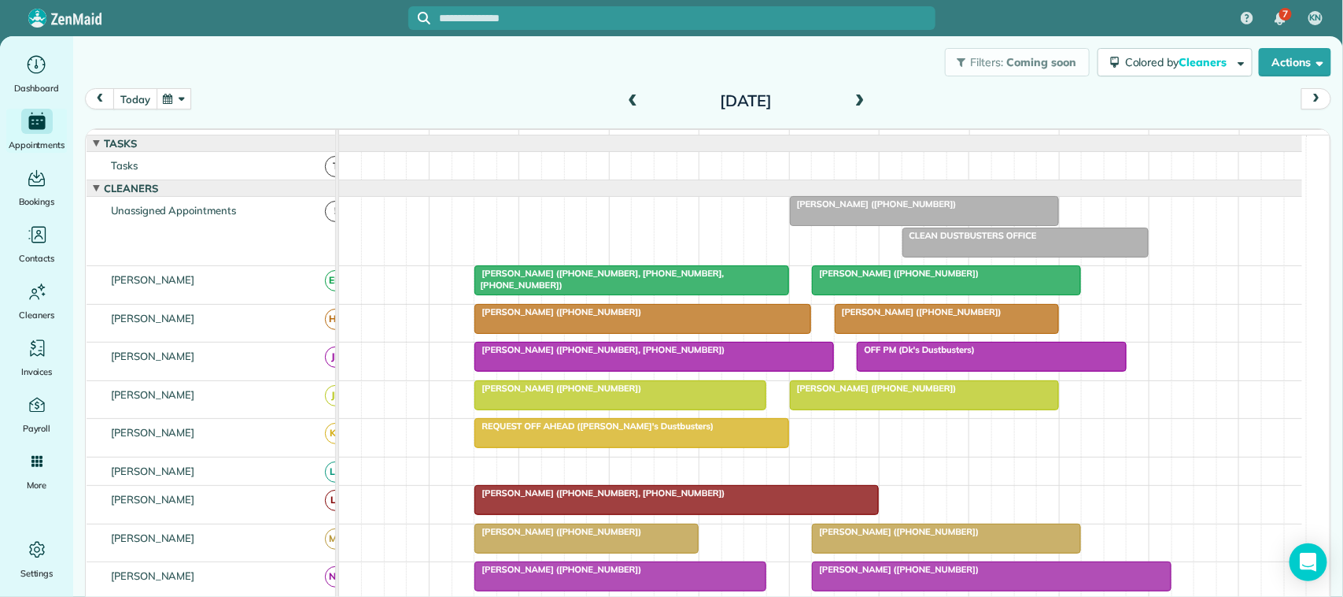
click at [122, 94] on button "today" at bounding box center [134, 98] width 43 height 21
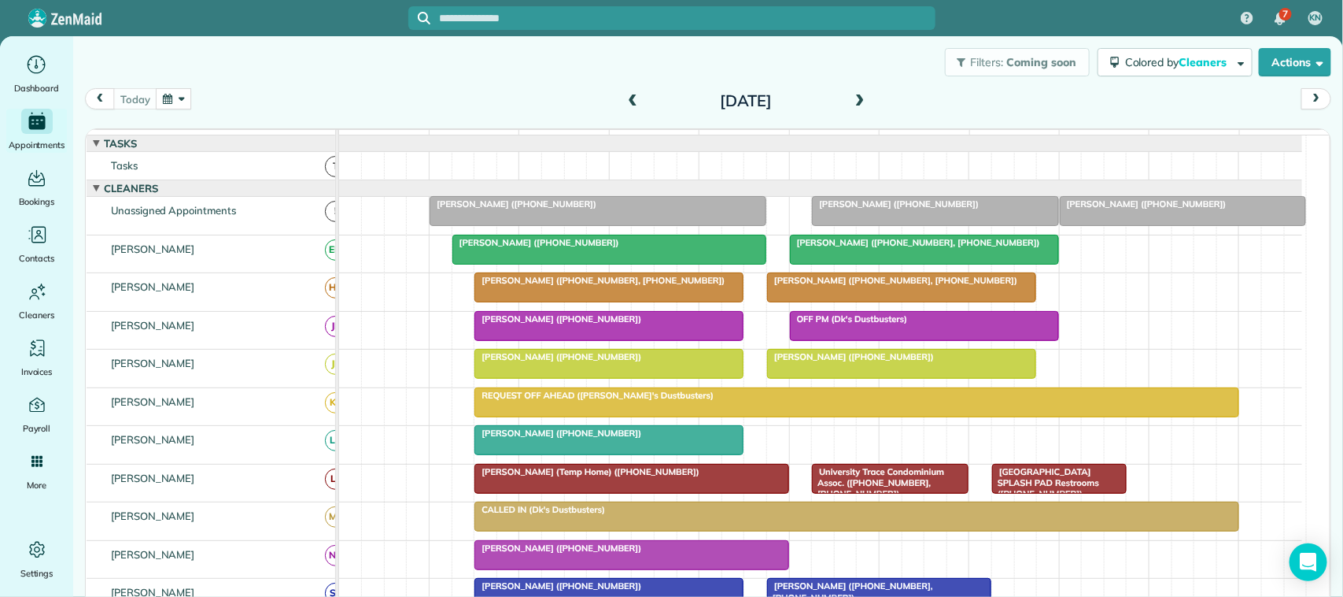
click at [179, 100] on button "button" at bounding box center [174, 98] width 36 height 21
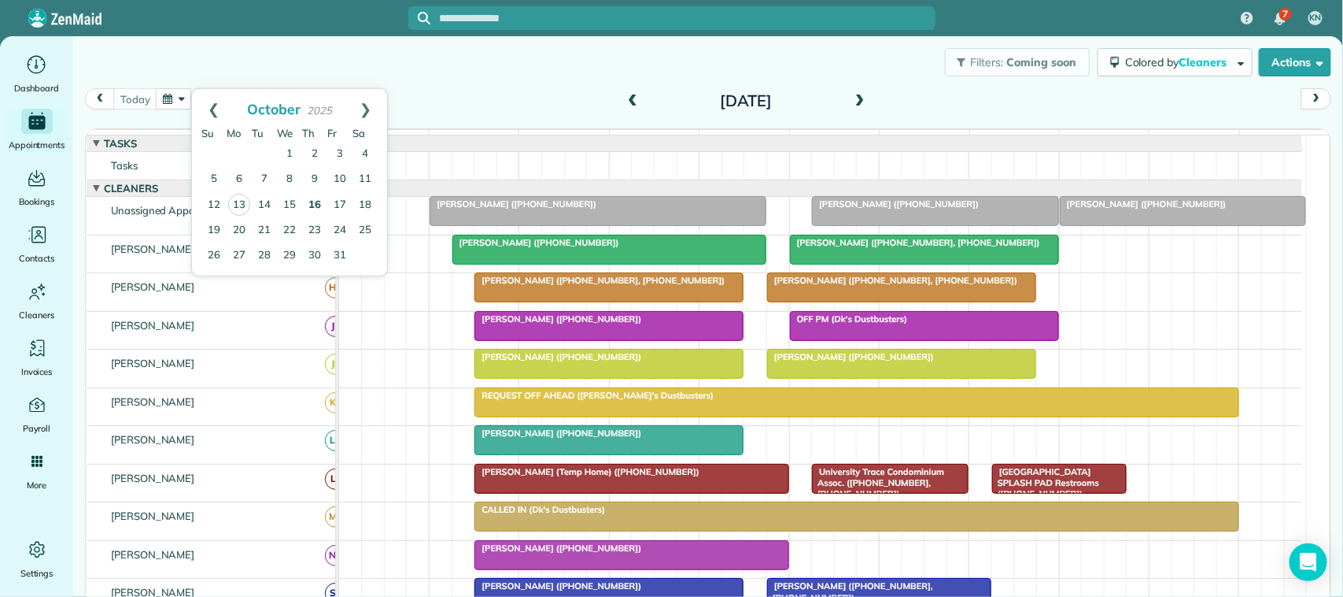
click at [316, 205] on link "16" at bounding box center [314, 205] width 25 height 25
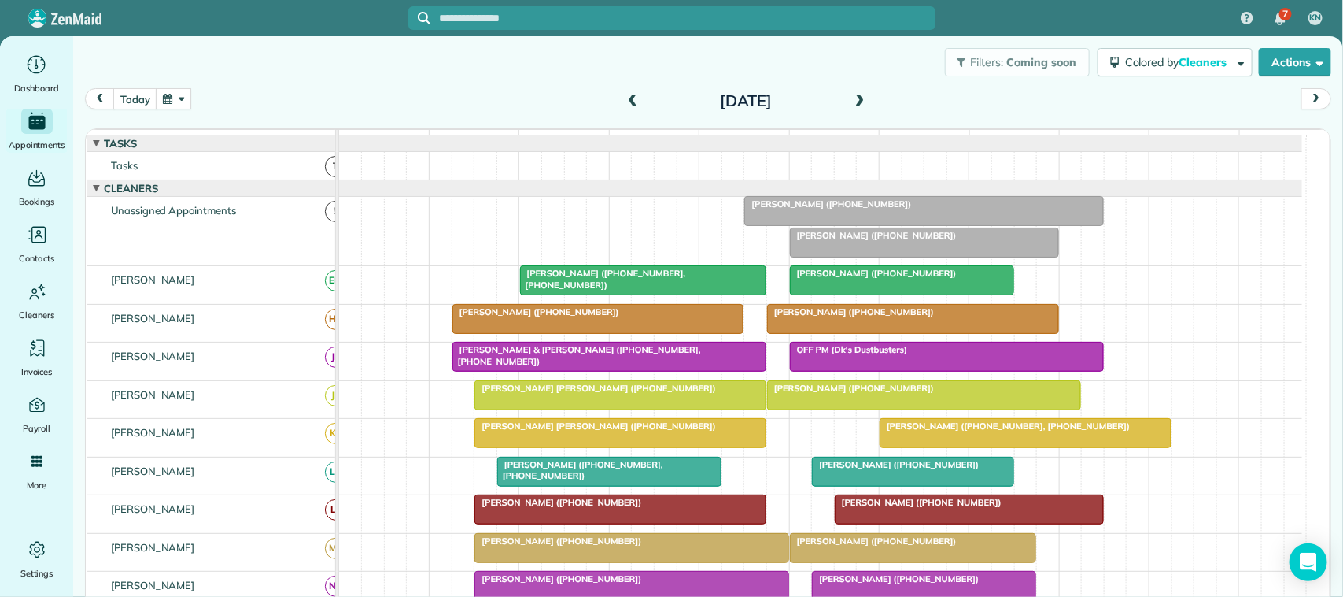
scroll to position [52, 0]
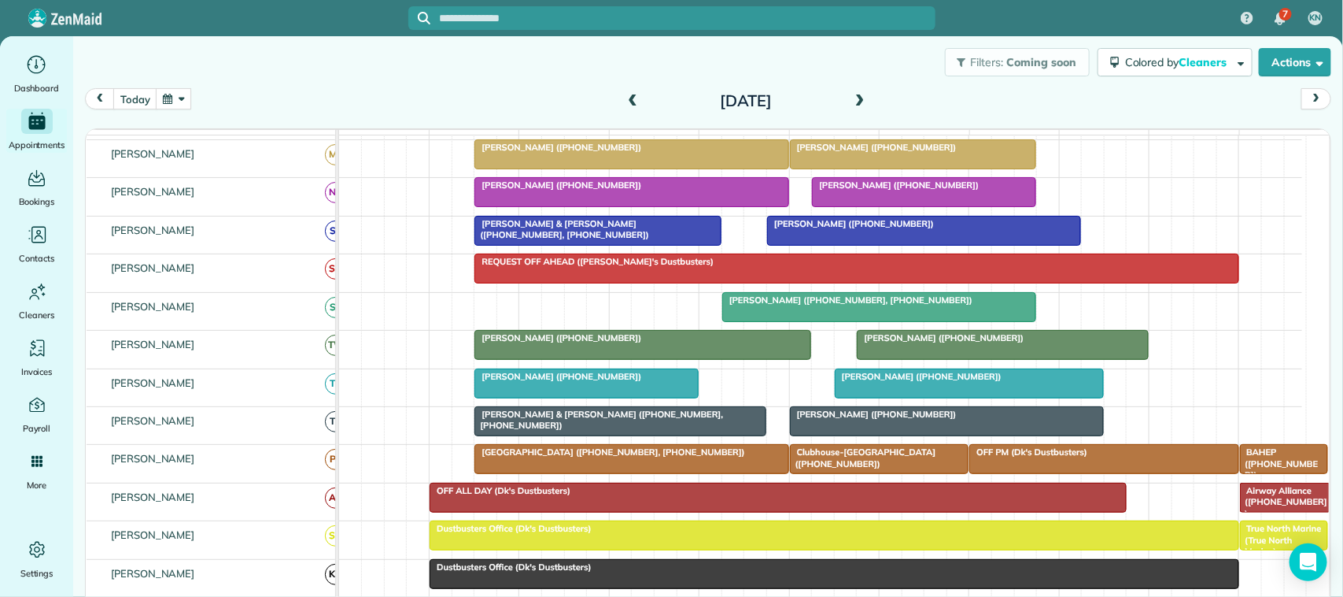
click at [620, 88] on div "[DATE]" at bounding box center [746, 100] width 252 height 25
click at [624, 98] on span at bounding box center [632, 101] width 17 height 14
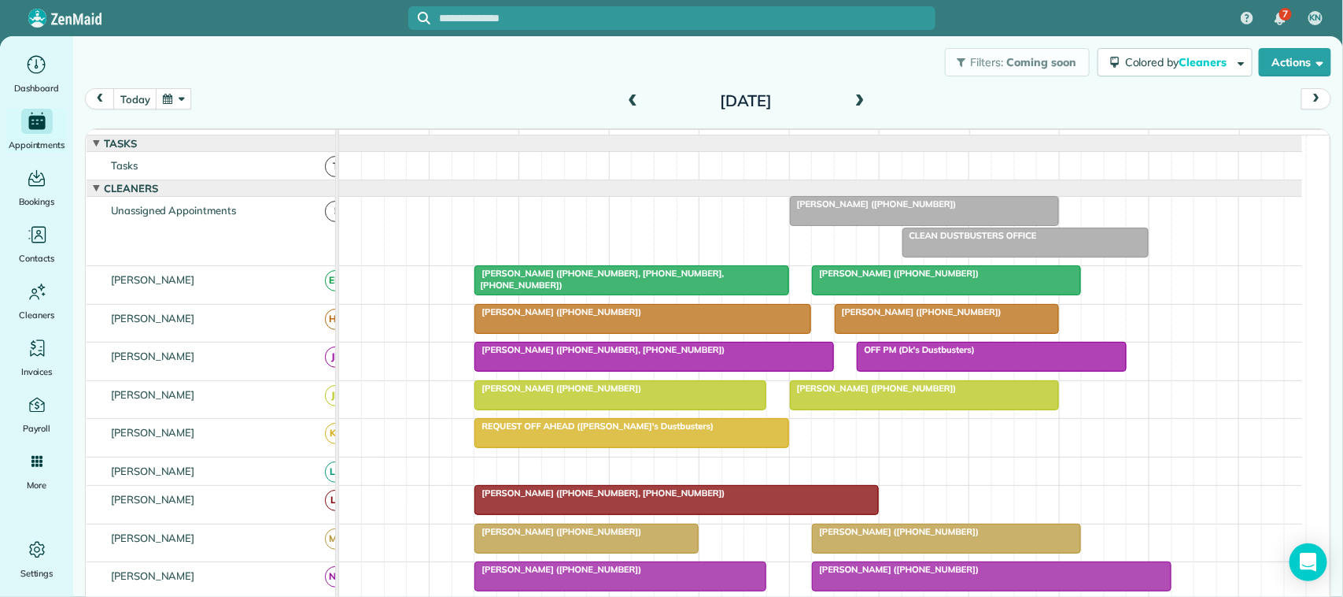
click at [859, 110] on span at bounding box center [859, 102] width 17 height 24
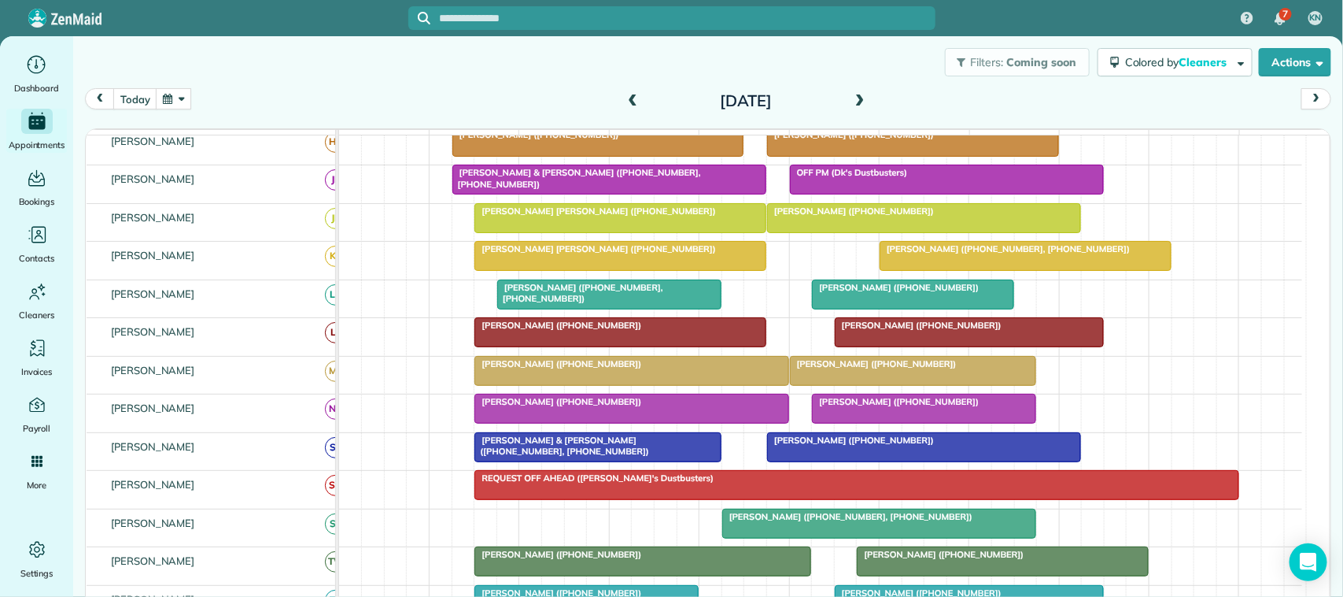
click at [628, 99] on span at bounding box center [632, 101] width 17 height 14
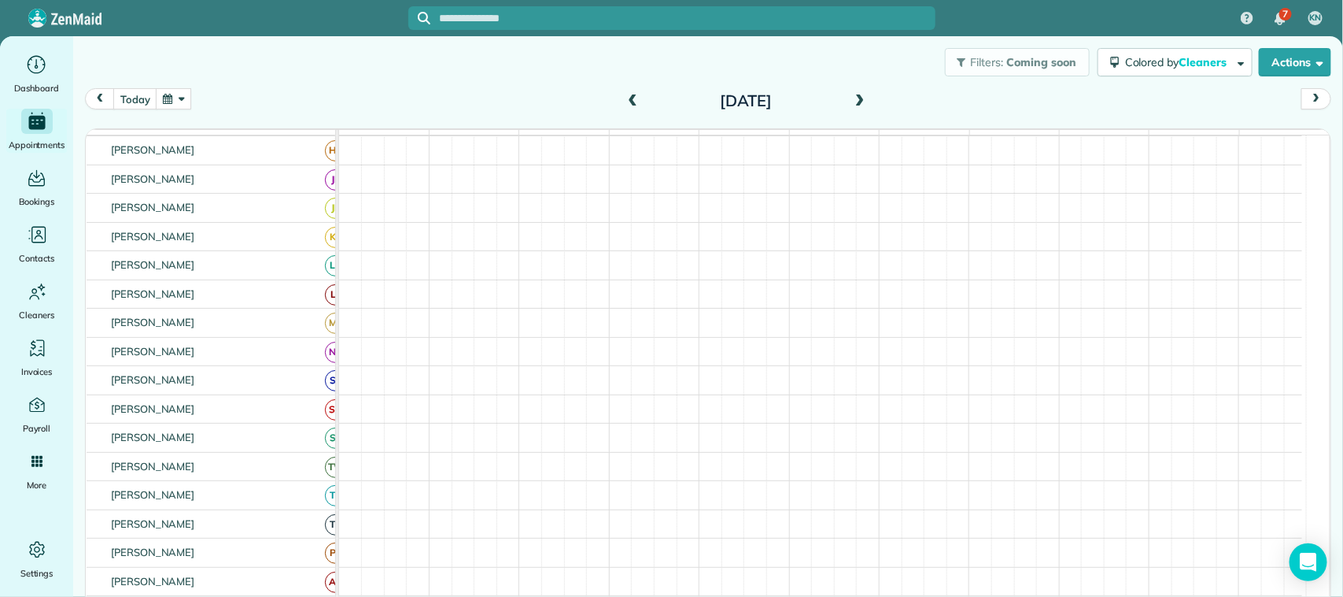
click at [851, 96] on span at bounding box center [859, 101] width 17 height 14
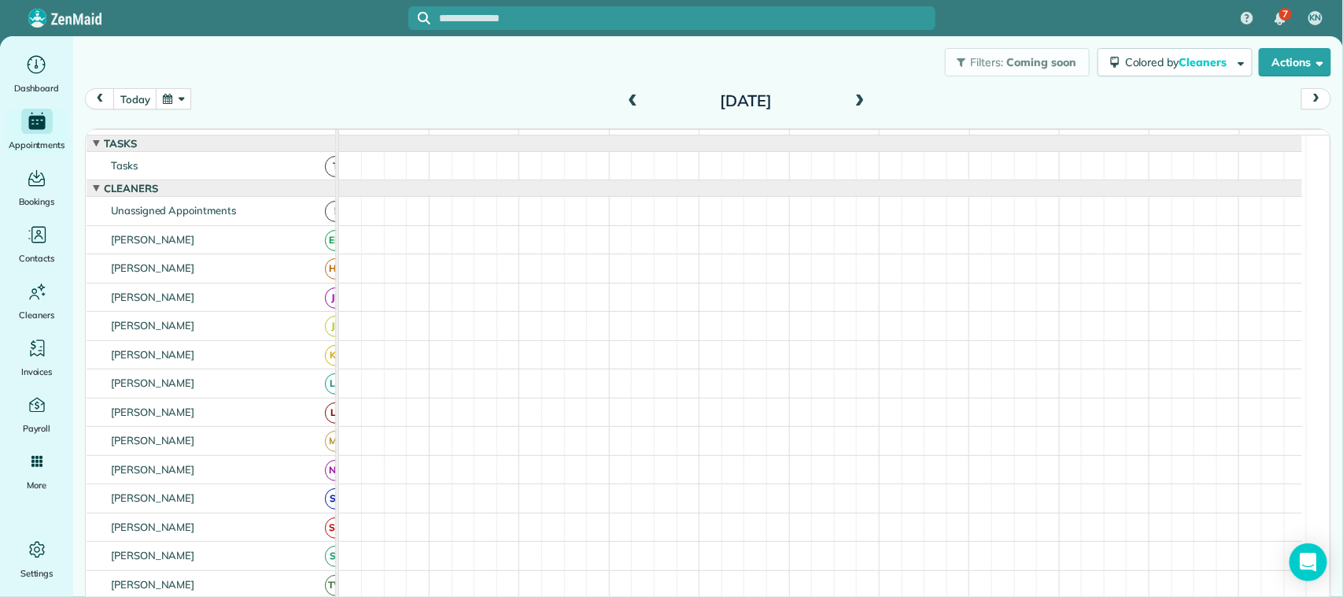
click at [624, 104] on span at bounding box center [632, 101] width 17 height 14
click at [189, 100] on button "button" at bounding box center [174, 98] width 36 height 21
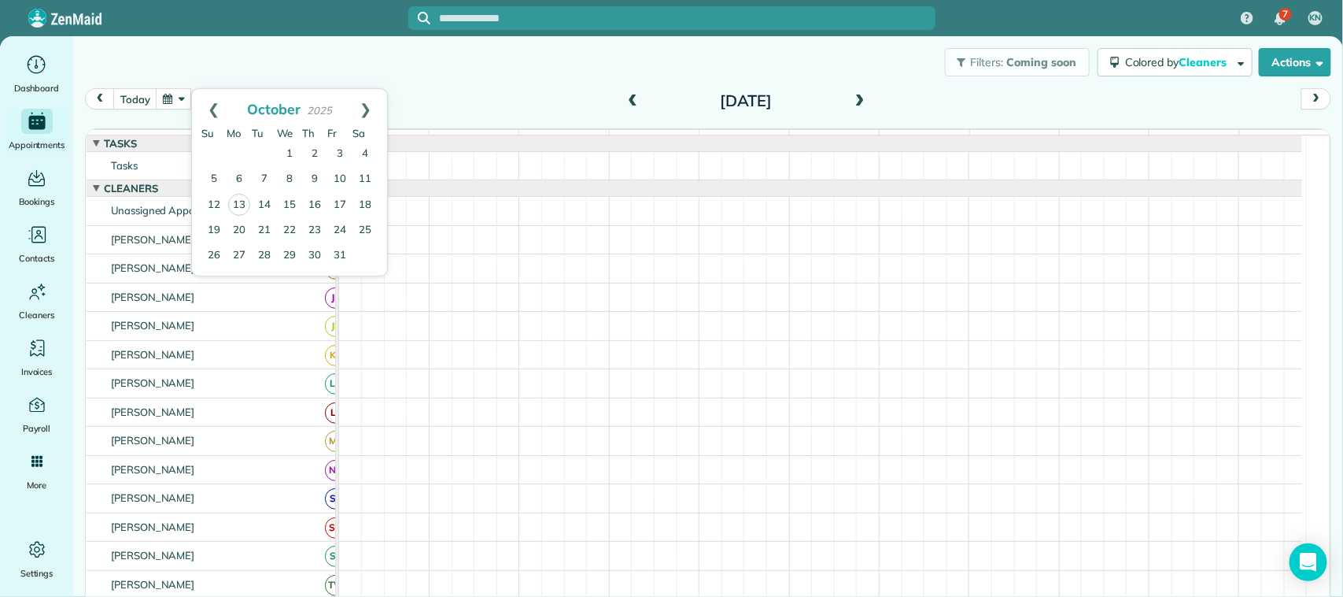
click at [450, 104] on div "today Wednesday Oct 15, 2025" at bounding box center [708, 103] width 1247 height 30
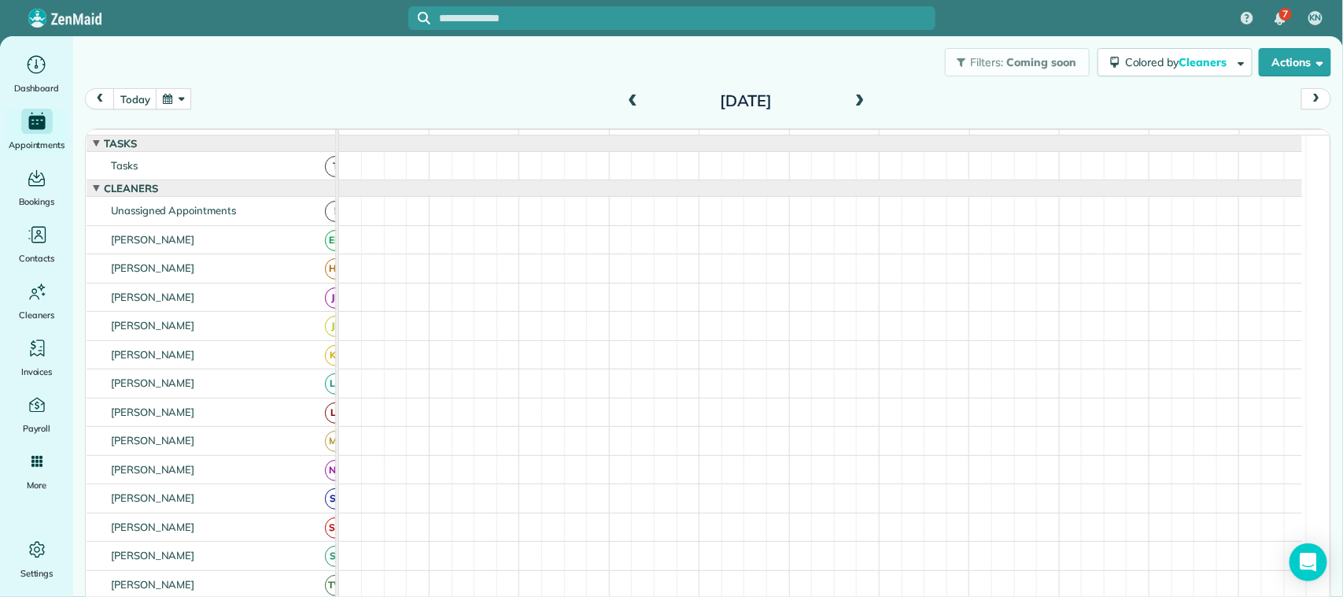
click at [851, 96] on span at bounding box center [859, 101] width 17 height 14
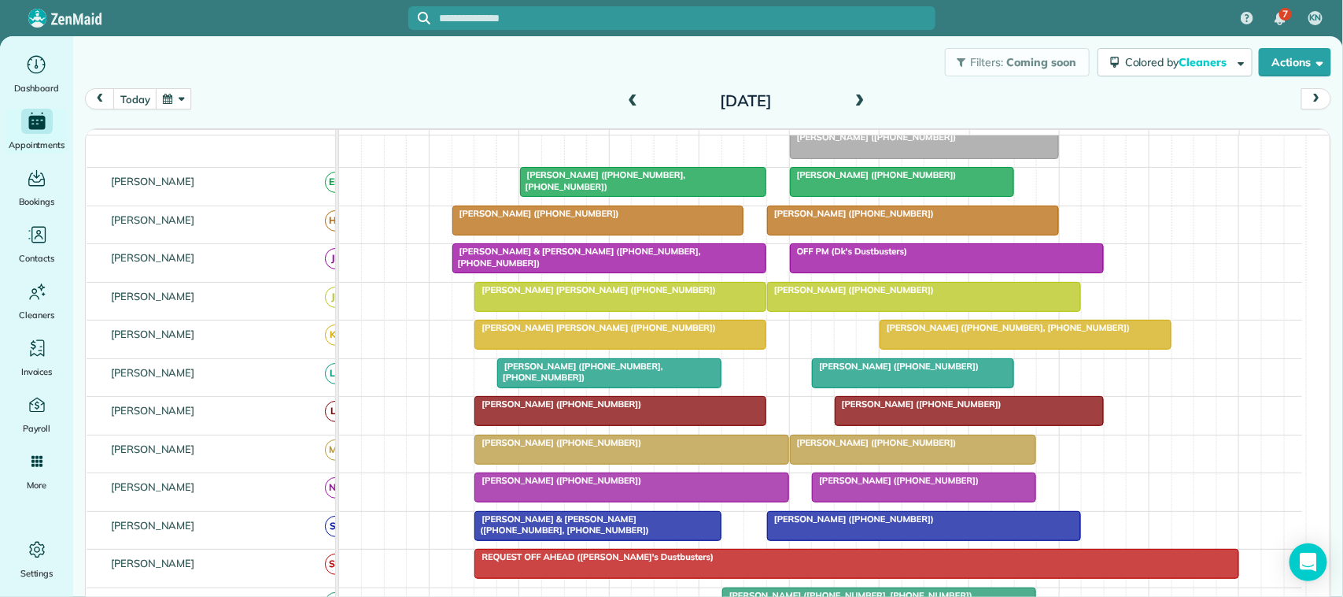
click at [630, 103] on span at bounding box center [632, 101] width 17 height 14
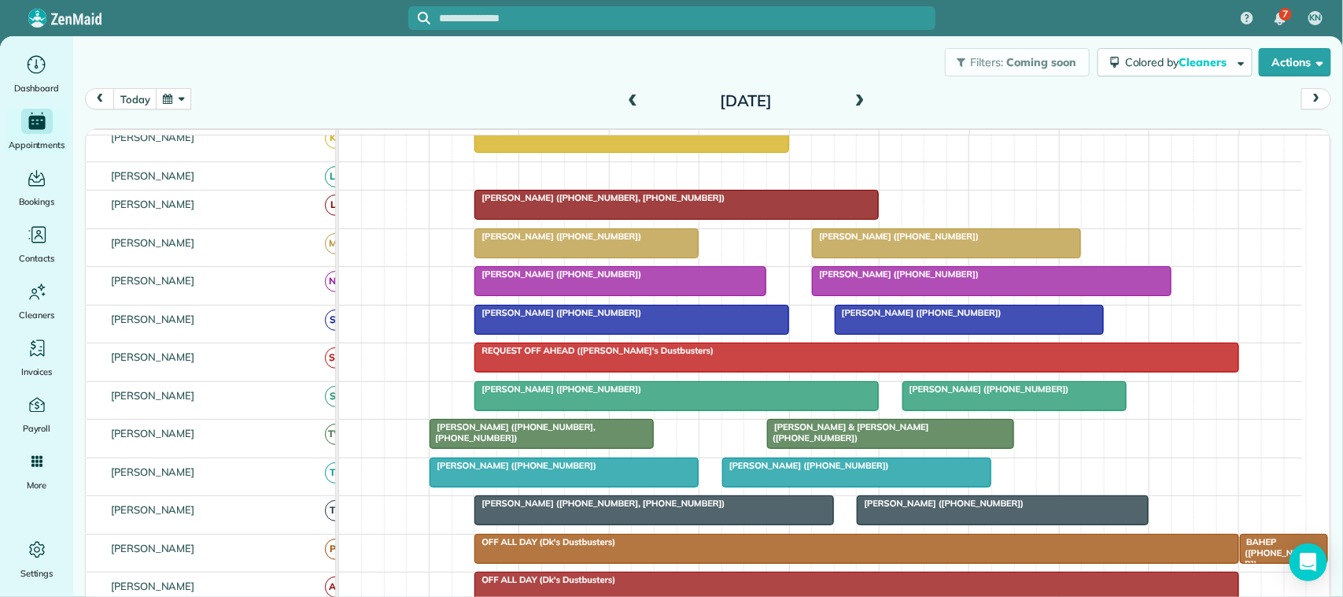
click at [168, 106] on button "button" at bounding box center [174, 98] width 36 height 21
click at [335, 209] on link "17" at bounding box center [339, 205] width 25 height 25
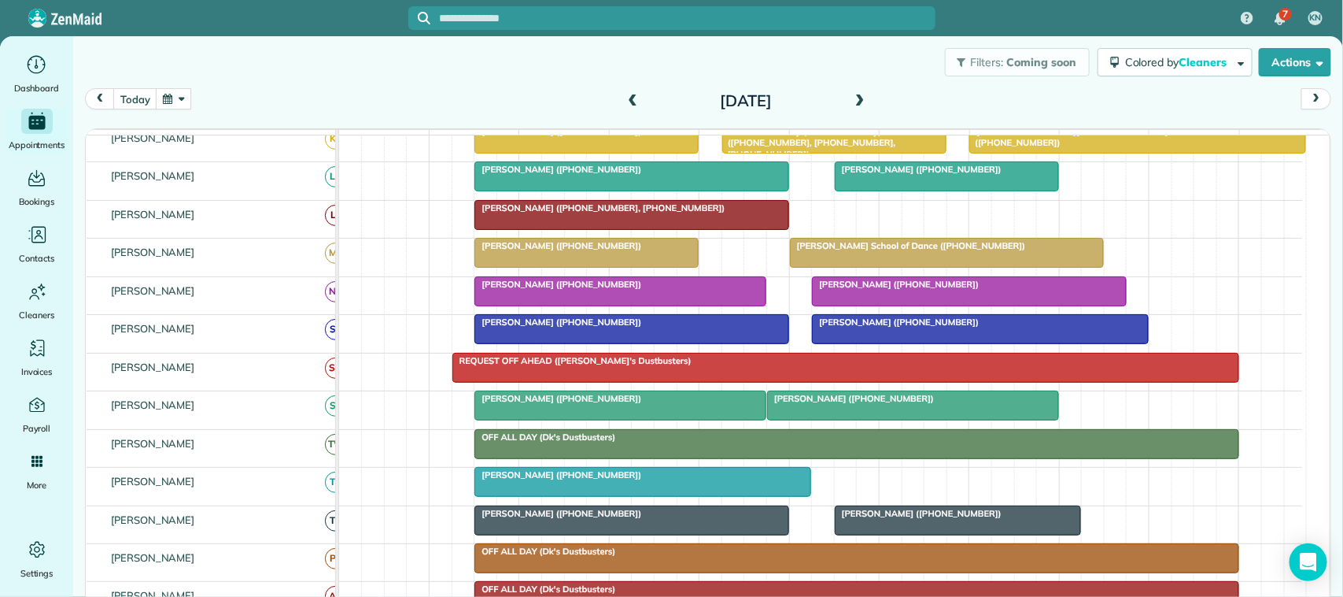
scroll to position [156, 0]
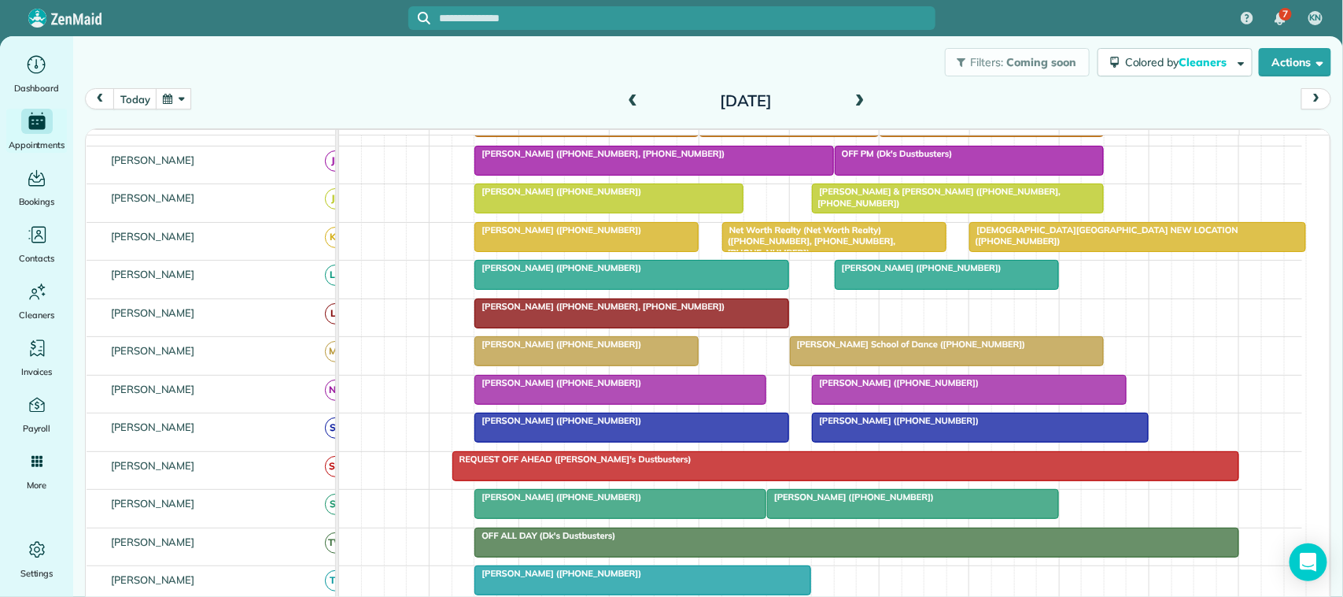
click at [828, 257] on span "Net Worth Realty (Net Worth Realty) (+14092344800, +17133669727, +18326793840)" at bounding box center [809, 241] width 174 height 34
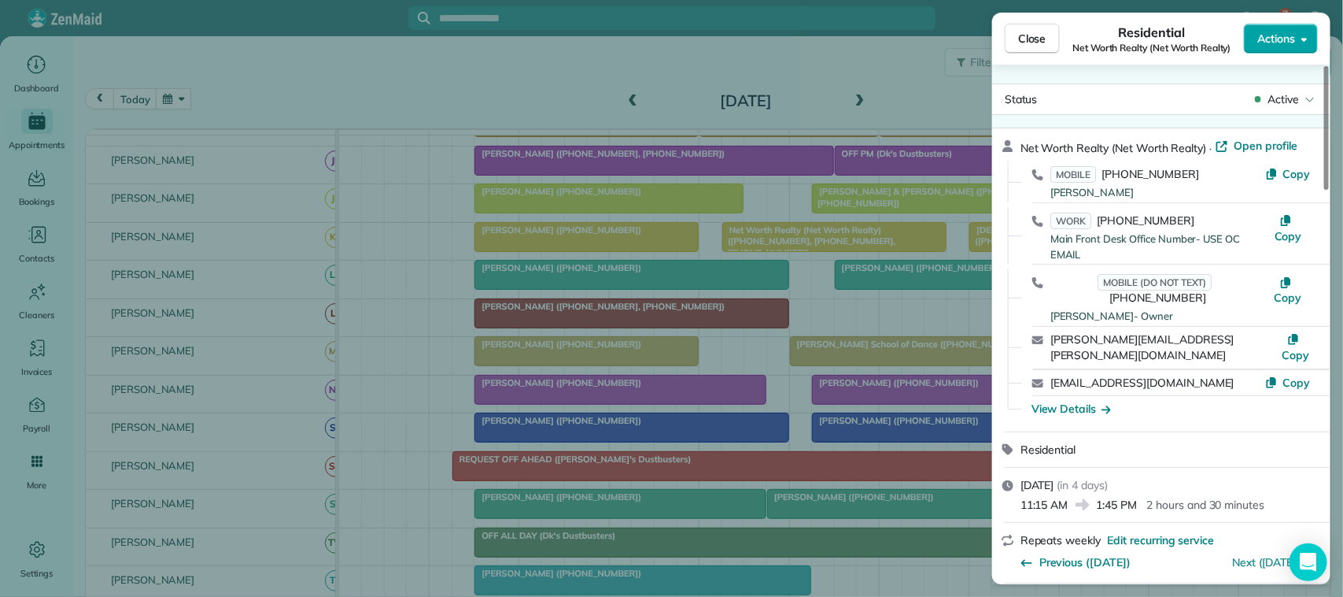
click at [1250, 51] on button "Actions" at bounding box center [1281, 39] width 74 height 30
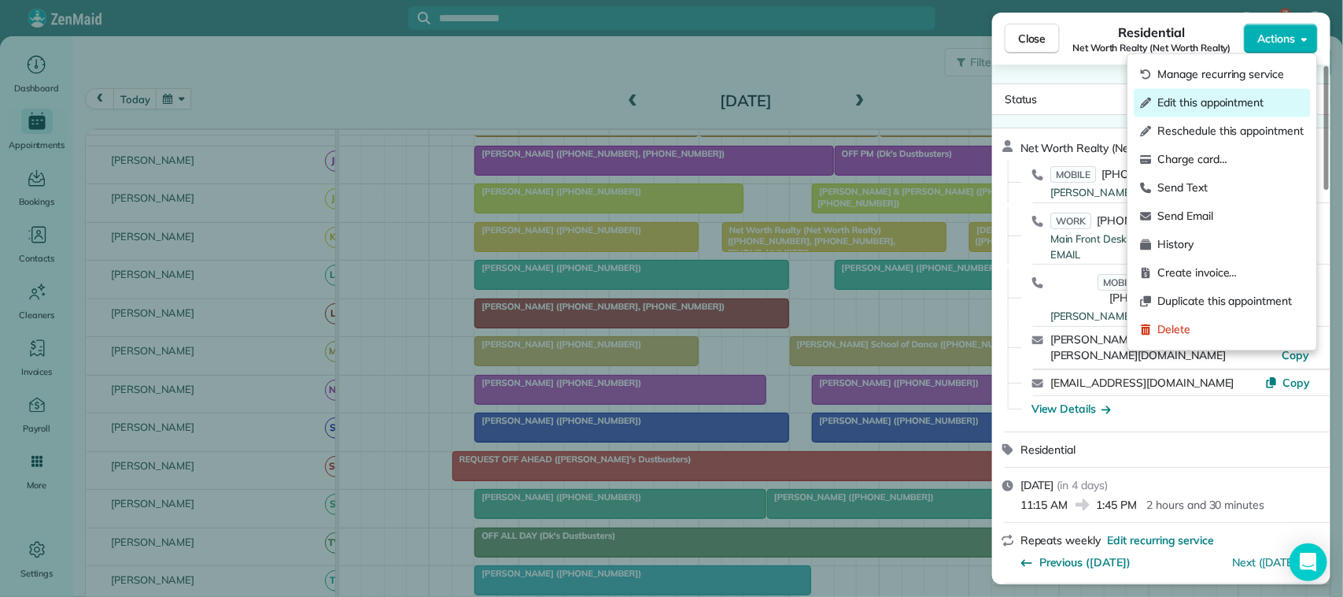
click at [1249, 103] on span "Edit this appointment" at bounding box center [1231, 103] width 146 height 16
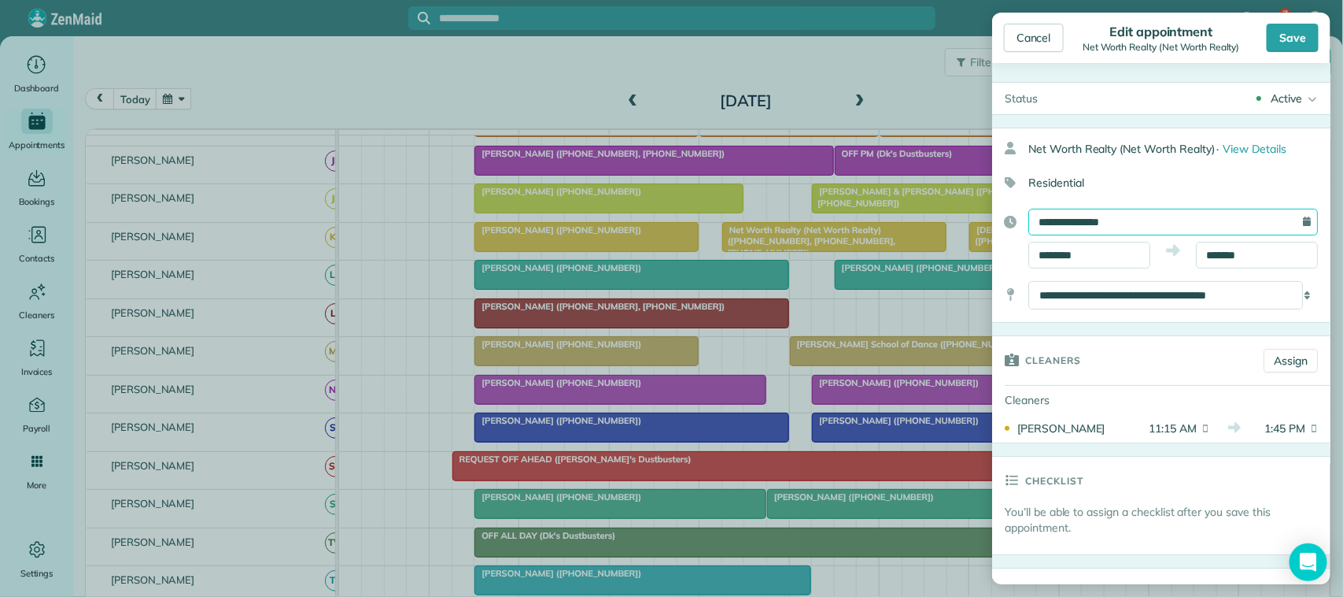
click at [1099, 230] on input "**********" at bounding box center [1174, 222] width 290 height 27
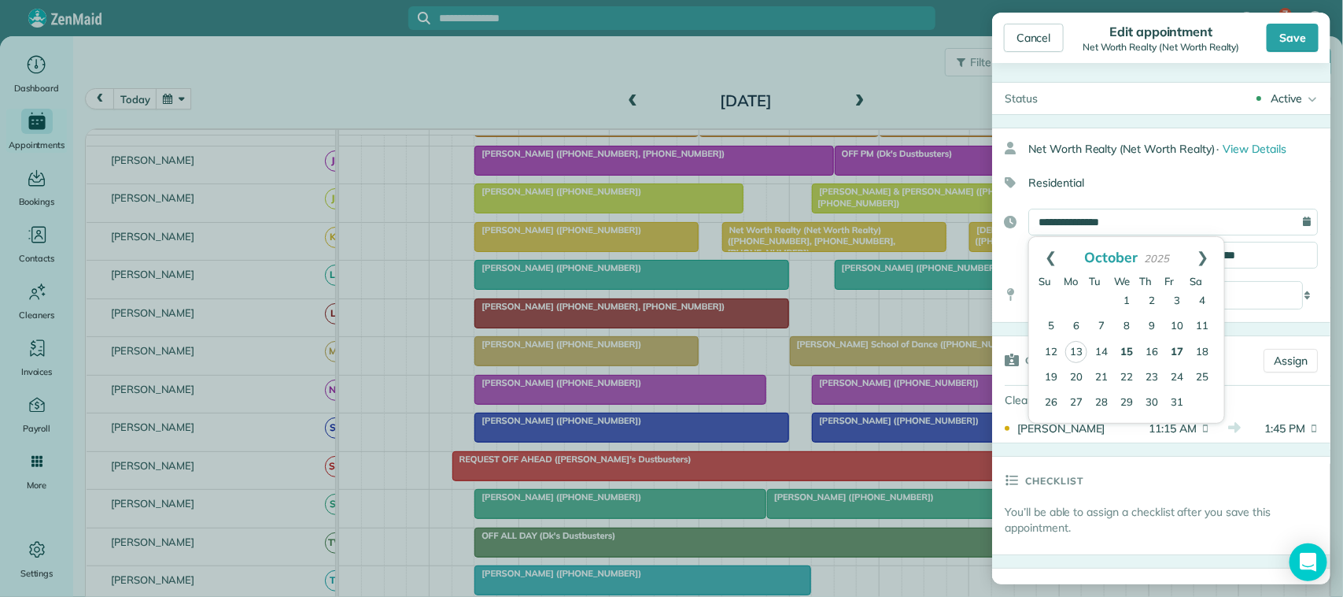
click at [1125, 349] on link "15" at bounding box center [1126, 352] width 25 height 25
type input "**********"
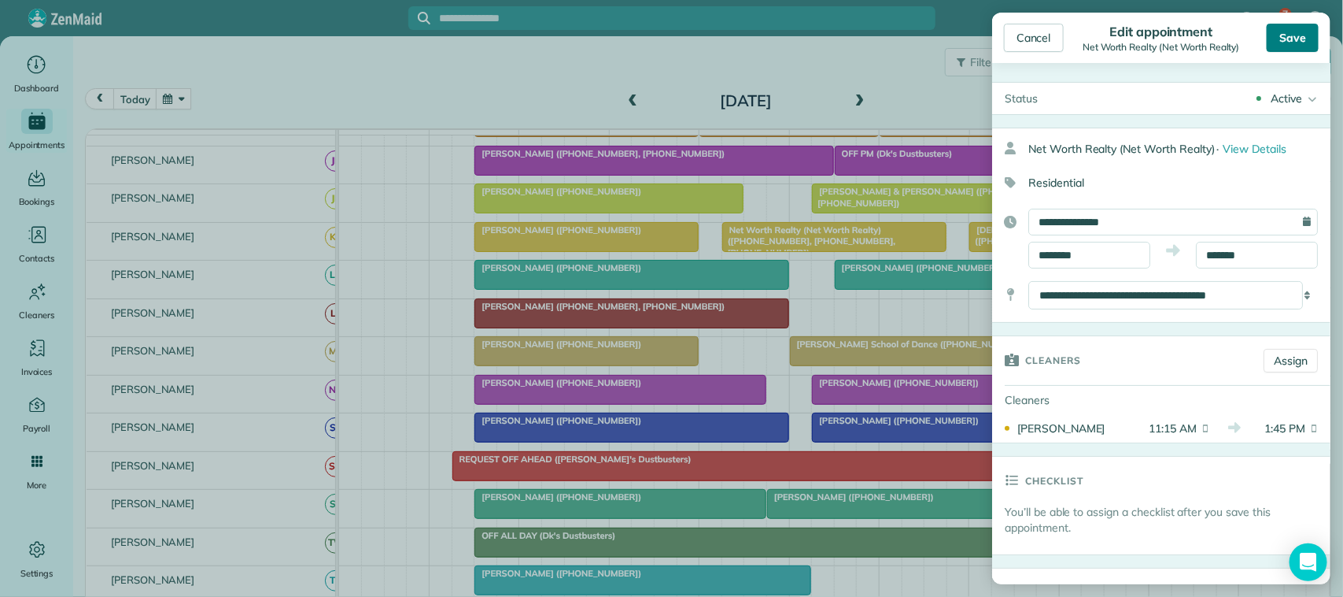
click at [1297, 40] on div "Save" at bounding box center [1293, 38] width 52 height 28
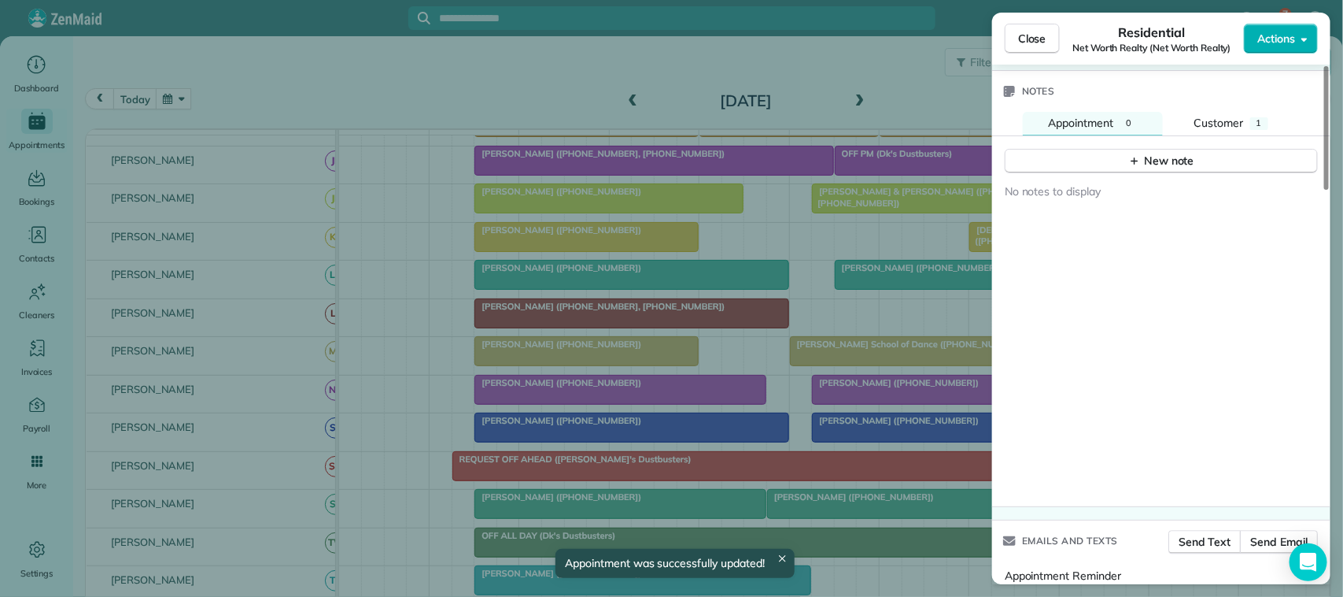
scroll to position [1574, 0]
click at [1158, 151] on div "New note" at bounding box center [1162, 159] width 66 height 17
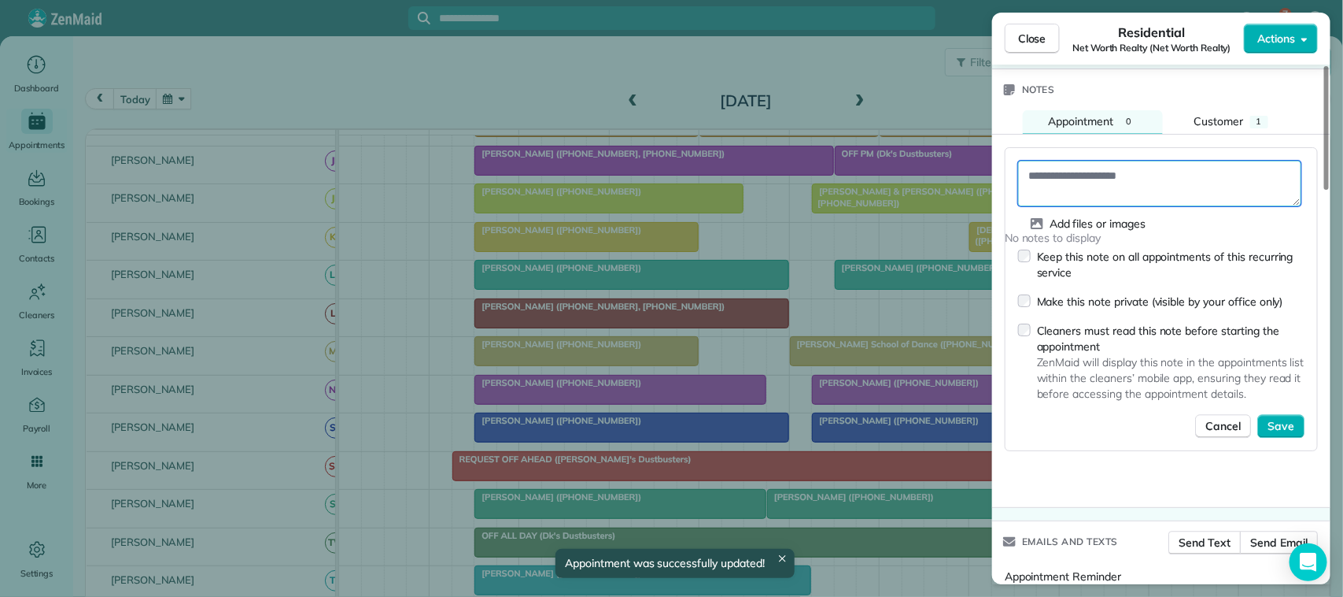
click at [1155, 161] on textarea at bounding box center [1159, 184] width 283 height 46
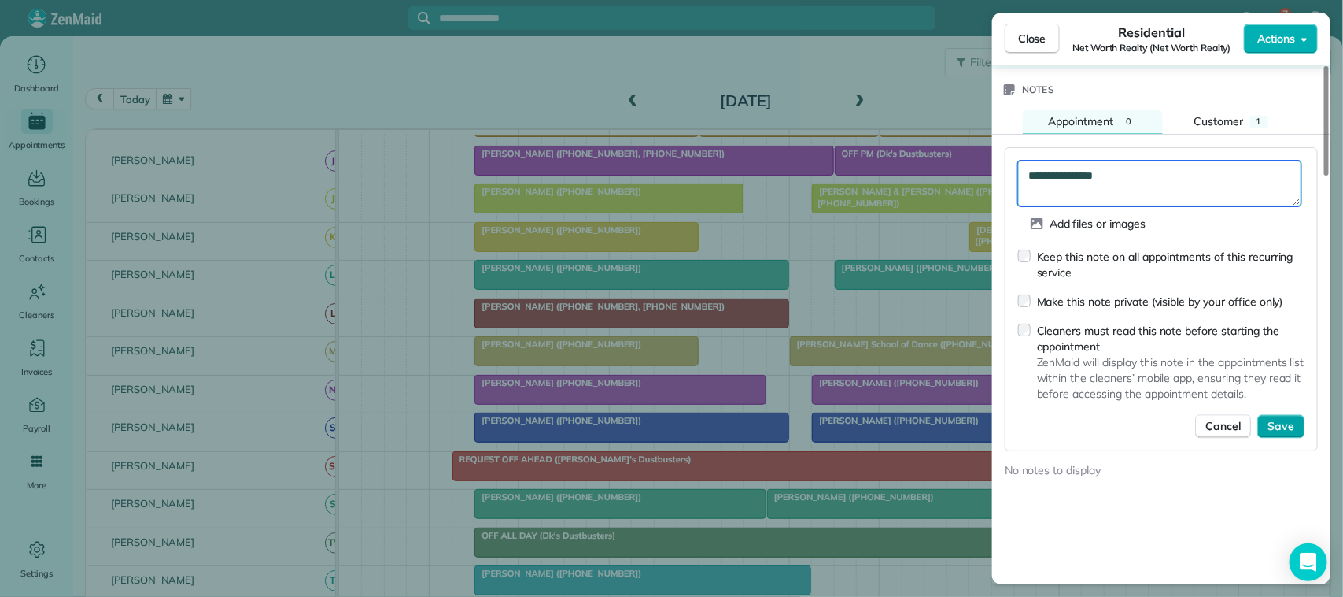
type textarea "**********"
click at [1291, 418] on span "Save" at bounding box center [1281, 426] width 27 height 16
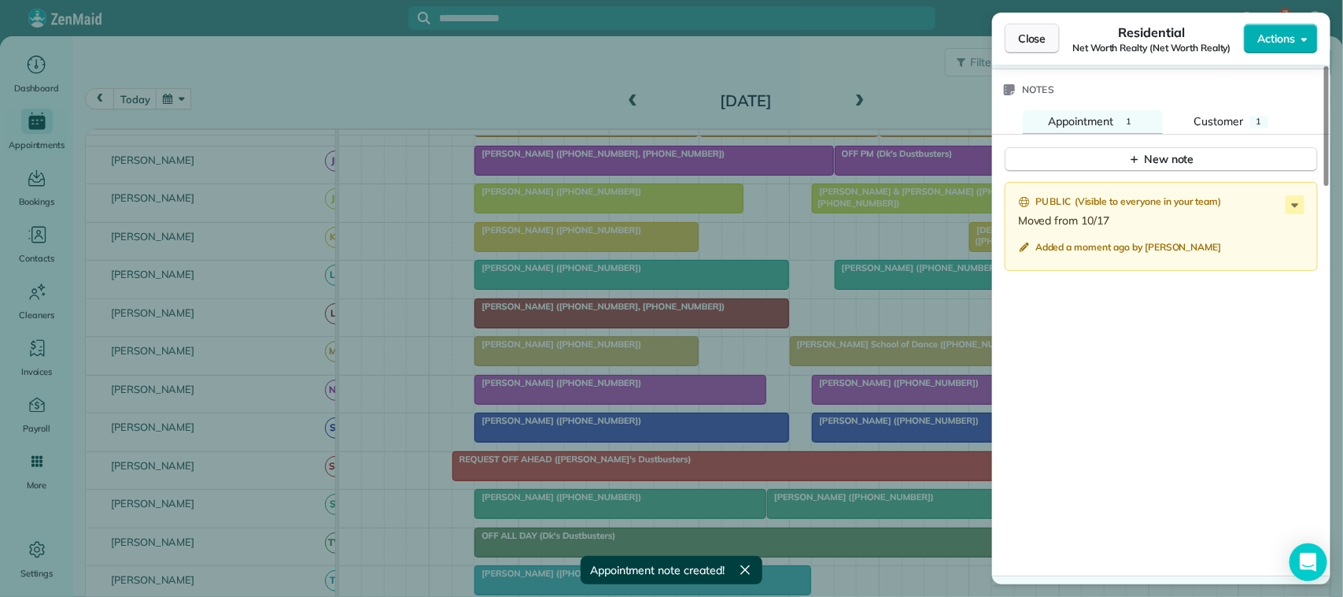
click at [1021, 39] on span "Close" at bounding box center [1032, 39] width 28 height 16
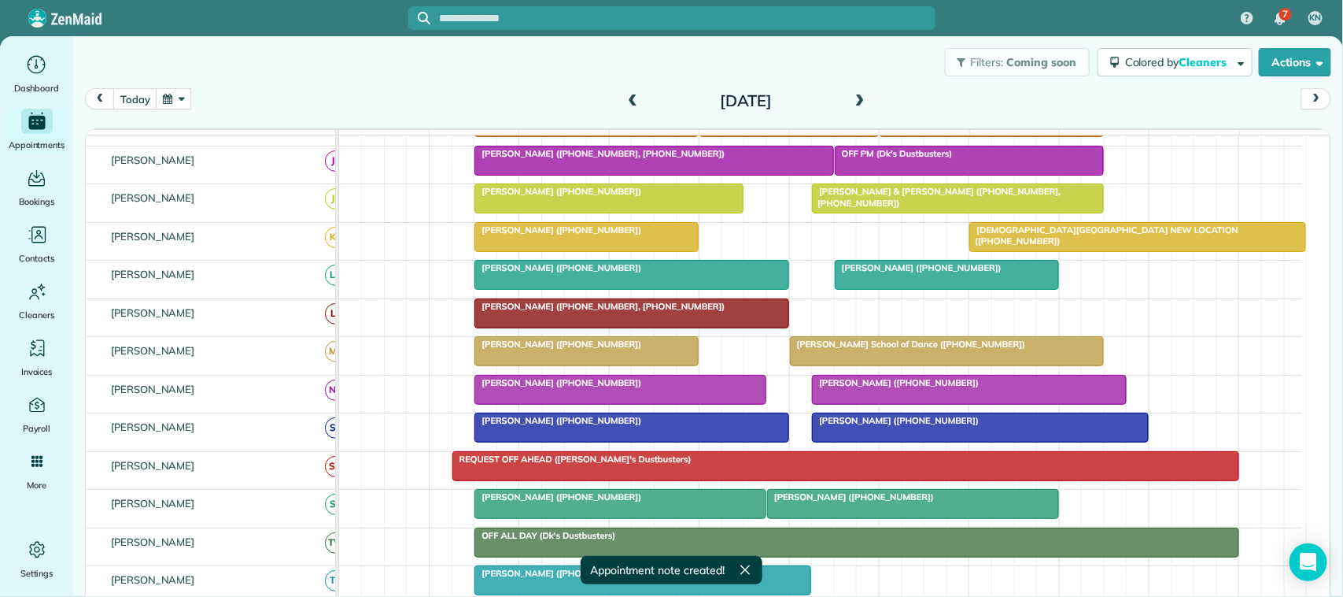
click at [631, 98] on span at bounding box center [632, 101] width 17 height 14
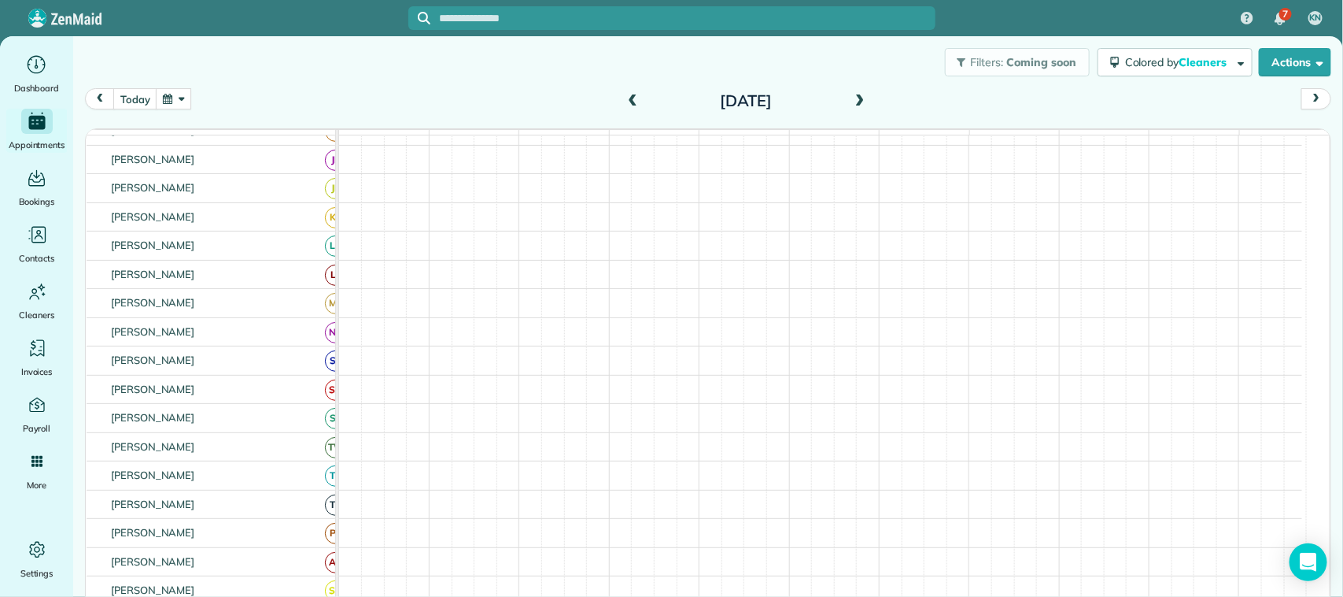
scroll to position [197, 0]
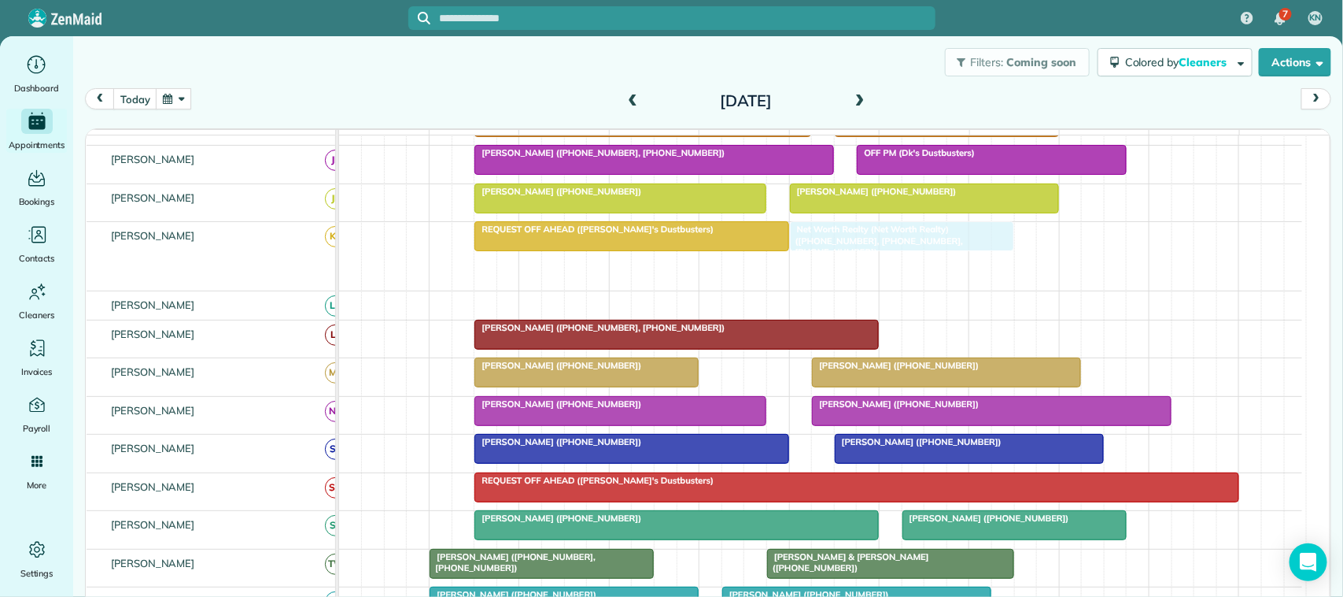
drag, startPoint x: 833, startPoint y: 297, endPoint x: 905, endPoint y: 283, distance: 73.8
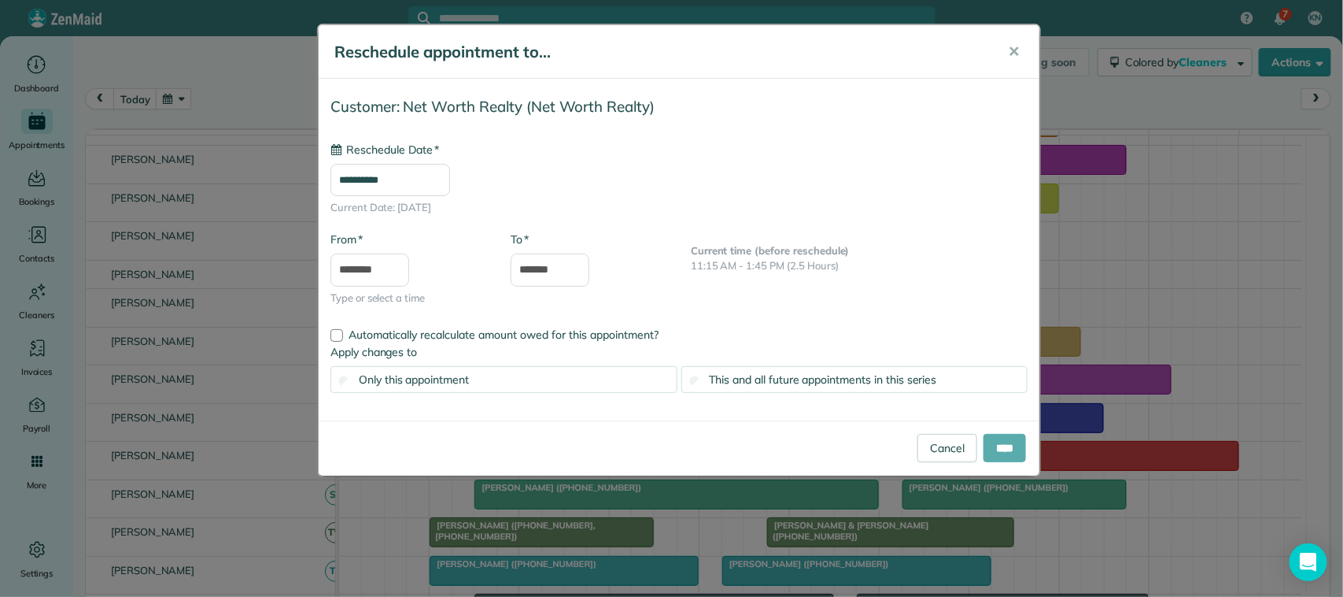
type input "**********"
click at [1004, 451] on input "****" at bounding box center [1005, 448] width 42 height 28
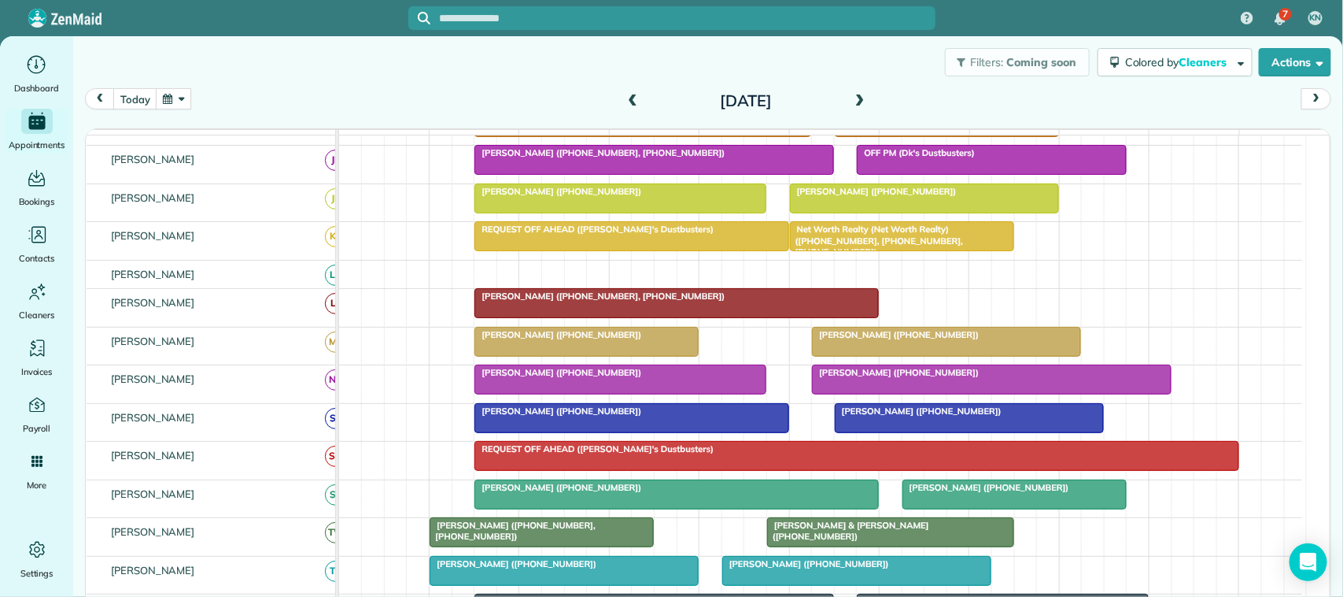
click at [177, 103] on button "button" at bounding box center [174, 98] width 36 height 21
click at [371, 110] on link "Next" at bounding box center [365, 108] width 43 height 39
click at [135, 97] on button "today" at bounding box center [134, 98] width 43 height 21
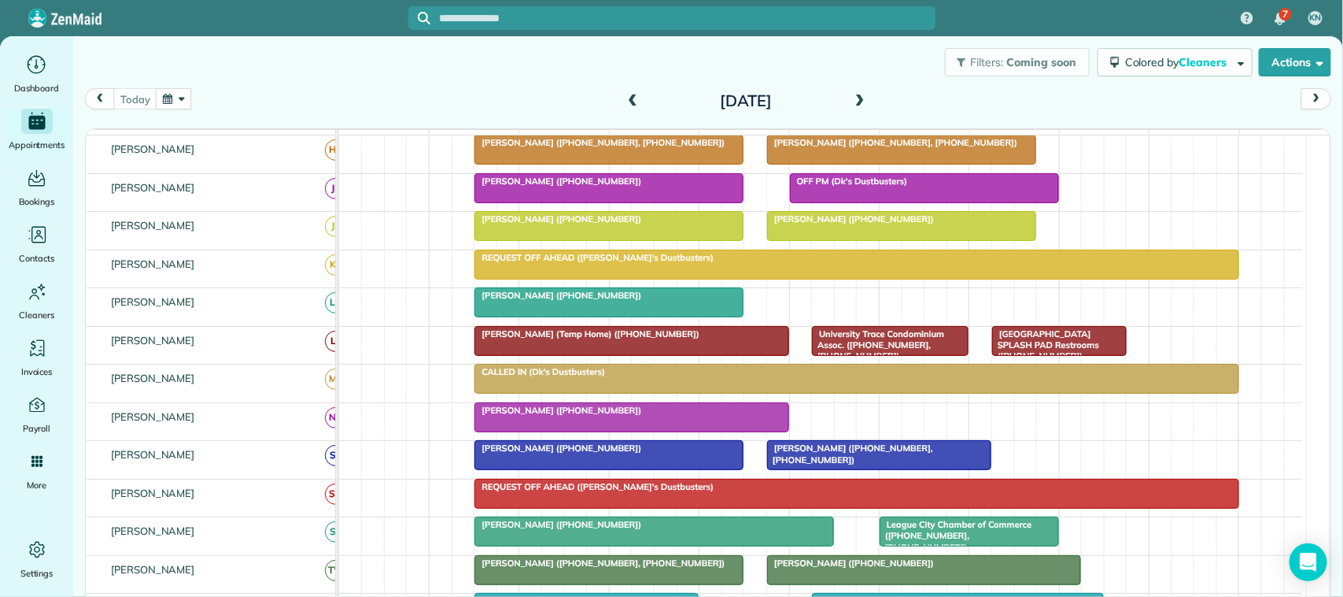
scroll to position [166, 0]
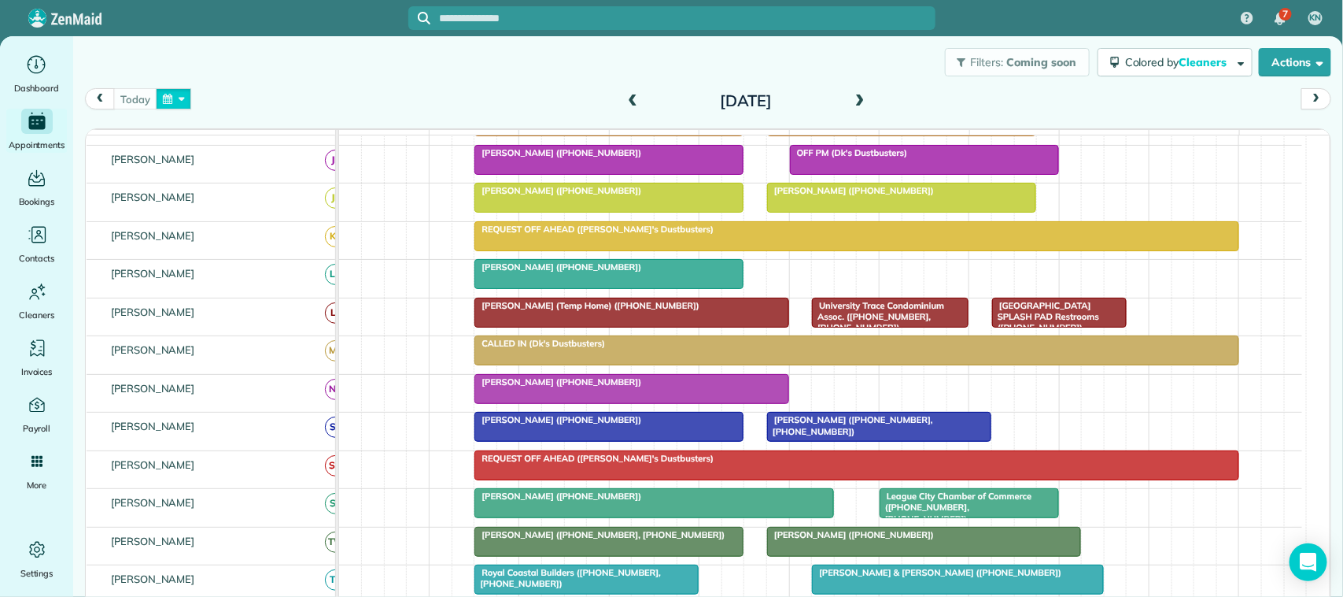
drag, startPoint x: 178, startPoint y: 105, endPoint x: 190, endPoint y: 113, distance: 14.8
click at [182, 109] on button "button" at bounding box center [174, 98] width 36 height 21
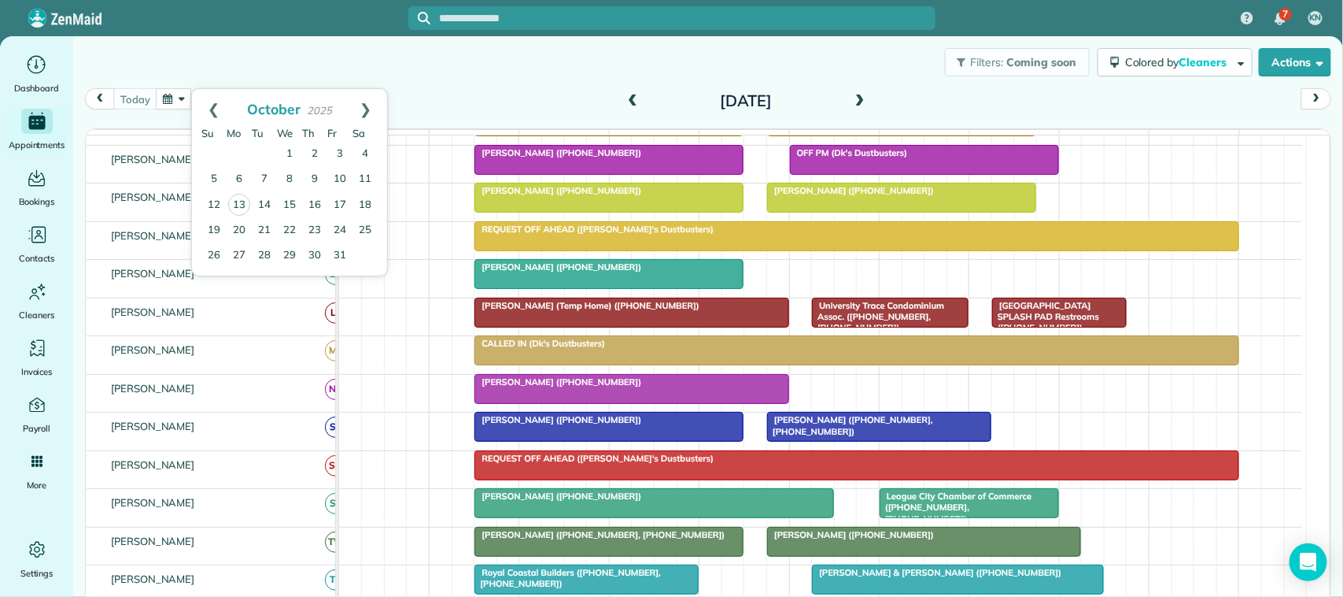
click at [281, 76] on div "Filters: Coming soon Colored by Cleaners Color by Cleaner Color by Team Color b…" at bounding box center [708, 62] width 1270 height 52
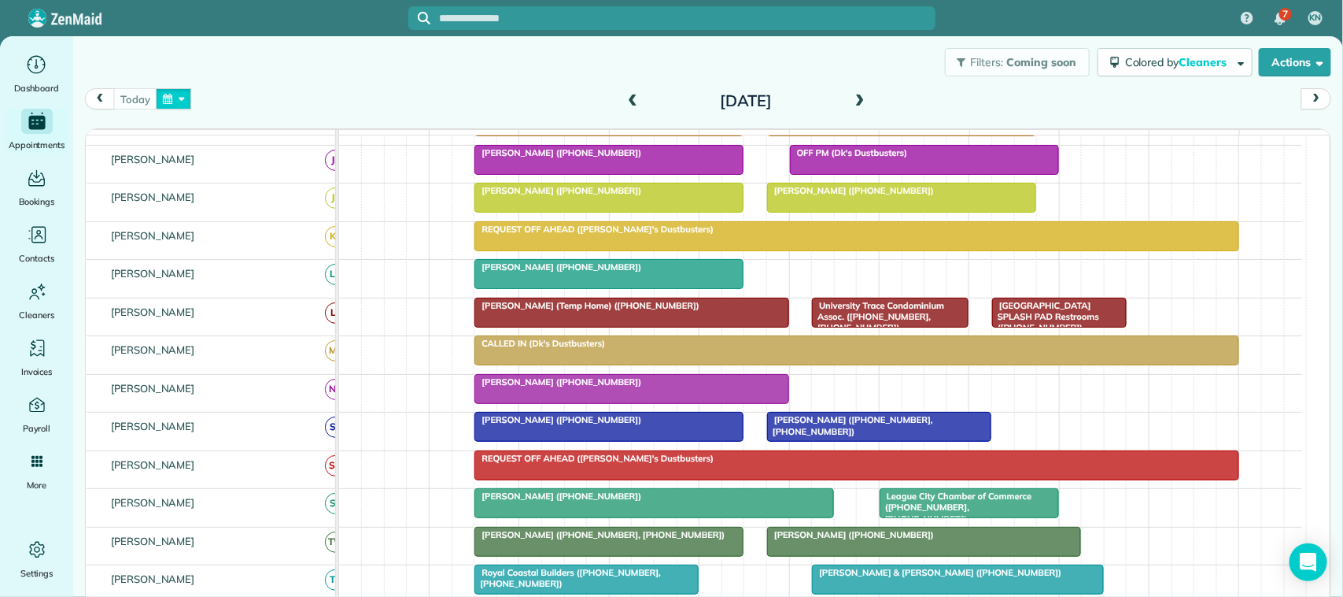
click at [169, 107] on button "button" at bounding box center [174, 98] width 36 height 21
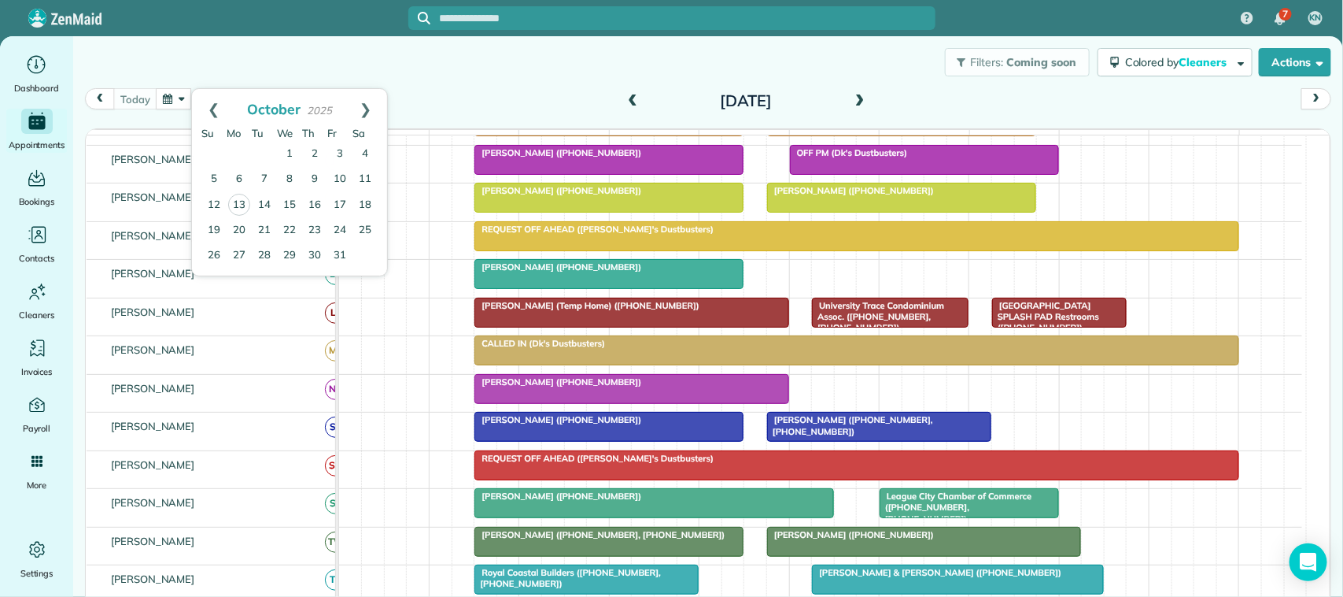
click at [249, 68] on div "Filters: Coming soon Colored by Cleaners Color by Cleaner Color by Team Color b…" at bounding box center [708, 62] width 1270 height 52
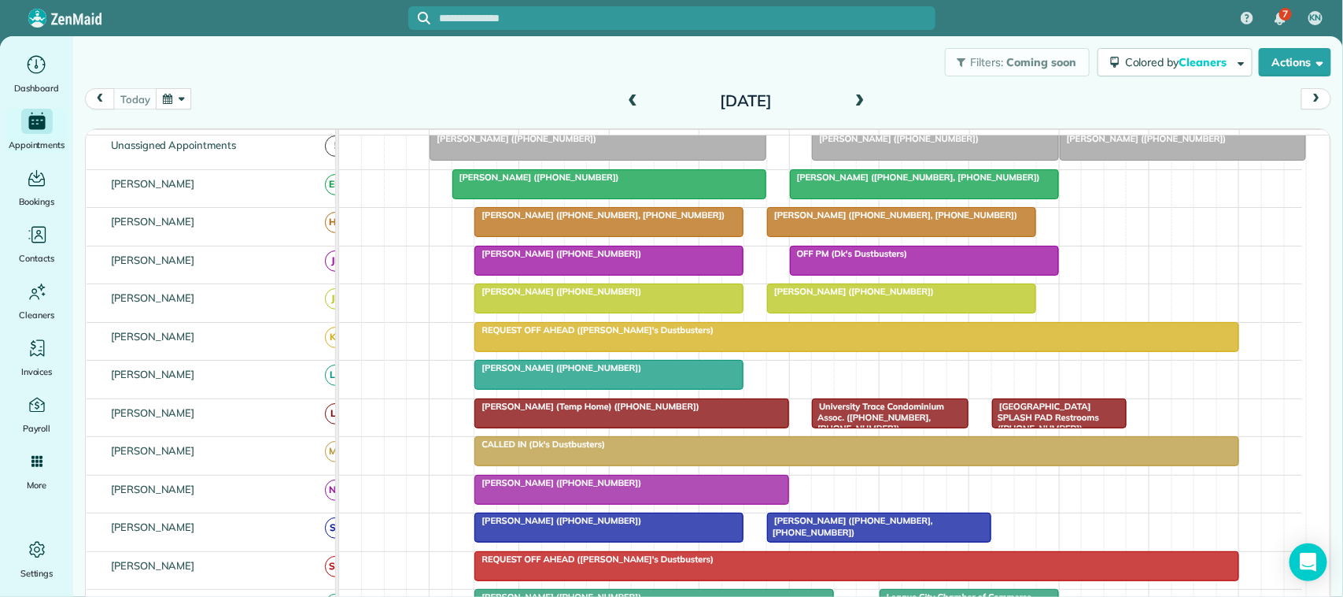
scroll to position [0, 0]
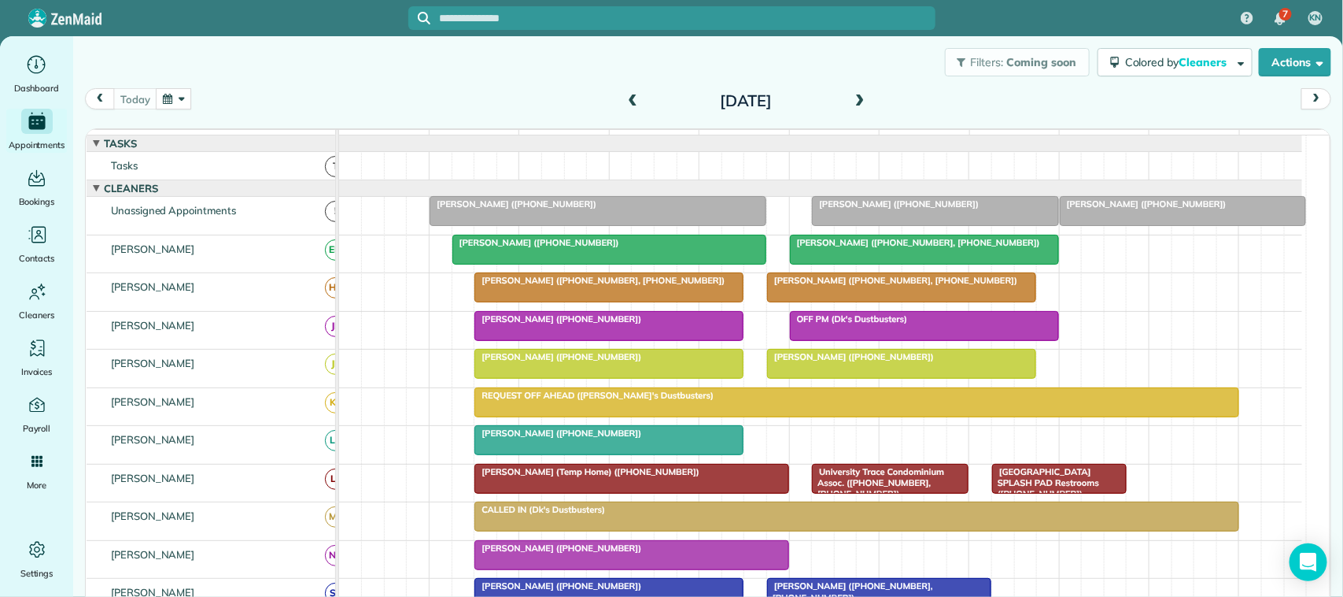
click at [215, 95] on div "today Monday Oct 13, 2025" at bounding box center [708, 103] width 1247 height 30
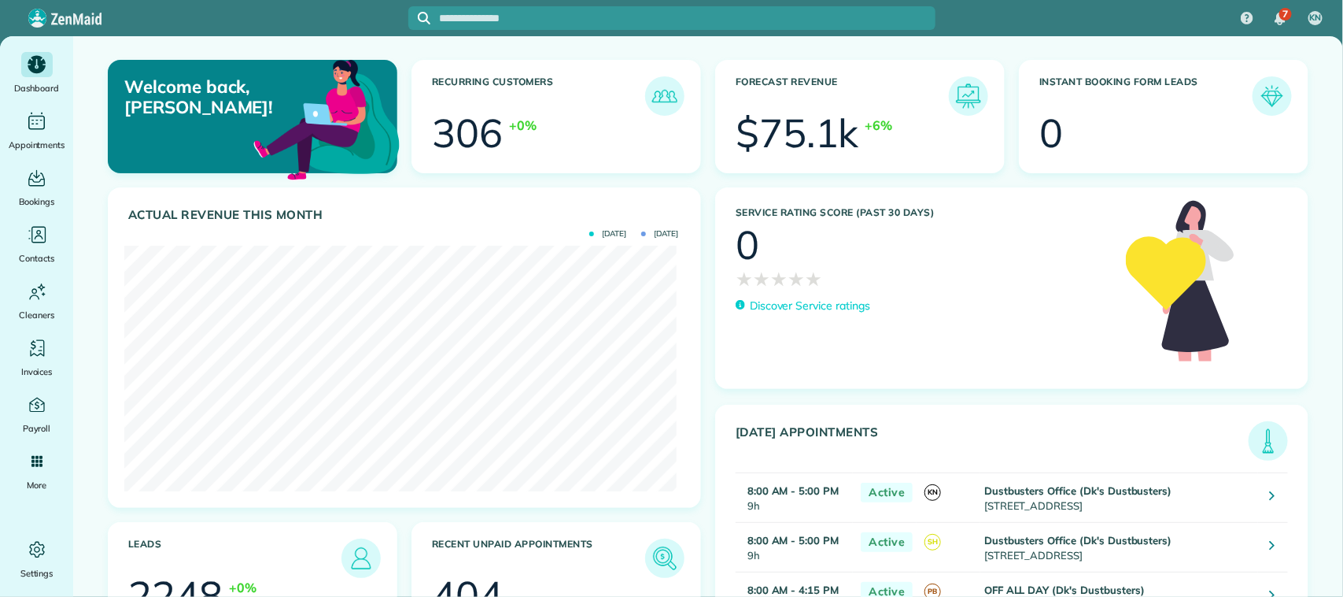
scroll to position [245, 552]
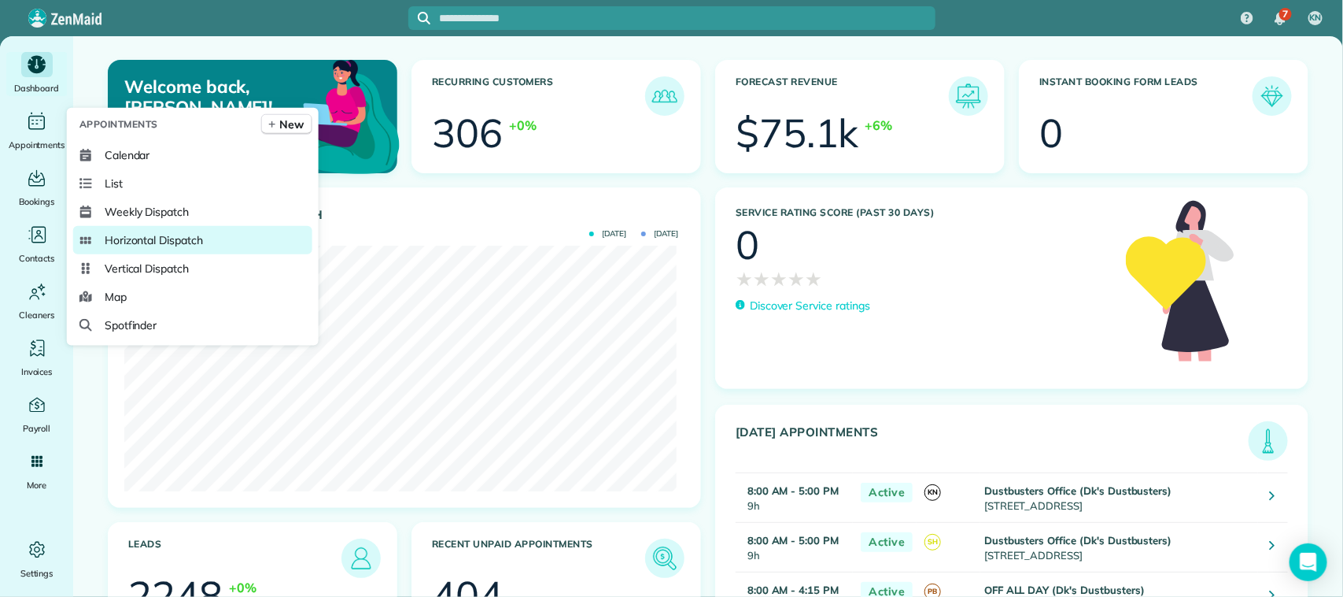
click at [146, 228] on link "Horizontal Dispatch" at bounding box center [192, 240] width 239 height 28
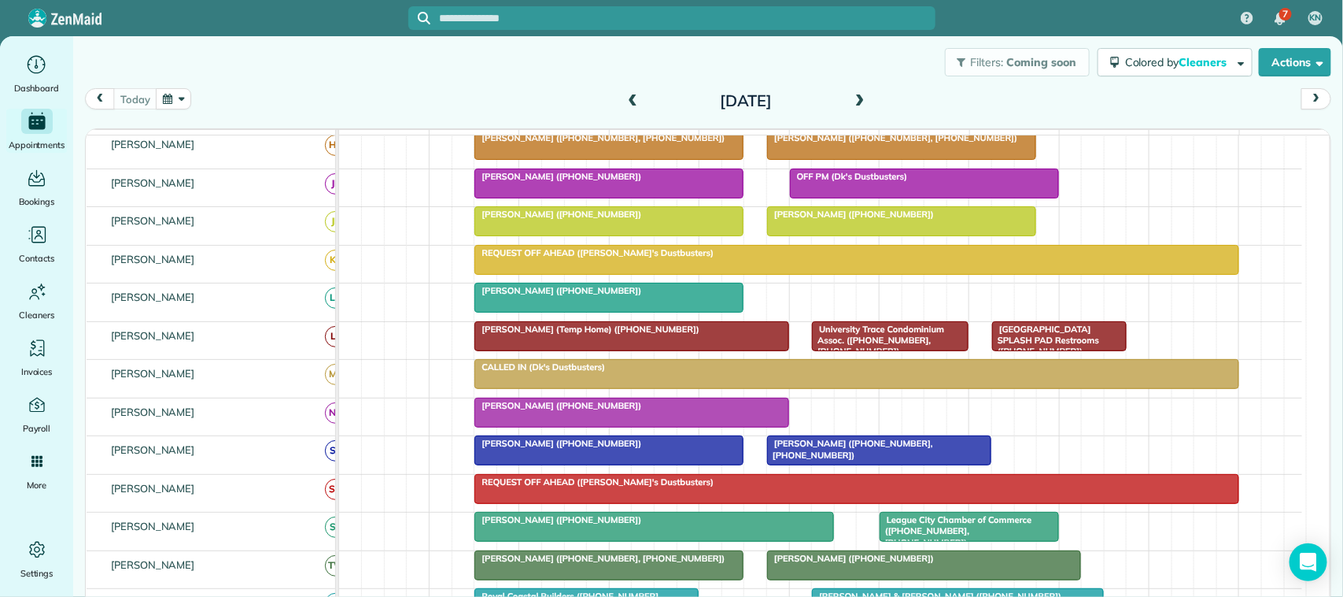
scroll to position [98, 0]
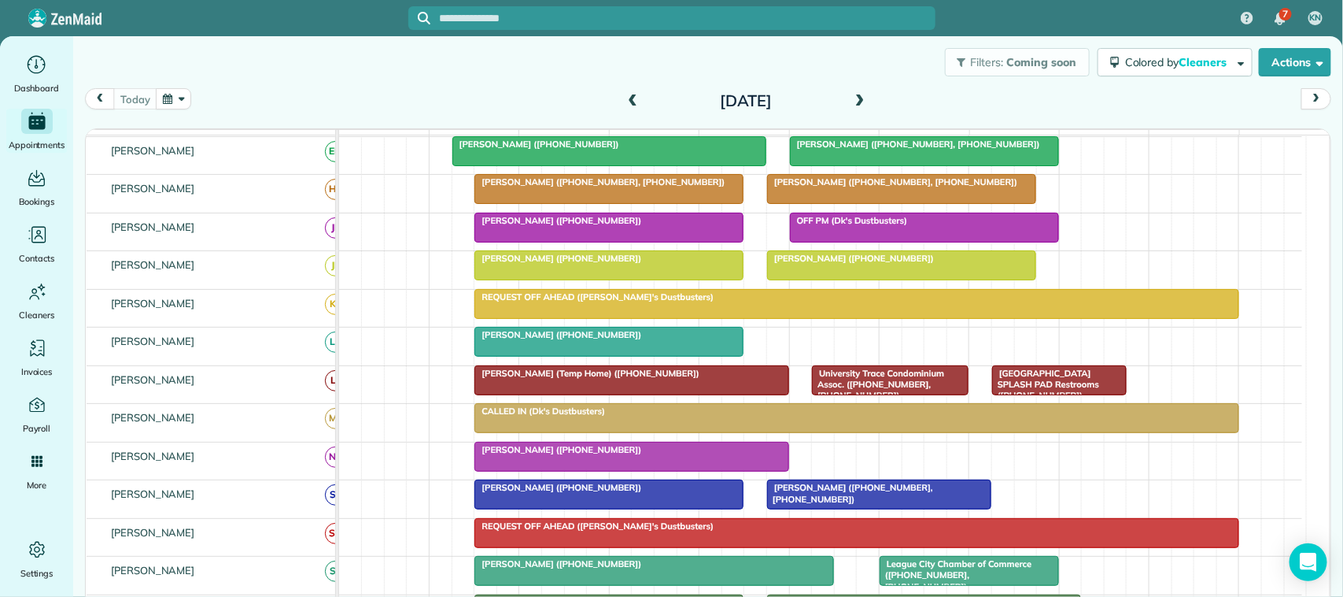
click at [854, 106] on span at bounding box center [859, 101] width 17 height 14
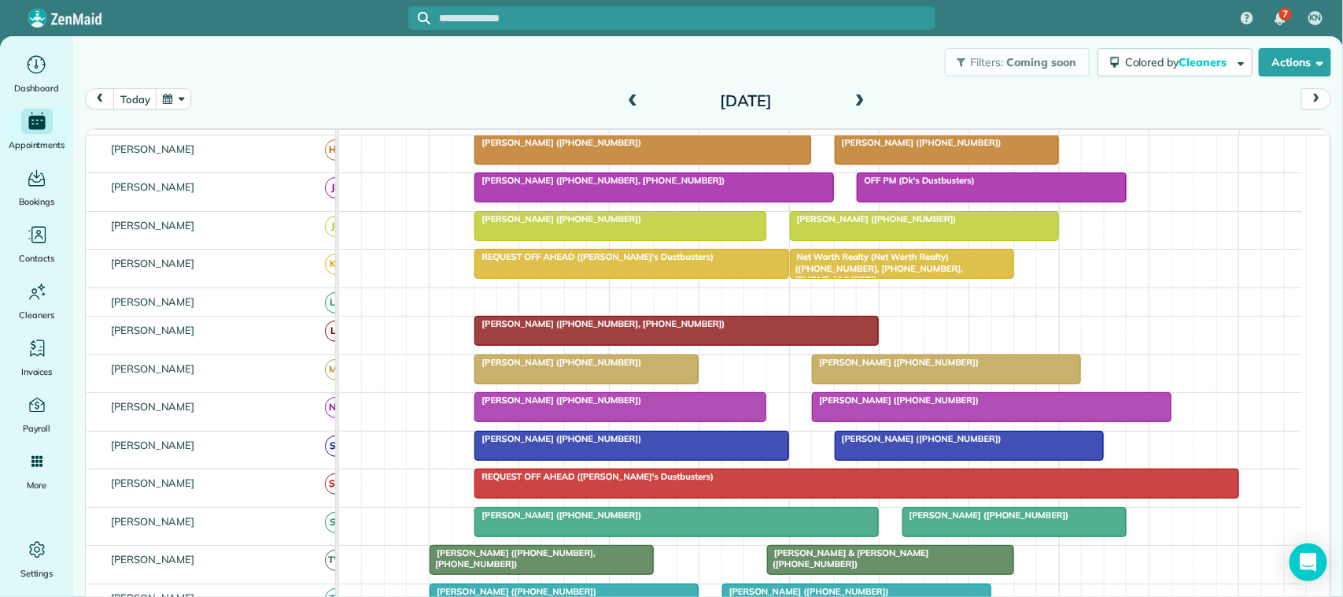
scroll to position [0, 0]
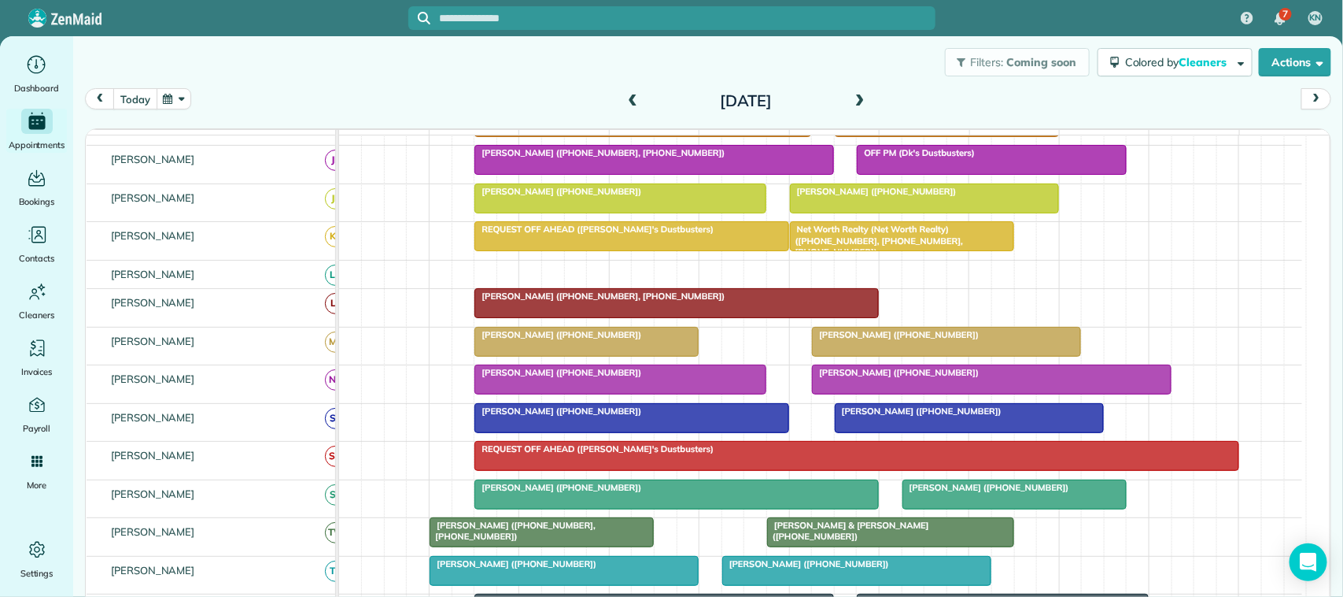
click at [140, 98] on button "today" at bounding box center [134, 98] width 43 height 21
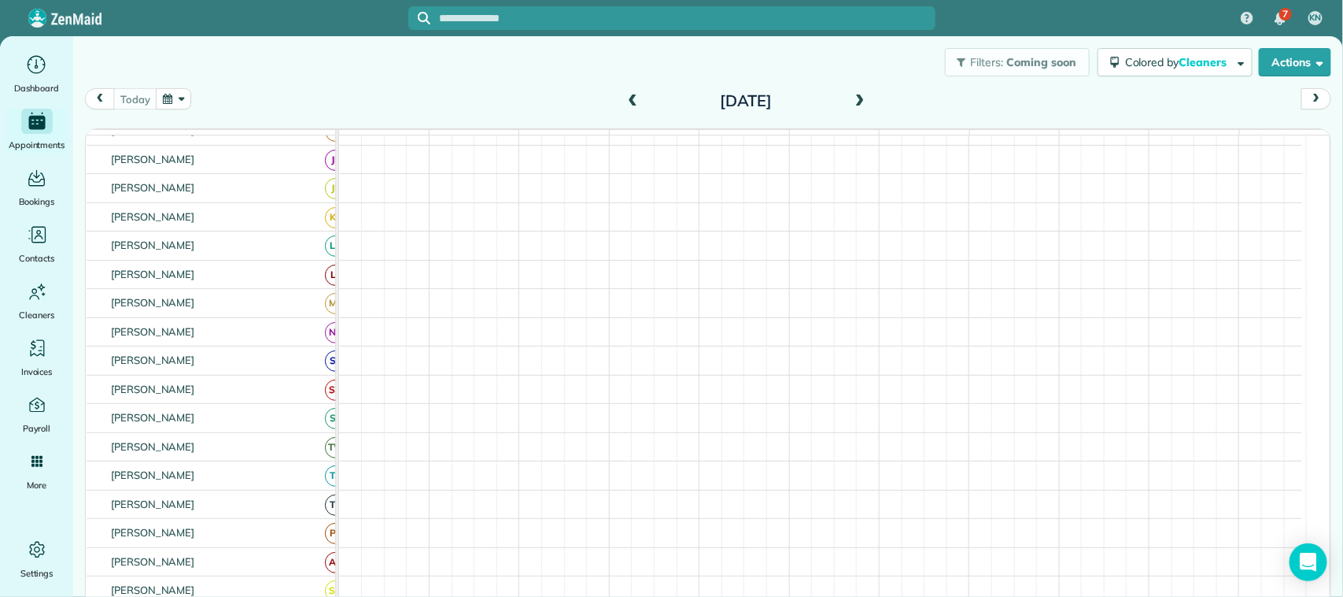
click at [165, 99] on button "button" at bounding box center [174, 98] width 36 height 21
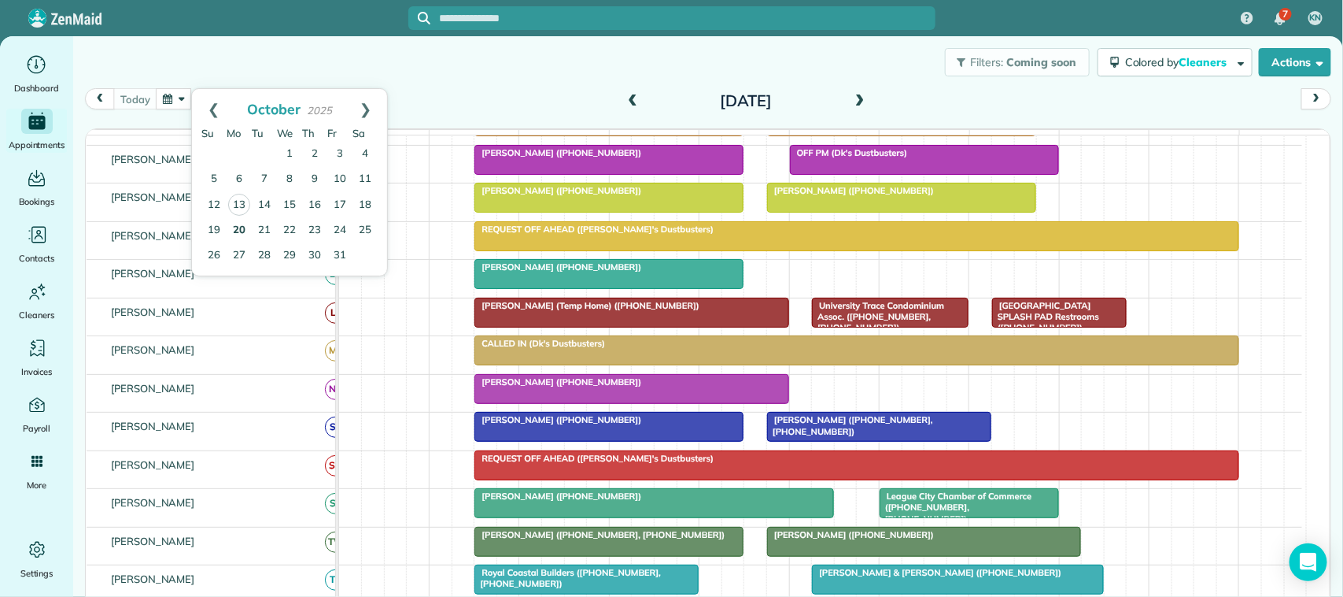
click at [242, 225] on link "20" at bounding box center [239, 230] width 25 height 25
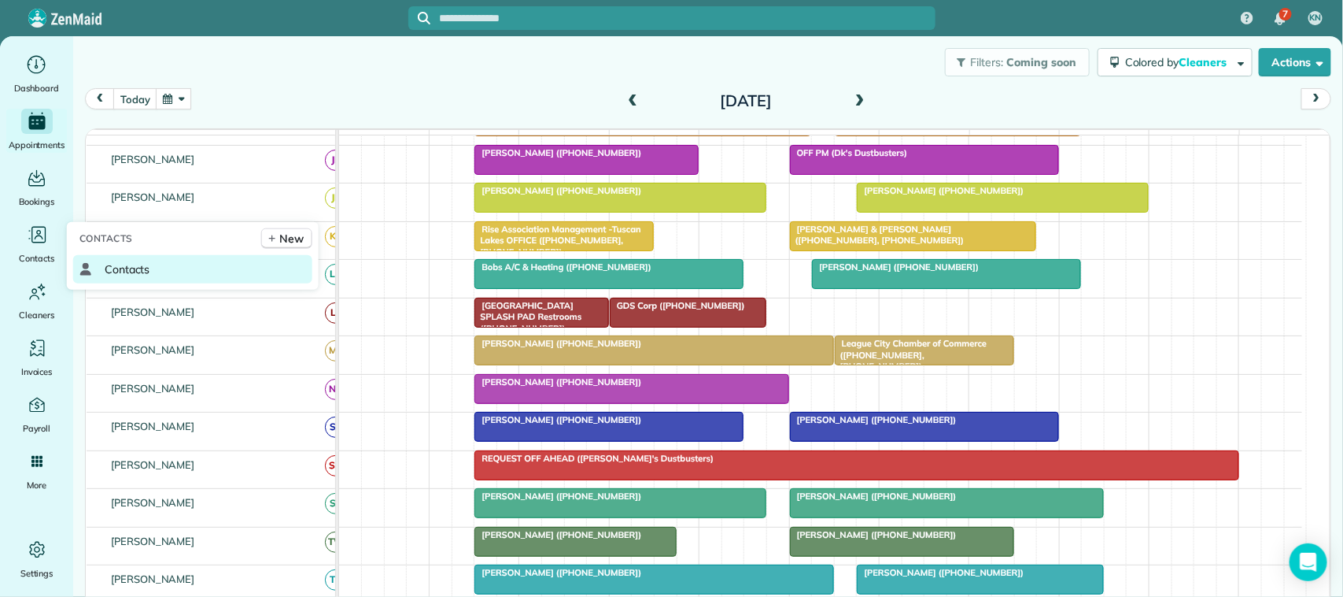
click at [109, 266] on span "Contacts" at bounding box center [128, 269] width 46 height 16
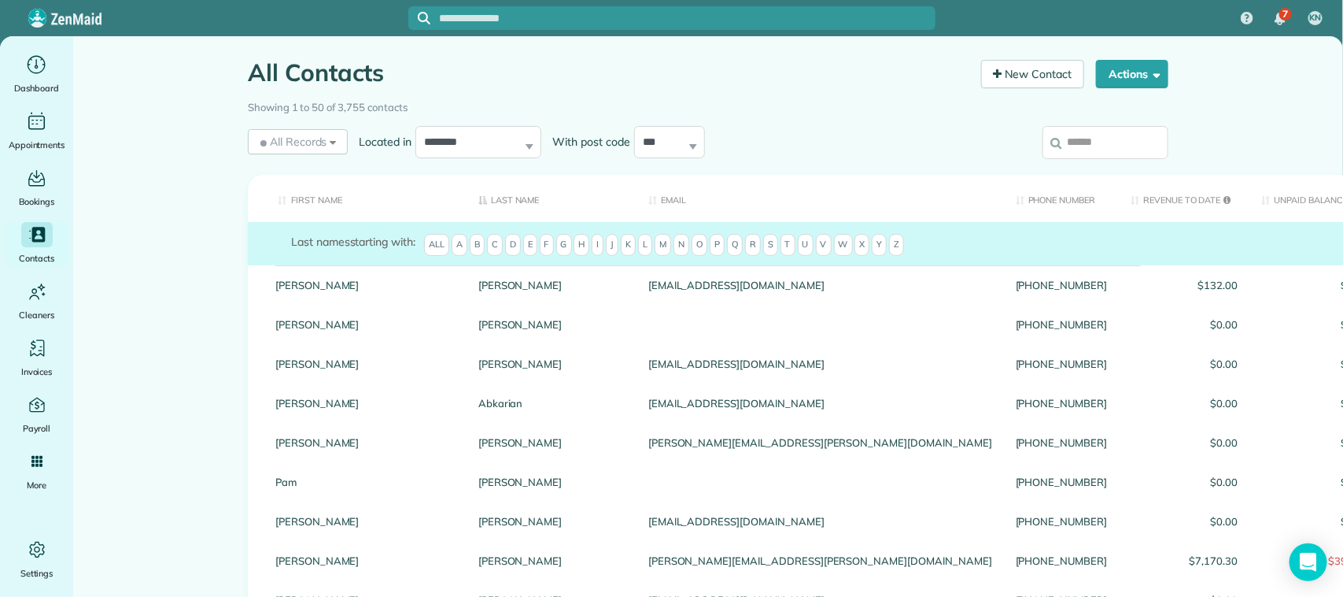
click at [1116, 143] on input "search" at bounding box center [1106, 142] width 126 height 33
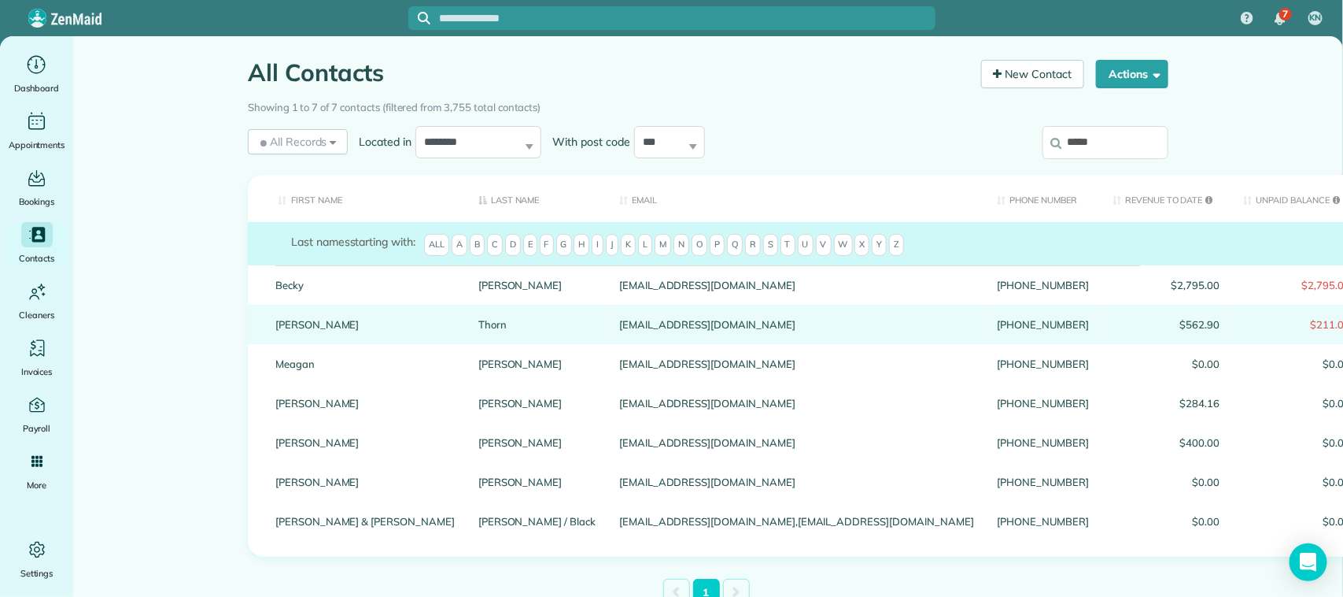
type input "*****"
click at [478, 319] on link "Thorn" at bounding box center [536, 324] width 117 height 11
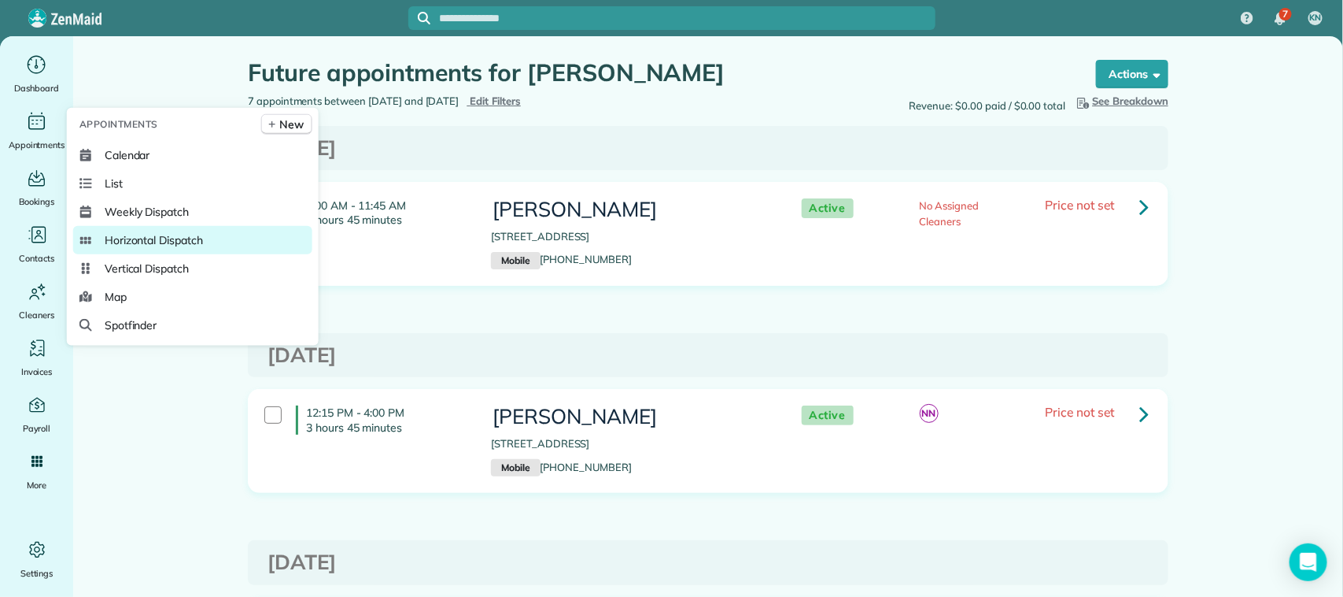
click at [163, 234] on span "Horizontal Dispatch" at bounding box center [154, 240] width 98 height 16
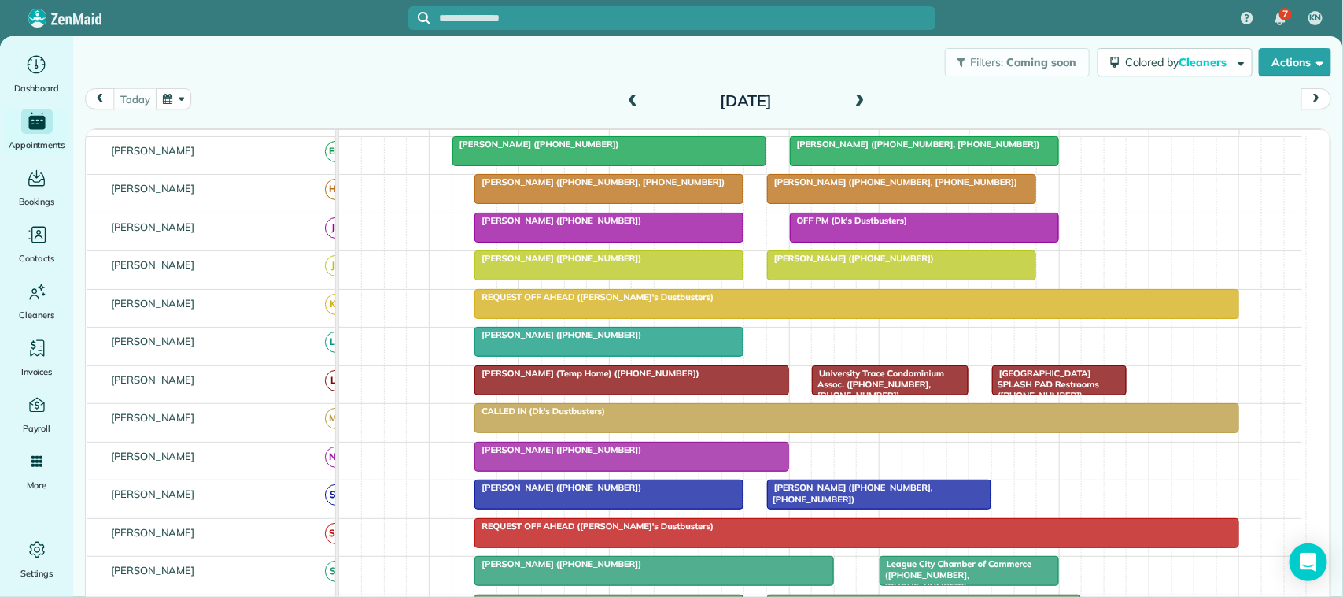
click at [854, 106] on span at bounding box center [859, 101] width 17 height 14
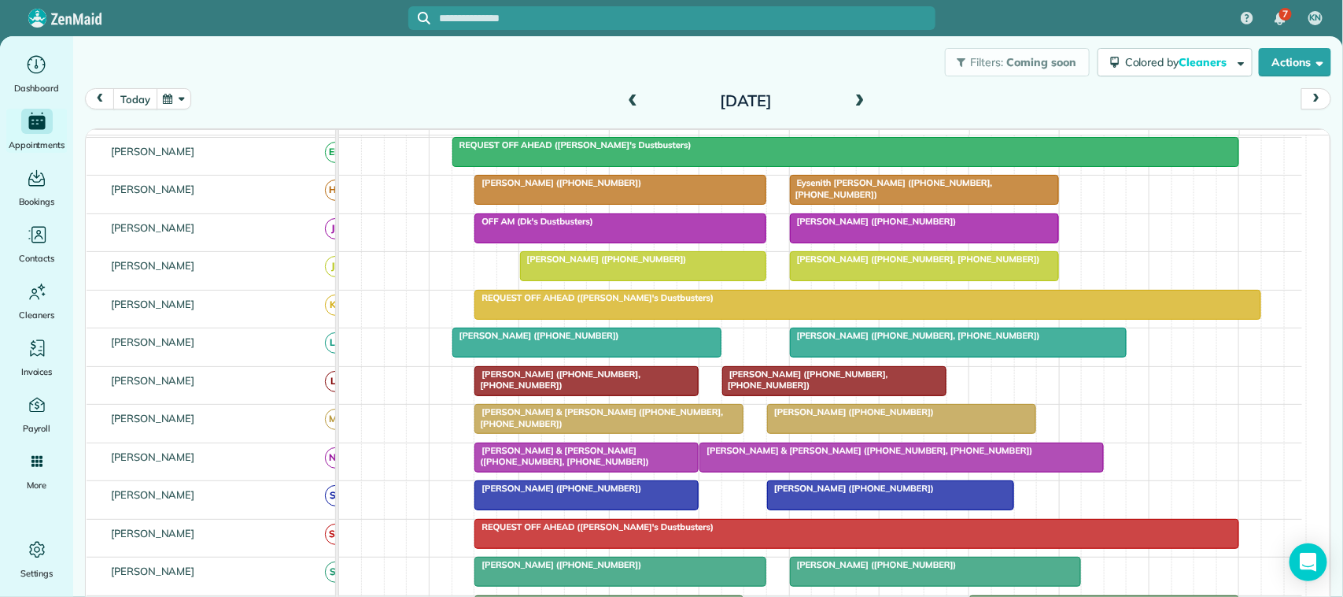
click at [135, 98] on button "today" at bounding box center [134, 98] width 43 height 21
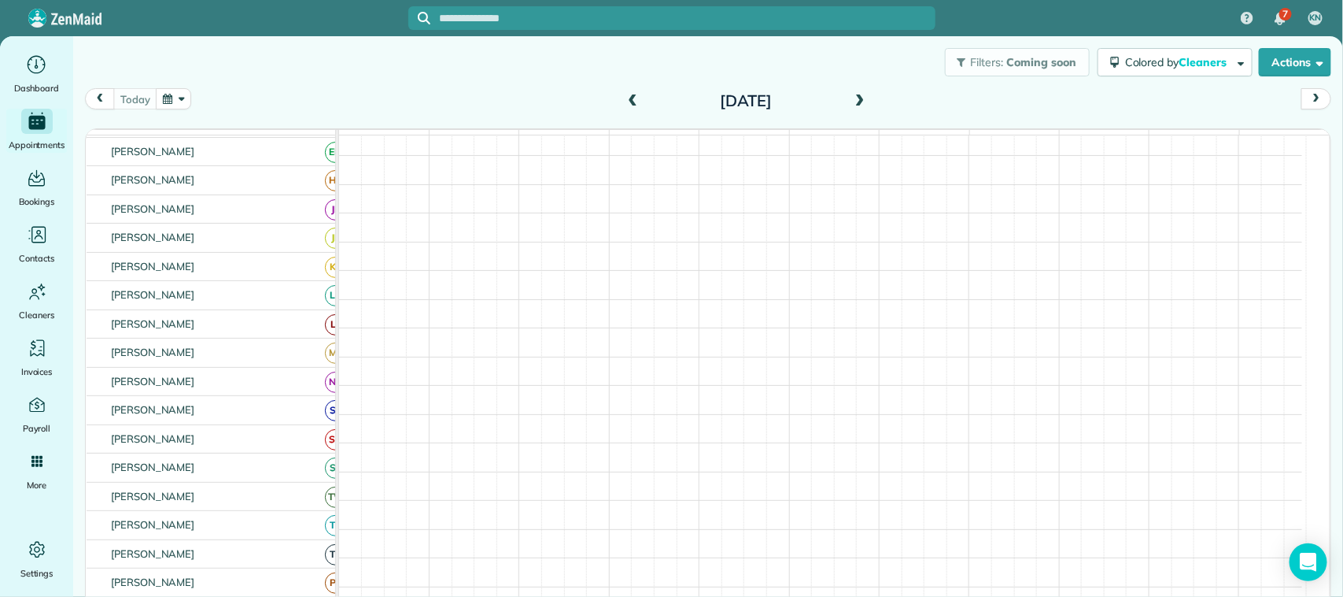
scroll to position [98, 0]
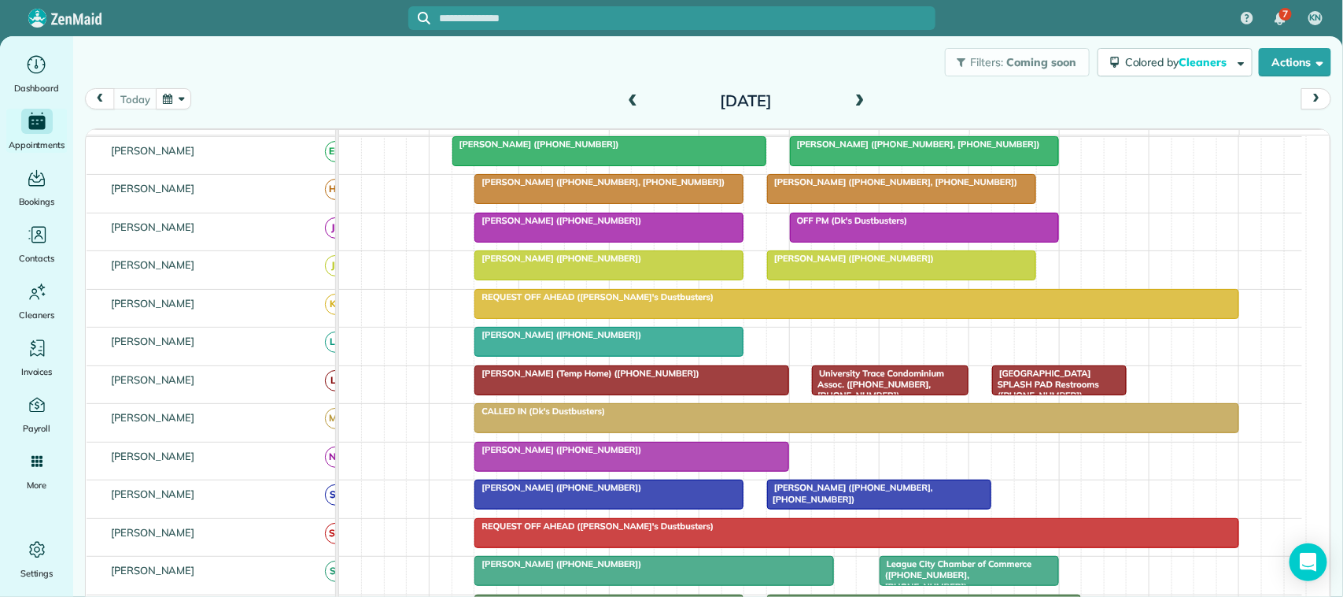
click at [851, 98] on span at bounding box center [859, 101] width 17 height 14
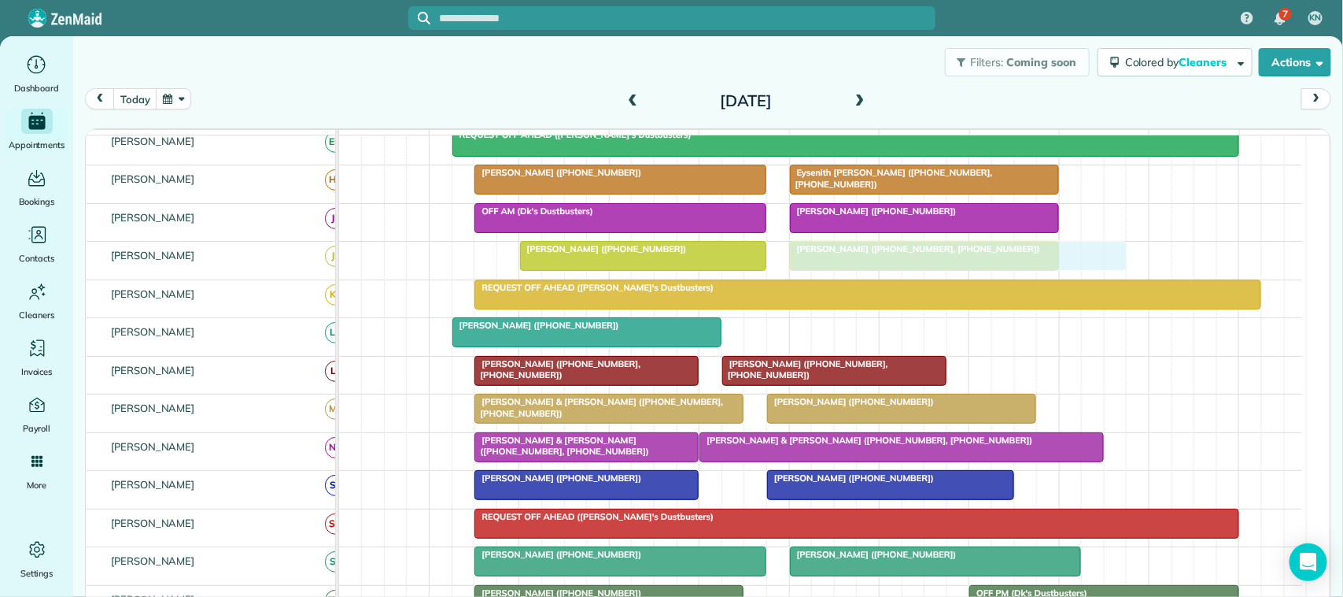
drag, startPoint x: 843, startPoint y: 345, endPoint x: 833, endPoint y: 283, distance: 62.2
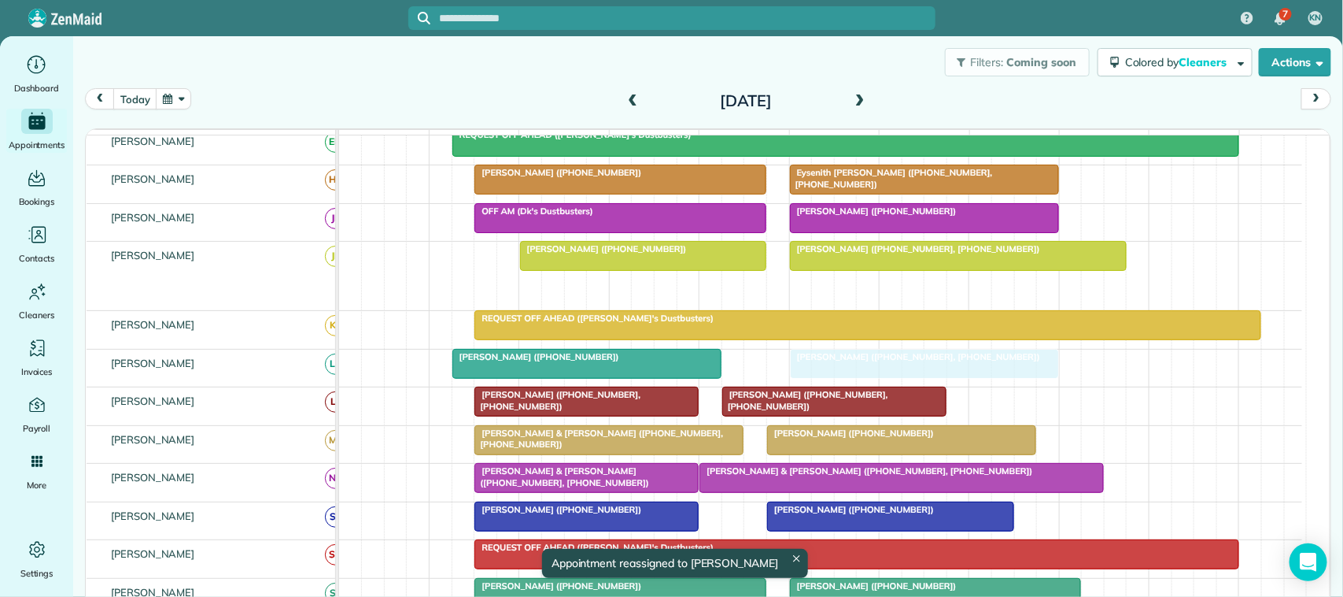
drag, startPoint x: 836, startPoint y: 300, endPoint x: 828, endPoint y: 363, distance: 63.4
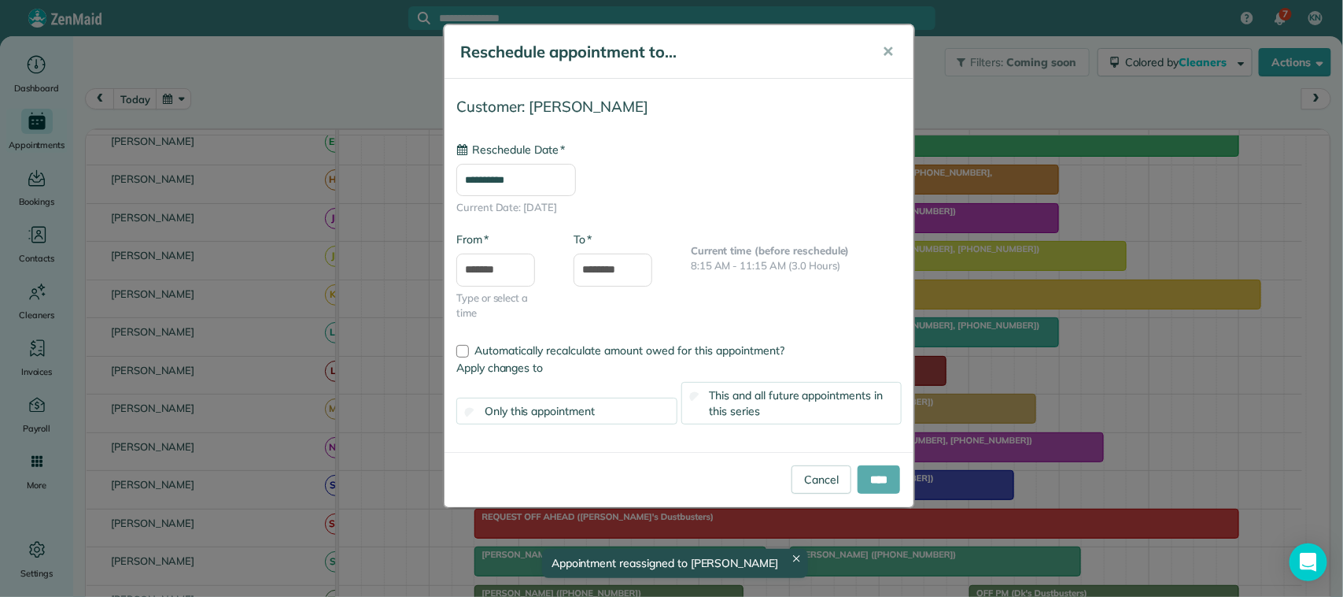
type input "**********"
click at [882, 482] on input "****" at bounding box center [879, 479] width 42 height 28
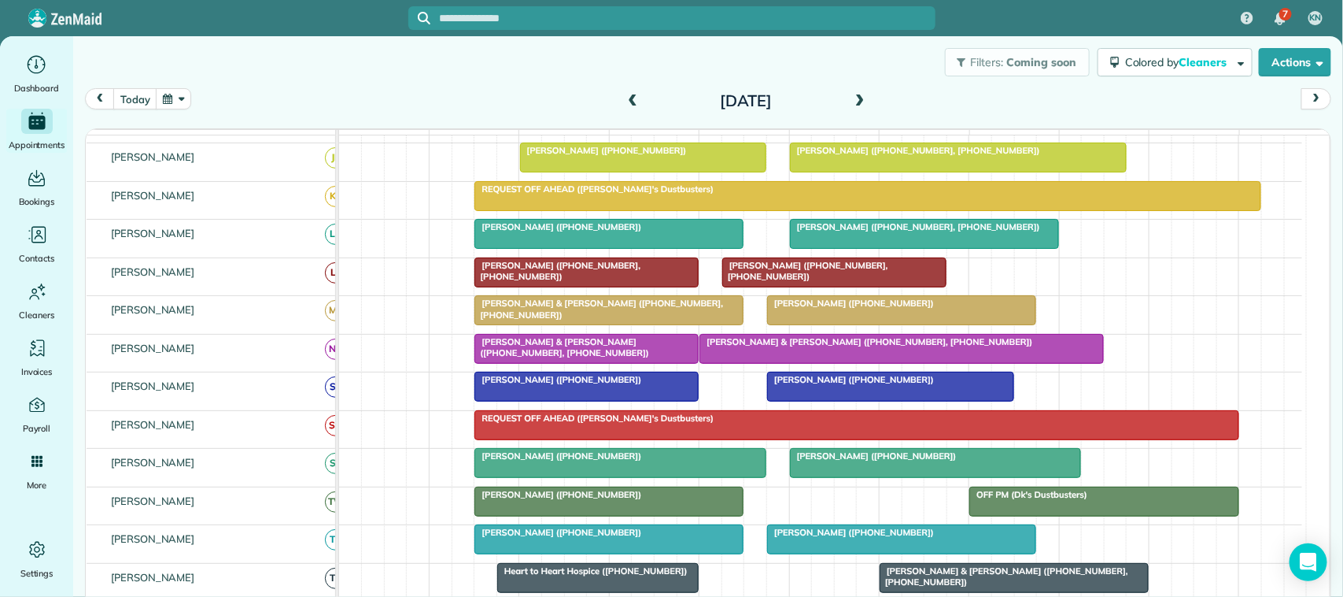
scroll to position [295, 0]
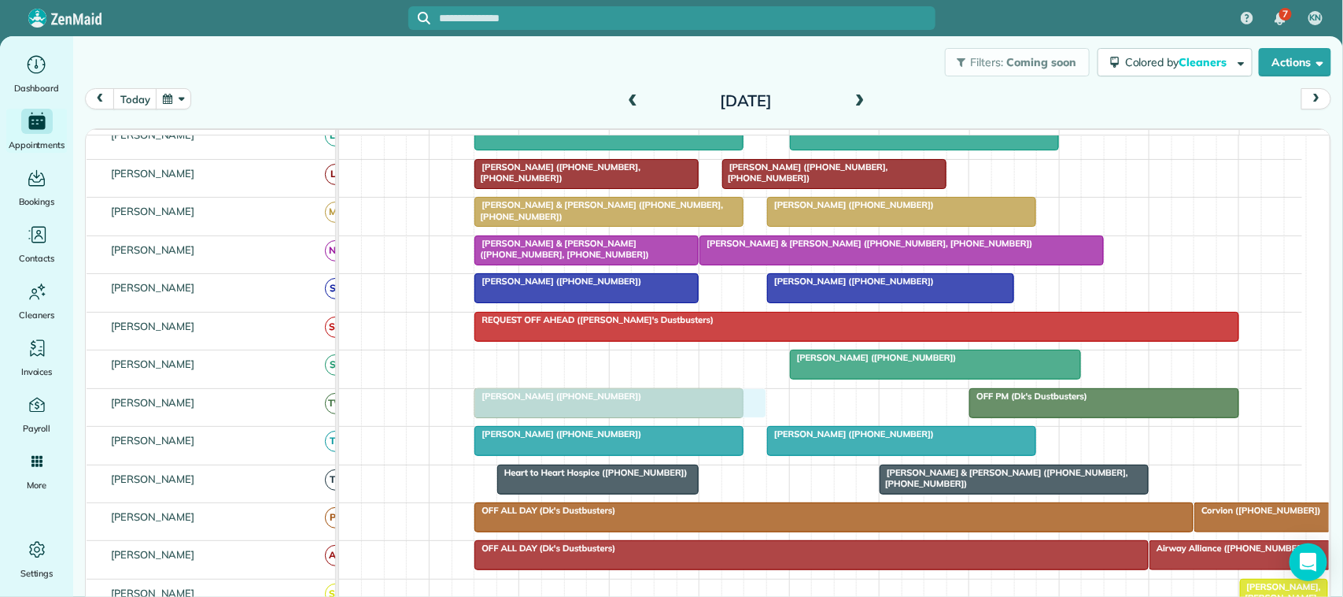
drag, startPoint x: 552, startPoint y: 383, endPoint x: 552, endPoint y: 409, distance: 26.0
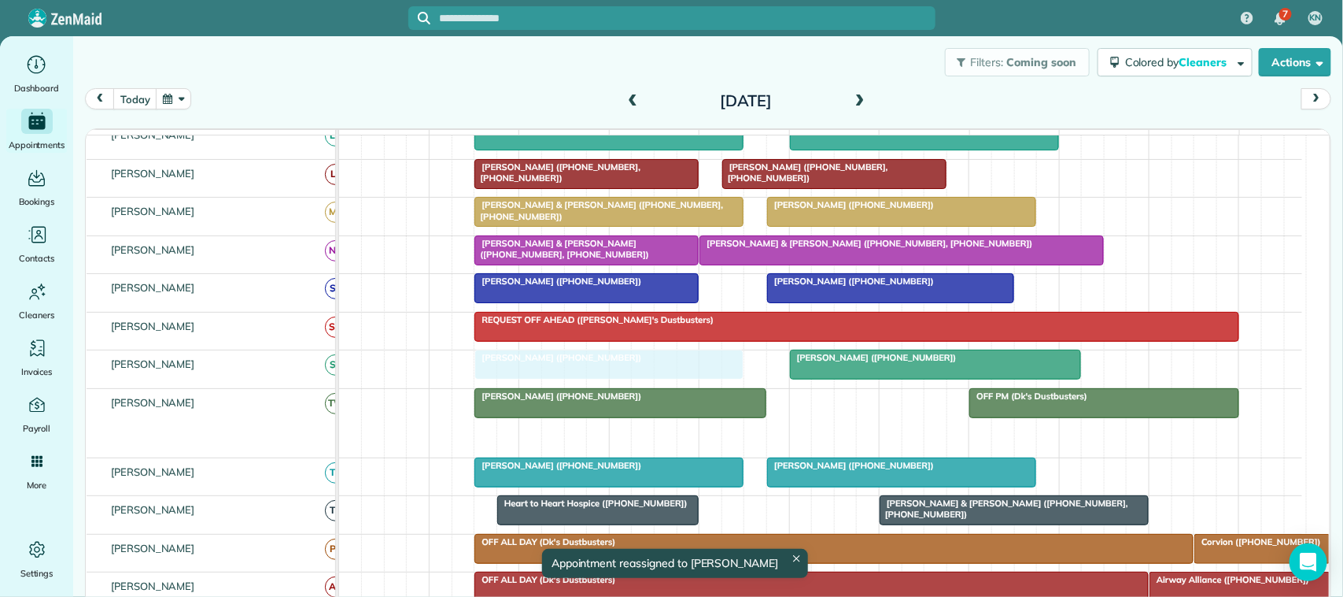
drag, startPoint x: 563, startPoint y: 454, endPoint x: 563, endPoint y: 401, distance: 52.7
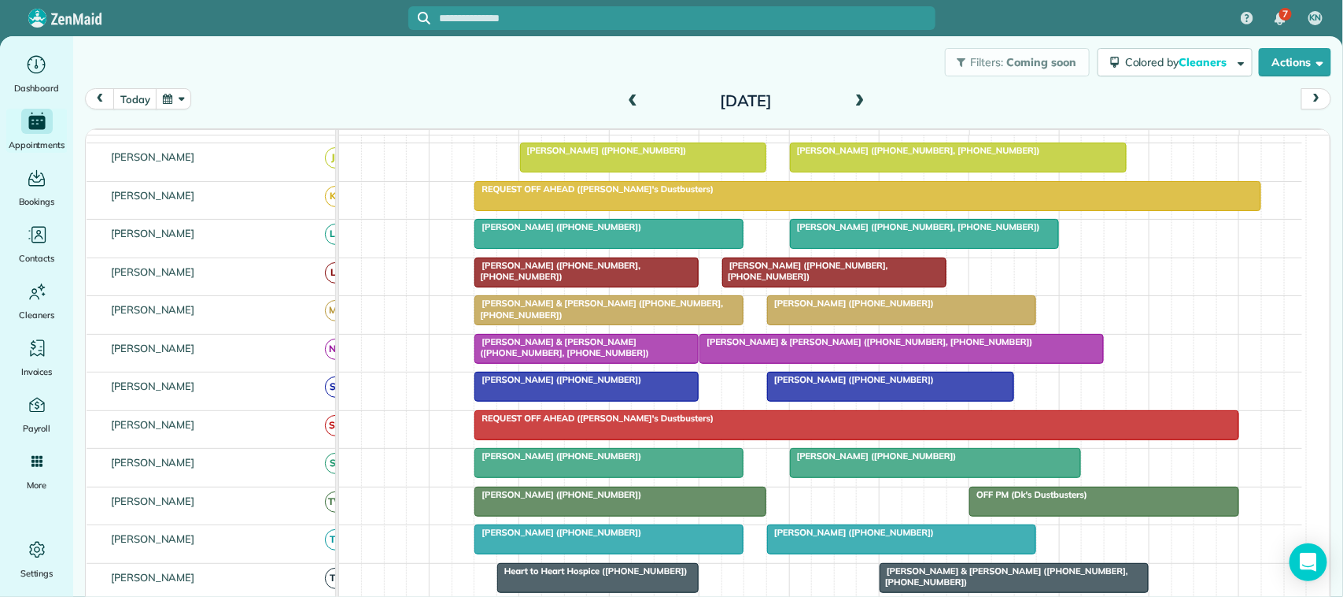
scroll to position [266, 0]
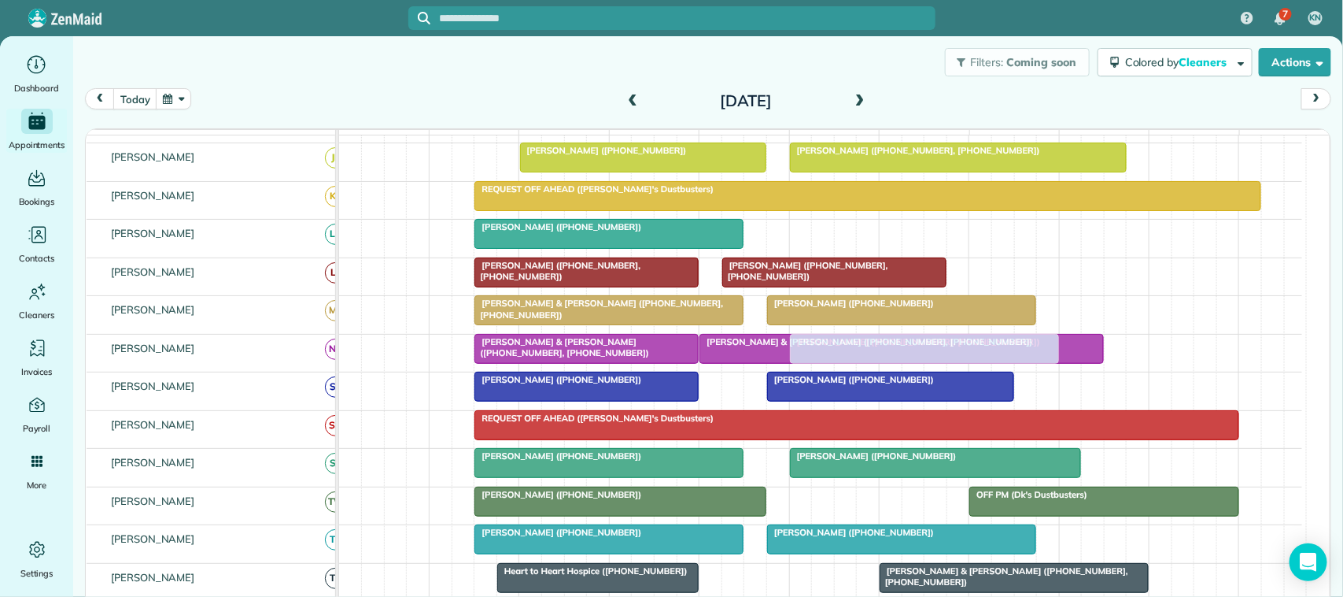
drag, startPoint x: 856, startPoint y: 256, endPoint x: 862, endPoint y: 375, distance: 119.7
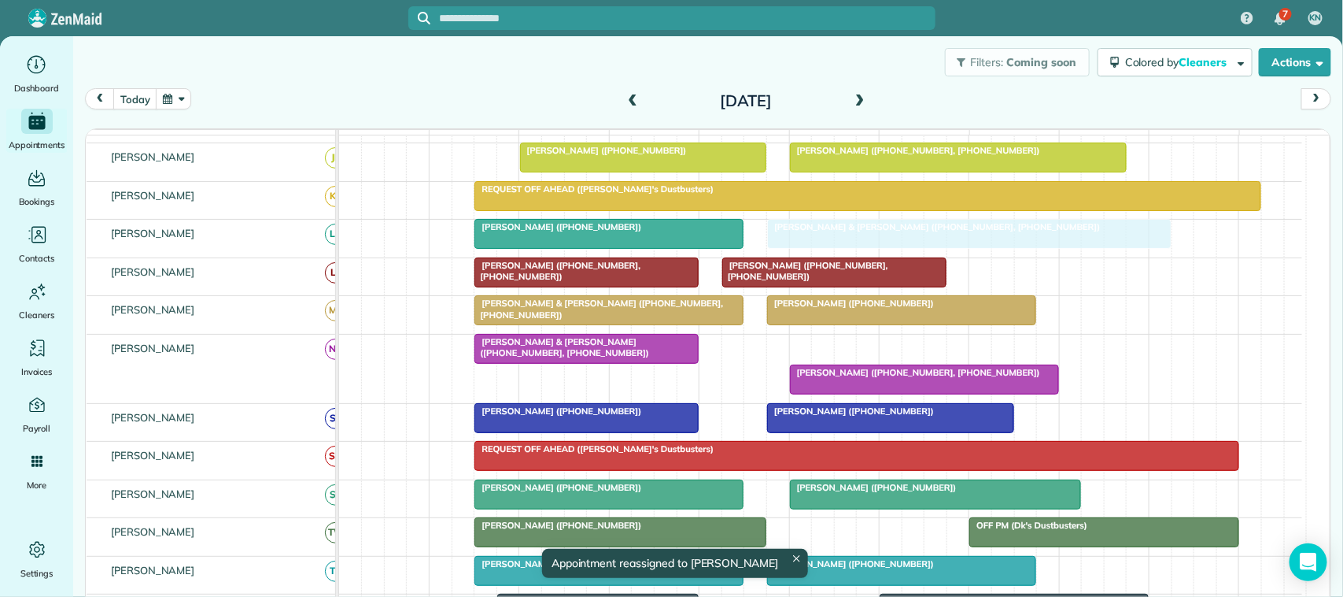
drag, startPoint x: 797, startPoint y: 362, endPoint x: 854, endPoint y: 268, distance: 110.1
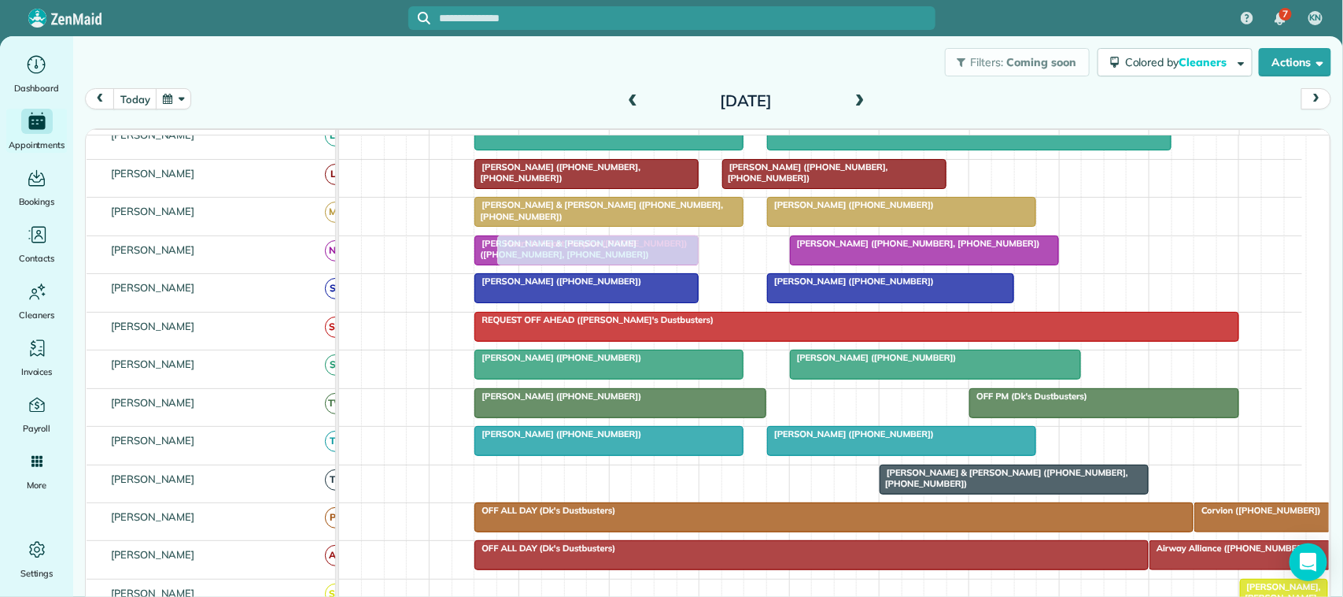
drag, startPoint x: 556, startPoint y: 496, endPoint x: 547, endPoint y: 284, distance: 211.9
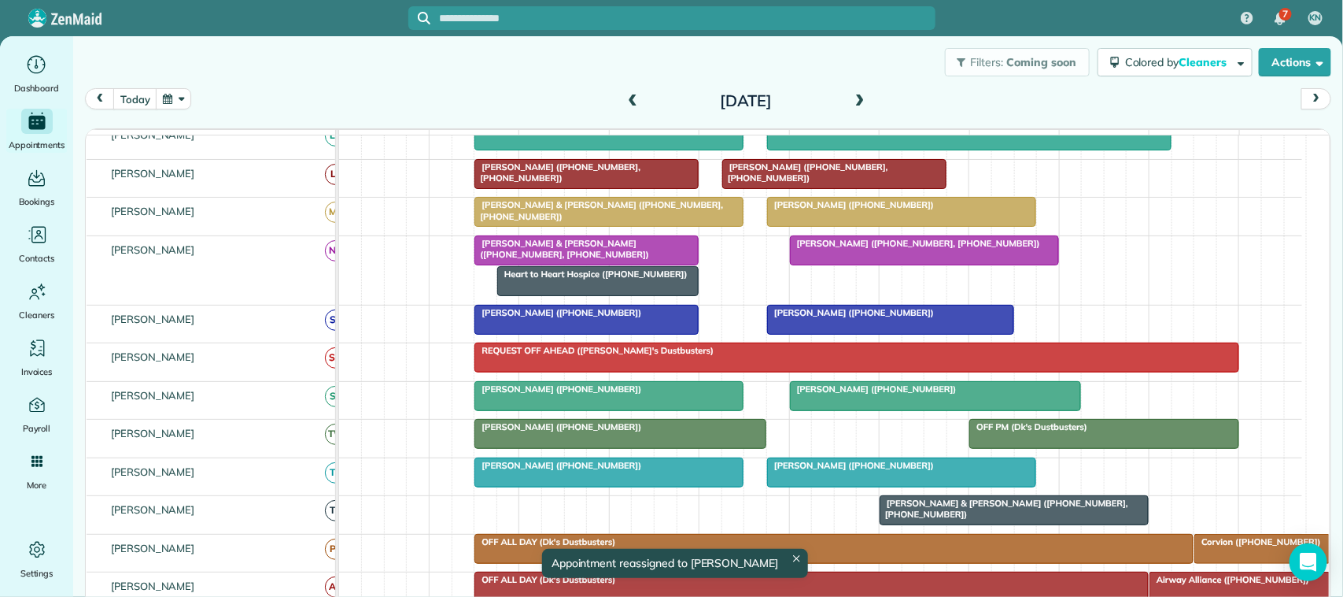
scroll to position [228, 0]
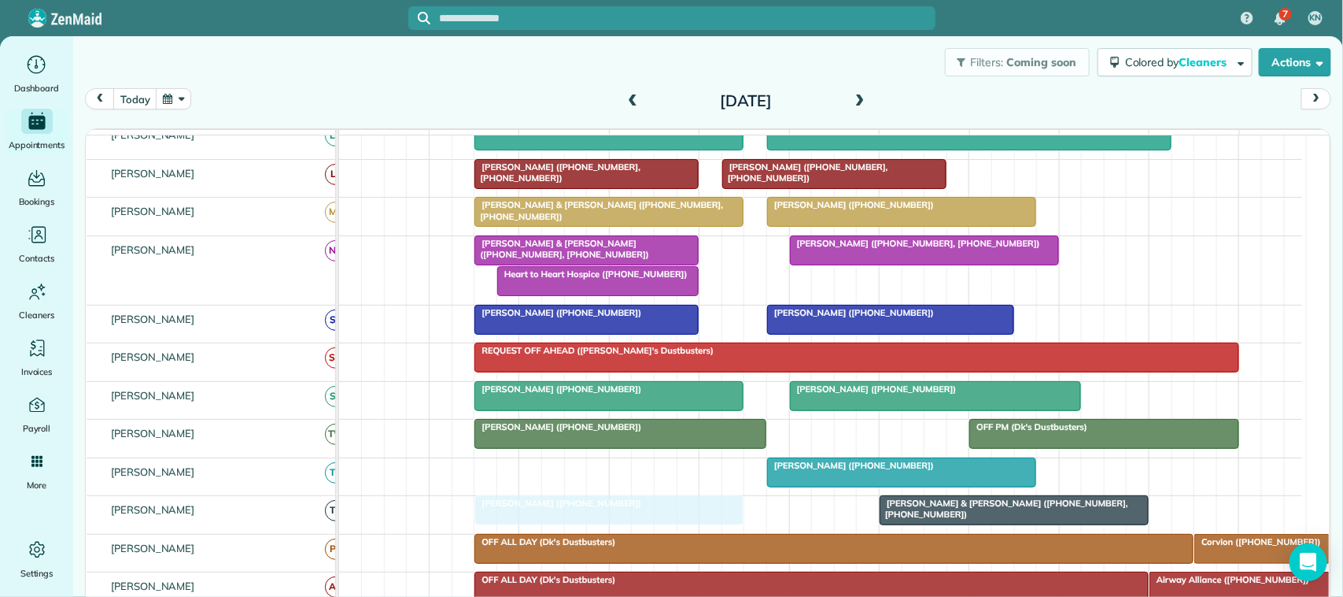
drag, startPoint x: 589, startPoint y: 489, endPoint x: 599, endPoint y: 532, distance: 44.5
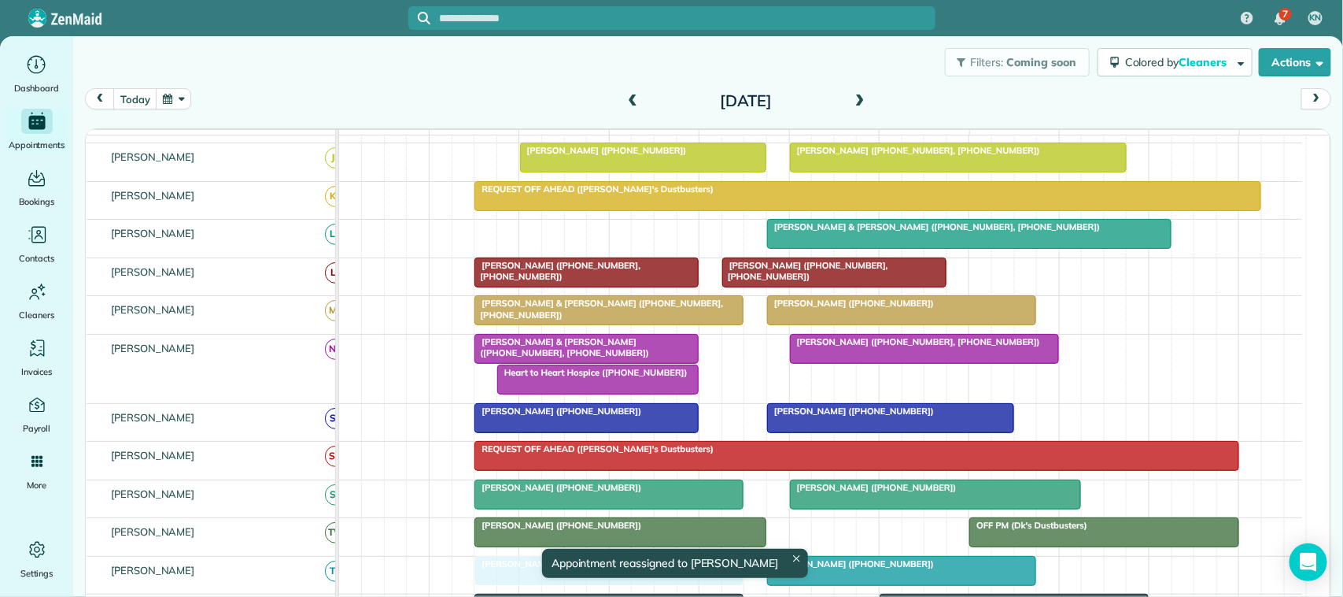
drag, startPoint x: 544, startPoint y: 254, endPoint x: 552, endPoint y: 578, distance: 324.3
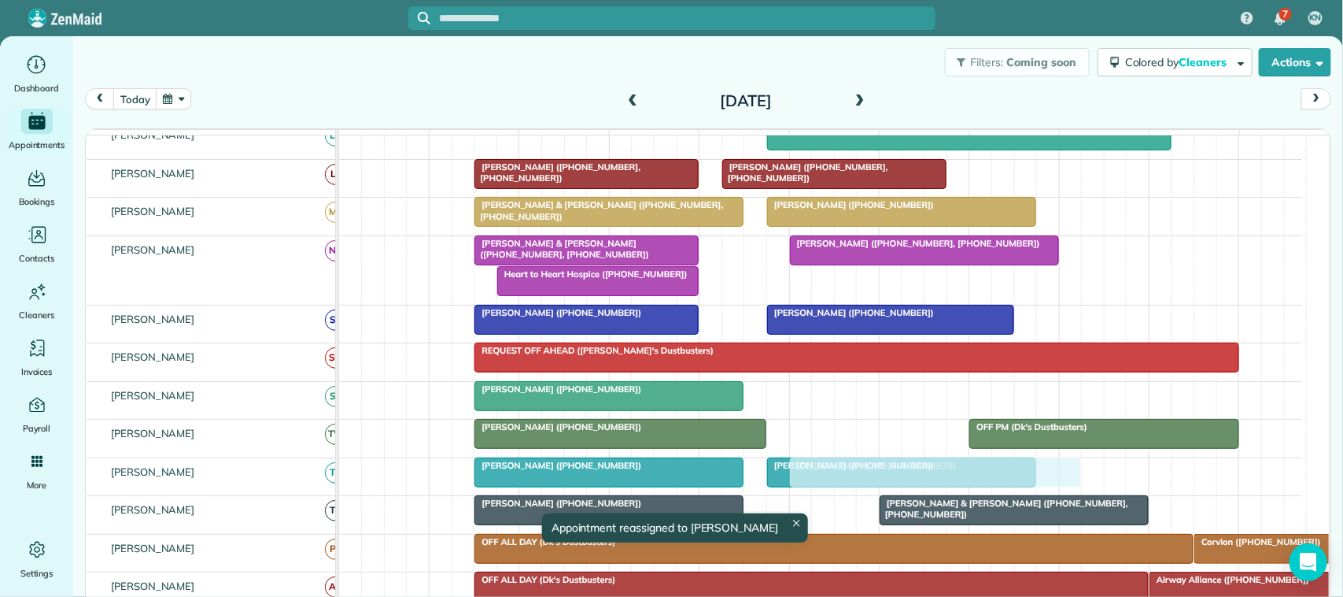
drag, startPoint x: 833, startPoint y: 413, endPoint x: 833, endPoint y: 477, distance: 63.7
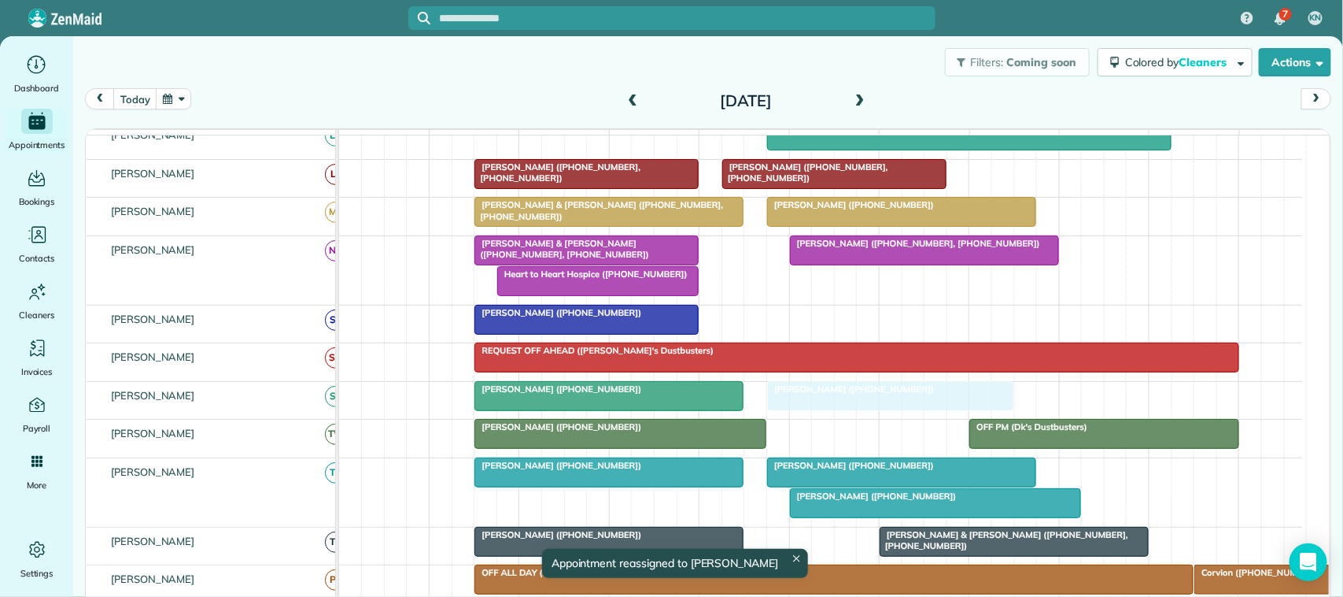
drag, startPoint x: 822, startPoint y: 337, endPoint x: 832, endPoint y: 404, distance: 67.6
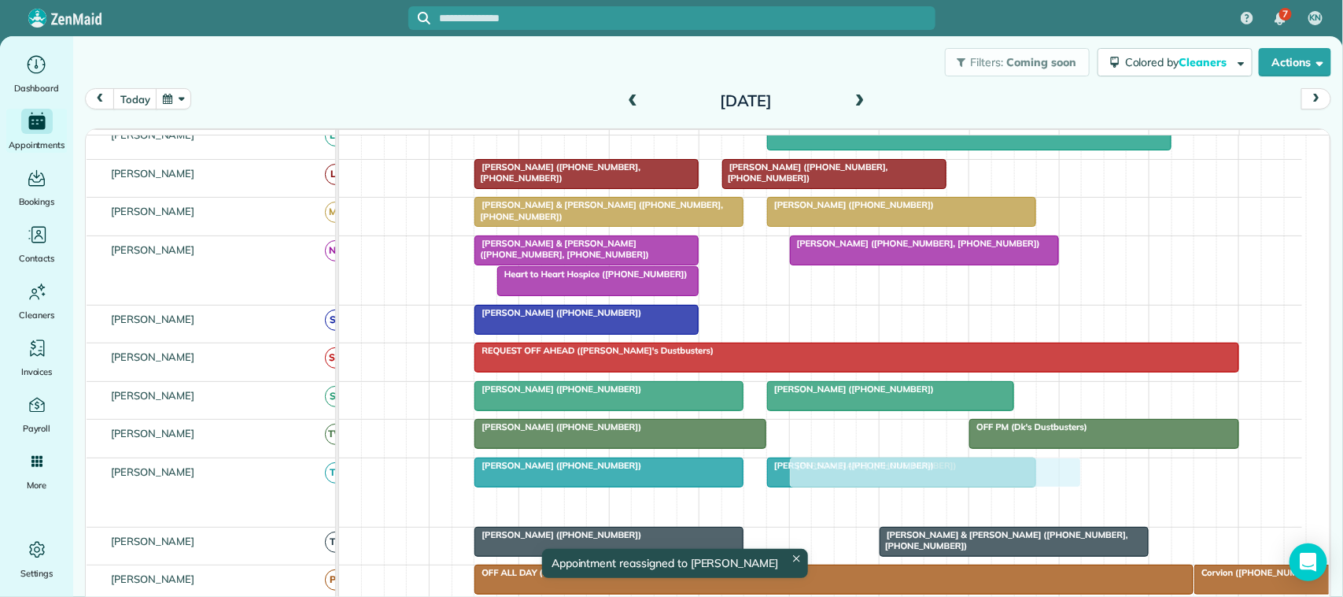
click at [860, 518] on div "Emma Hunter (+17138245317) Melanie Thelen (+15058033605) Callie Fields (+183254…" at bounding box center [820, 492] width 963 height 68
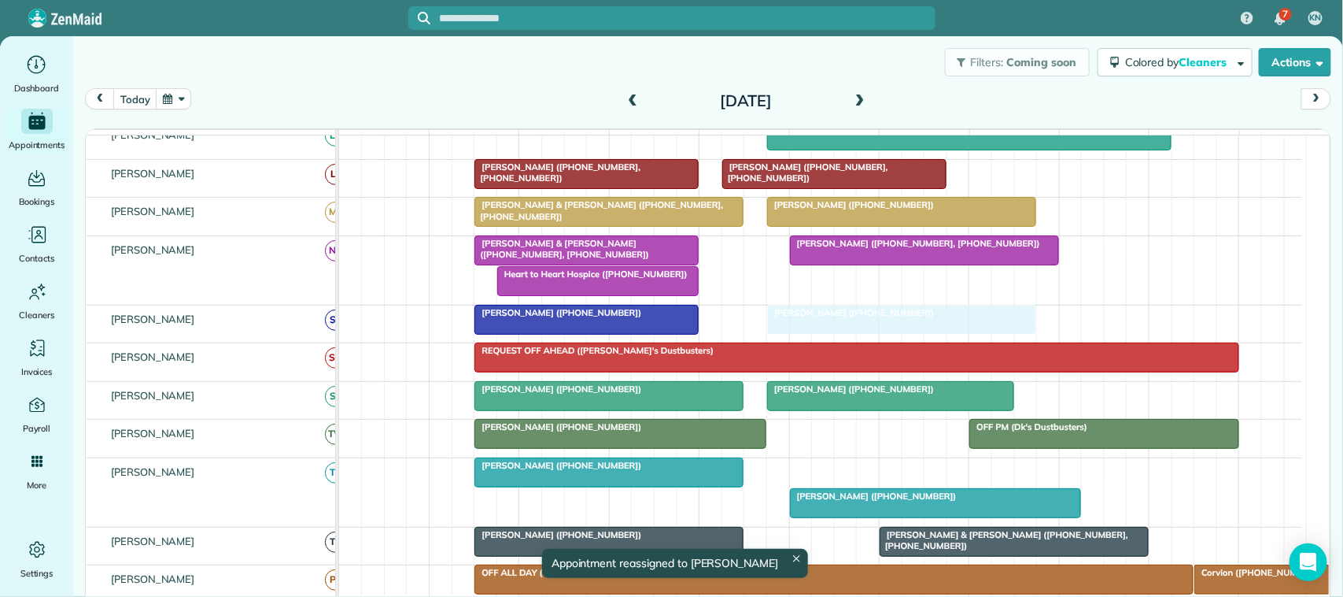
drag, startPoint x: 855, startPoint y: 486, endPoint x: 850, endPoint y: 356, distance: 129.9
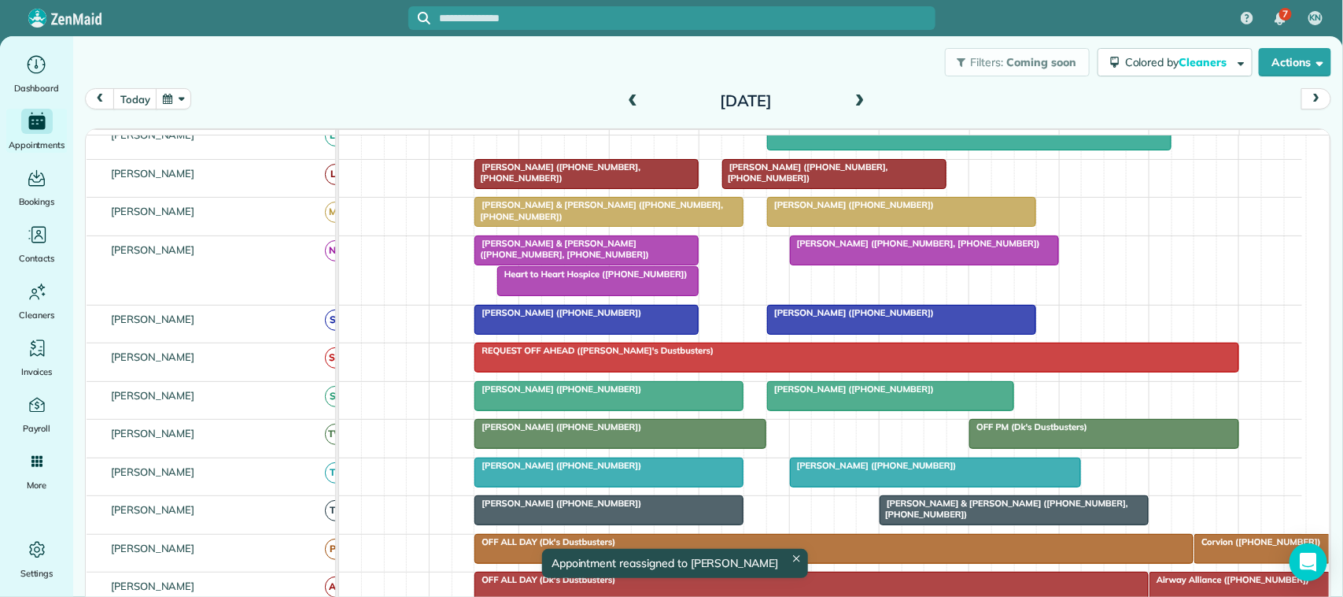
scroll to position [197, 0]
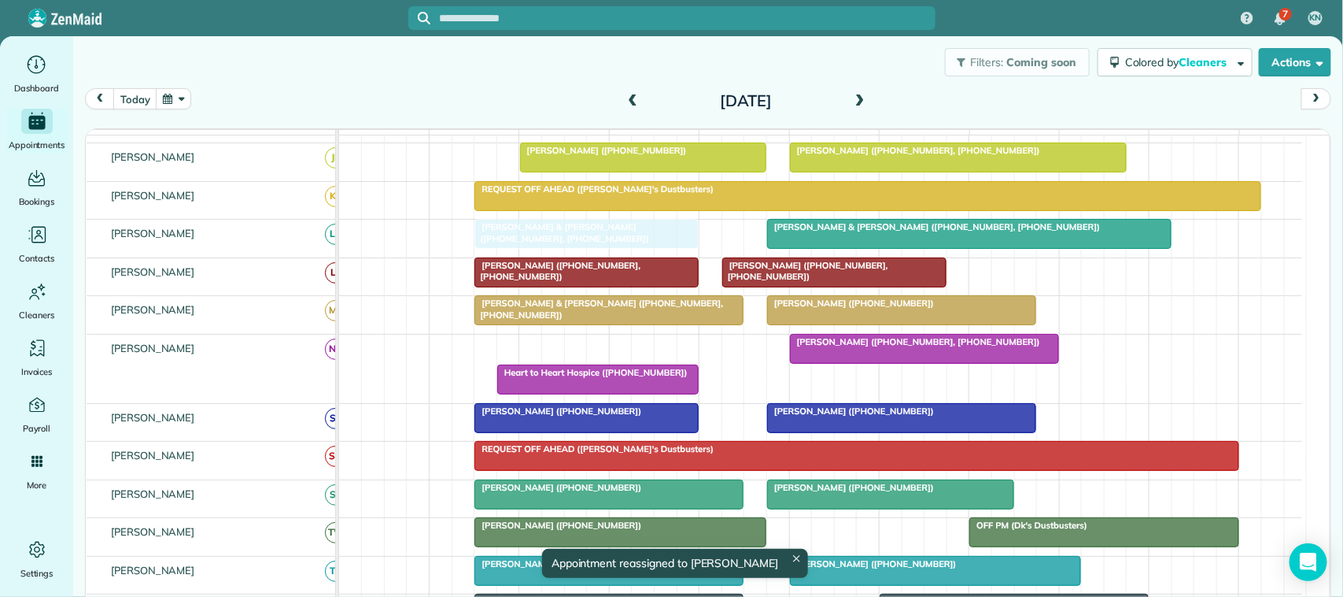
drag, startPoint x: 555, startPoint y: 370, endPoint x: 560, endPoint y: 269, distance: 100.8
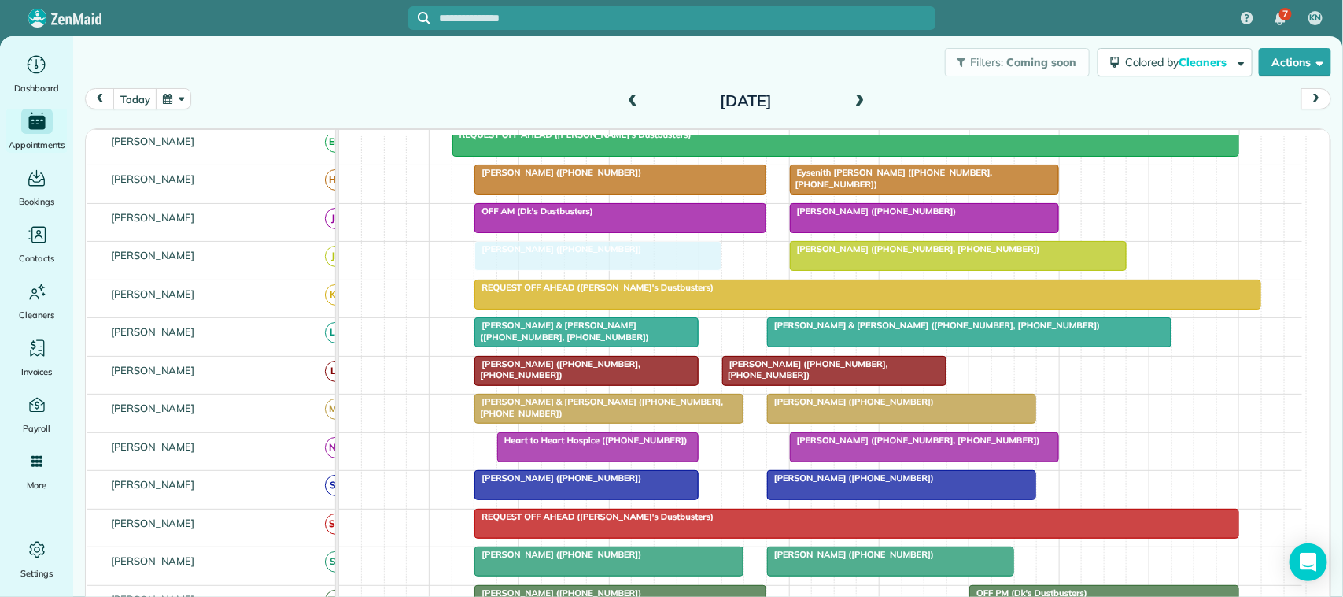
drag, startPoint x: 578, startPoint y: 272, endPoint x: 537, endPoint y: 269, distance: 41.8
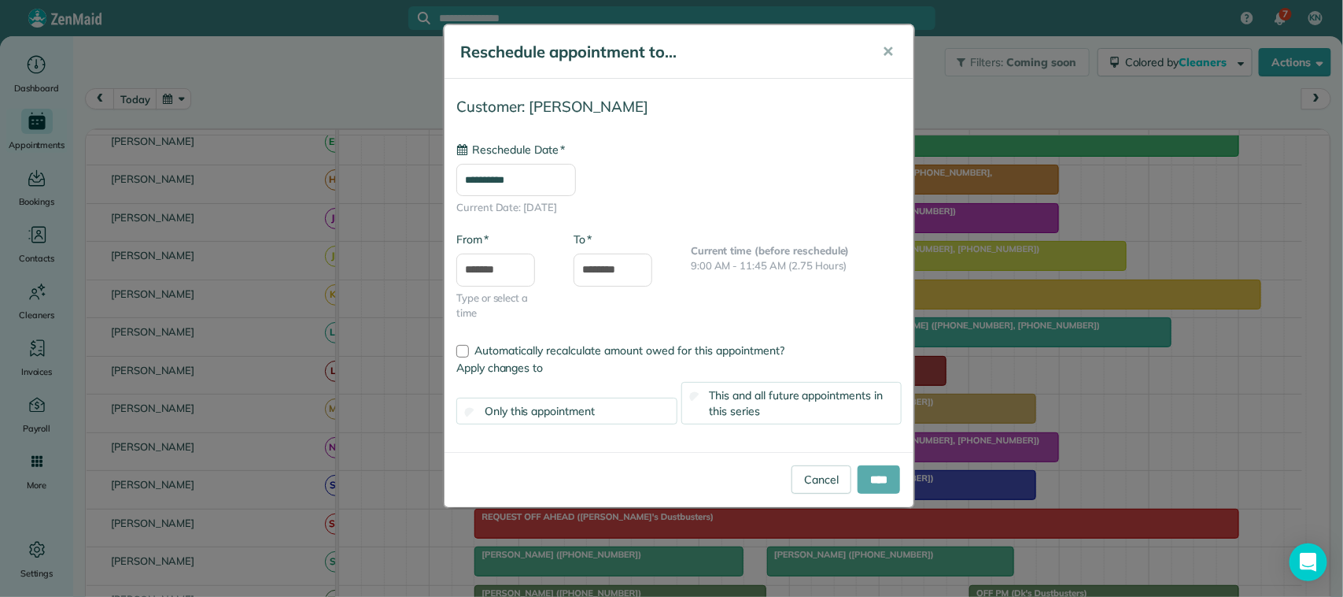
type input "**********"
click at [880, 488] on input "****" at bounding box center [879, 479] width 42 height 28
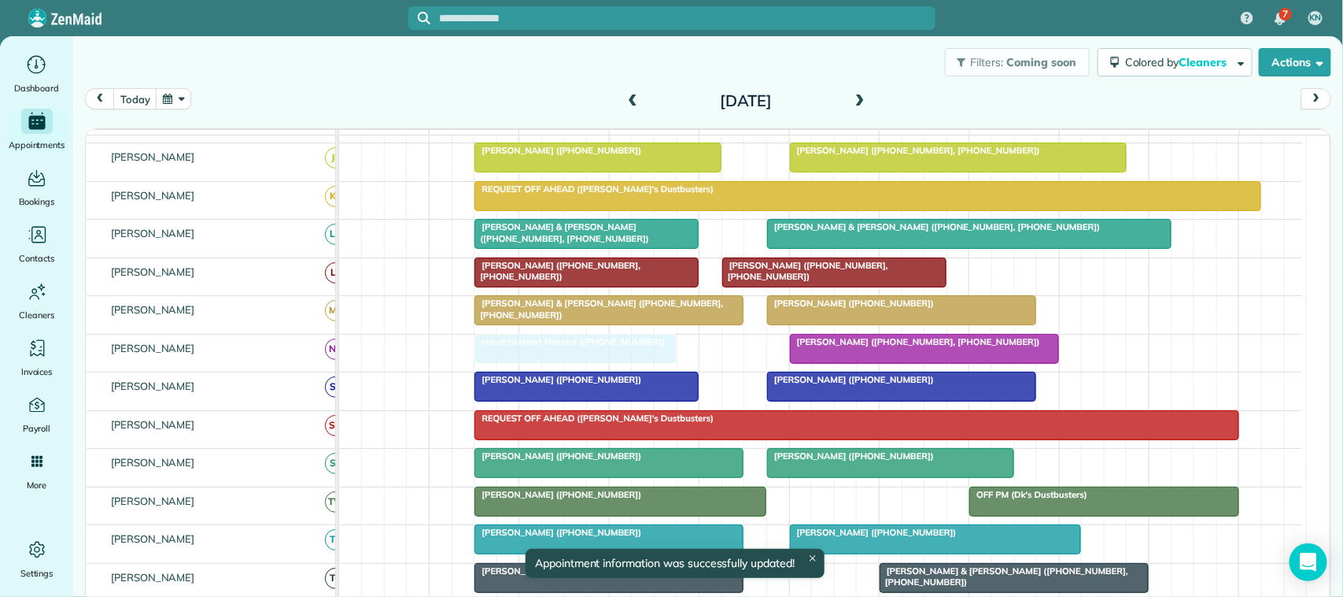
drag, startPoint x: 536, startPoint y: 371, endPoint x: 524, endPoint y: 367, distance: 12.4
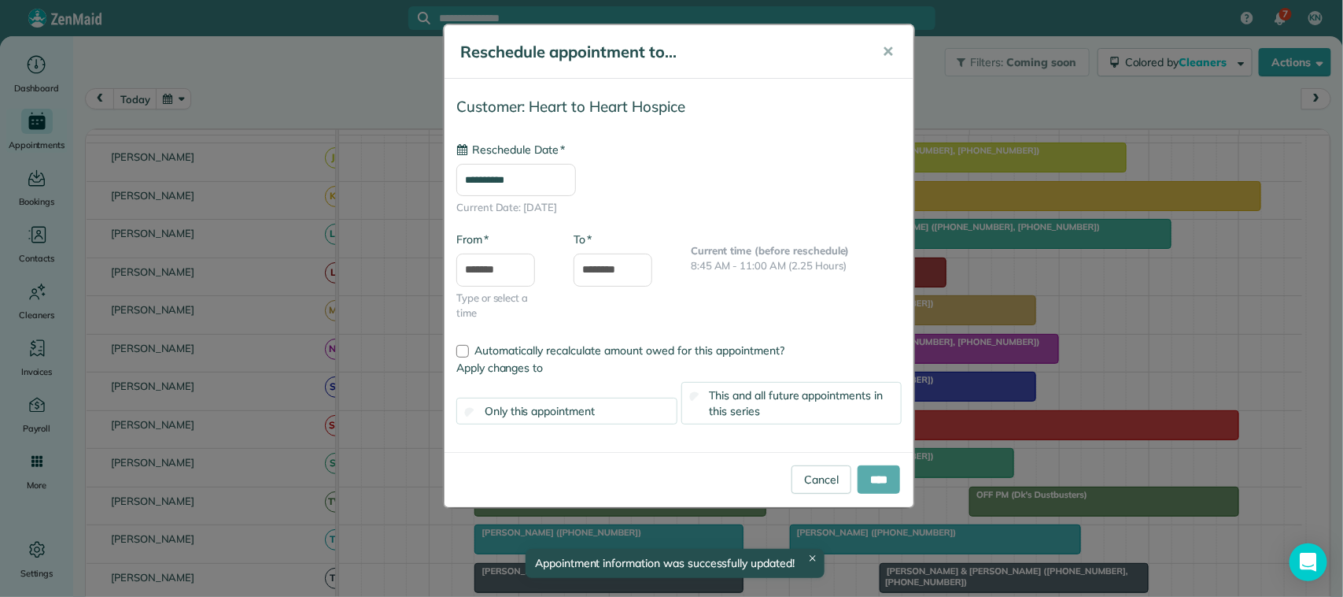
type input "**********"
click at [875, 476] on input "****" at bounding box center [879, 479] width 42 height 28
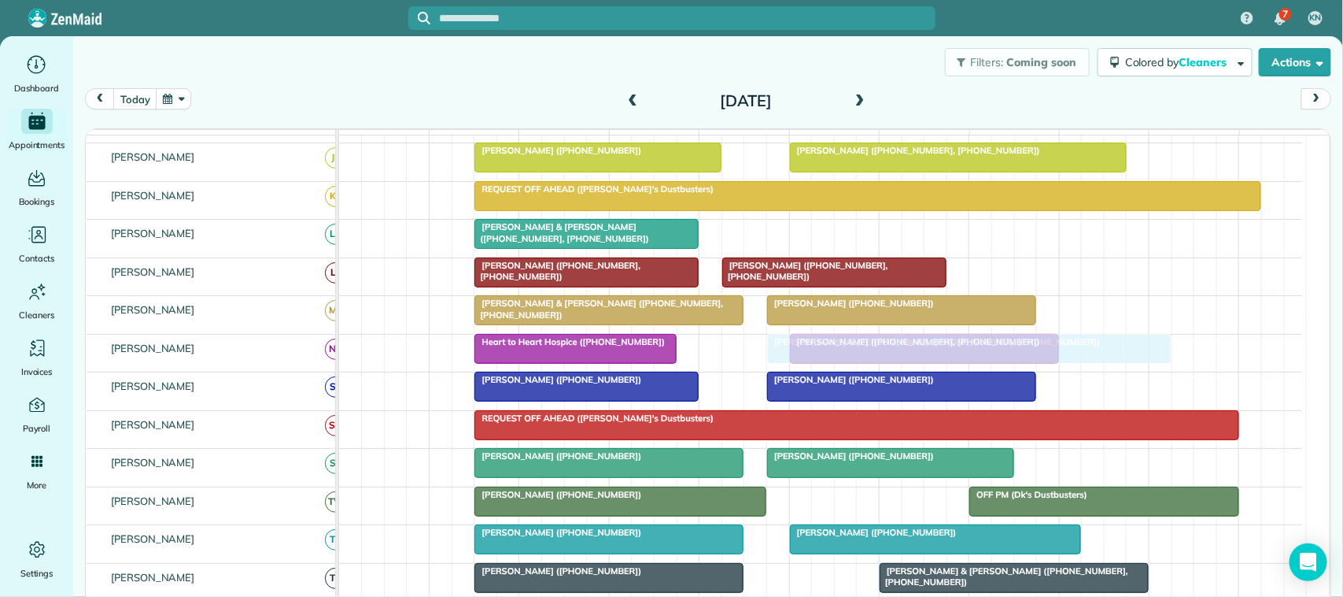
drag, startPoint x: 820, startPoint y: 254, endPoint x: 815, endPoint y: 353, distance: 98.5
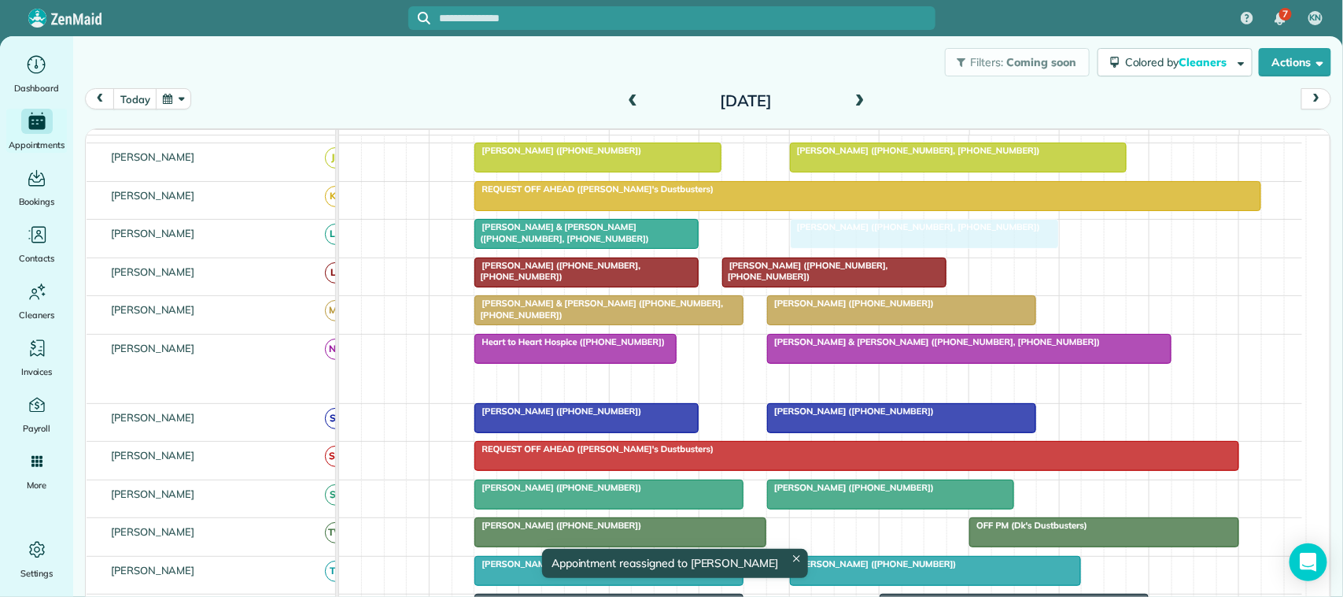
drag, startPoint x: 830, startPoint y: 401, endPoint x: 822, endPoint y: 257, distance: 144.2
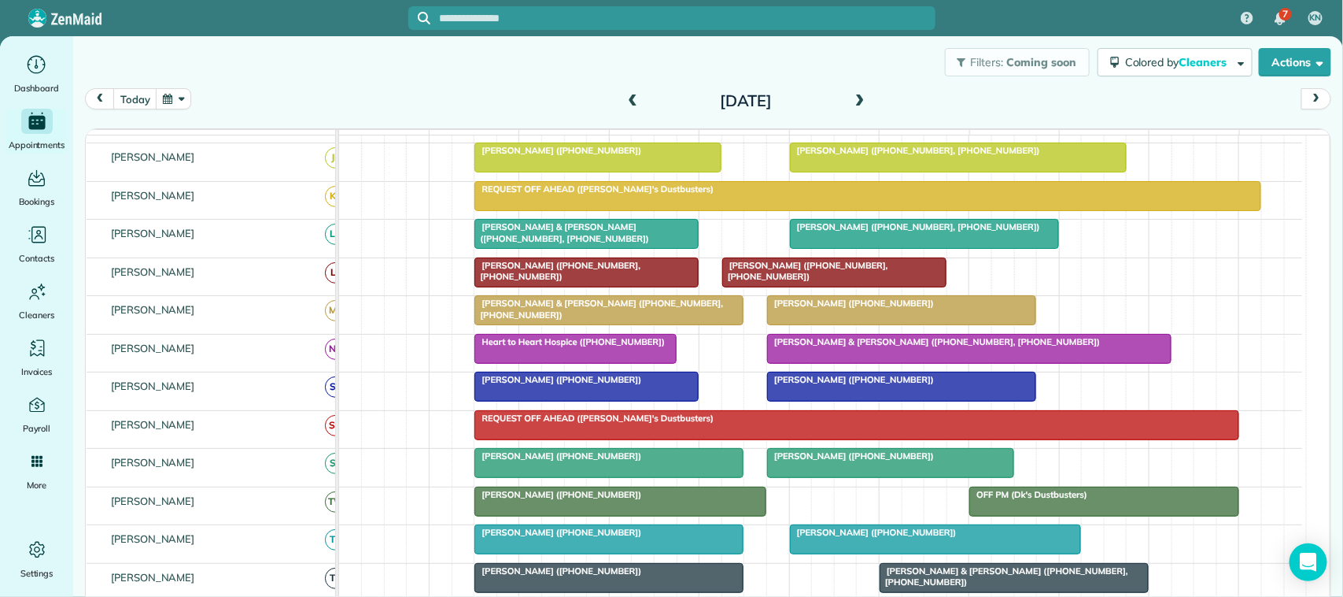
click at [586, 244] on div "[PERSON_NAME] & [PERSON_NAME] ([PHONE_NUMBER], [PHONE_NUMBER])" at bounding box center [586, 232] width 215 height 23
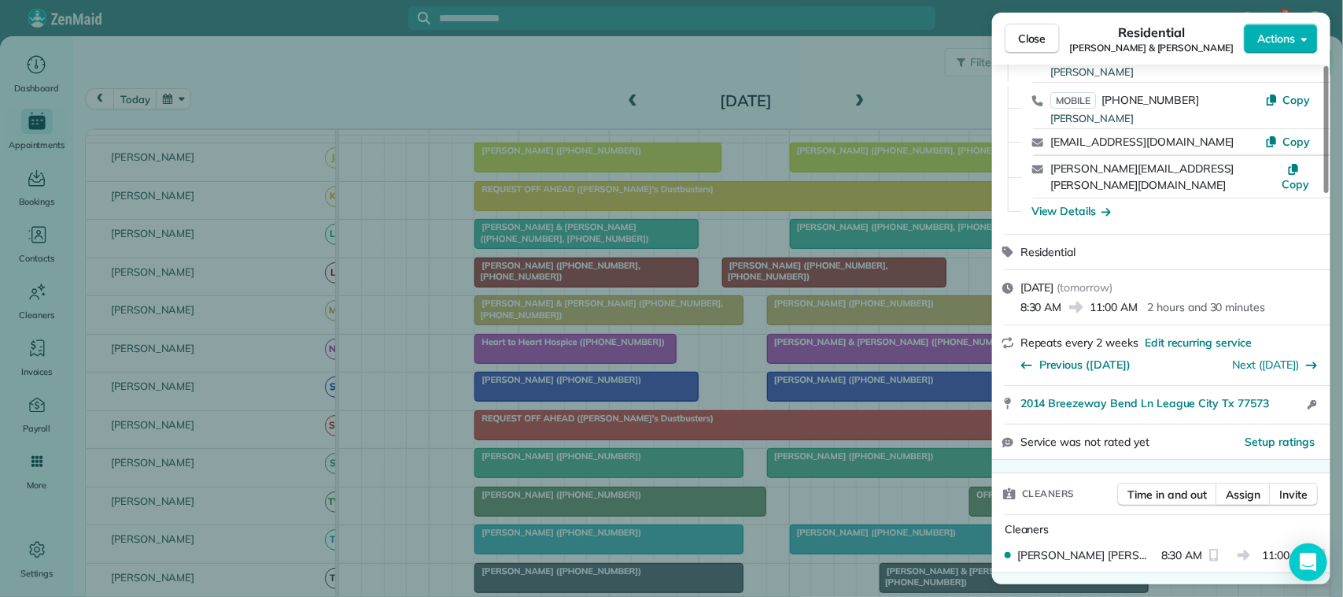
scroll to position [98, 0]
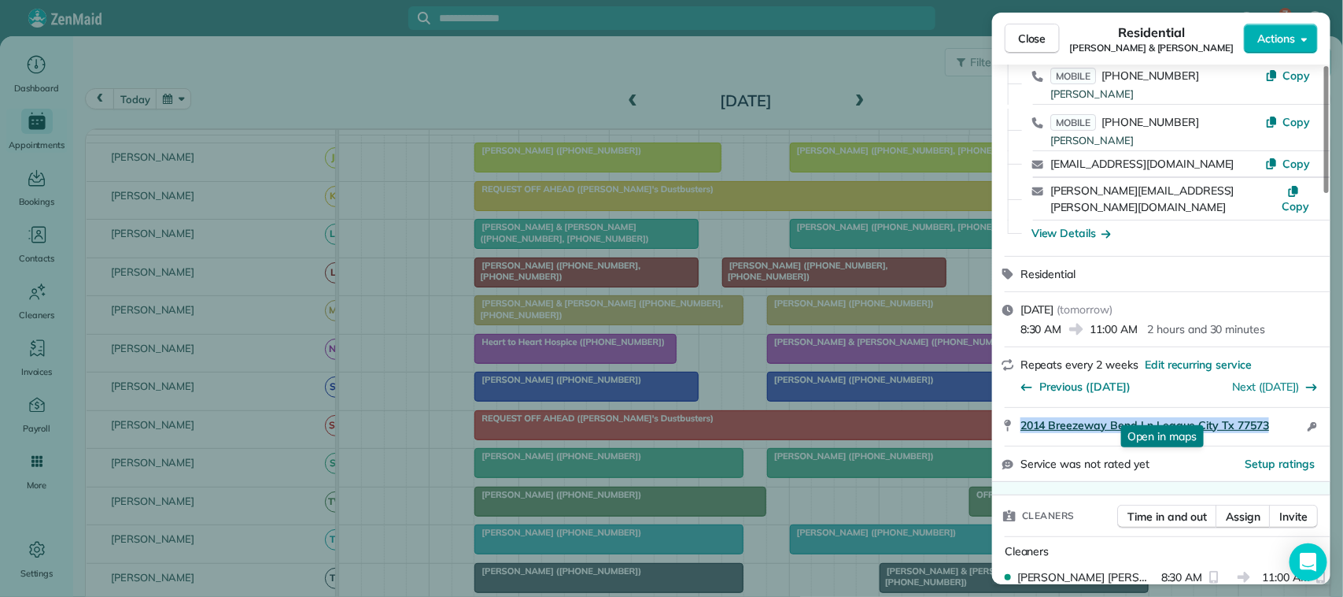
drag, startPoint x: 1019, startPoint y: 406, endPoint x: 1268, endPoint y: 407, distance: 248.7
click at [1268, 408] on div "2014 Breezeway Bend Ln League City Tx 77573 Open in maps Open in maps Open acce…" at bounding box center [1161, 427] width 338 height 38
copy span "2014 Breezeway Bend Ln League City Tx 77573"
click at [1029, 47] on button "Close" at bounding box center [1032, 39] width 55 height 30
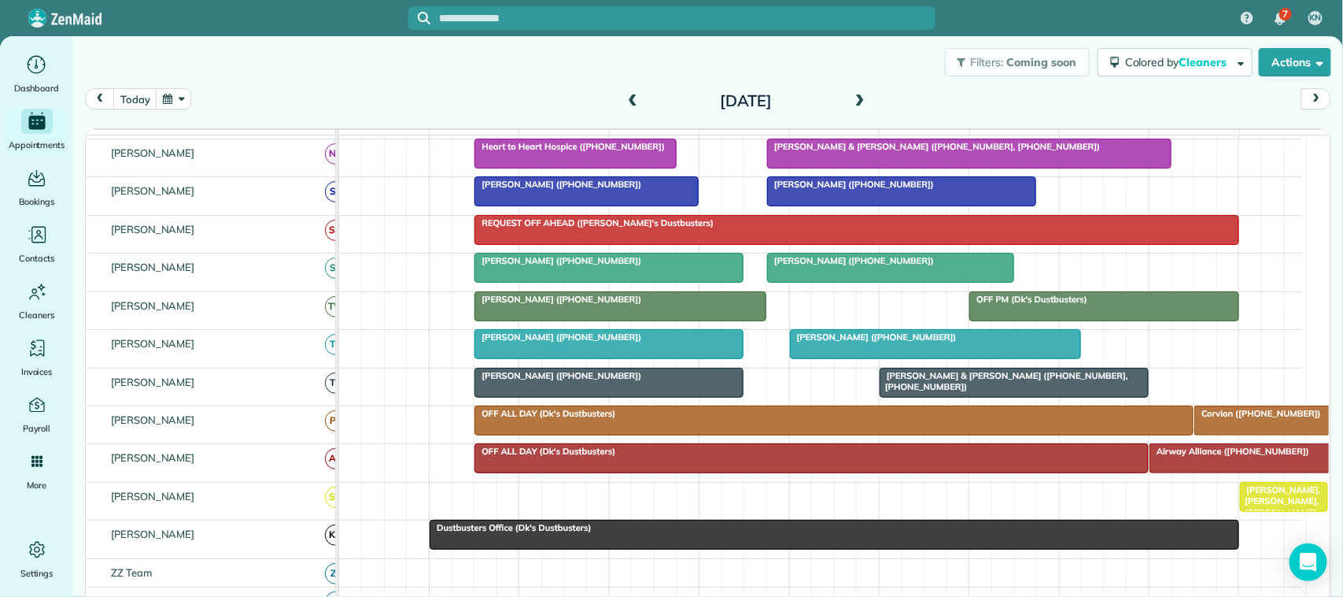
scroll to position [393, 0]
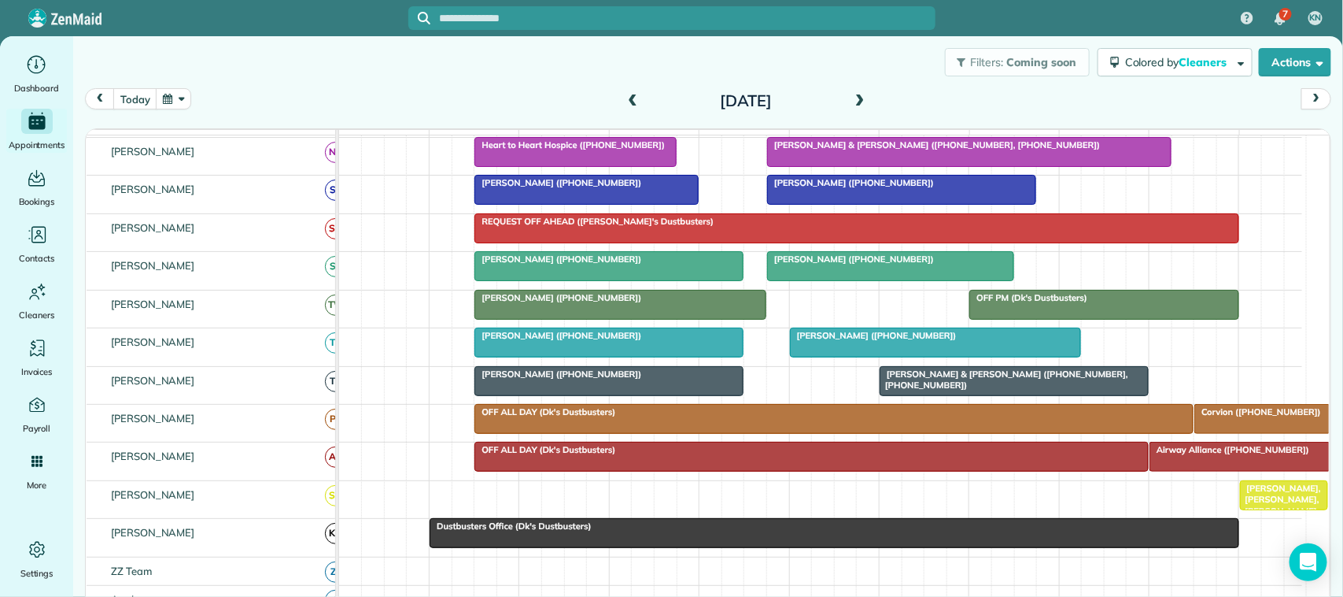
click at [933, 395] on div at bounding box center [1015, 381] width 268 height 28
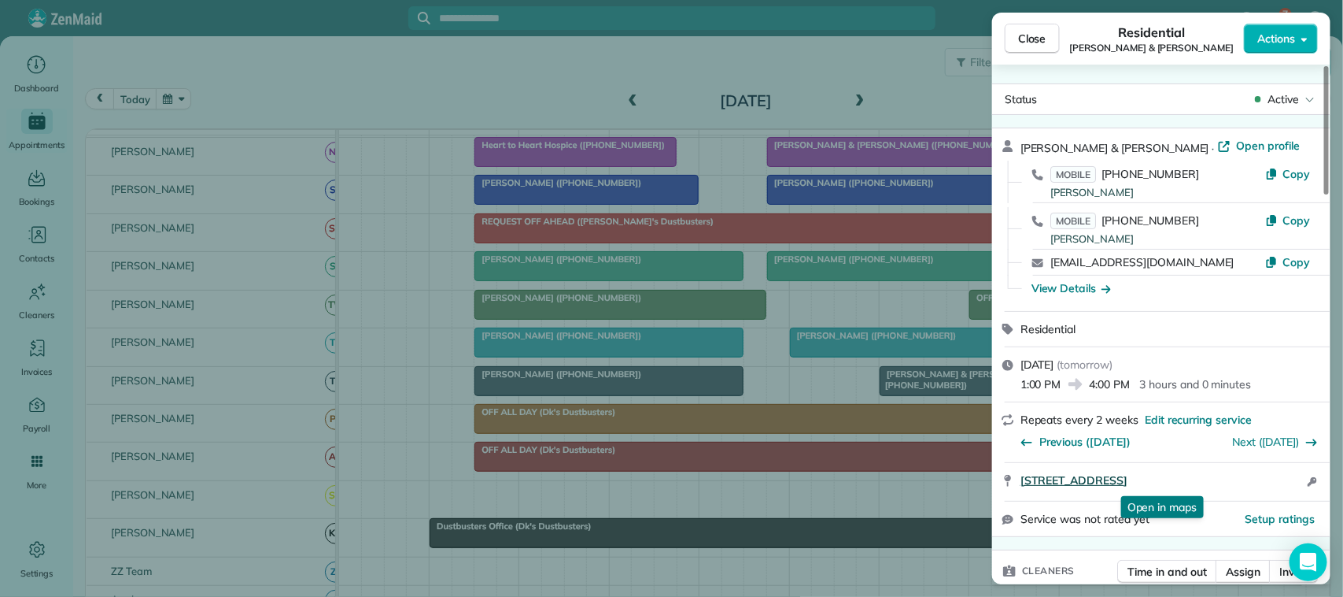
drag, startPoint x: 1017, startPoint y: 481, endPoint x: 1229, endPoint y: 482, distance: 212.5
click at [1230, 488] on div "3111 Emory Oak Ln Pearland TX 77589 Open in maps Open in maps Open access infor…" at bounding box center [1161, 482] width 338 height 38
copy span "3111 Emory Oak Ln Pearland TX 77589"
click at [1043, 39] on span "Close" at bounding box center [1032, 39] width 28 height 16
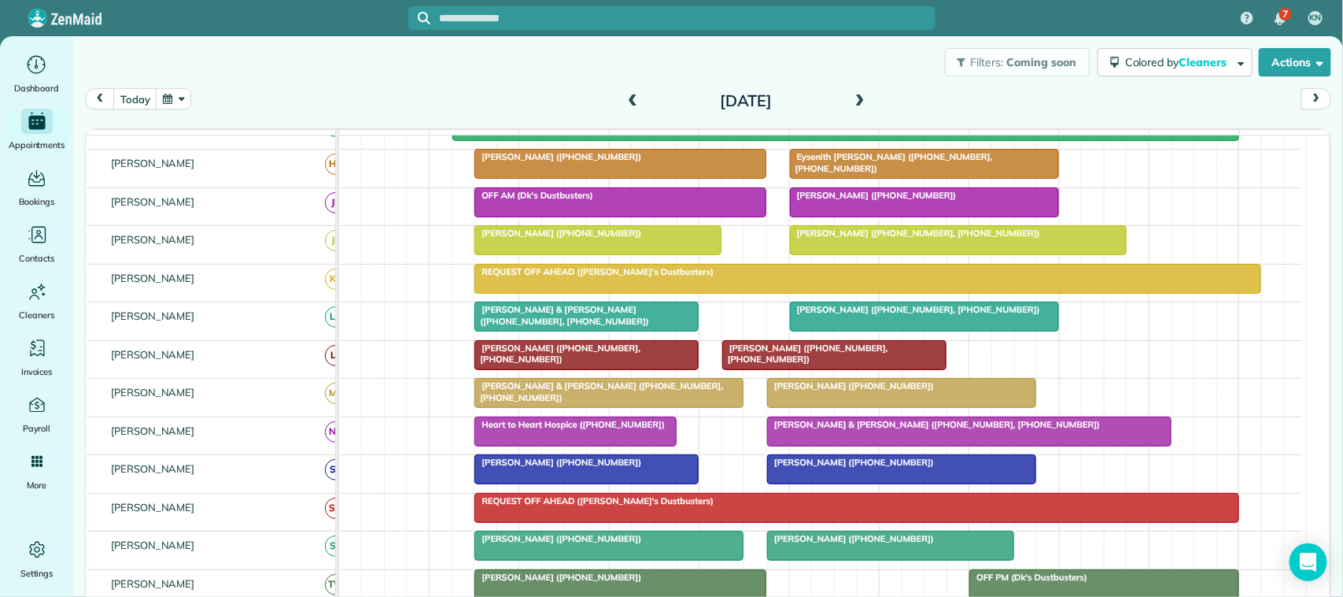
scroll to position [2, 0]
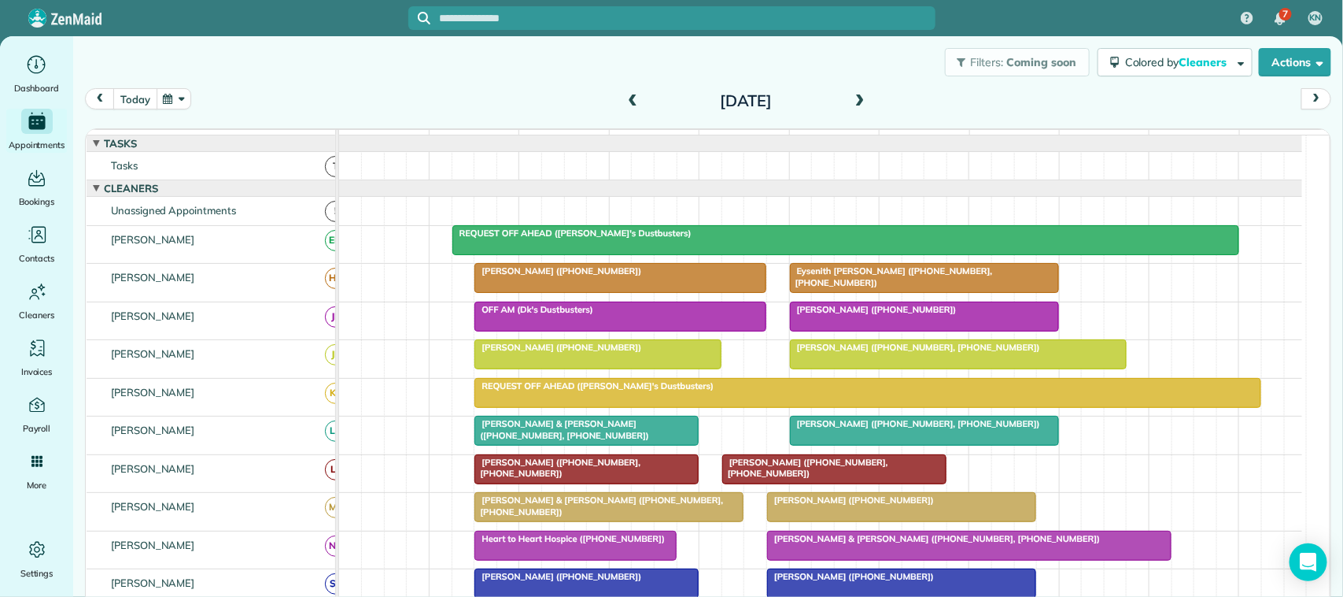
click at [138, 98] on button "today" at bounding box center [134, 98] width 43 height 21
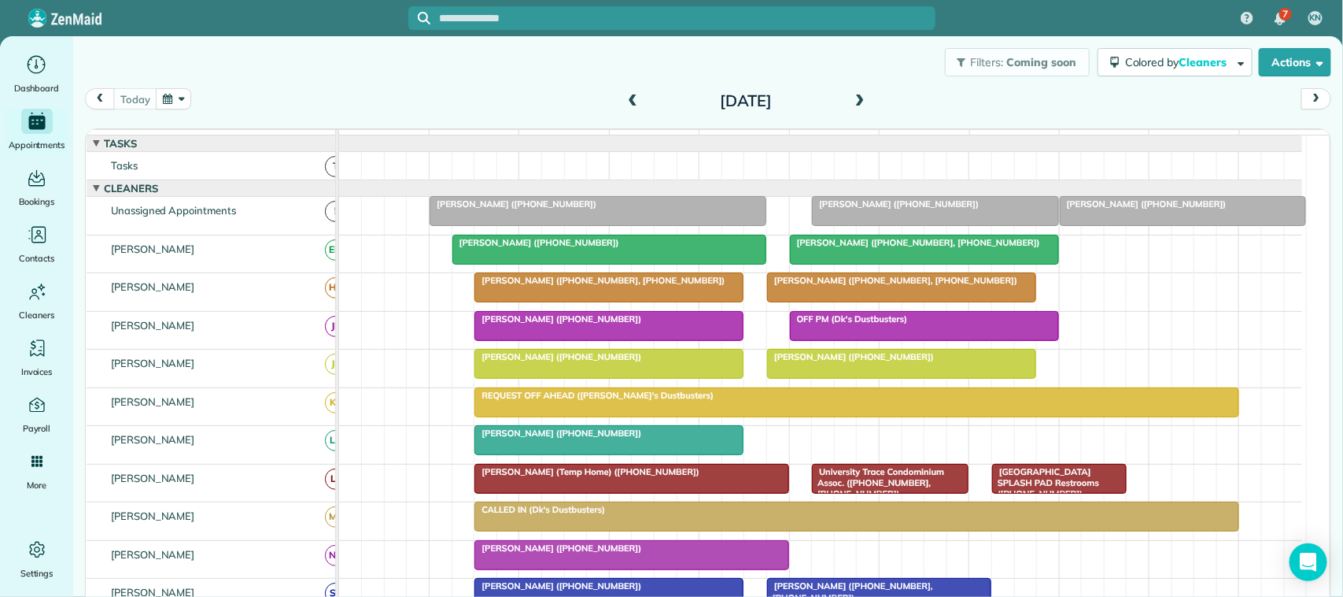
click at [187, 102] on button "button" at bounding box center [174, 98] width 36 height 21
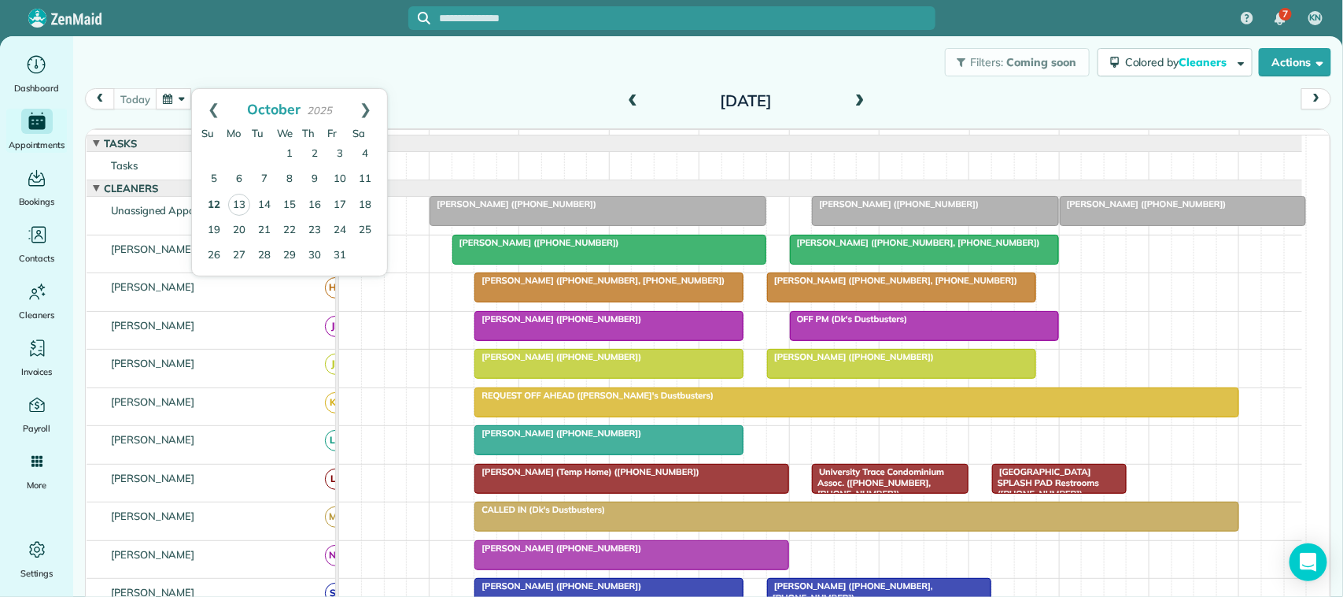
click at [213, 205] on link "12" at bounding box center [213, 205] width 25 height 25
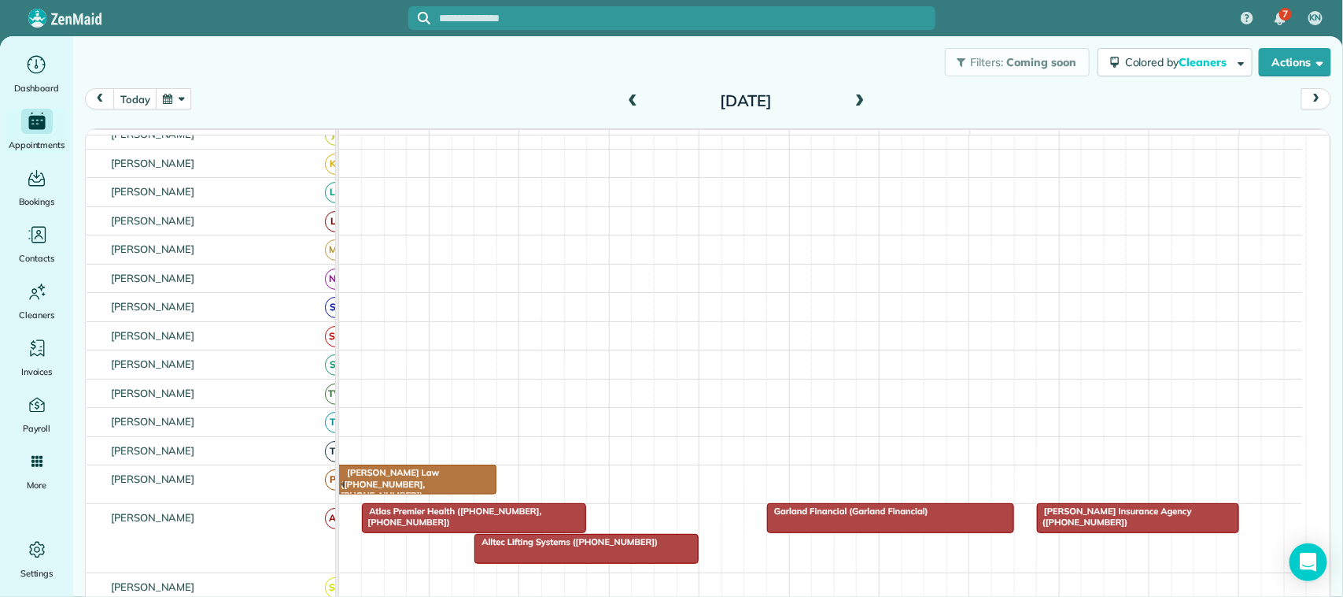
scroll to position [197, 0]
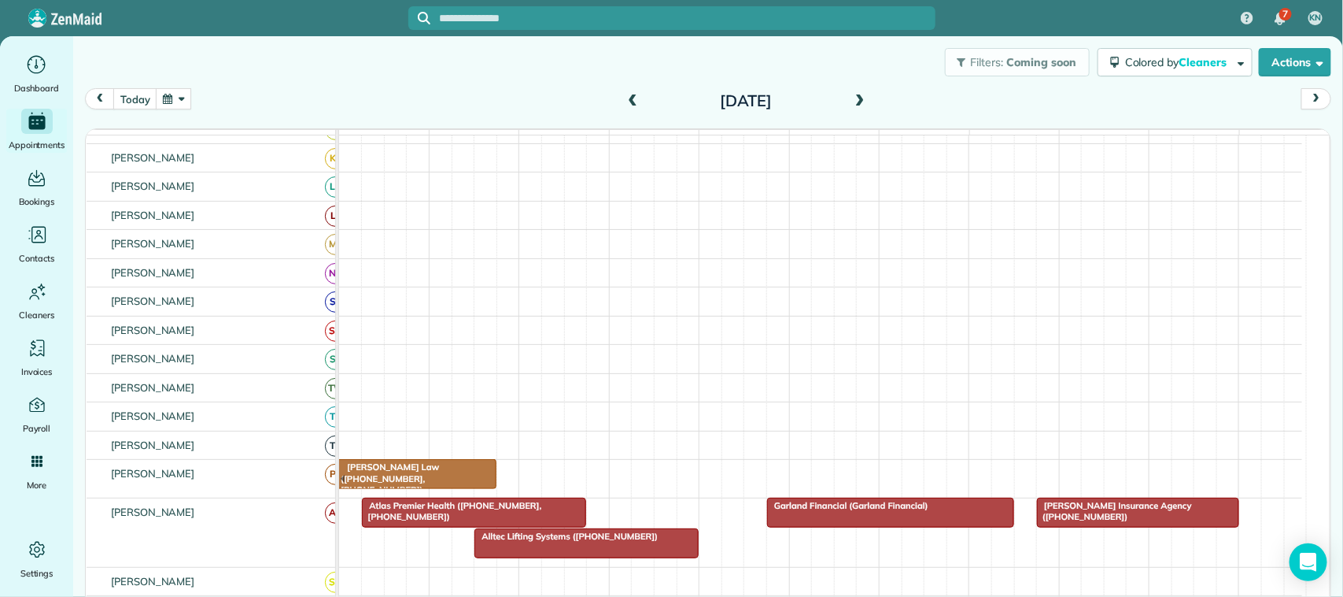
click at [863, 511] on div "Garland Financial (Garland Financial)" at bounding box center [891, 505] width 238 height 11
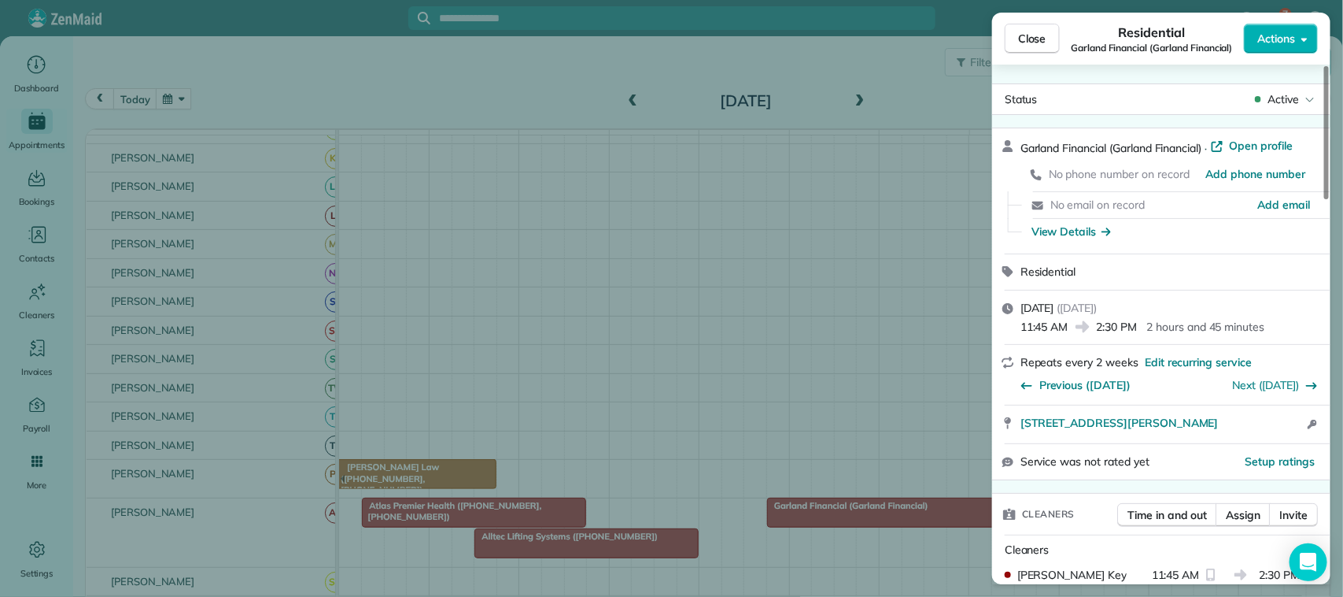
click at [1040, 47] on button "Close" at bounding box center [1032, 39] width 55 height 30
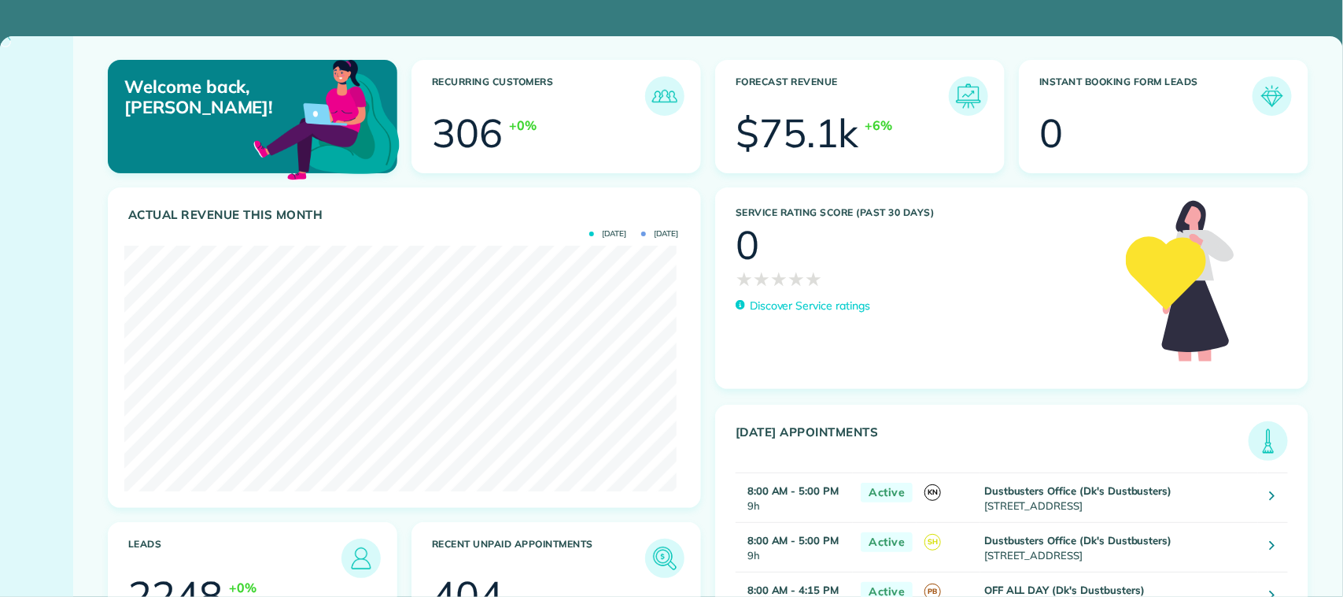
scroll to position [245, 552]
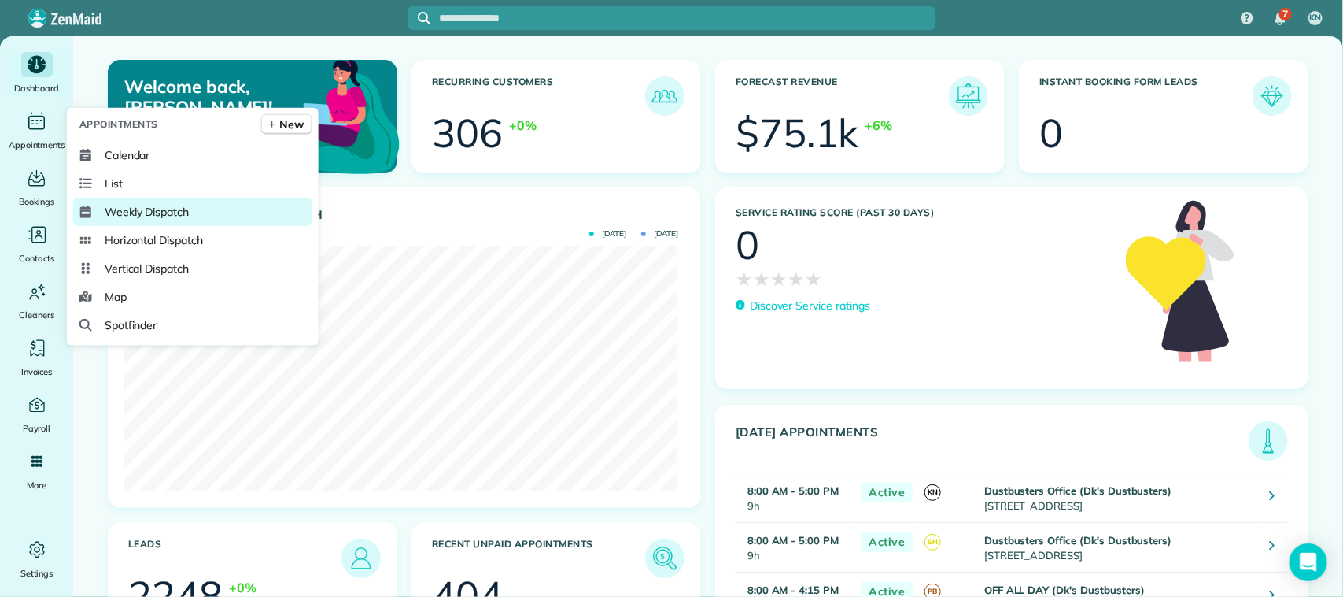
click at [183, 222] on link "Weekly Dispatch" at bounding box center [192, 212] width 239 height 28
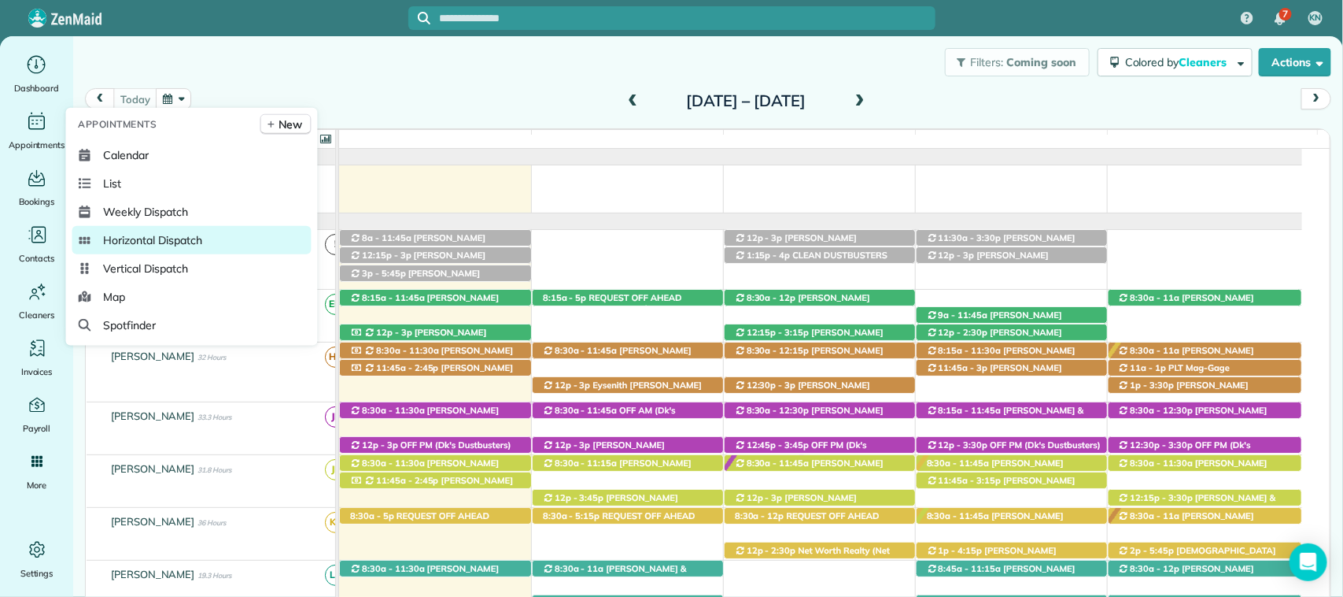
click at [163, 244] on span "Horizontal Dispatch" at bounding box center [153, 240] width 98 height 16
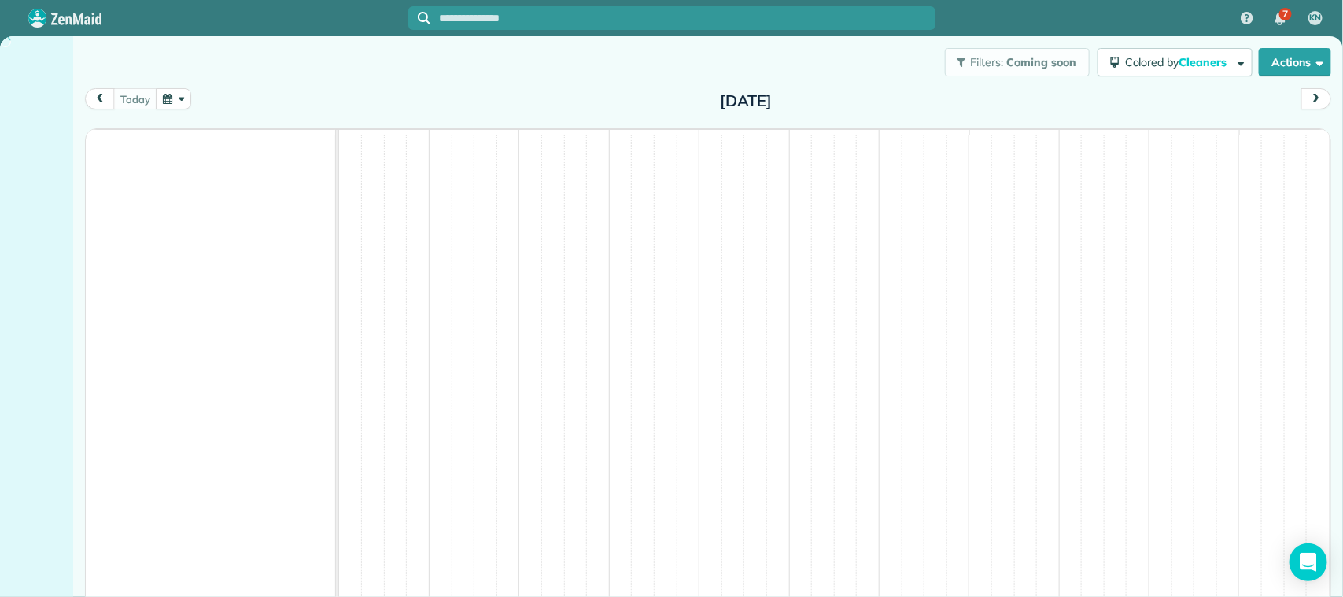
click at [161, 109] on button "button" at bounding box center [174, 98] width 36 height 21
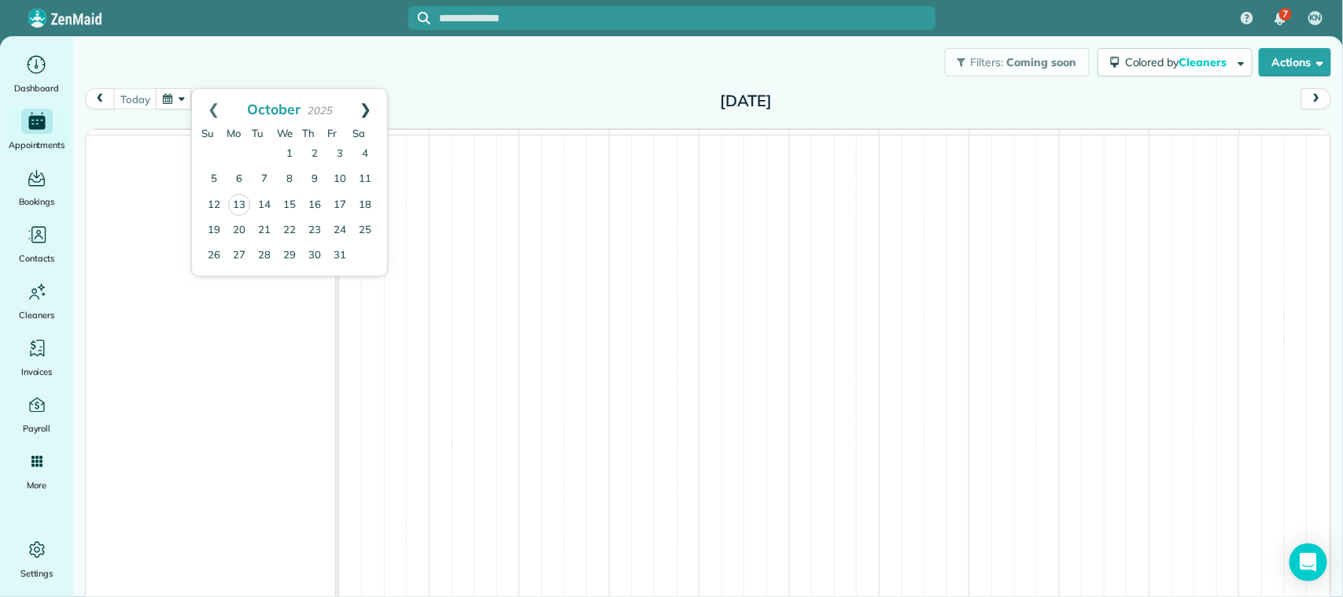
click at [367, 109] on link "Next" at bounding box center [365, 108] width 43 height 39
click at [268, 181] on link "4" at bounding box center [264, 179] width 25 height 25
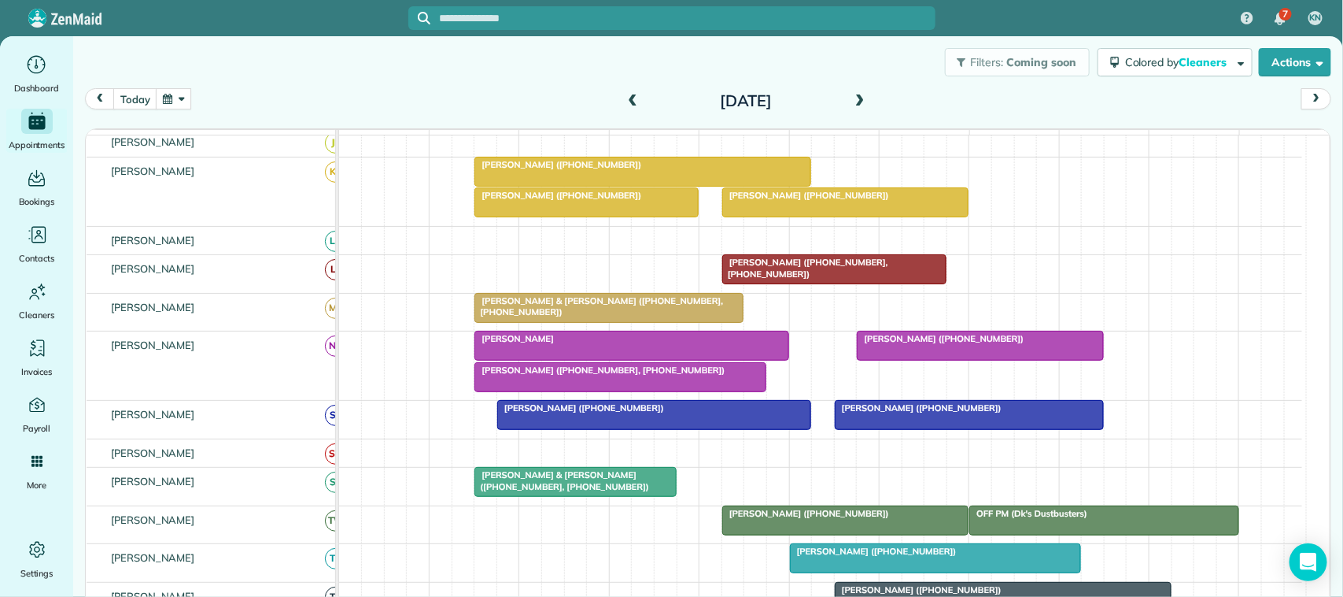
scroll to position [393, 0]
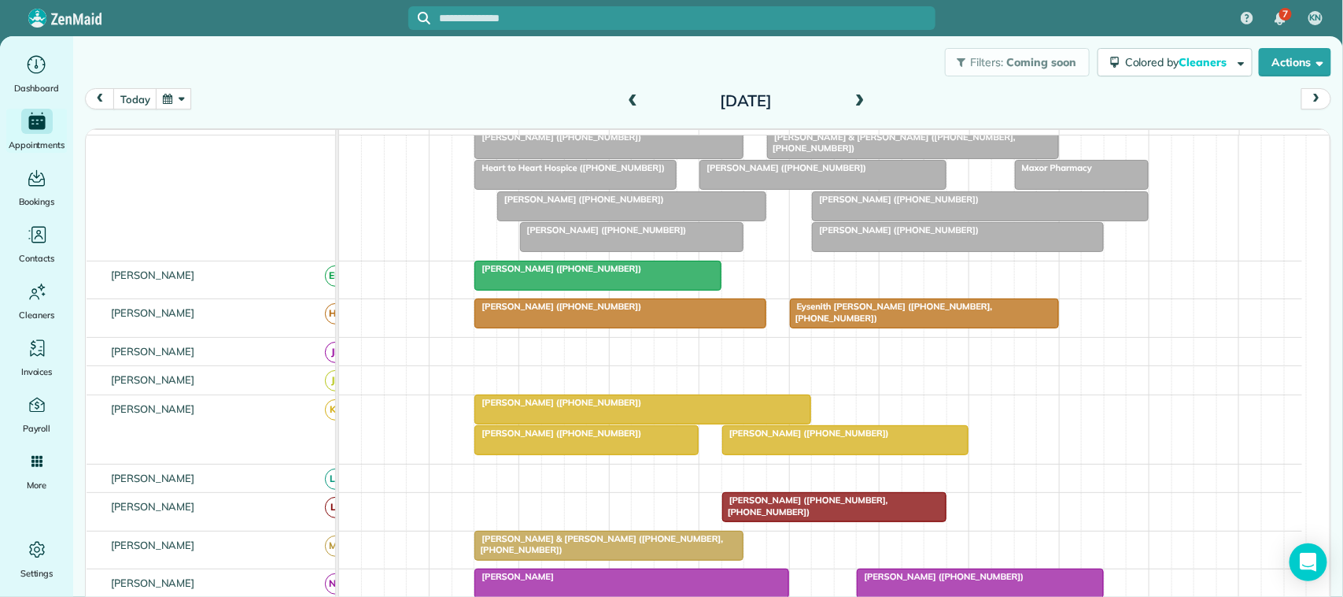
click at [366, 88] on div "[DATE] [DATE]" at bounding box center [708, 103] width 1247 height 30
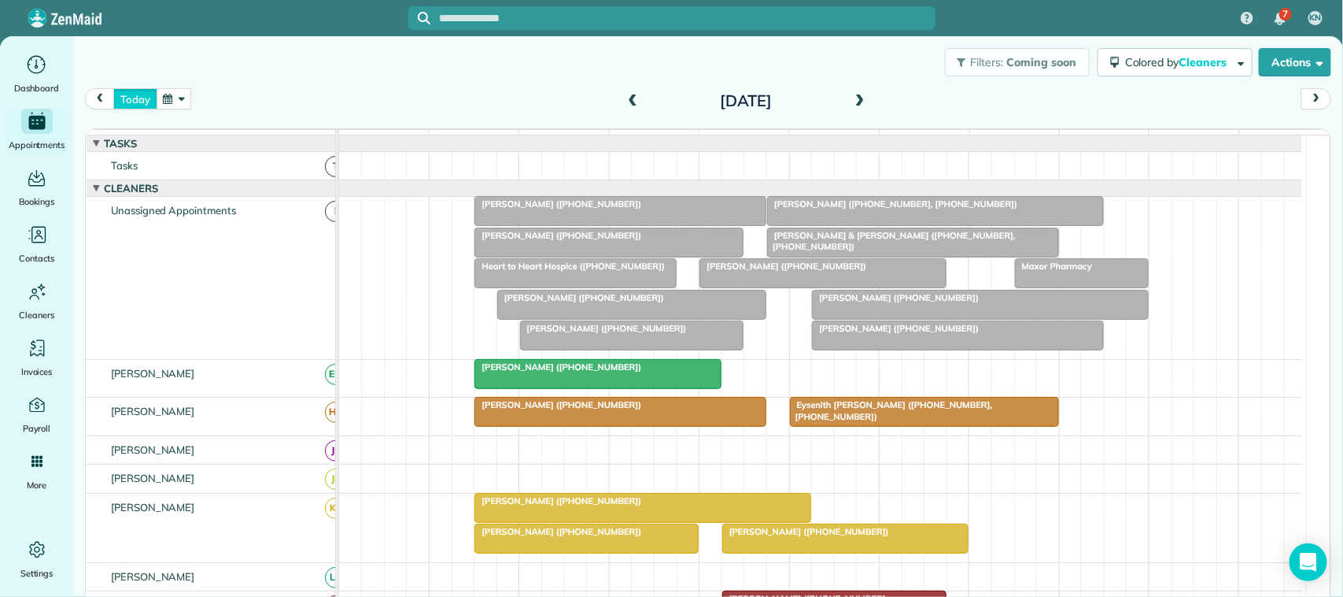
click at [132, 97] on button "today" at bounding box center [134, 98] width 43 height 21
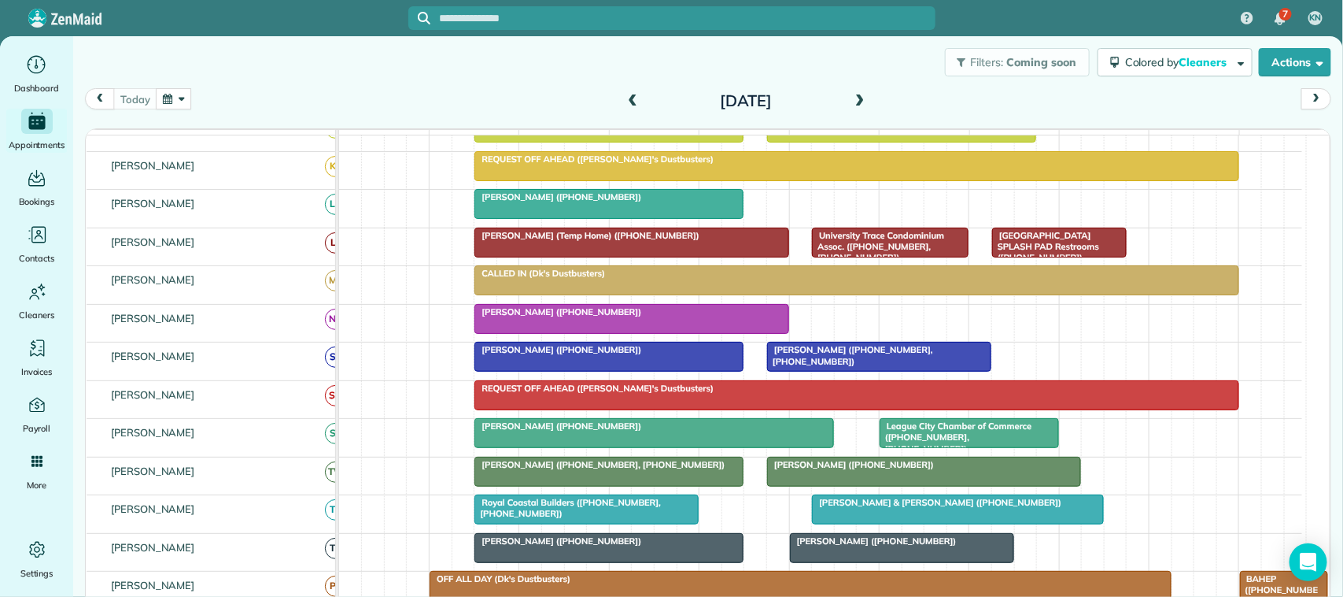
scroll to position [295, 0]
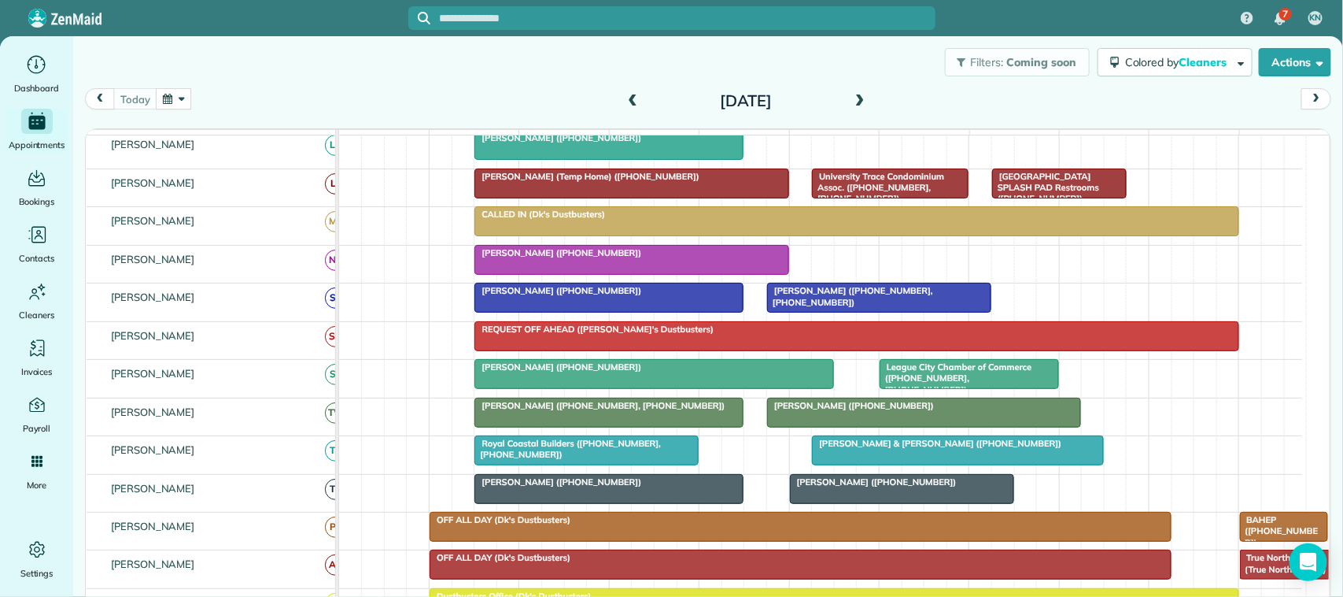
click at [856, 104] on span at bounding box center [859, 101] width 17 height 14
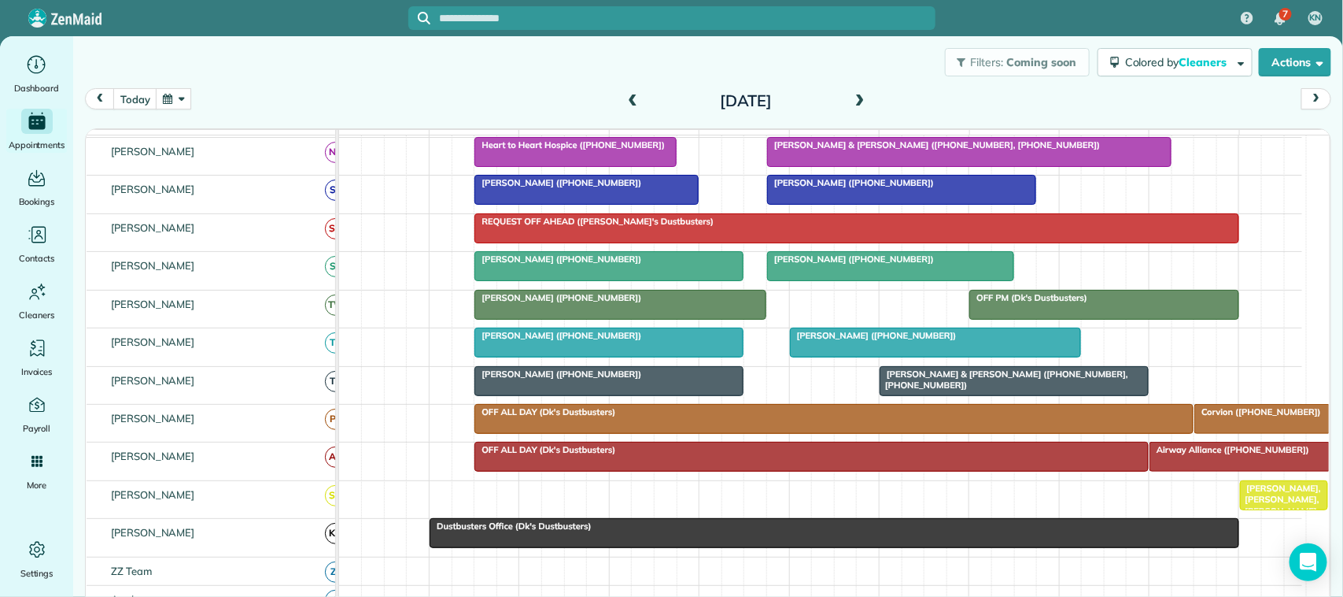
scroll to position [317, 0]
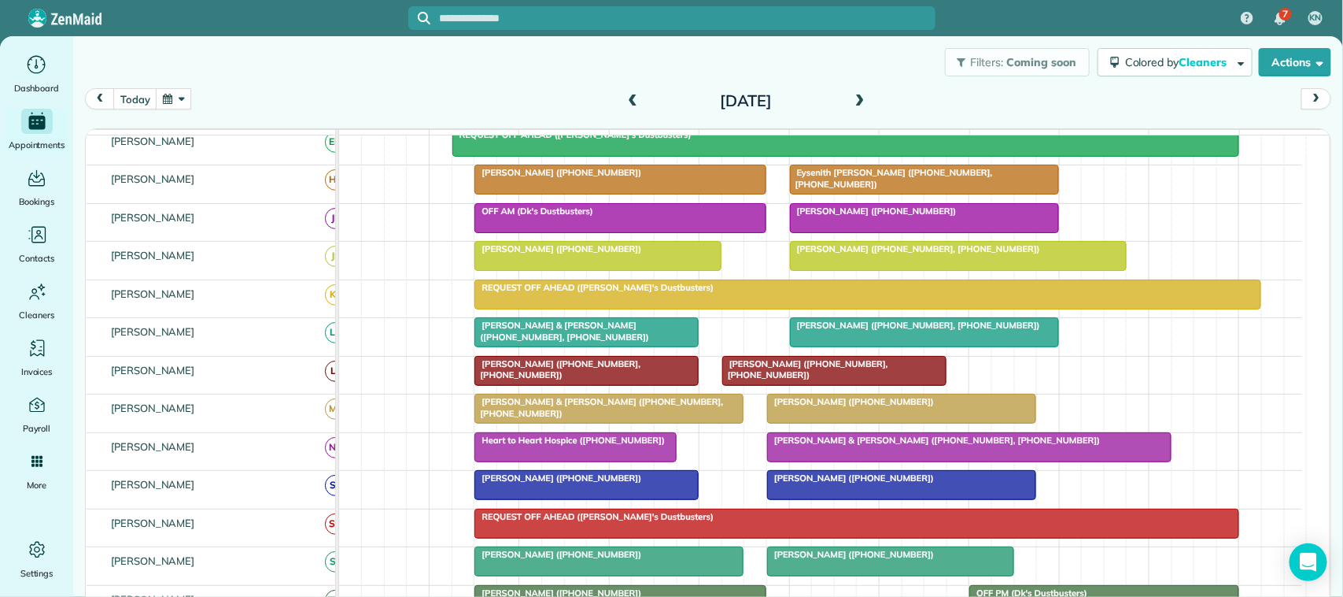
click at [859, 100] on span at bounding box center [859, 101] width 17 height 14
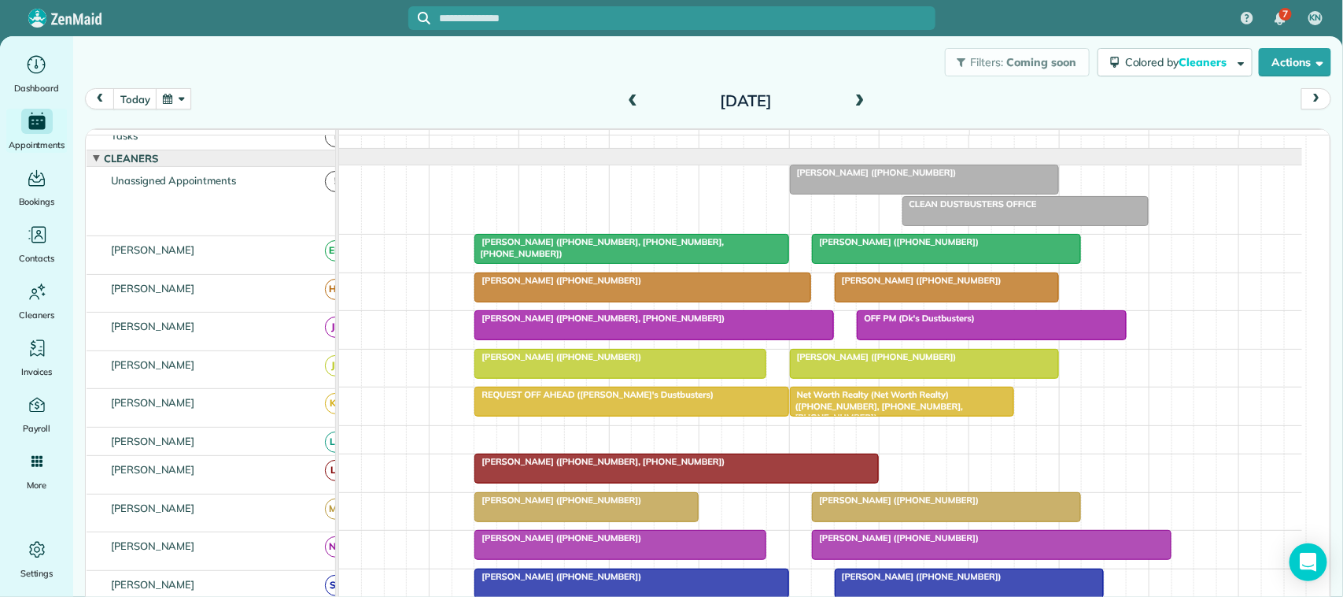
scroll to position [30, 0]
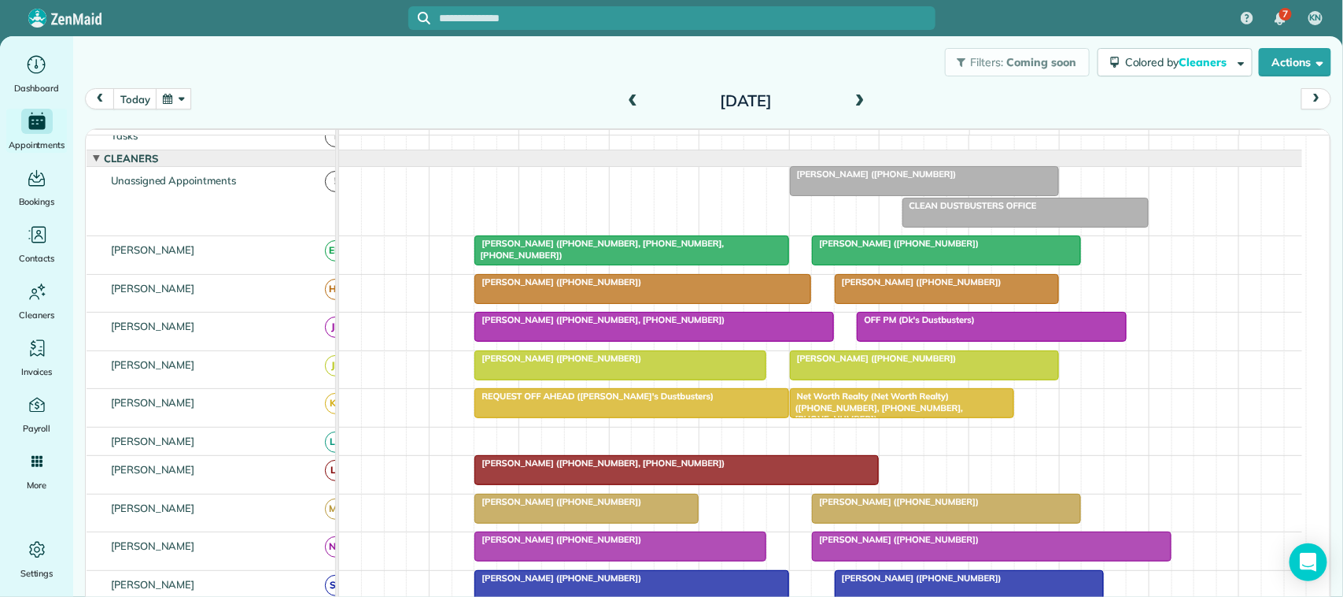
click at [858, 379] on div at bounding box center [925, 365] width 268 height 28
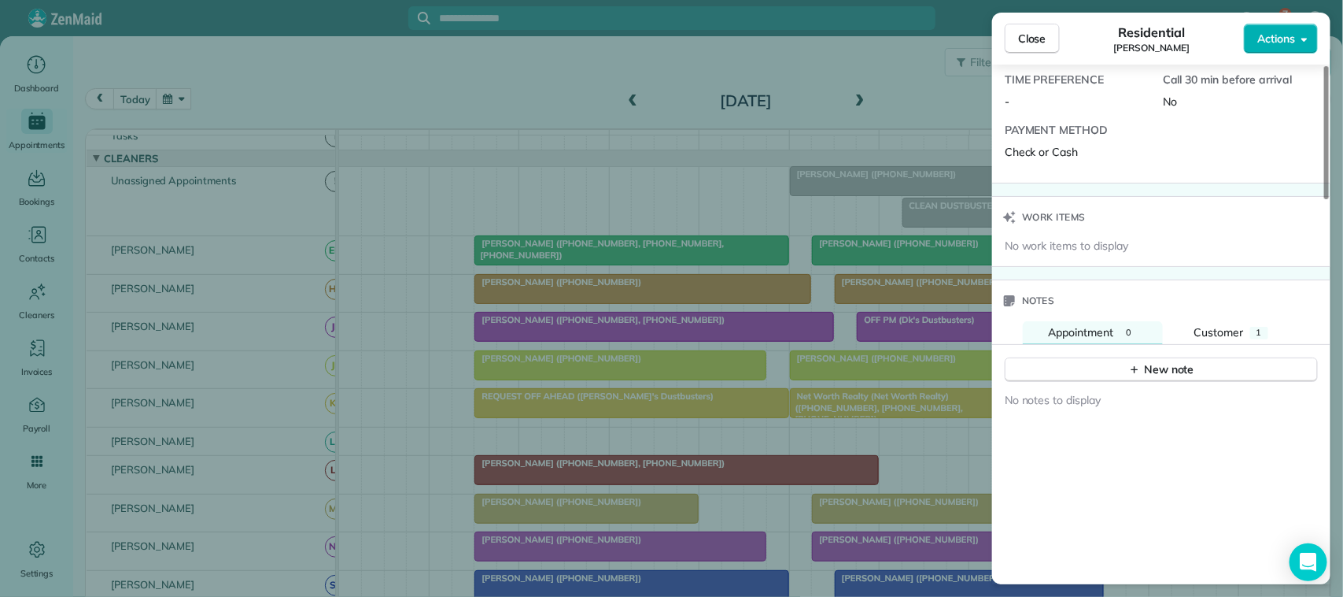
click at [1249, 312] on div "Notes" at bounding box center [1161, 300] width 338 height 41
click at [1250, 331] on button "Customer 1" at bounding box center [1231, 333] width 124 height 24
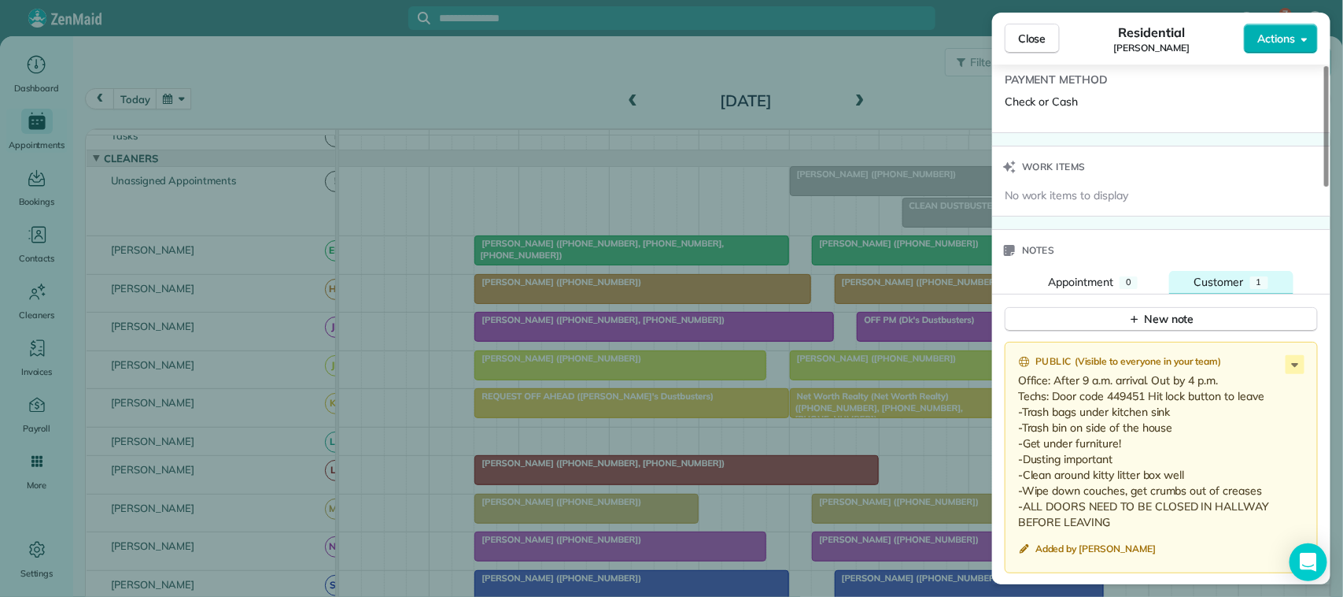
scroll to position [1181, 0]
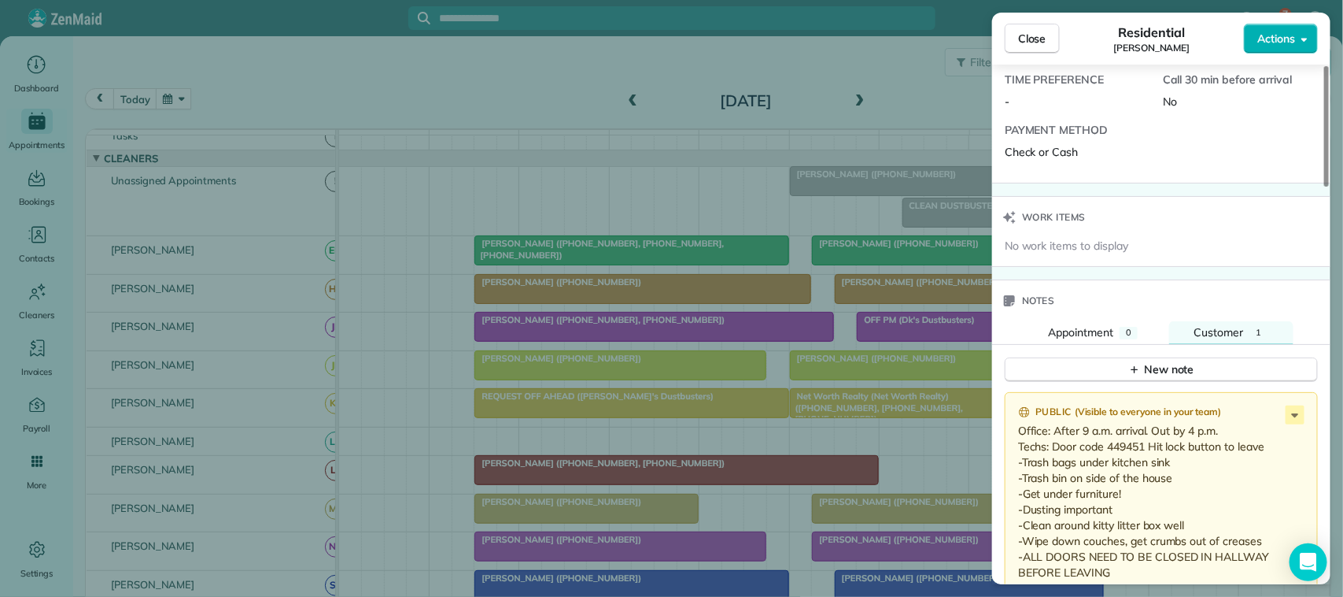
click at [1032, 47] on button "Close" at bounding box center [1032, 39] width 55 height 30
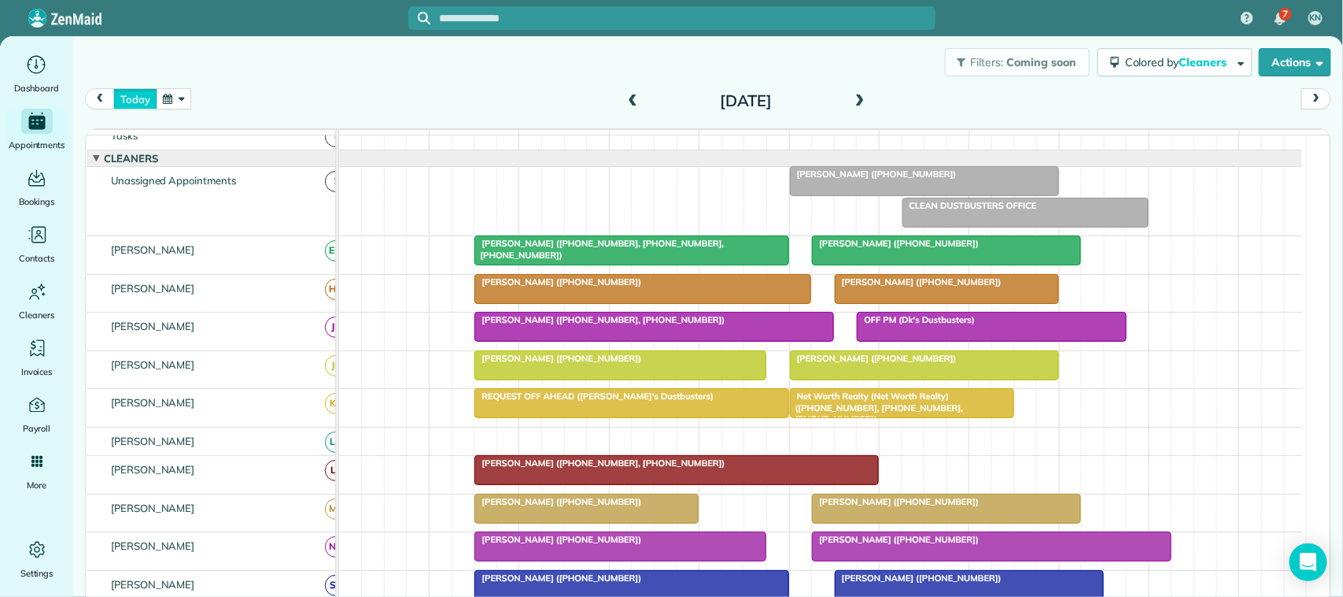
click at [142, 101] on button "today" at bounding box center [134, 98] width 43 height 21
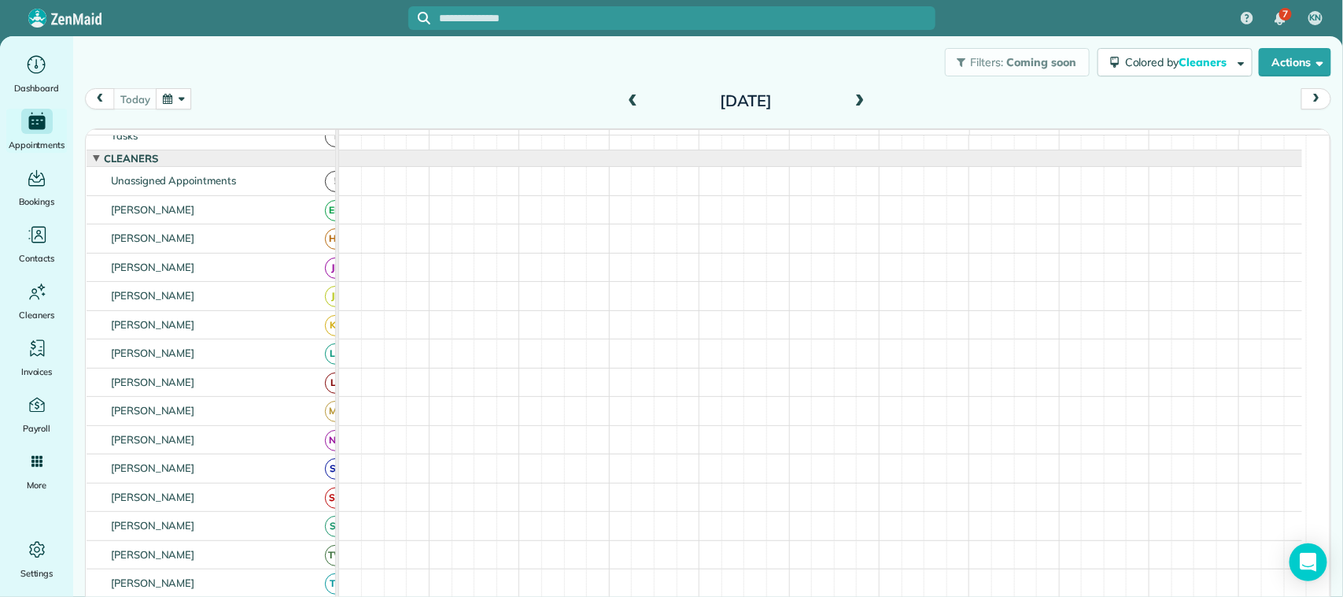
click at [169, 102] on button "button" at bounding box center [174, 98] width 36 height 21
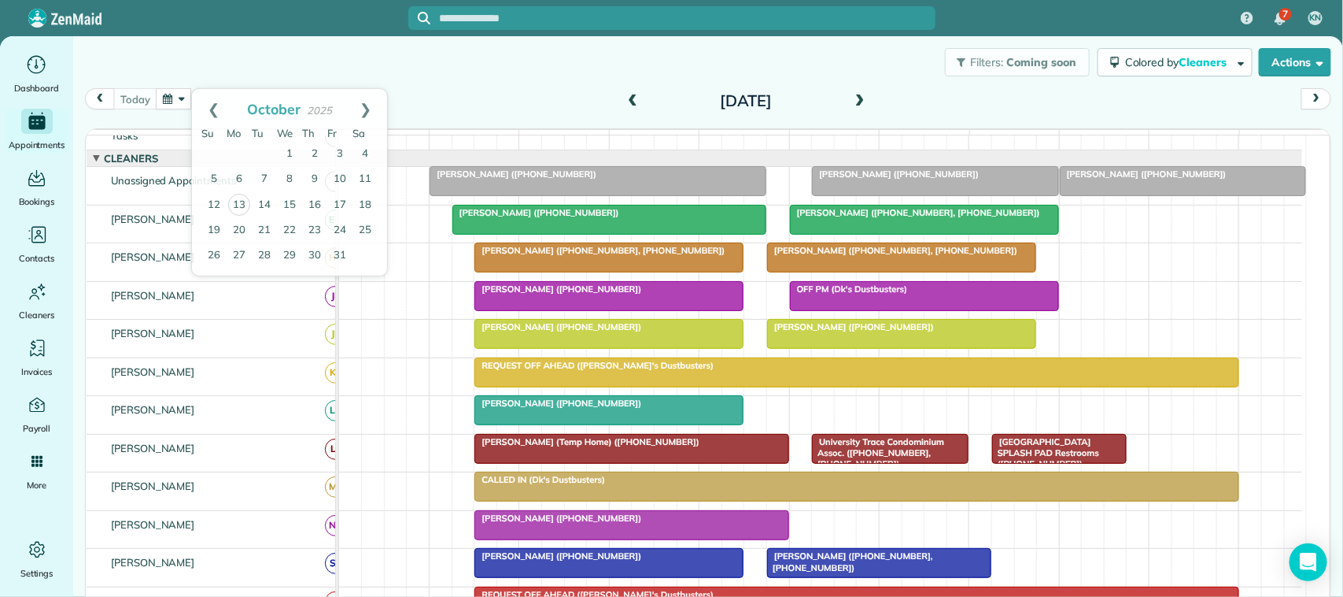
click at [194, 69] on div "Filters: Coming soon Colored by Cleaners Color by Cleaner Color by Team Color b…" at bounding box center [708, 62] width 1270 height 52
click at [179, 91] on button "button" at bounding box center [174, 98] width 36 height 21
click at [290, 205] on link "15" at bounding box center [289, 205] width 25 height 25
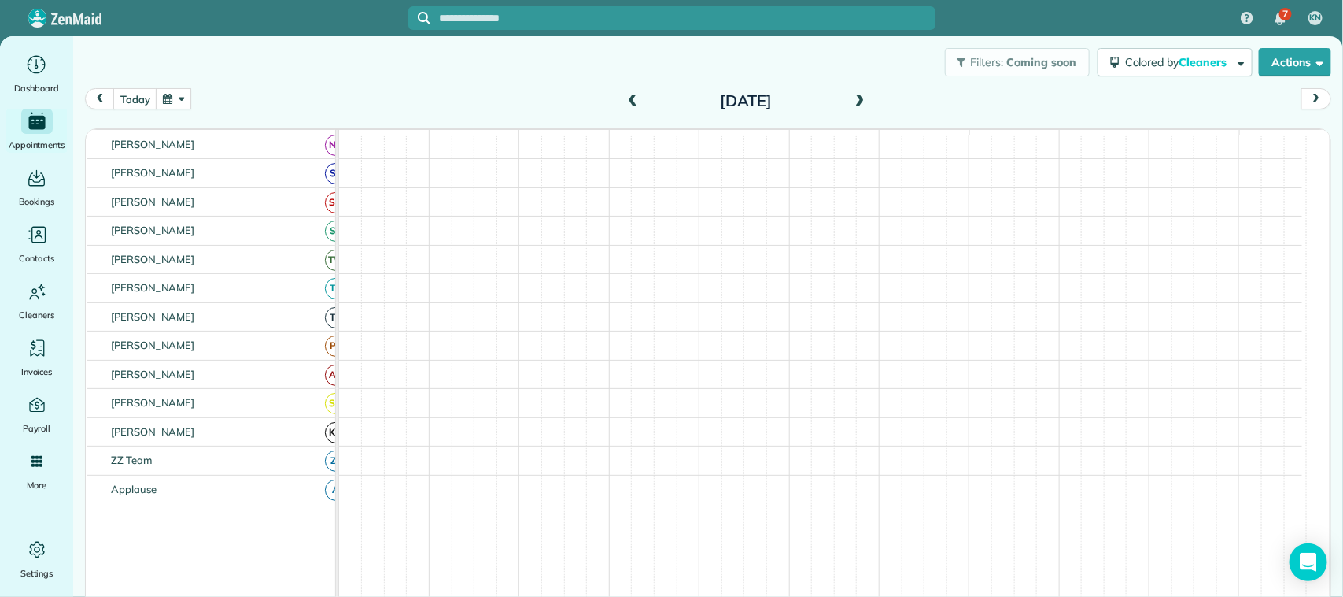
scroll to position [441, 0]
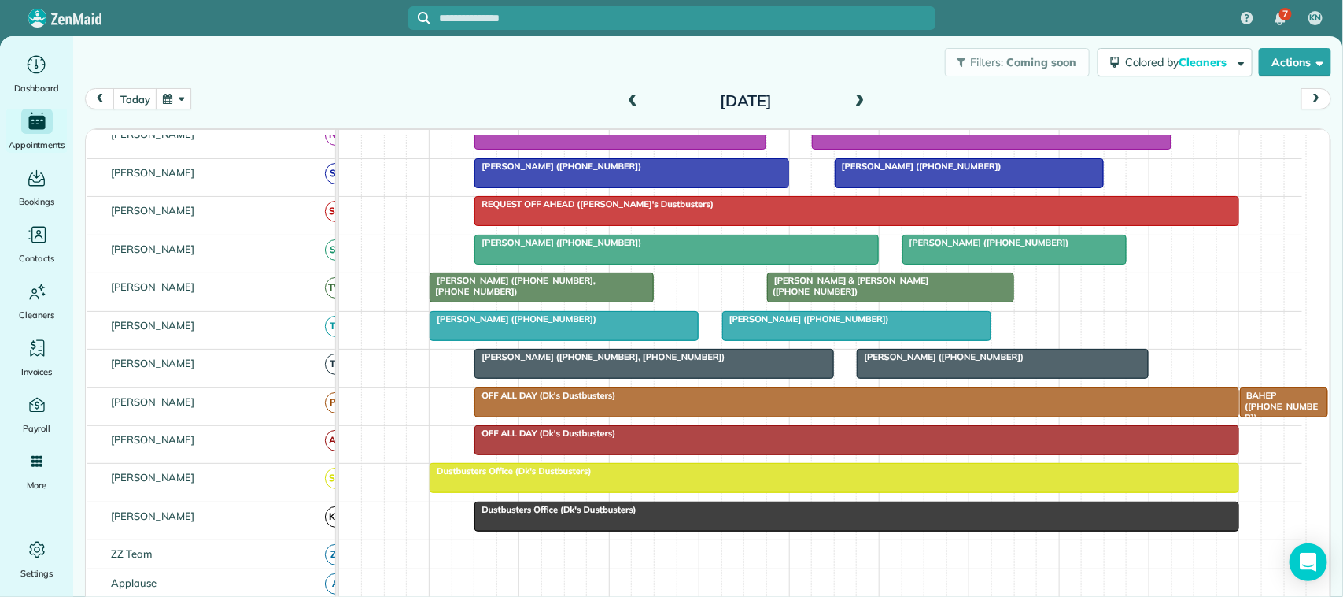
click at [167, 99] on button "button" at bounding box center [174, 98] width 36 height 21
click at [292, 222] on link "22" at bounding box center [289, 230] width 25 height 25
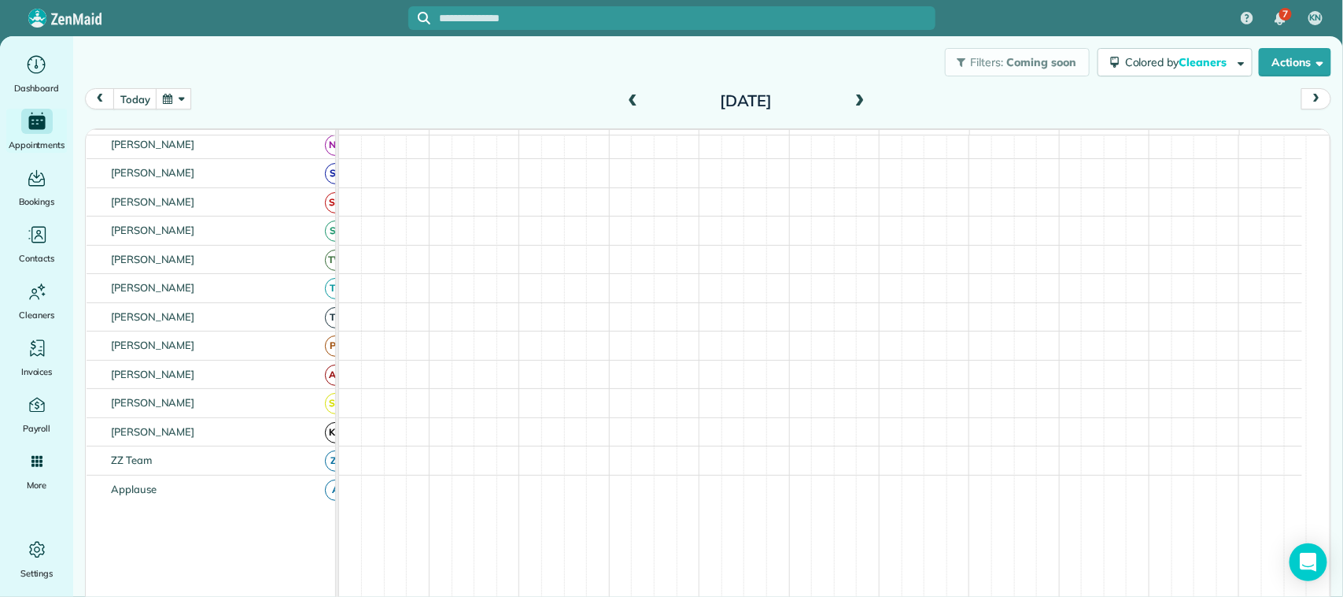
scroll to position [419, 0]
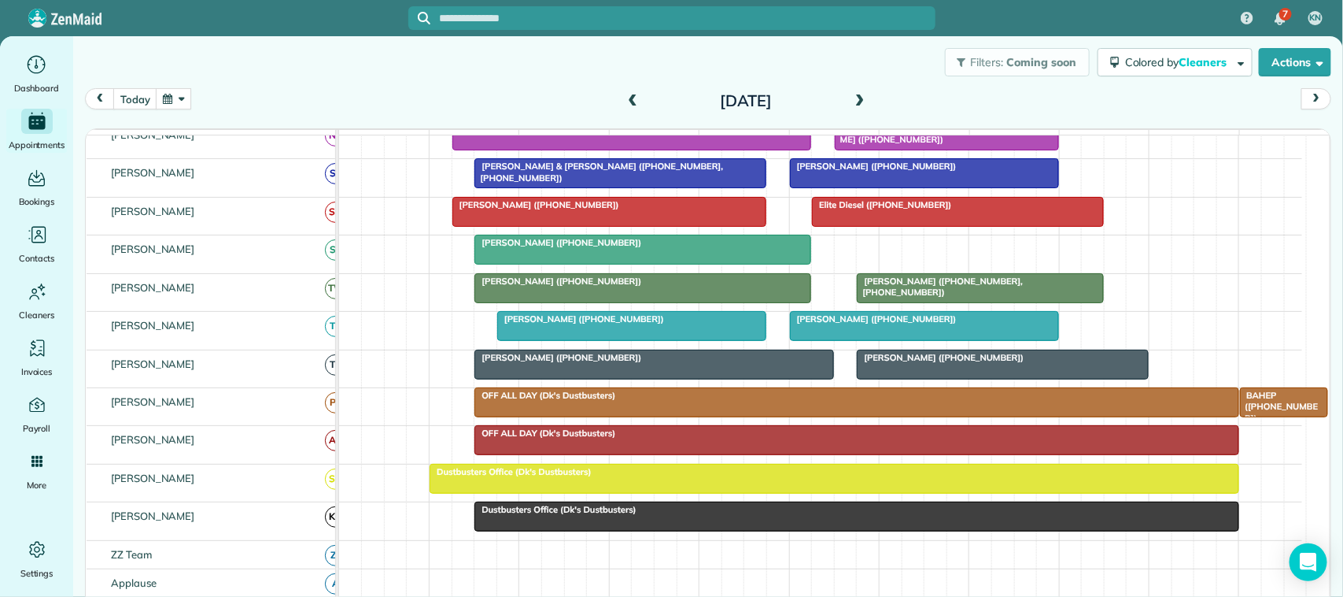
click at [190, 99] on button "button" at bounding box center [174, 98] width 36 height 21
click at [265, 233] on link "21" at bounding box center [264, 230] width 25 height 25
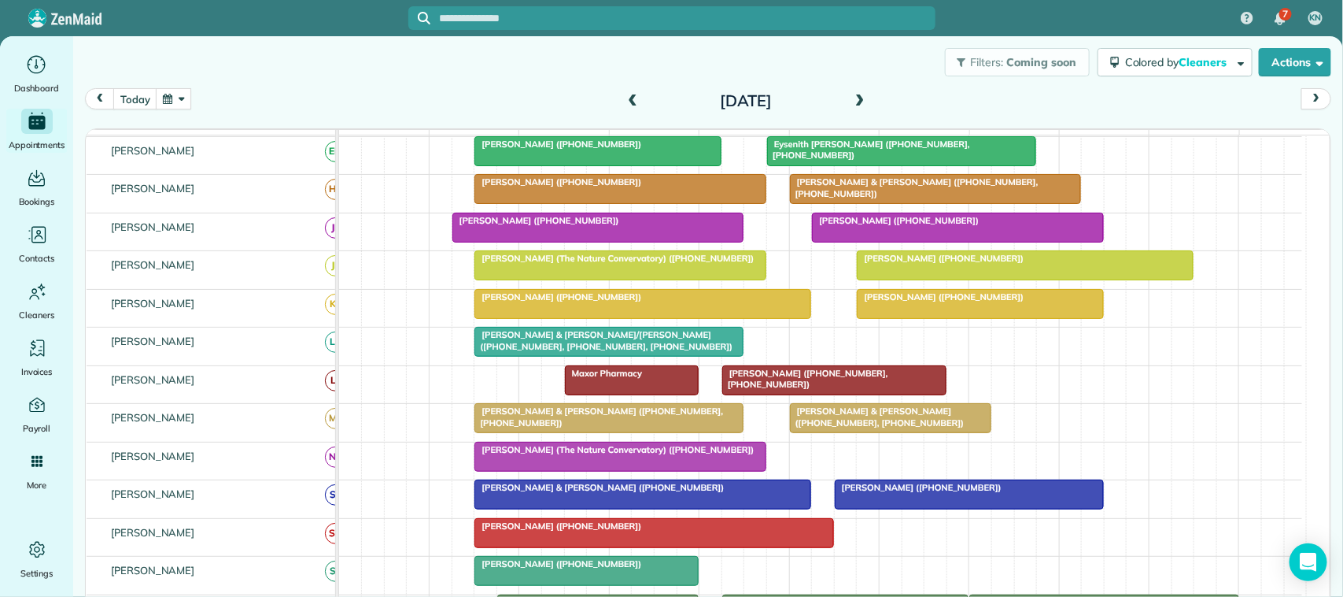
scroll to position [242, 0]
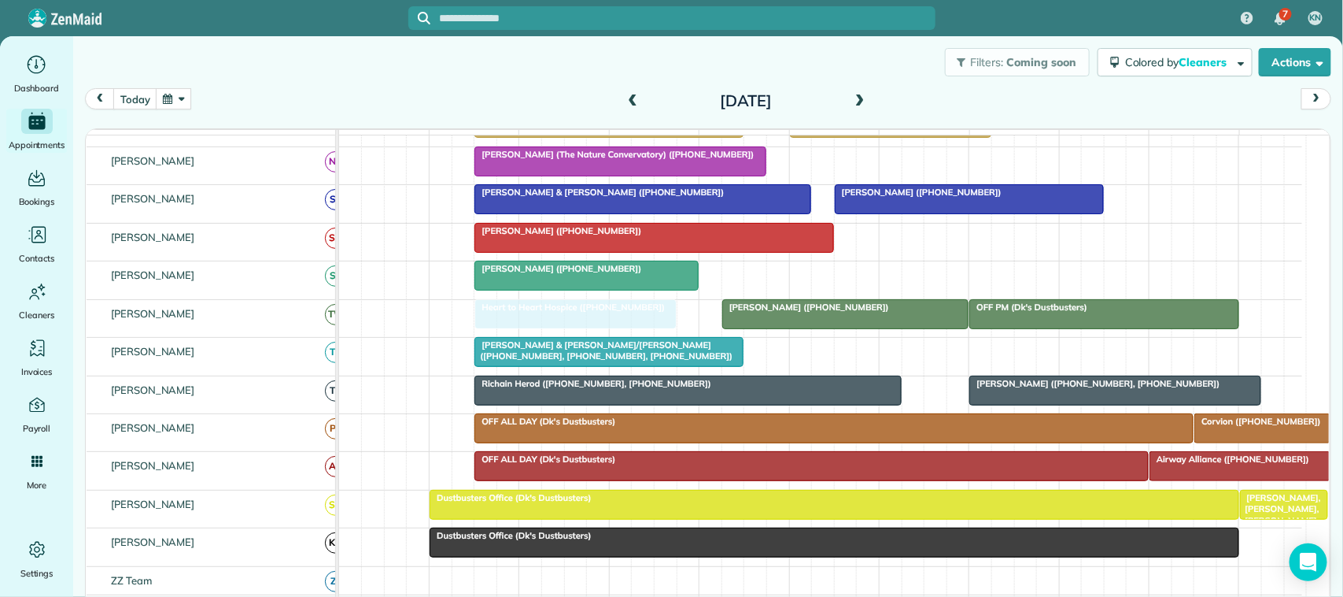
drag, startPoint x: 526, startPoint y: 337, endPoint x: 514, endPoint y: 334, distance: 12.0
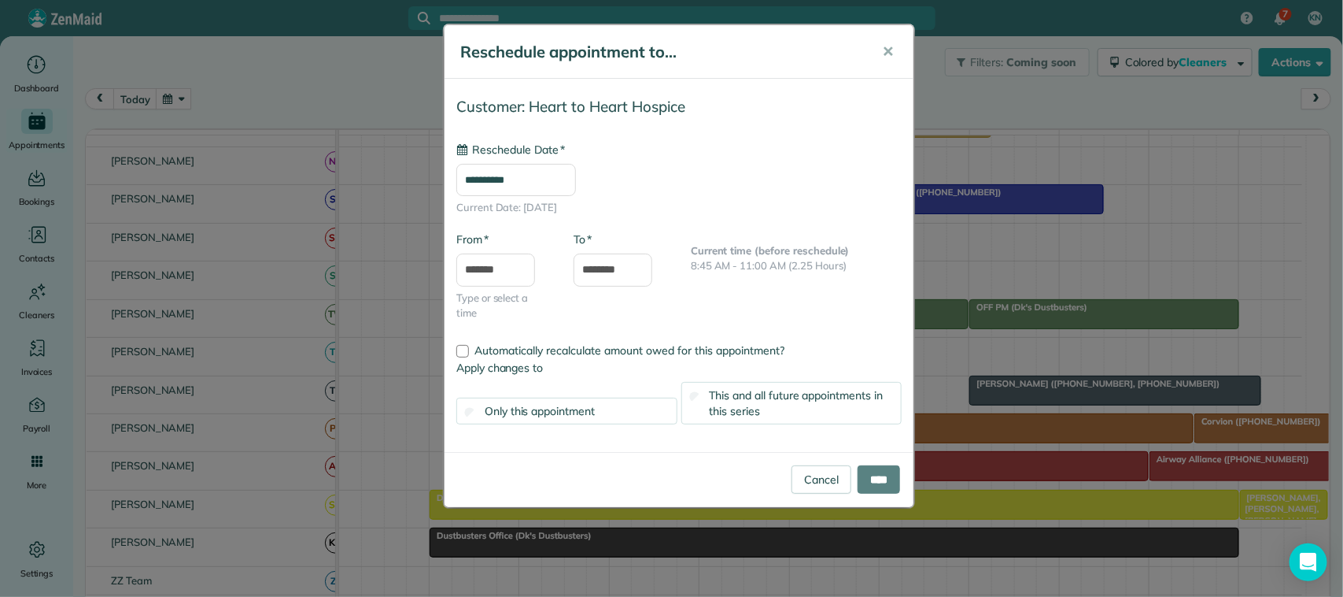
type input "**********"
click at [889, 478] on input "****" at bounding box center [879, 479] width 42 height 28
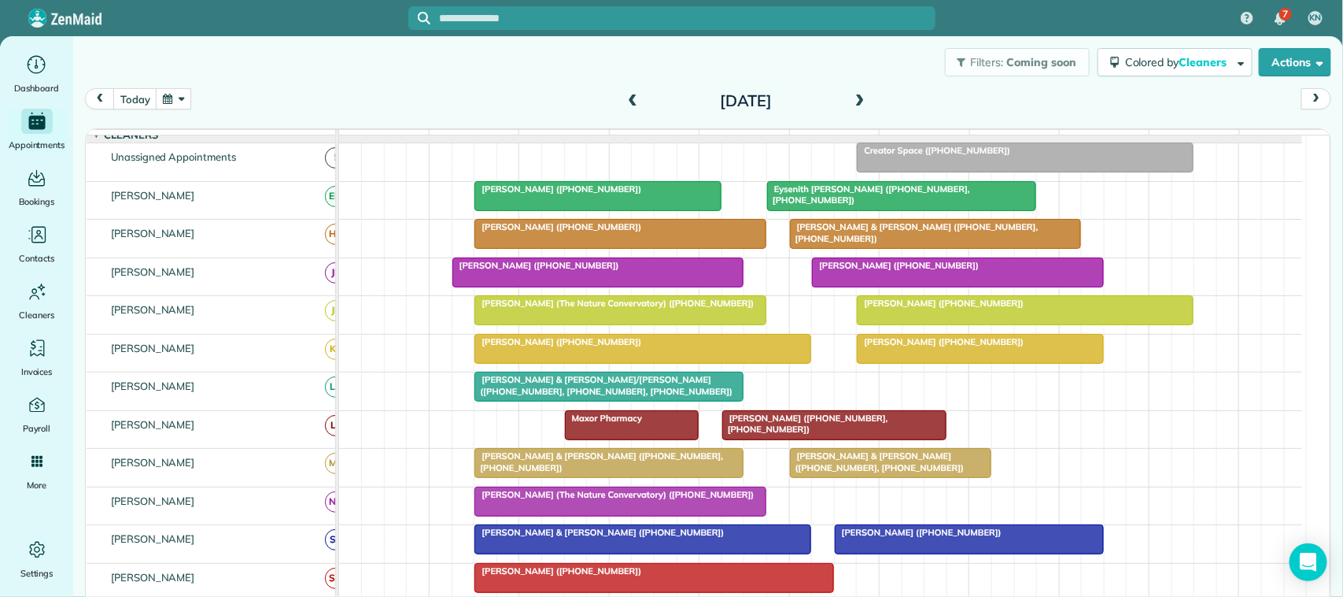
scroll to position [0, 0]
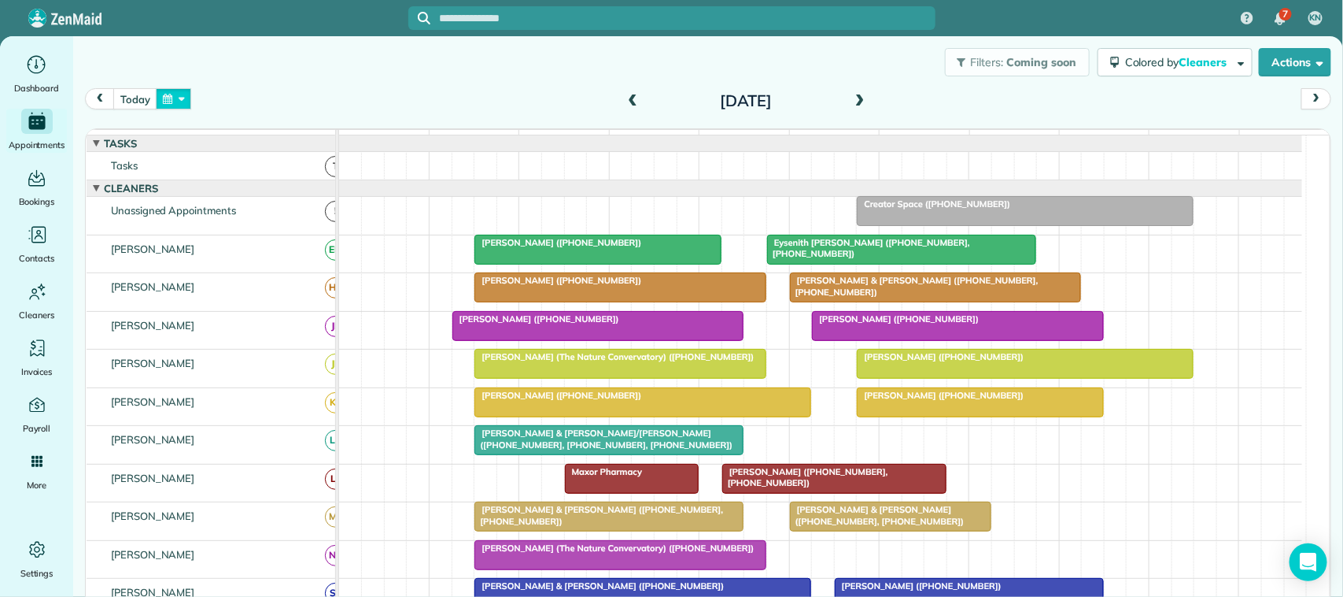
click at [173, 99] on button "button" at bounding box center [174, 98] width 36 height 21
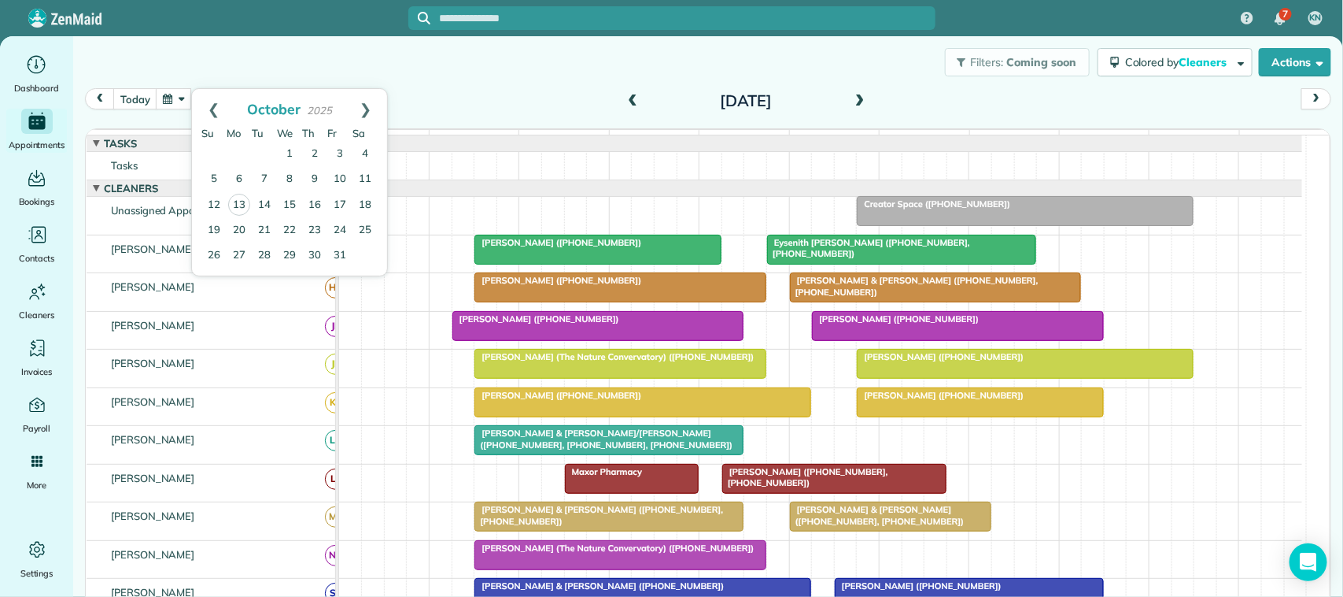
click at [260, 80] on div "Filters: Coming soon Colored by Cleaners Color by Cleaner Color by Team Color b…" at bounding box center [708, 62] width 1270 height 52
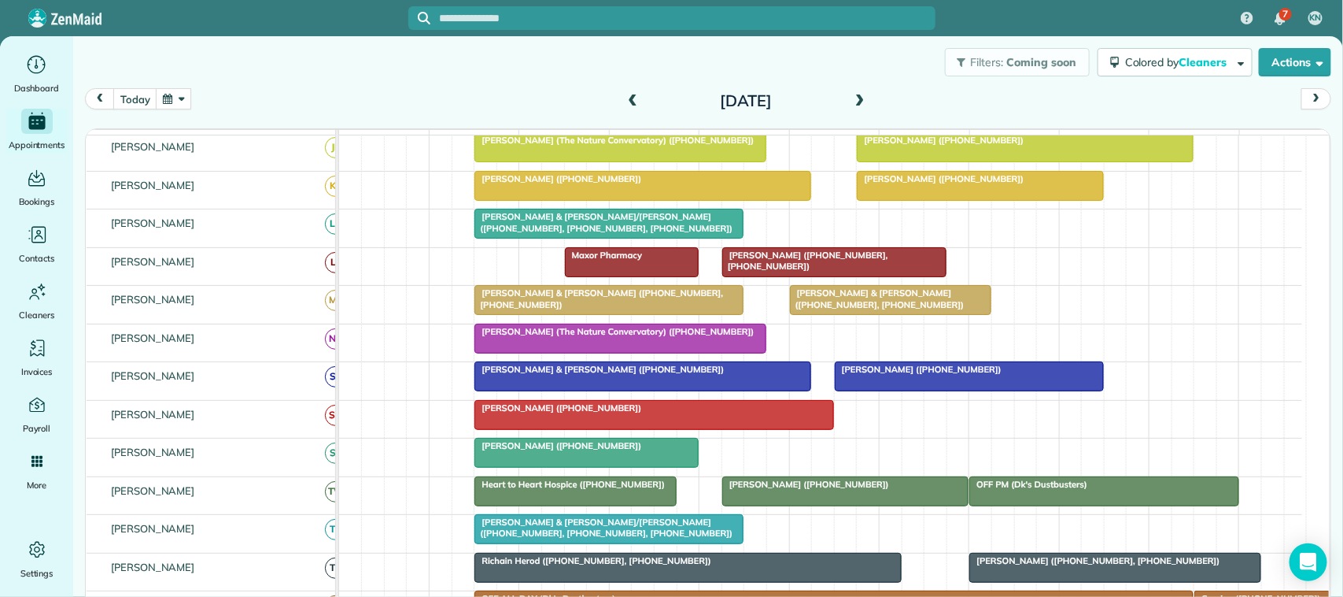
scroll to position [65, 0]
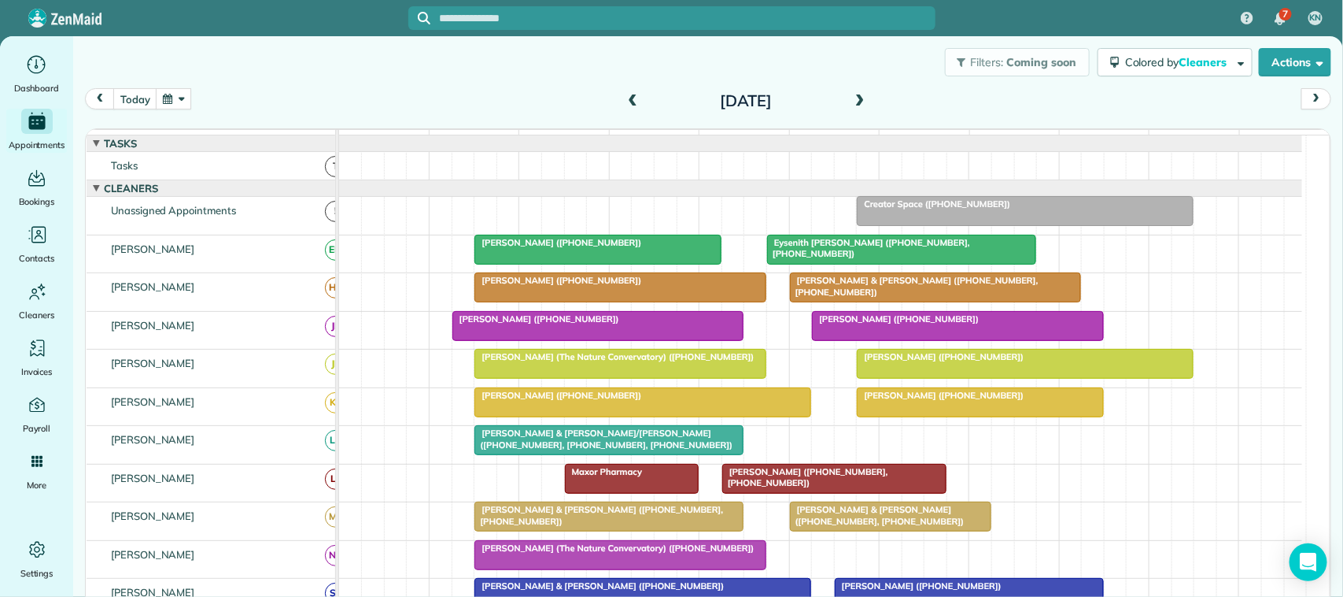
click at [273, 115] on div "[DATE] [DATE]" at bounding box center [708, 103] width 1247 height 30
click at [179, 100] on button "button" at bounding box center [174, 98] width 36 height 21
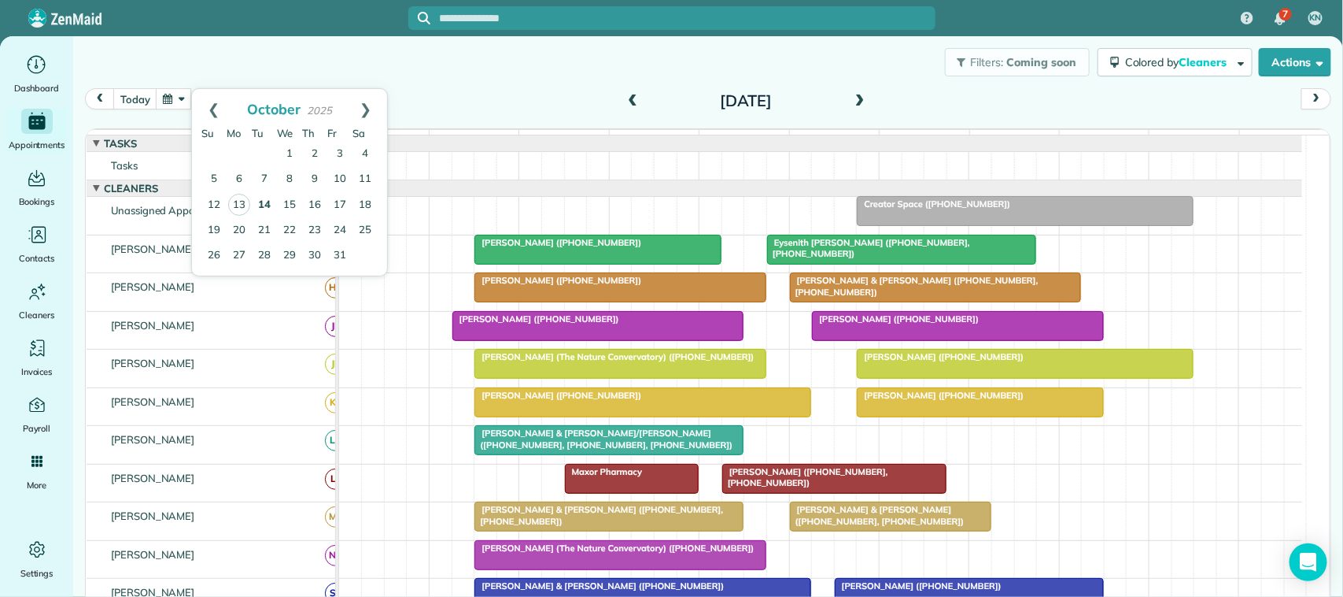
click at [270, 203] on link "14" at bounding box center [264, 205] width 25 height 25
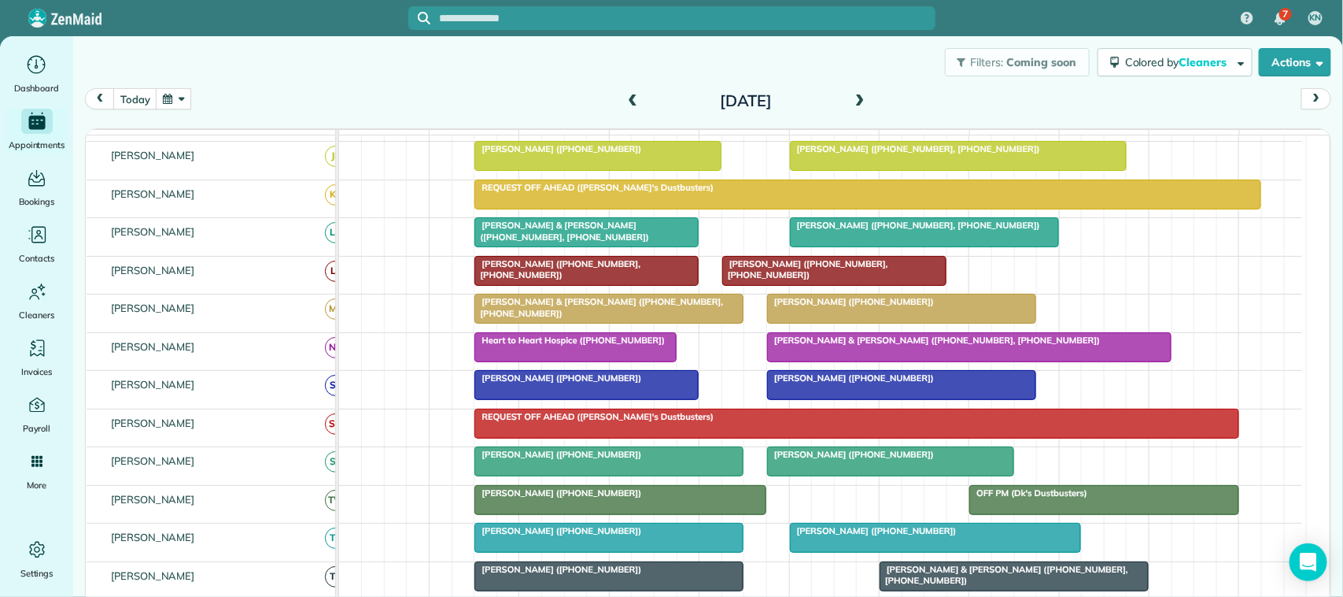
scroll to position [197, 0]
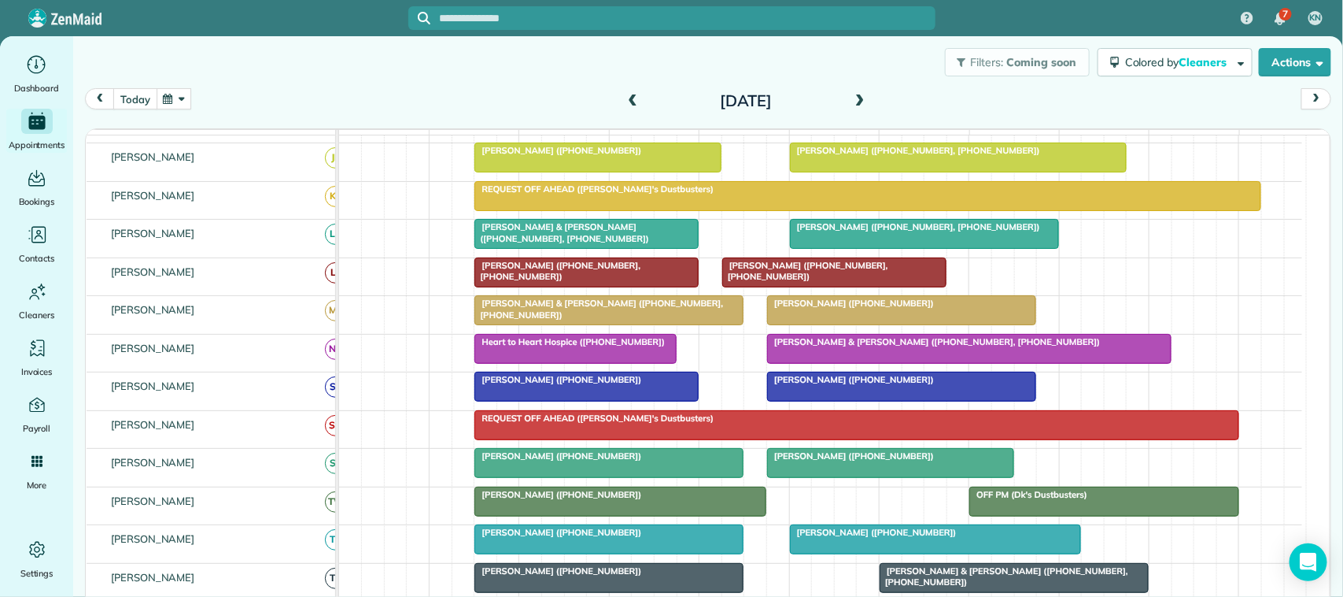
click at [127, 93] on button "today" at bounding box center [134, 98] width 43 height 21
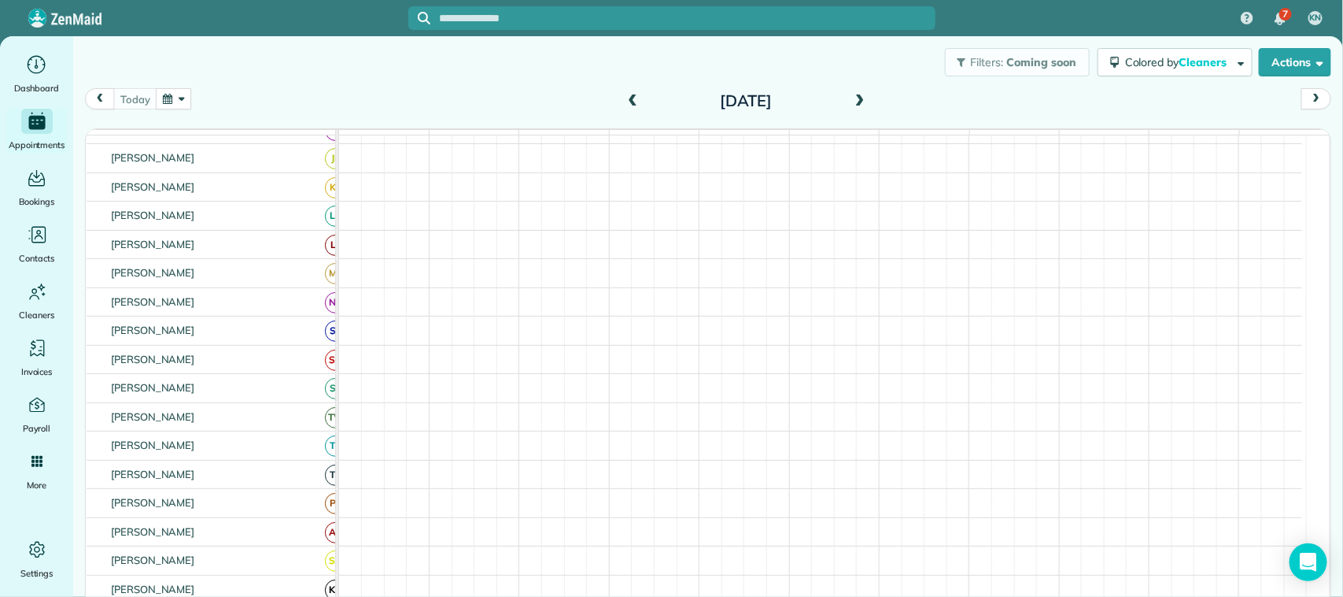
click at [181, 103] on button "button" at bounding box center [174, 98] width 36 height 21
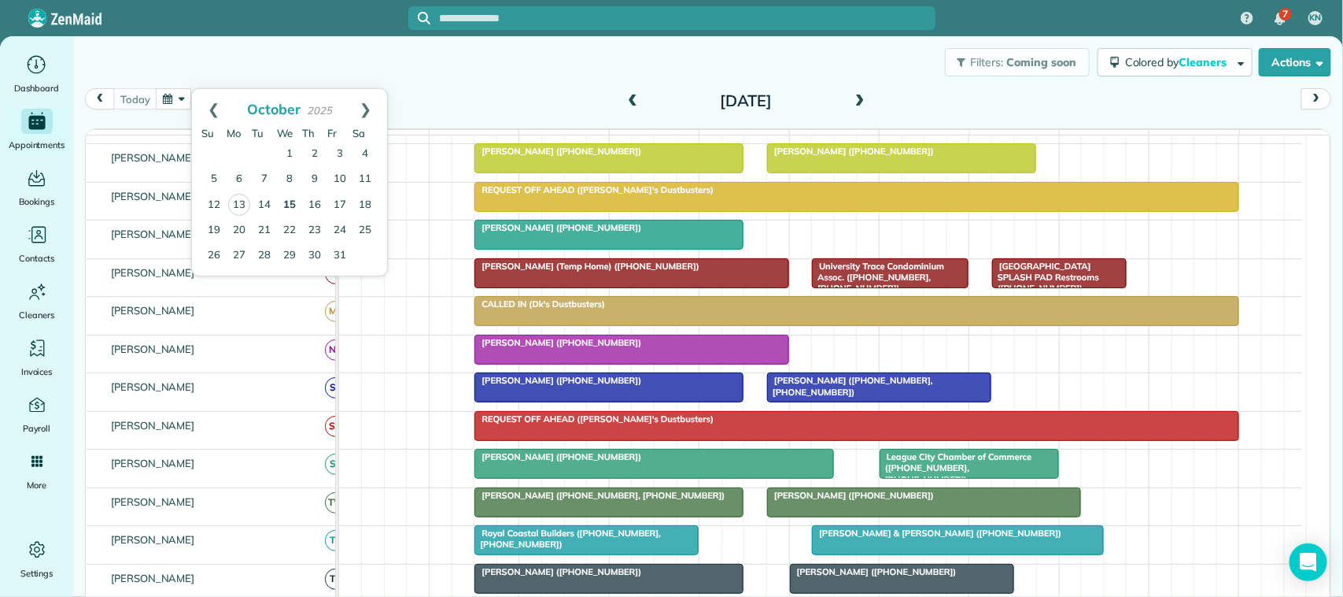
click at [296, 205] on link "15" at bounding box center [289, 205] width 25 height 25
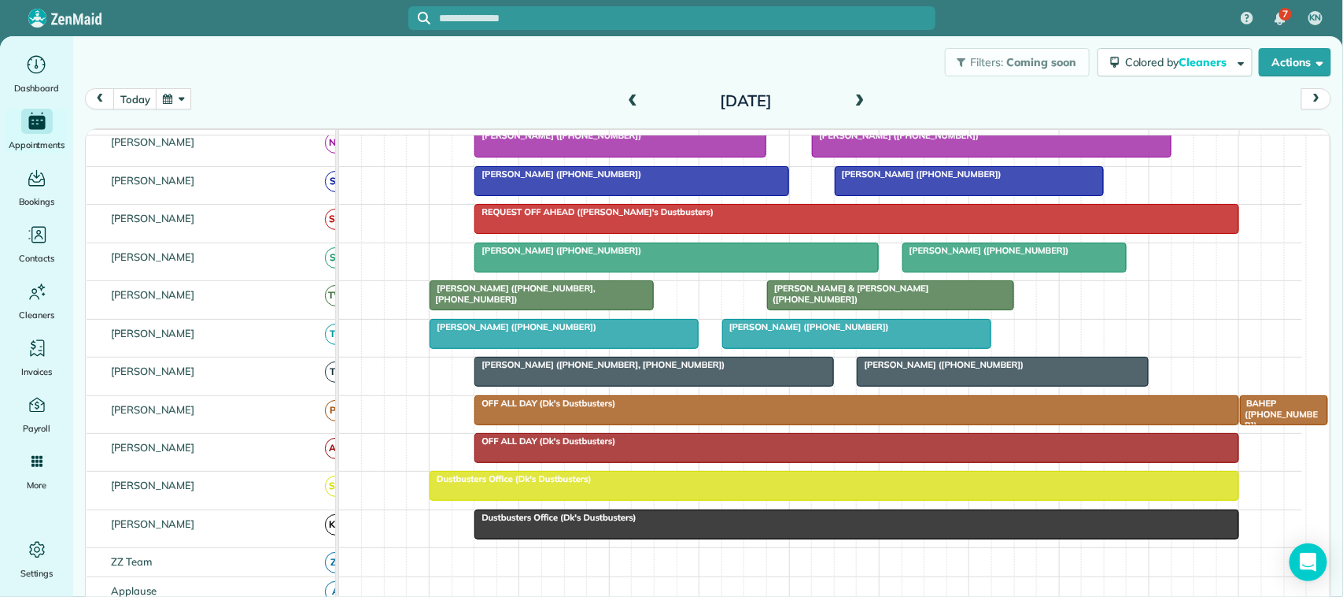
click at [851, 102] on span at bounding box center [859, 101] width 17 height 14
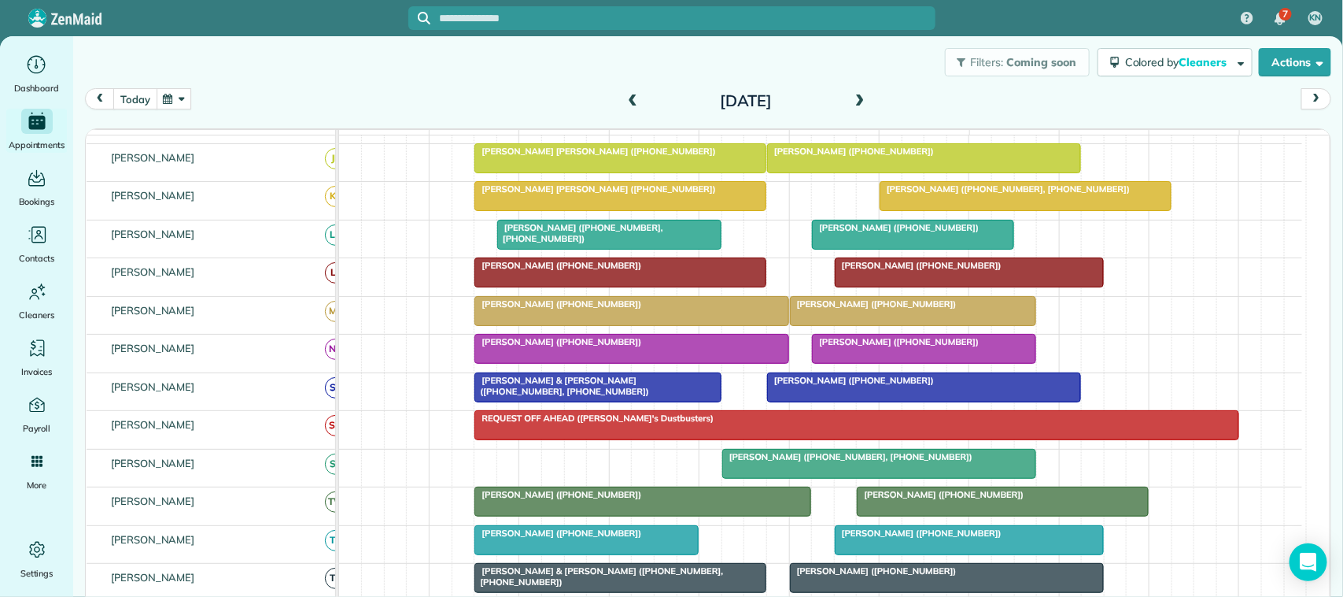
click at [143, 100] on button "today" at bounding box center [134, 98] width 43 height 21
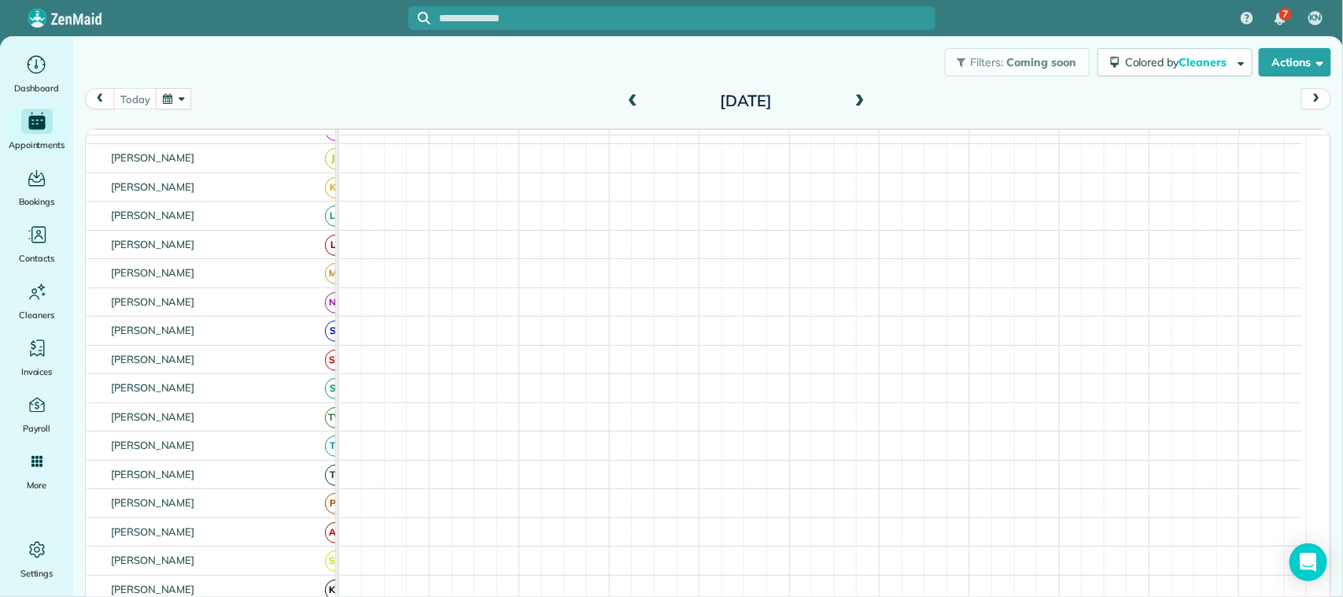
click at [168, 102] on button "button" at bounding box center [174, 98] width 36 height 21
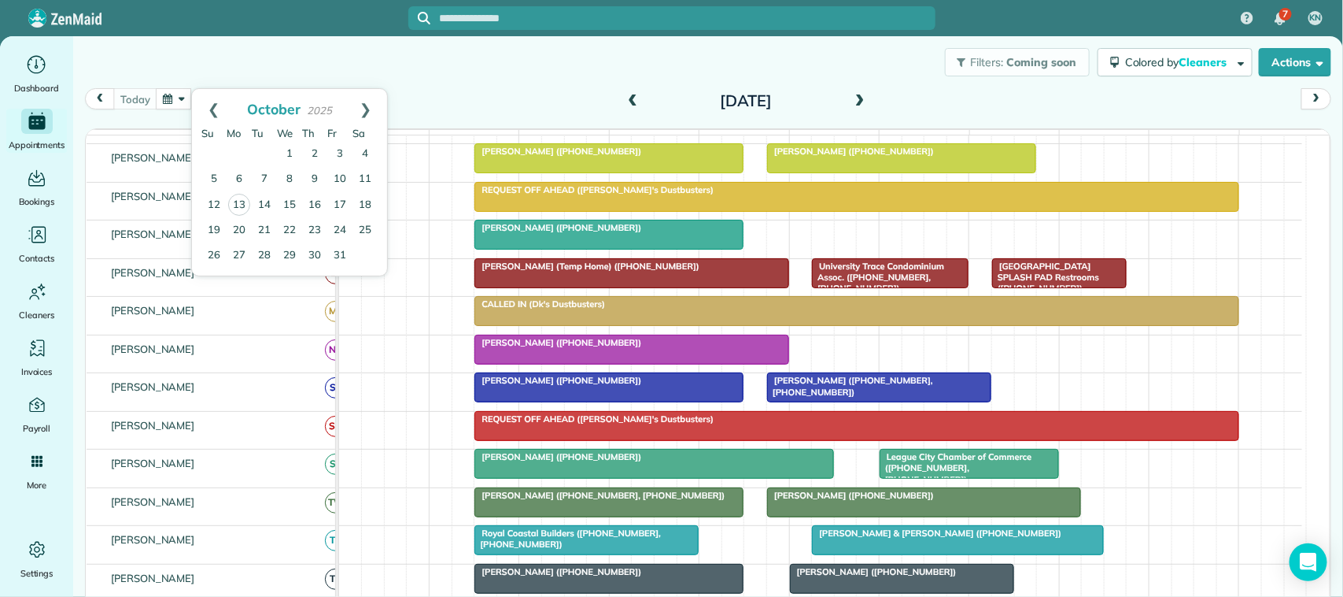
click at [327, 83] on div "Filters: Coming soon Colored by Cleaners Color by Cleaner Color by Team Color b…" at bounding box center [708, 62] width 1270 height 52
click at [185, 105] on button "button" at bounding box center [174, 98] width 36 height 21
click at [430, 120] on div "[DATE] [DATE] function(groupId) { return _("Cleaners"); } 7am 8am 9am 10am 11am…" at bounding box center [708, 347] width 1247 height 518
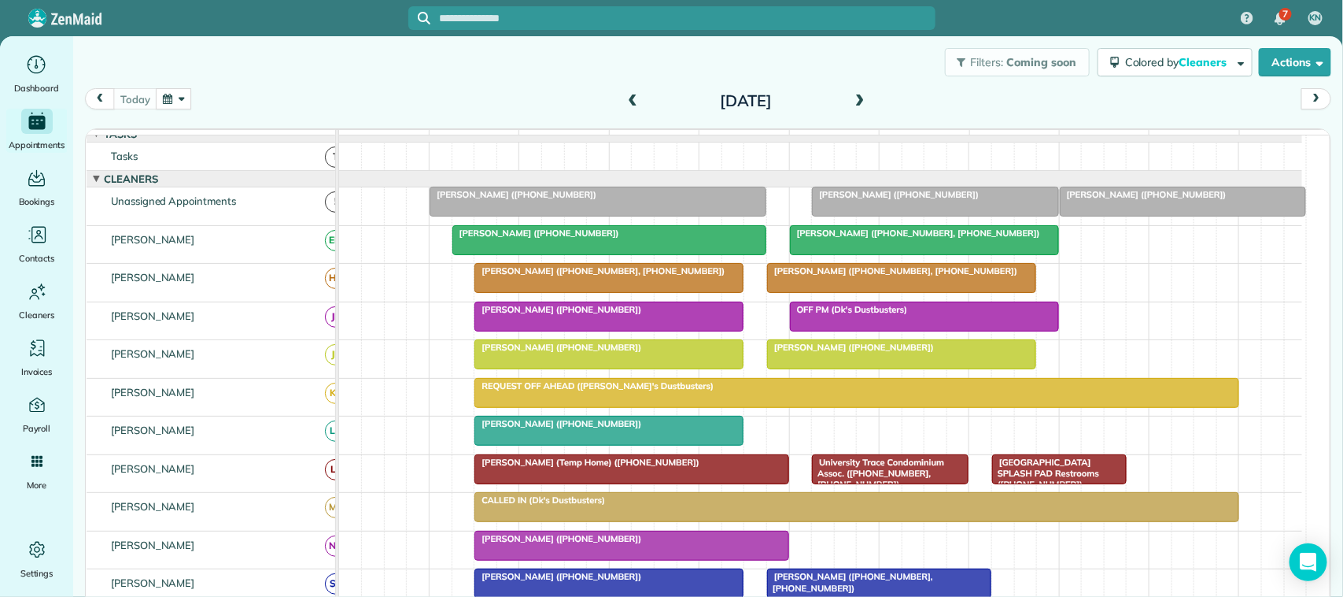
scroll to position [0, 0]
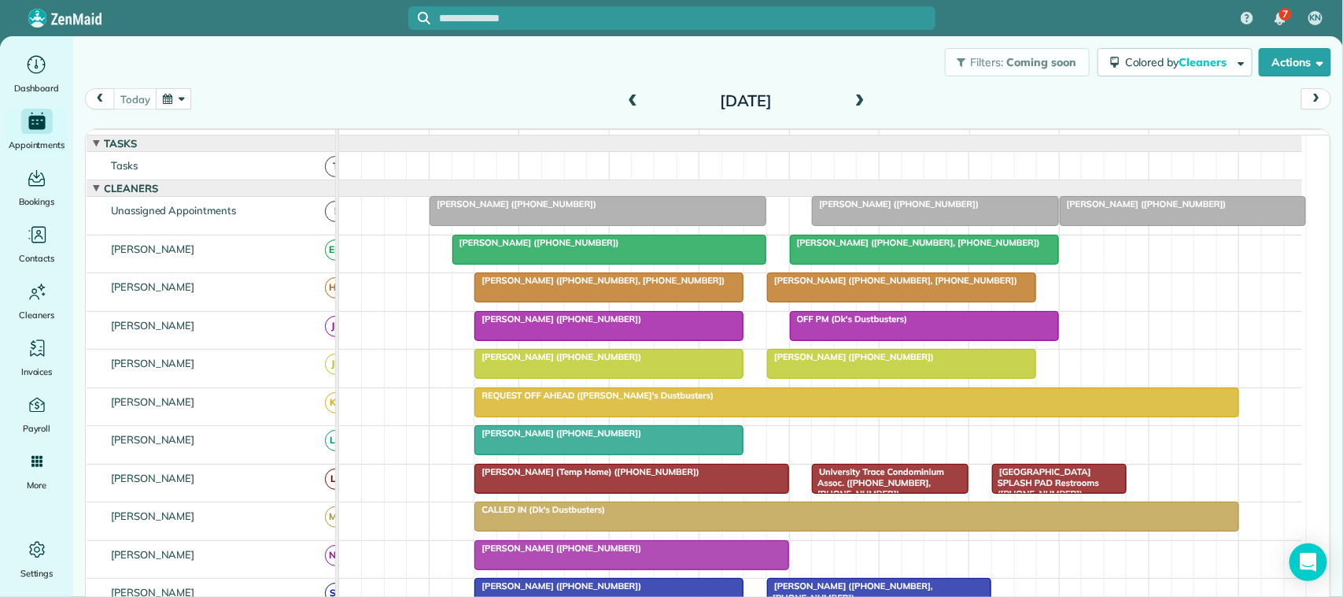
click at [171, 104] on button "button" at bounding box center [174, 98] width 36 height 21
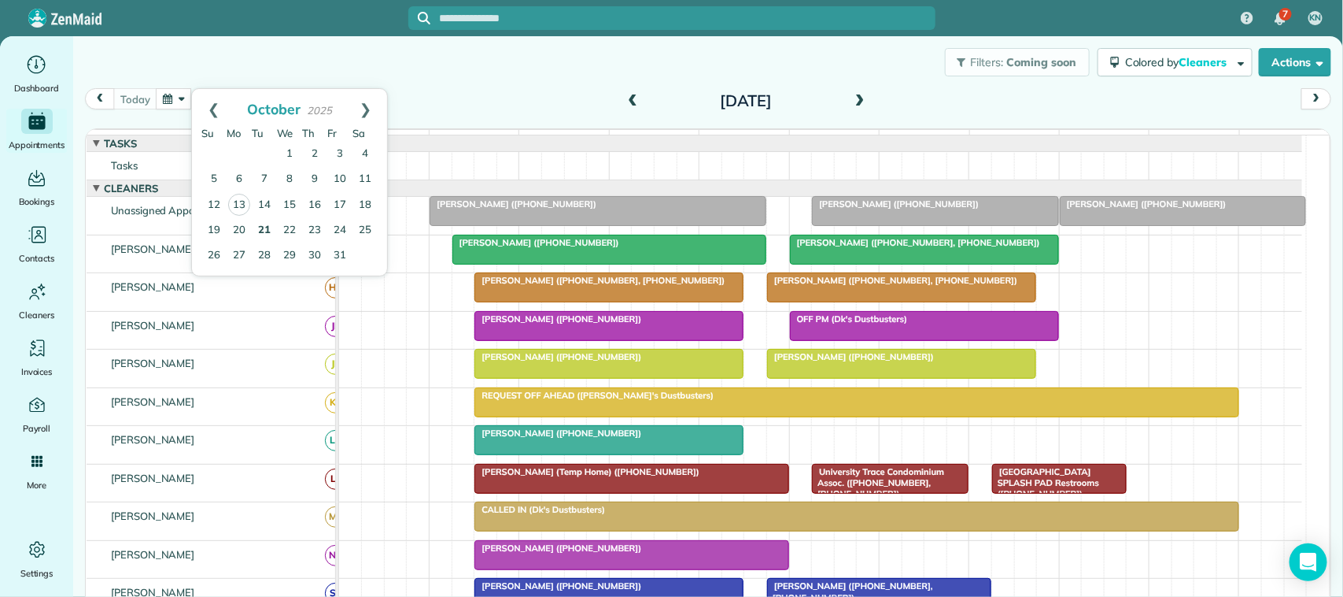
click at [258, 229] on link "21" at bounding box center [264, 230] width 25 height 25
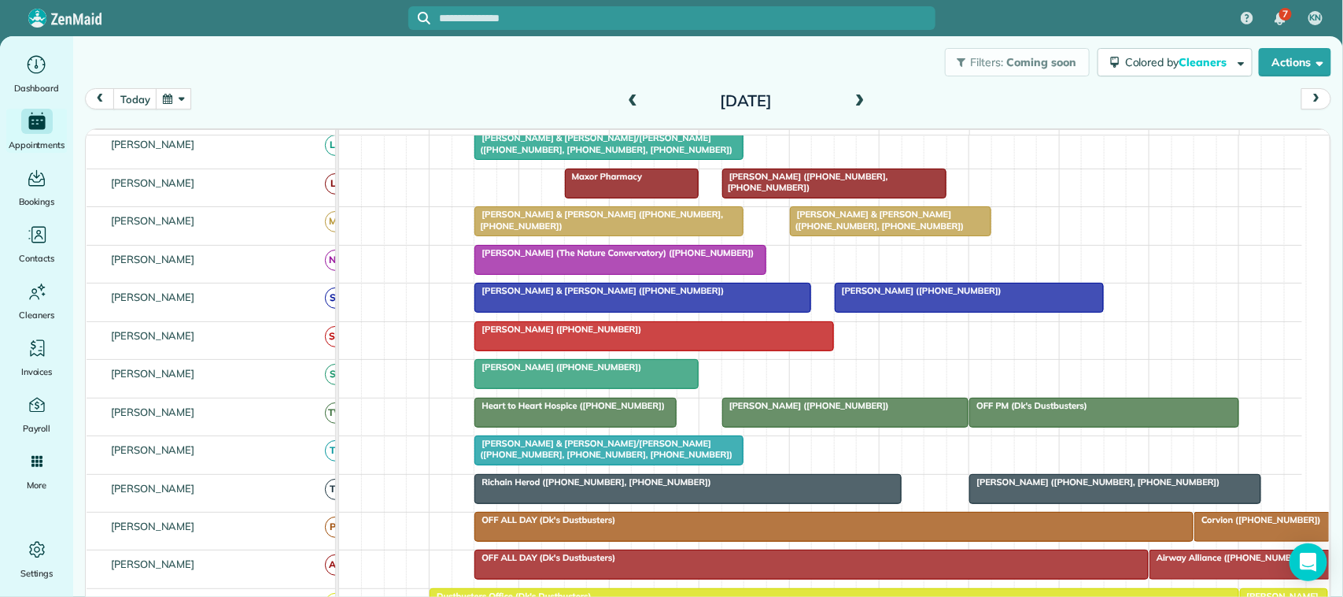
scroll to position [197, 0]
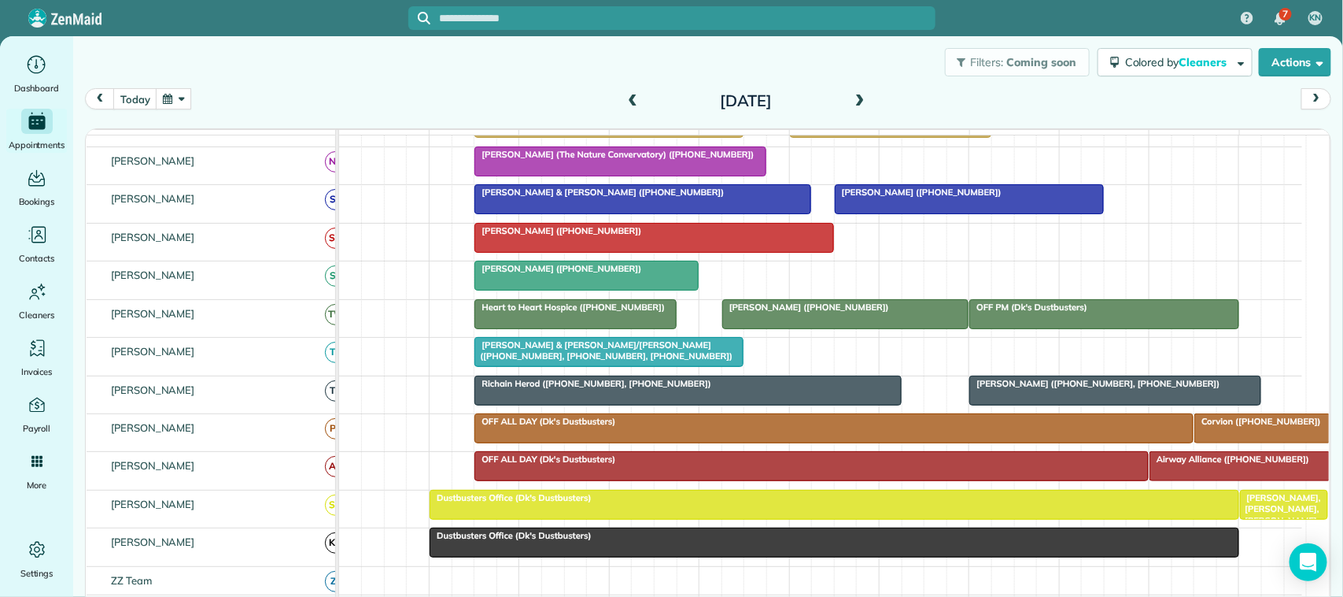
click at [628, 98] on span at bounding box center [632, 101] width 17 height 14
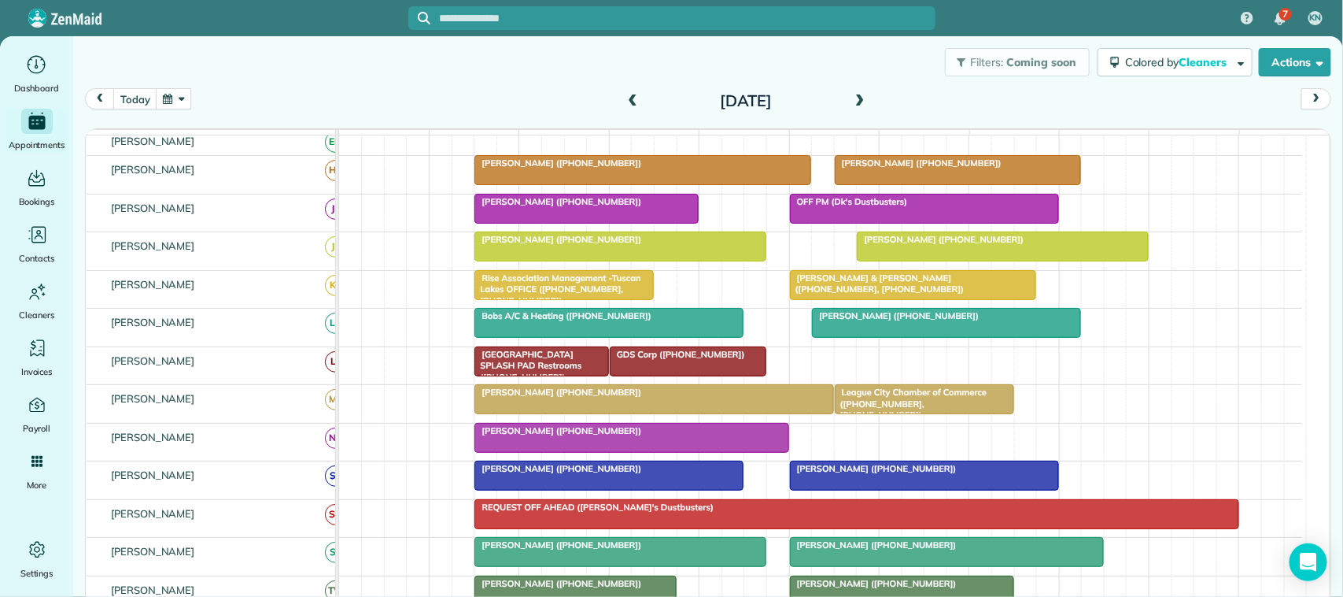
click at [854, 100] on span at bounding box center [859, 101] width 17 height 14
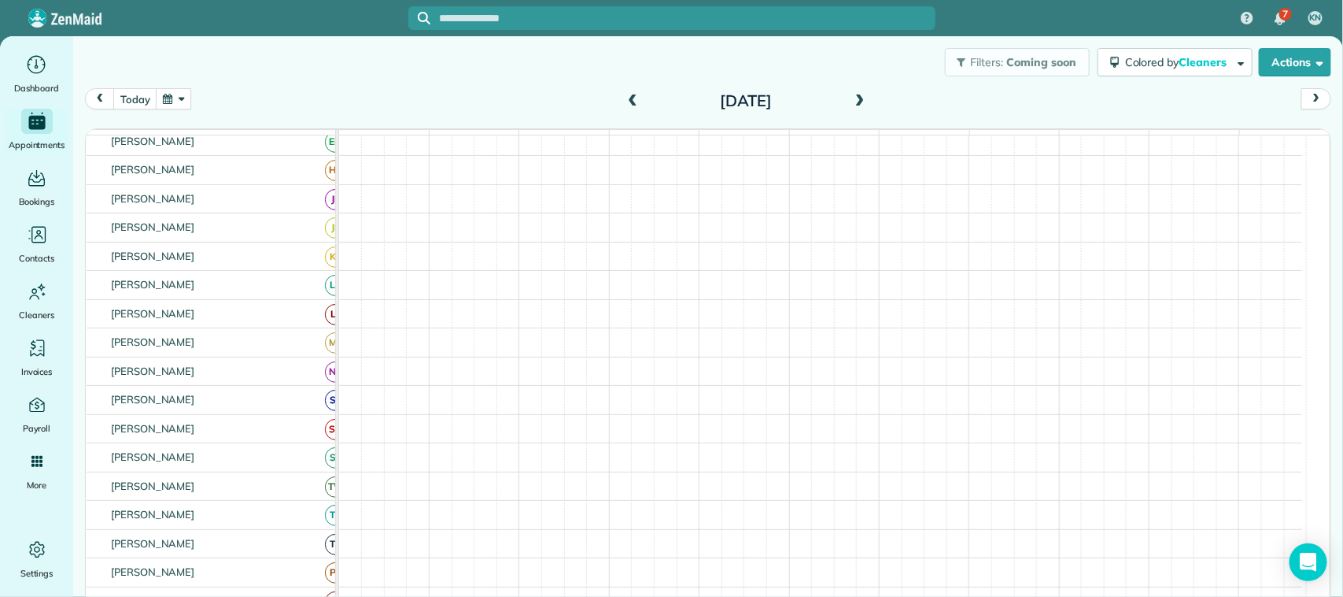
click at [854, 100] on span at bounding box center [859, 101] width 17 height 14
click at [624, 109] on span at bounding box center [632, 102] width 17 height 24
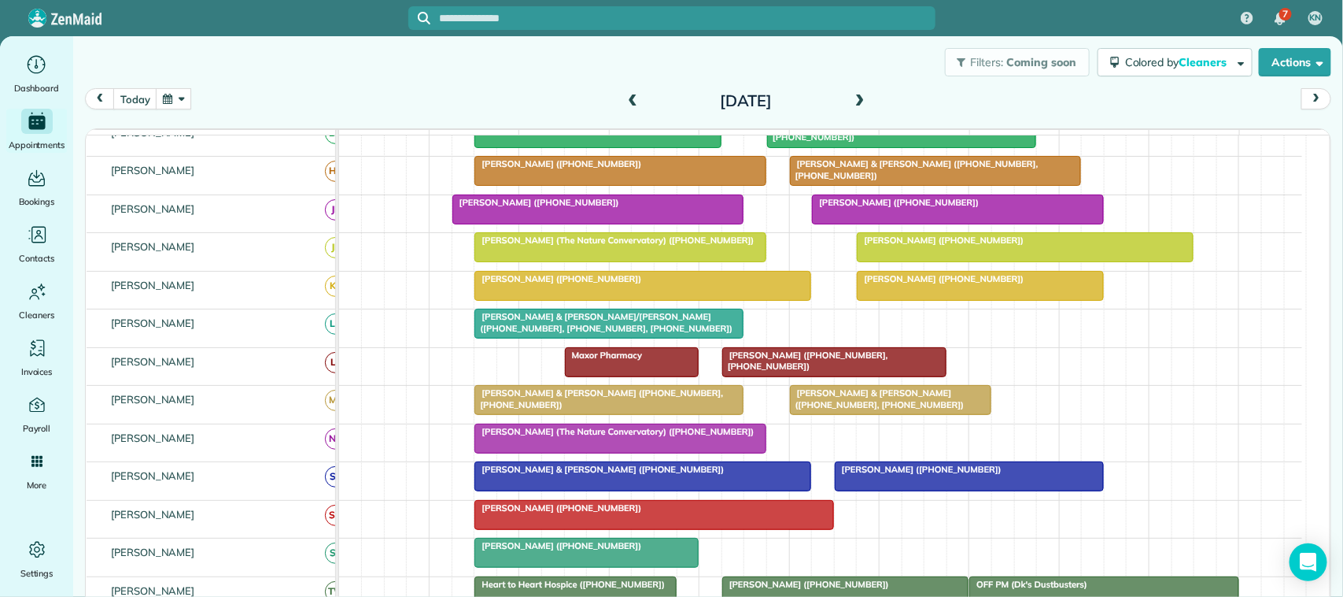
click at [624, 109] on span at bounding box center [632, 102] width 17 height 24
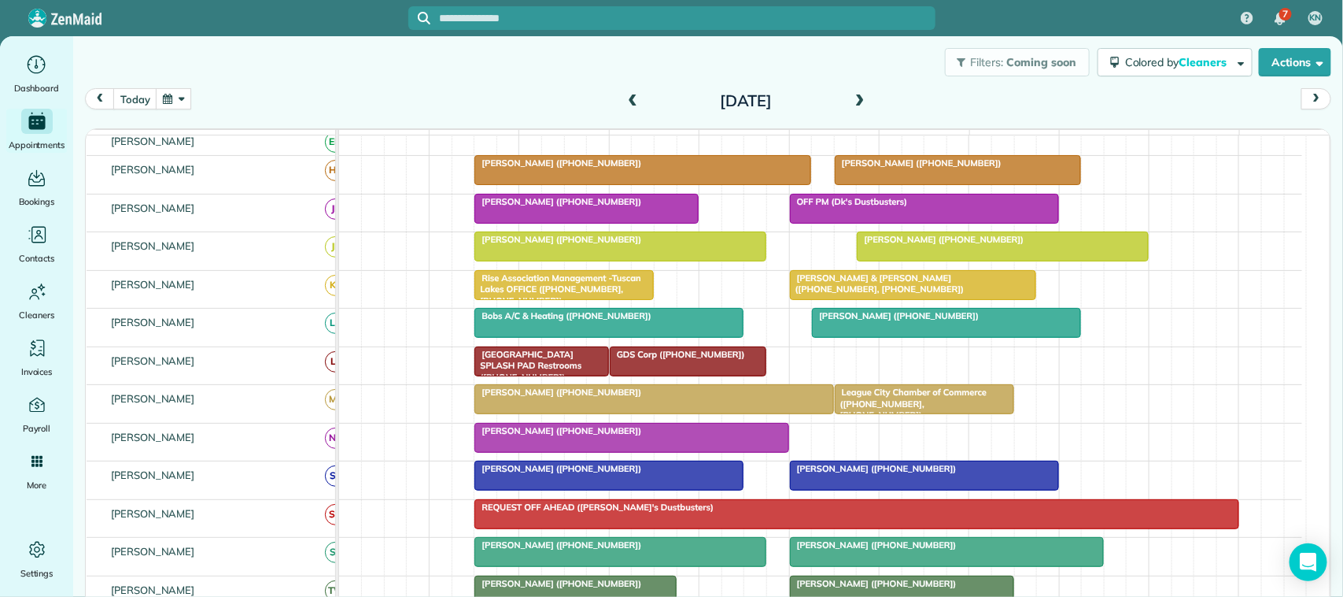
click at [175, 98] on button "button" at bounding box center [174, 98] width 36 height 21
click at [309, 230] on link "23" at bounding box center [314, 230] width 25 height 25
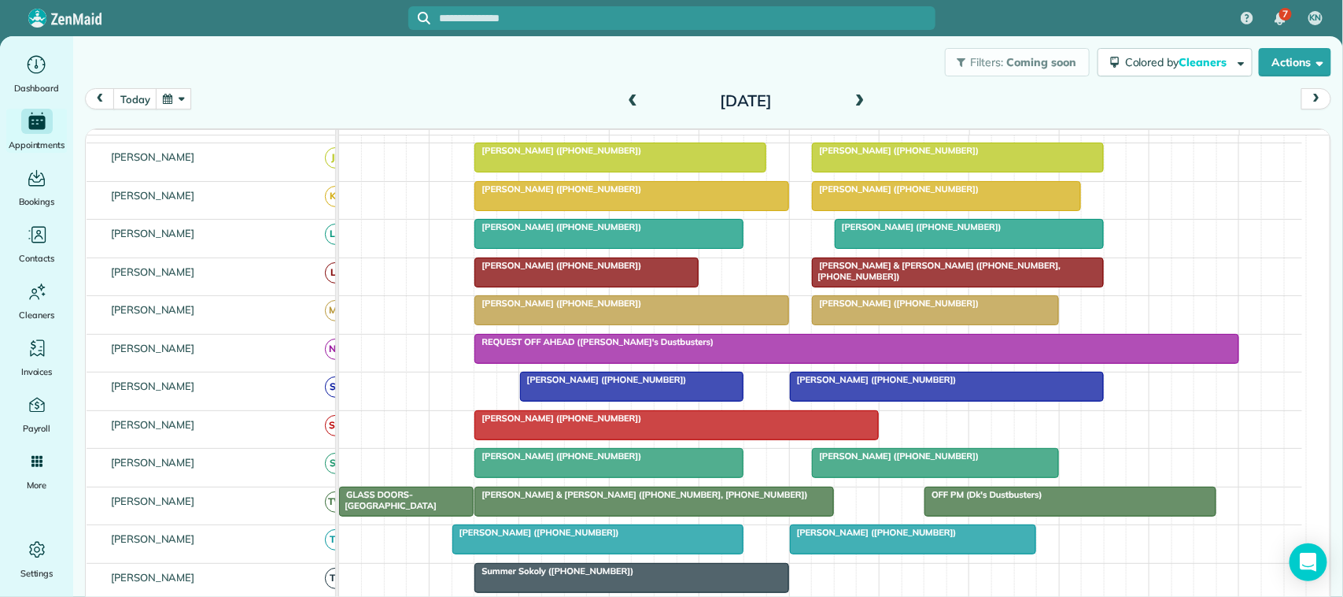
click at [179, 88] on button "button" at bounding box center [174, 98] width 36 height 21
click at [416, 107] on div "[DATE] [DATE]" at bounding box center [708, 103] width 1247 height 30
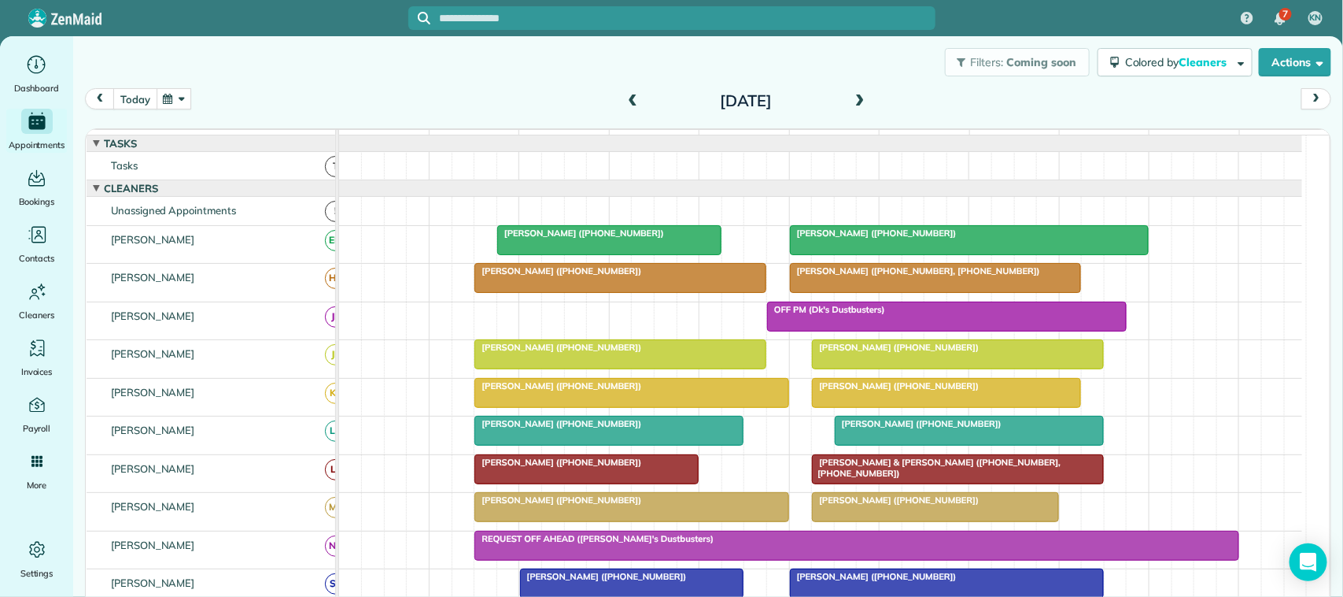
click at [146, 96] on button "today" at bounding box center [134, 98] width 43 height 21
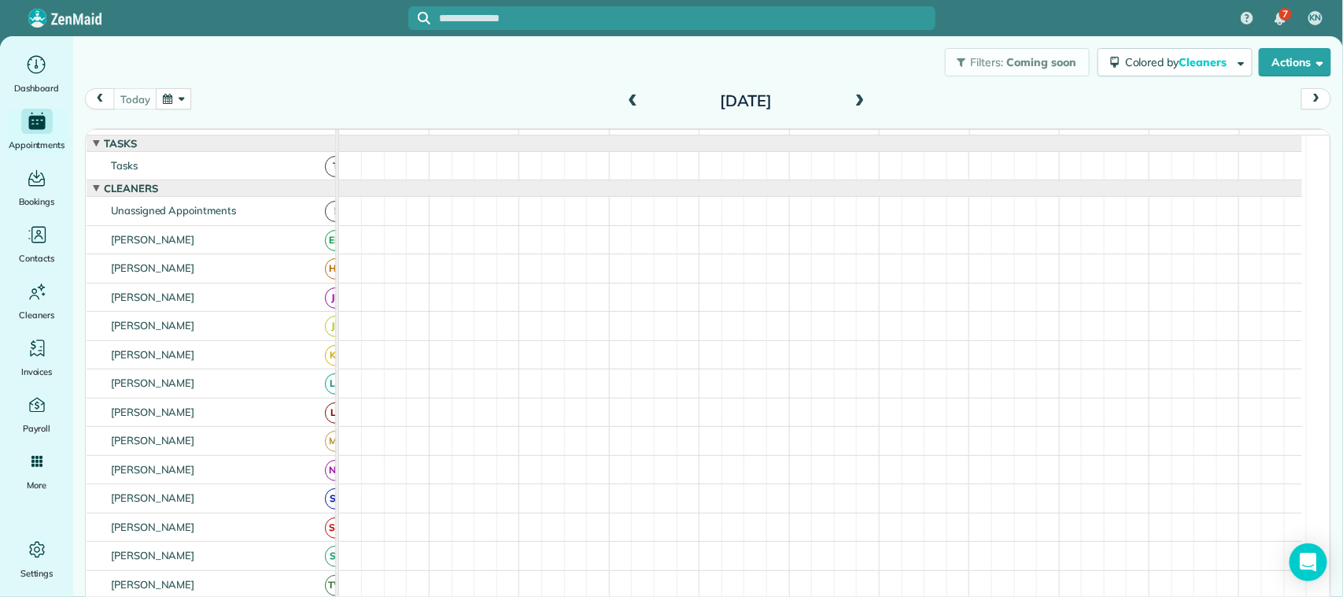
click at [187, 98] on button "button" at bounding box center [174, 98] width 36 height 21
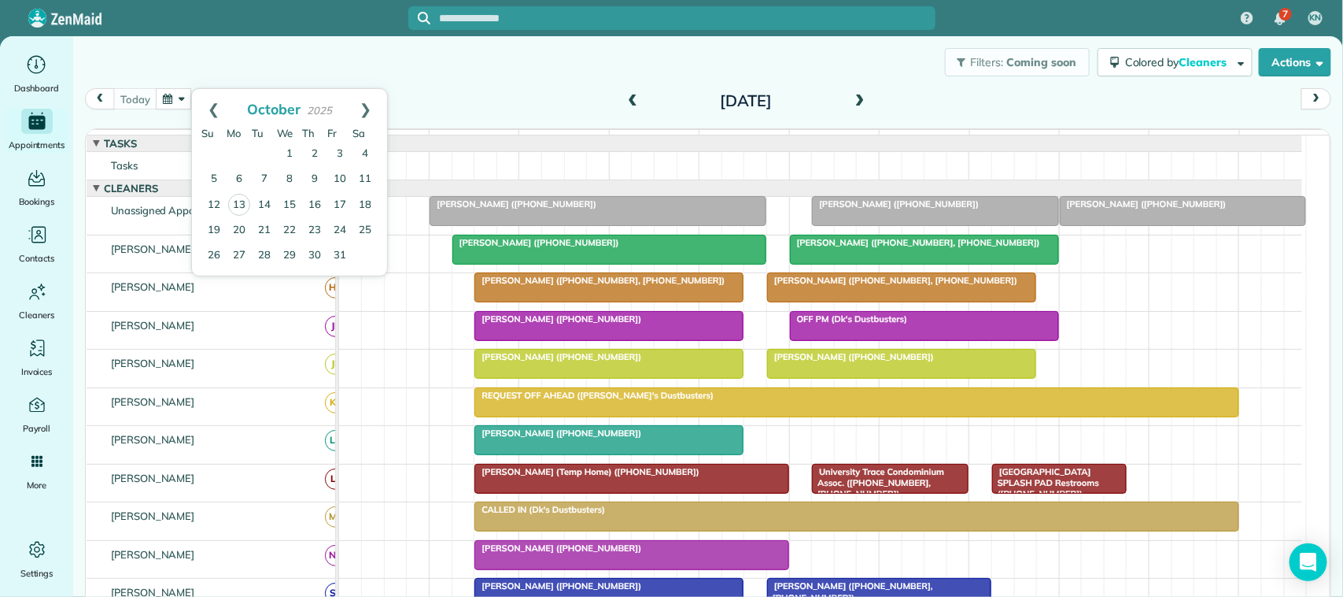
click at [342, 72] on div "Filters: Coming soon Colored by Cleaners Color by Cleaner Color by Team Color b…" at bounding box center [708, 62] width 1270 height 52
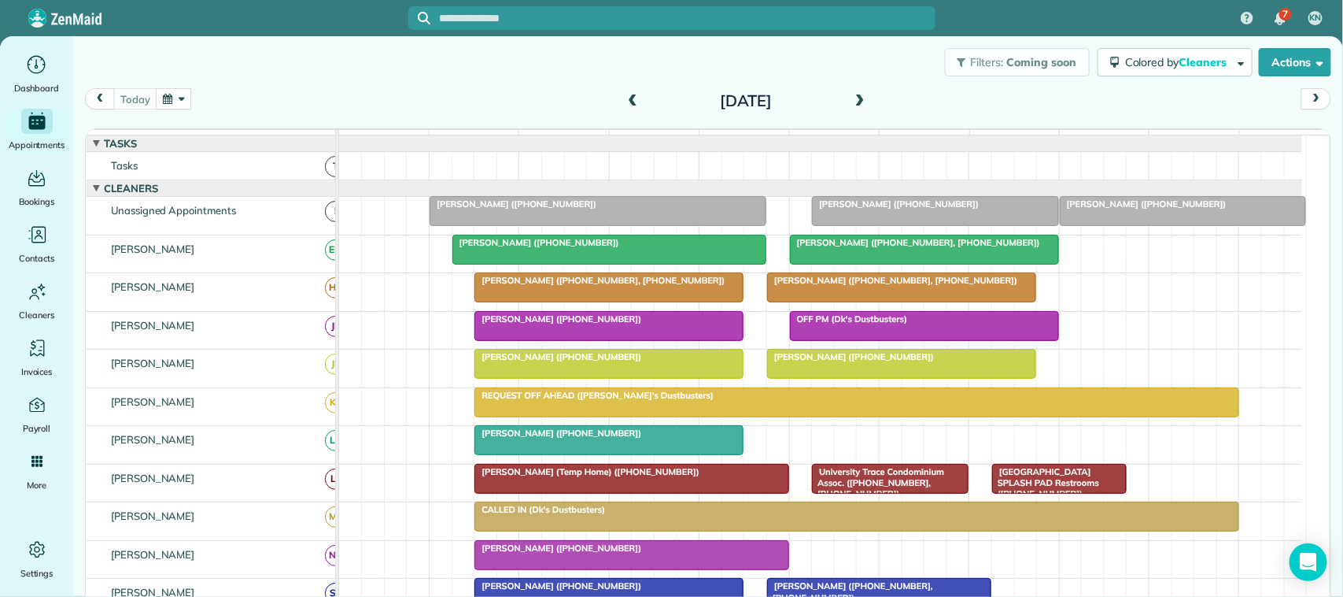
click at [177, 99] on button "button" at bounding box center [174, 98] width 36 height 21
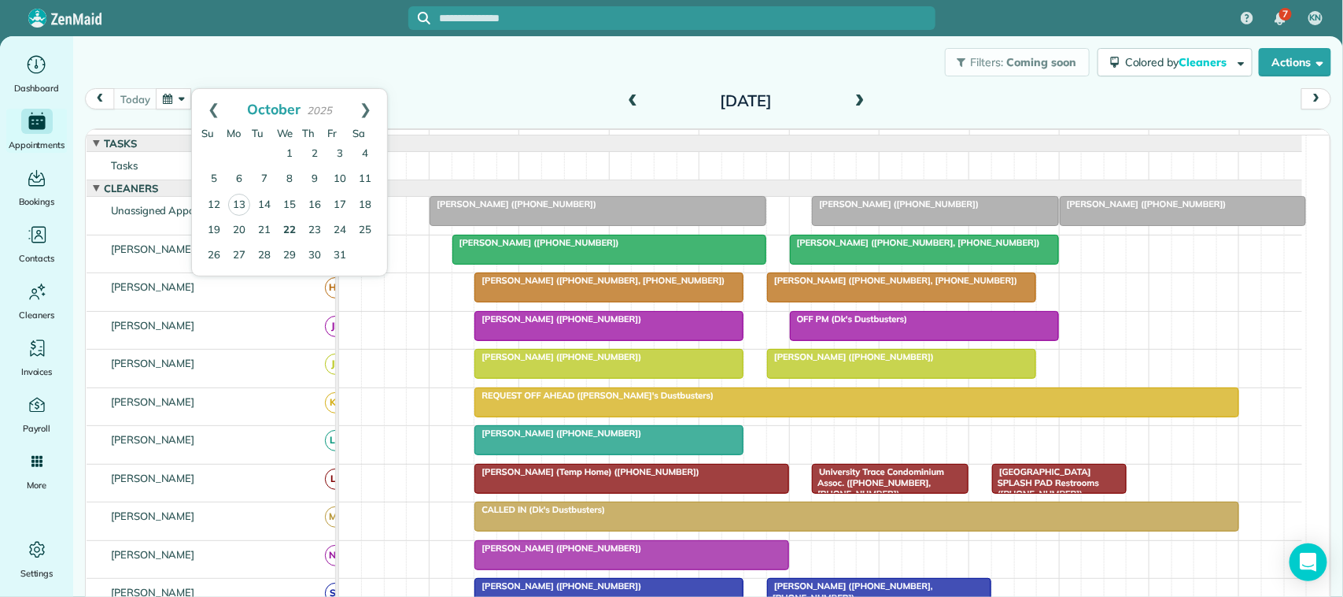
click at [293, 232] on link "22" at bounding box center [289, 230] width 25 height 25
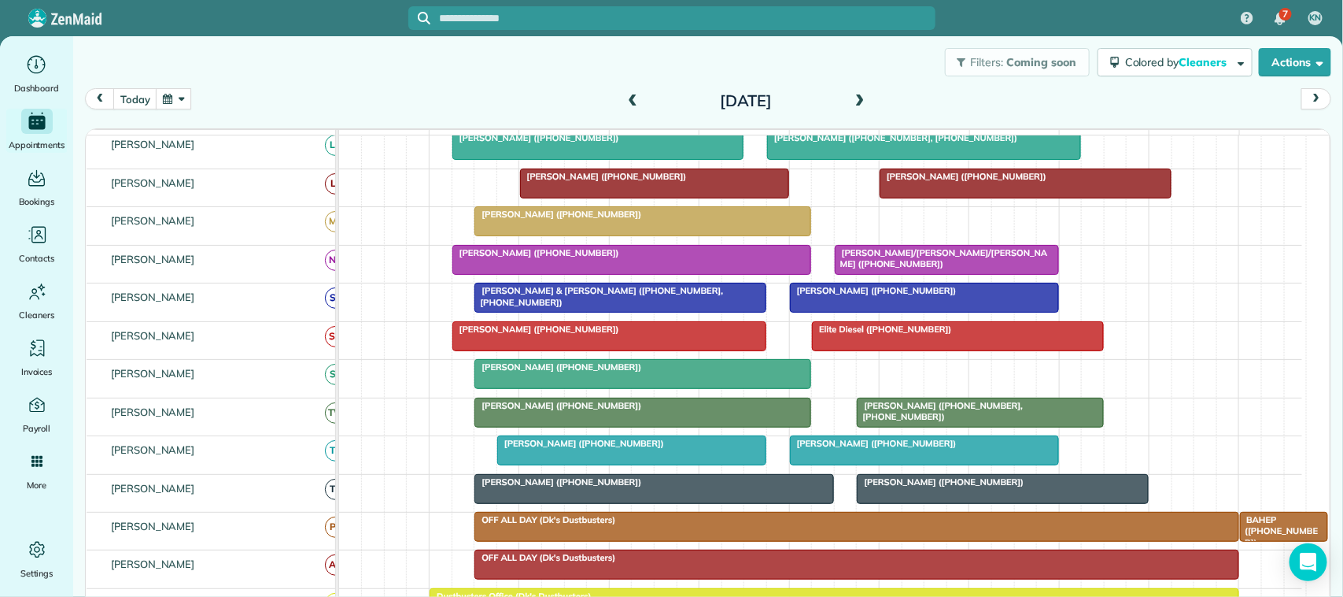
click at [541, 487] on div "[PERSON_NAME] ([PHONE_NUMBER])" at bounding box center [654, 481] width 350 height 11
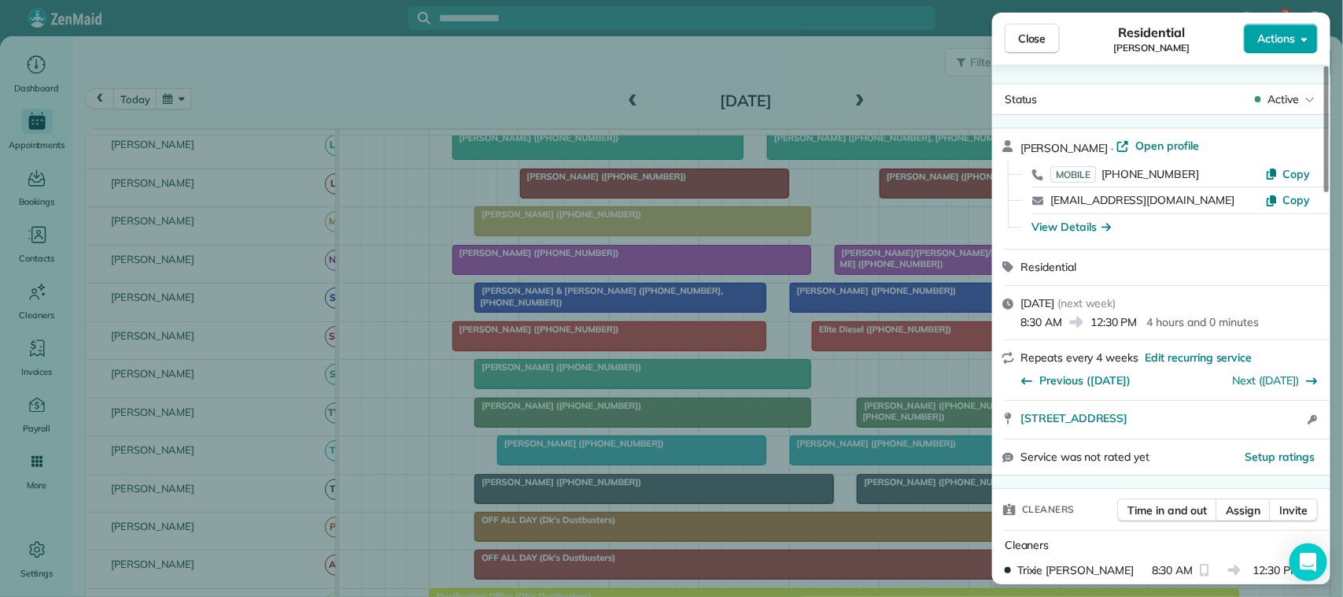
click at [1277, 42] on span "Actions" at bounding box center [1277, 39] width 38 height 16
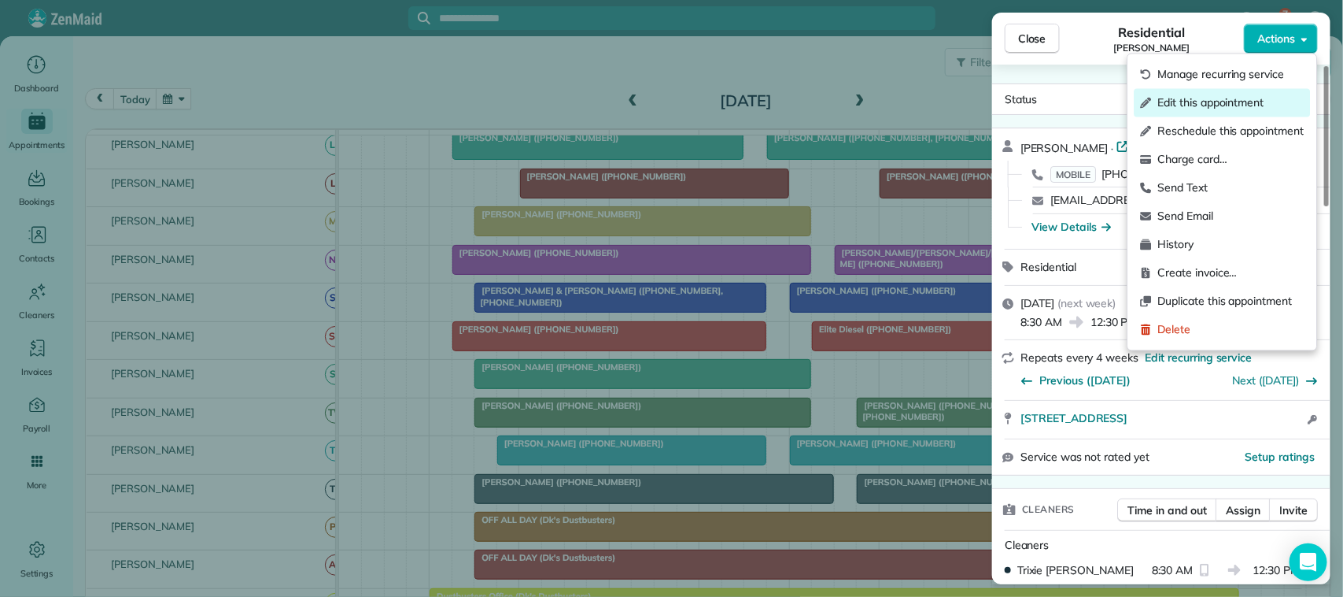
click at [1262, 99] on span "Edit this appointment" at bounding box center [1231, 103] width 146 height 16
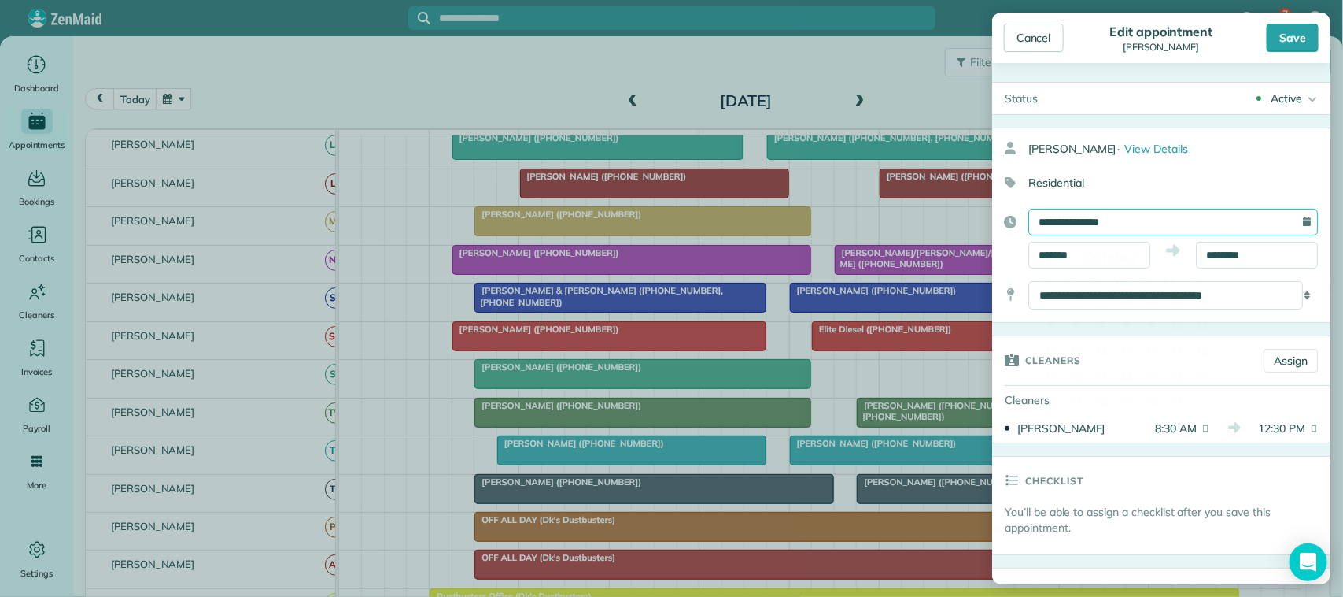
click at [1139, 233] on input "**********" at bounding box center [1174, 222] width 290 height 27
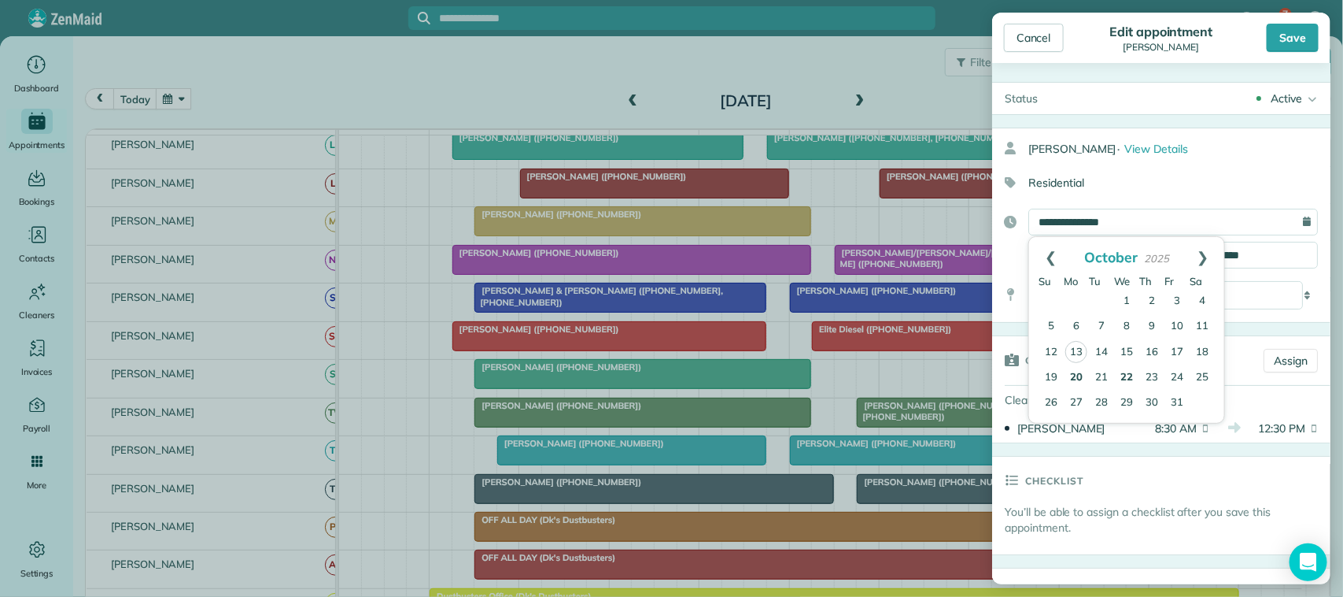
click at [1080, 375] on link "20" at bounding box center [1076, 377] width 25 height 25
type input "**********"
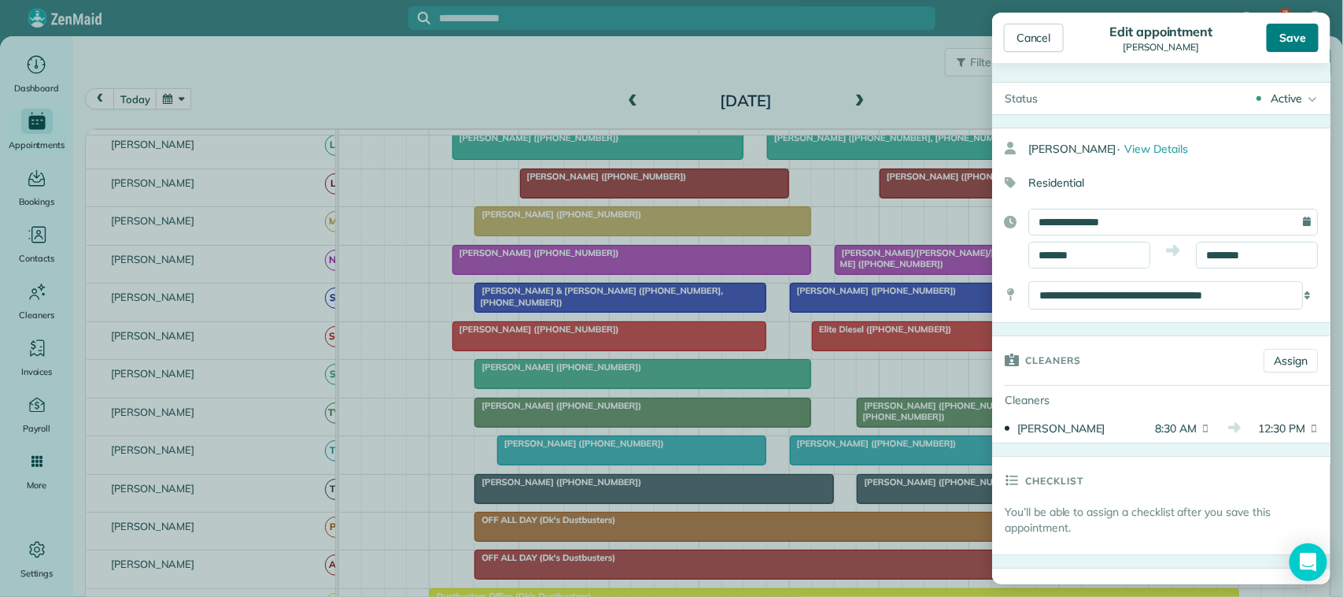
click at [1288, 44] on div "Save" at bounding box center [1293, 38] width 52 height 28
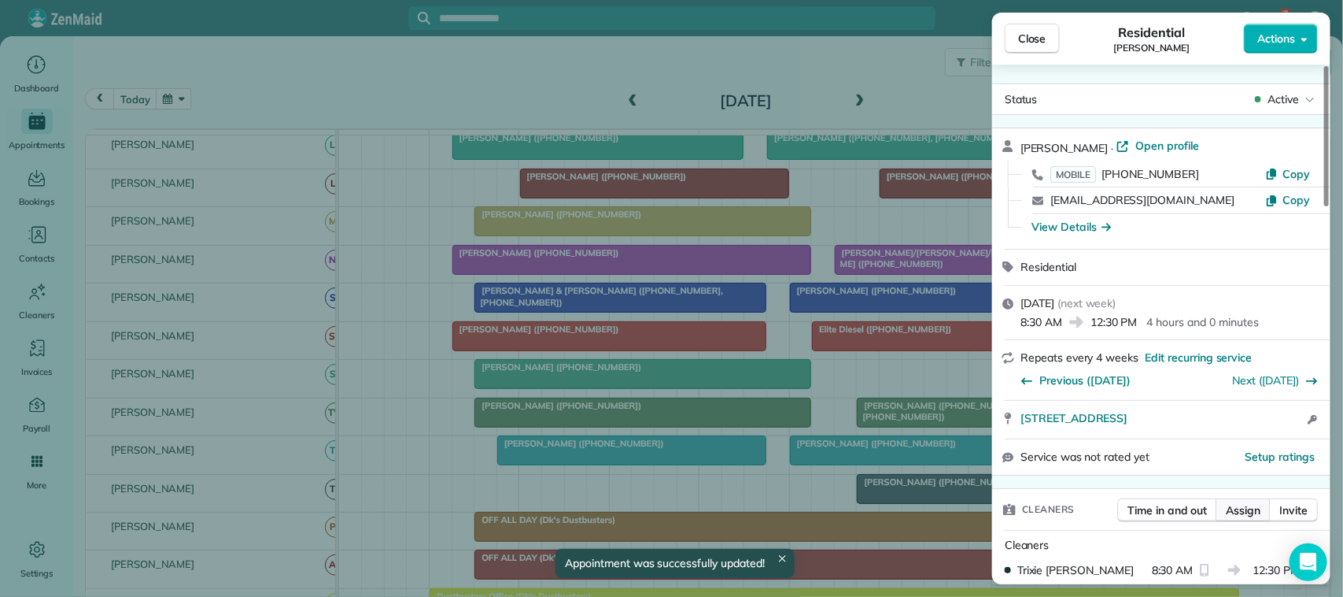
click at [1245, 506] on span "Assign" at bounding box center [1243, 510] width 35 height 16
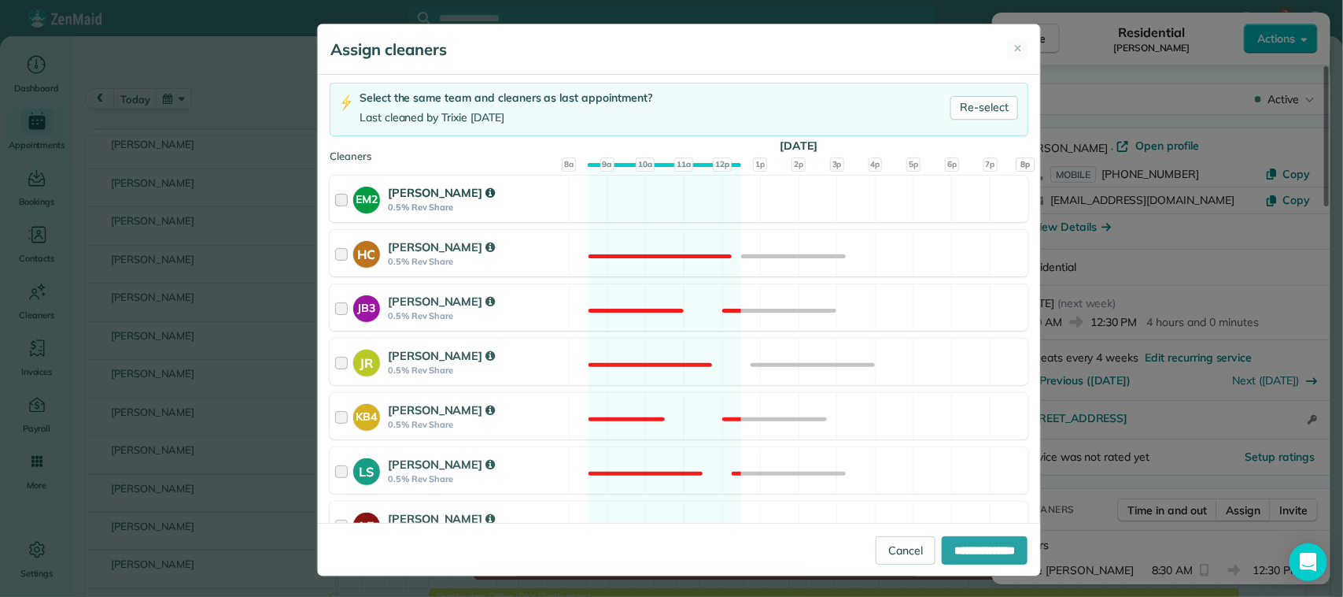
click at [517, 199] on div "[PERSON_NAME]" at bounding box center [476, 192] width 176 height 17
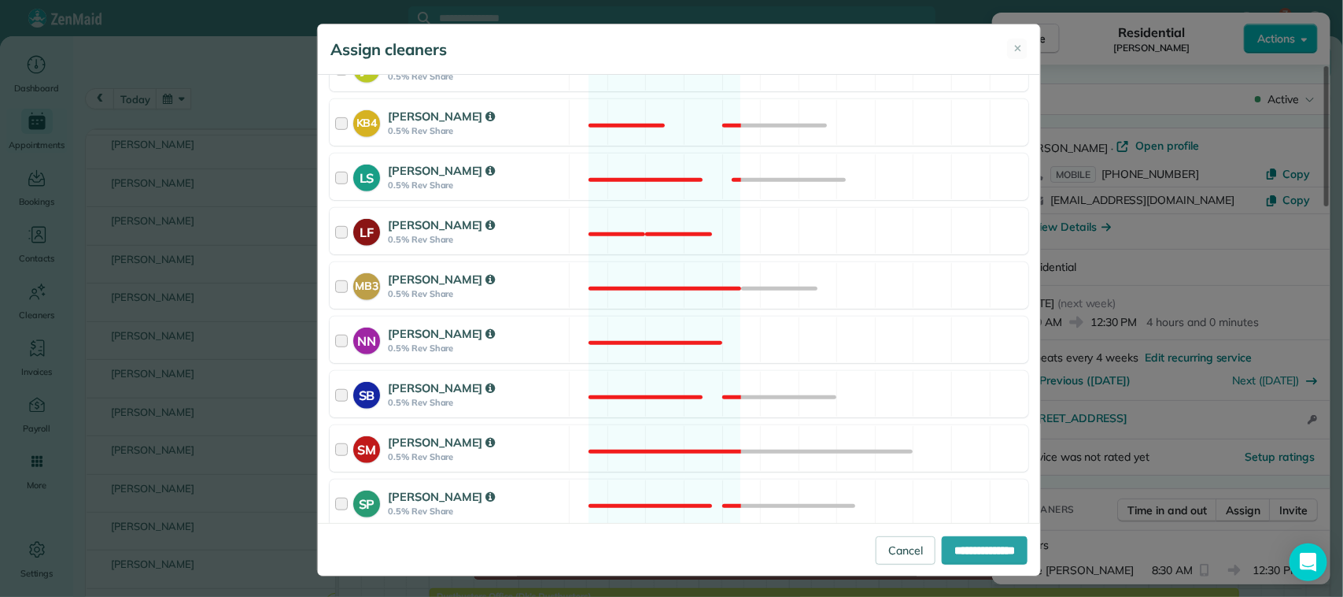
scroll to position [393, 0]
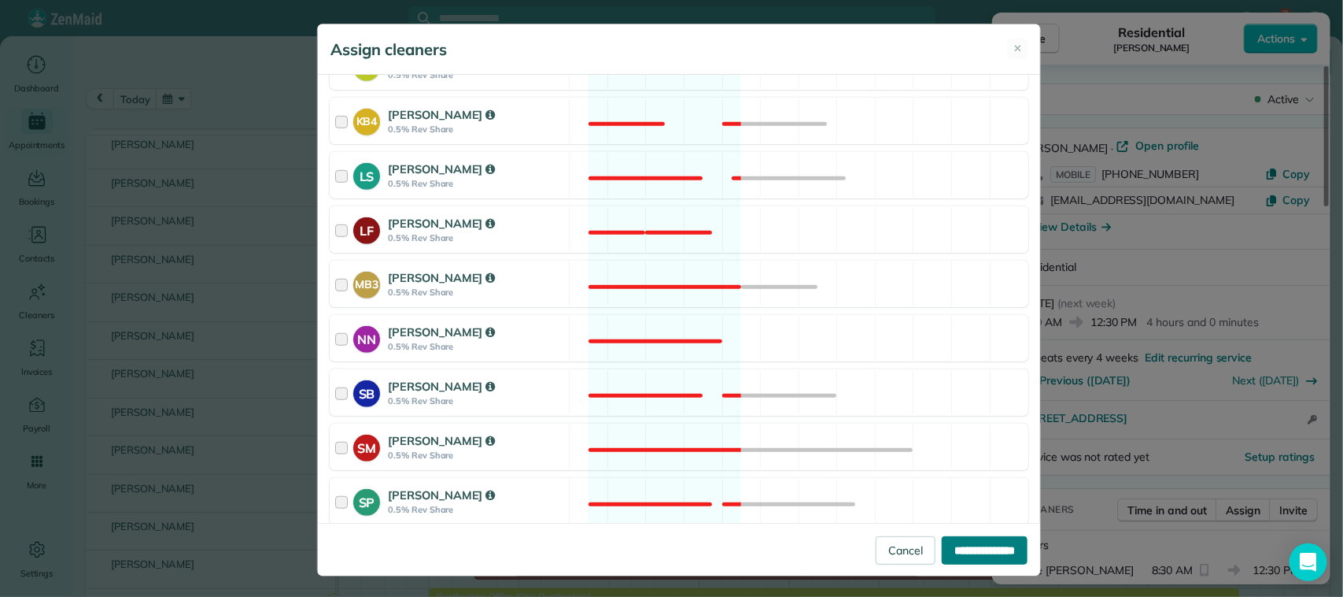
click at [944, 541] on input "**********" at bounding box center [985, 550] width 86 height 28
type input "**********"
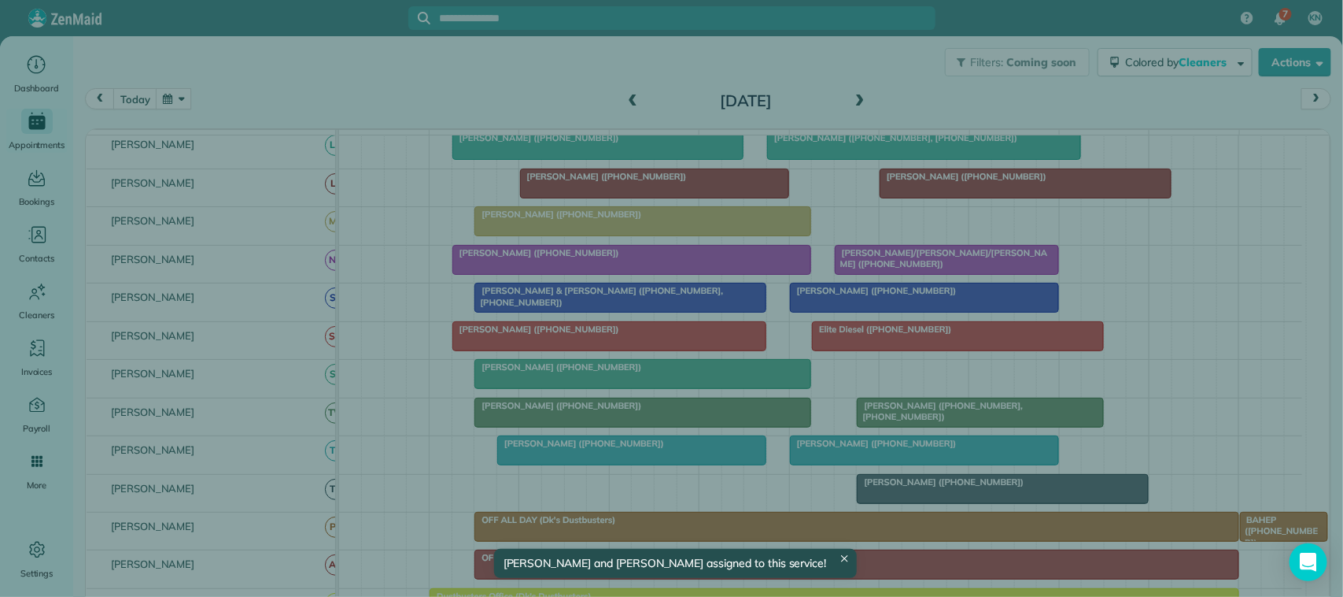
click at [1041, 28] on button "Close" at bounding box center [1032, 39] width 55 height 30
